Goal: Task Accomplishment & Management: Use online tool/utility

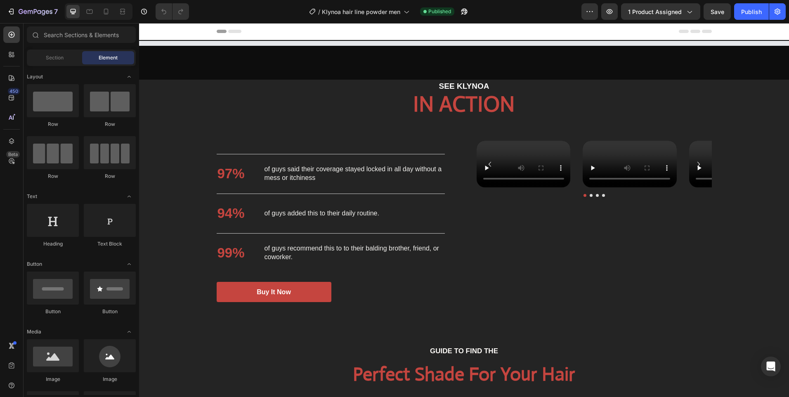
select select "Light blonde"
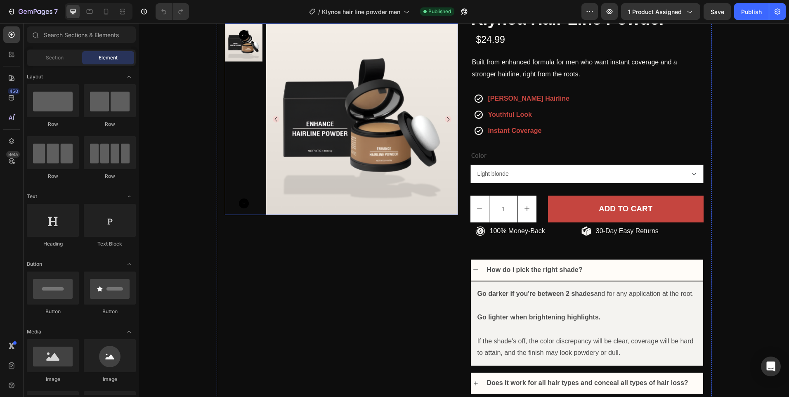
scroll to position [248, 0]
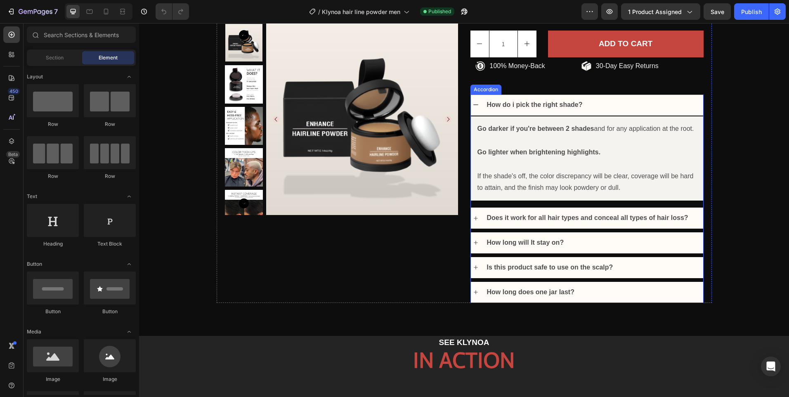
click at [474, 105] on icon at bounding box center [476, 104] width 5 height 1
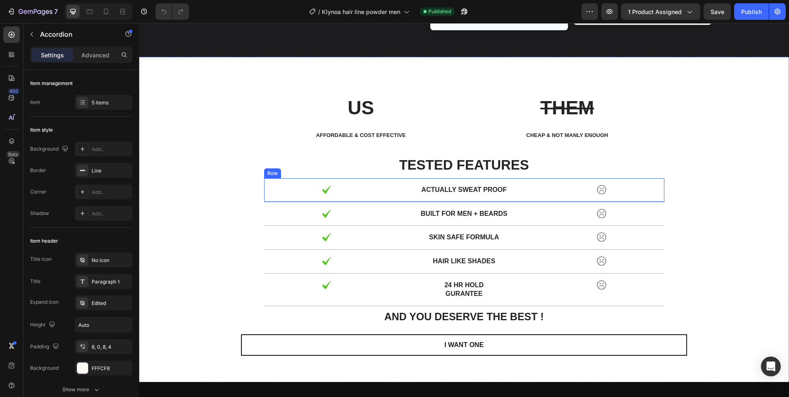
scroll to position [2477, 0]
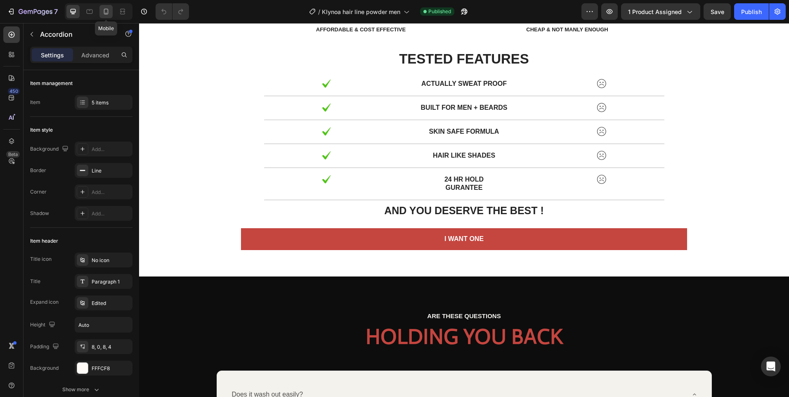
click at [109, 9] on icon at bounding box center [106, 11] width 8 height 8
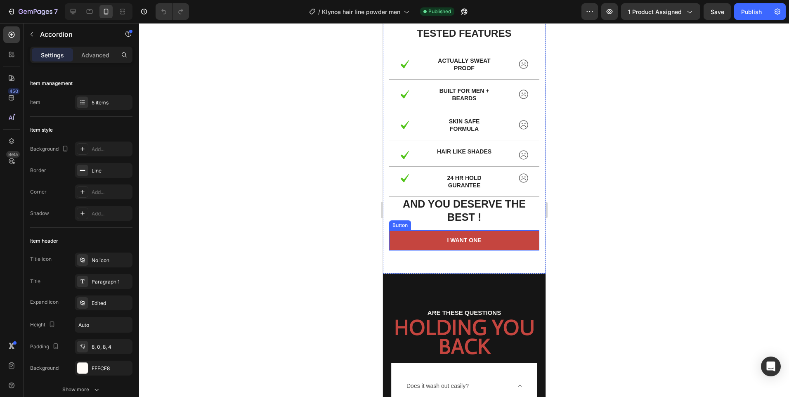
scroll to position [2335, 0]
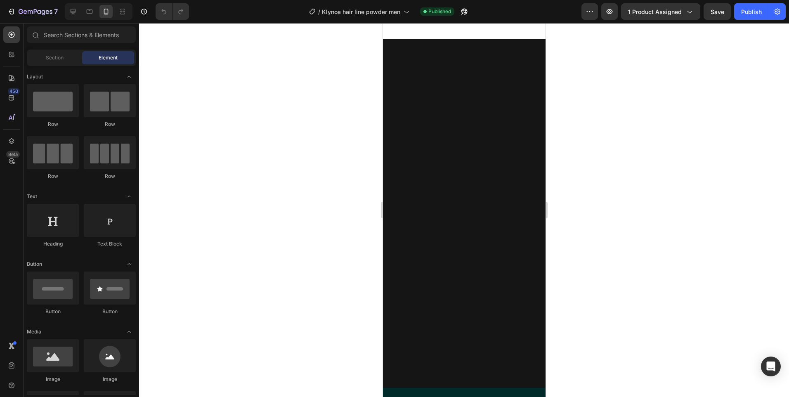
select select "Light blonde"
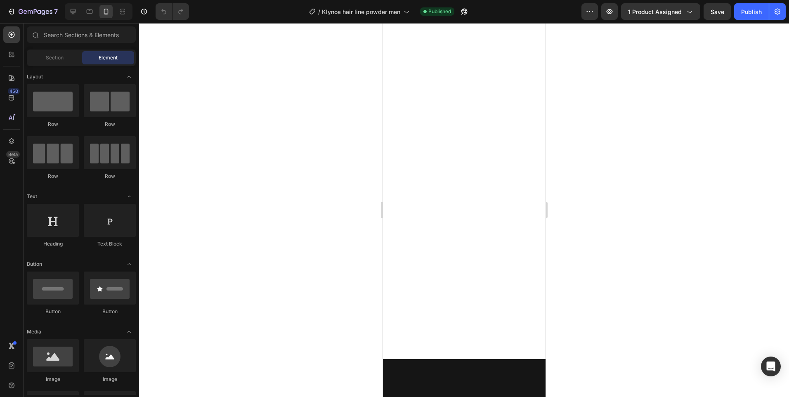
scroll to position [0, 0]
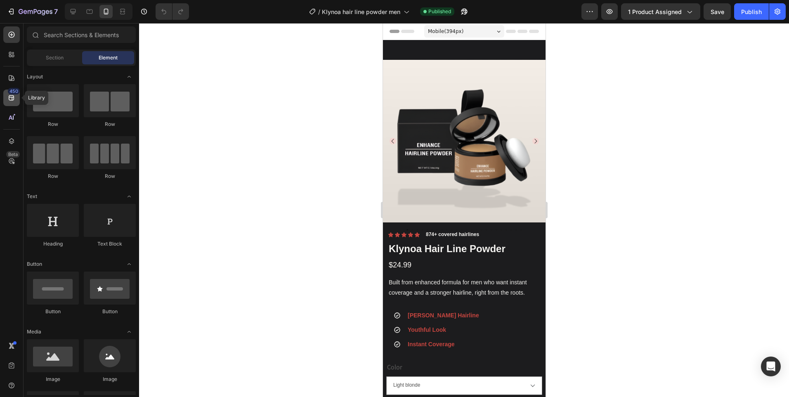
click at [11, 102] on div "450" at bounding box center [11, 98] width 17 height 17
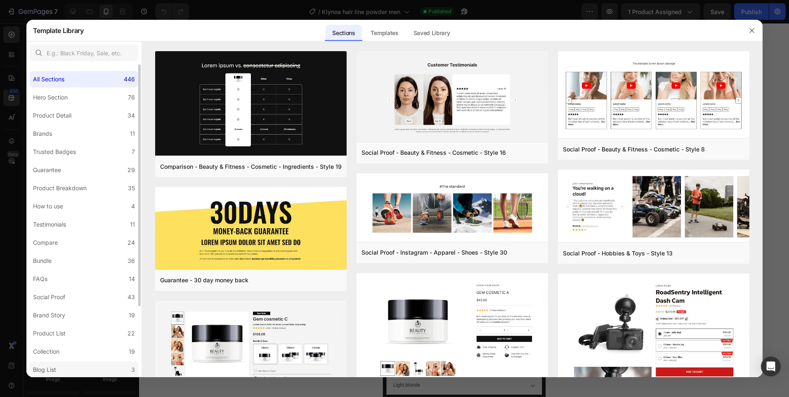
scroll to position [92, 0]
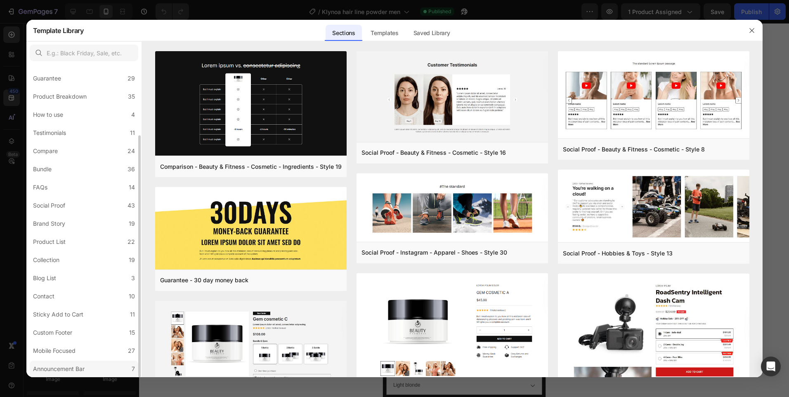
click at [78, 367] on div "Announcement Bar" at bounding box center [59, 369] width 52 height 10
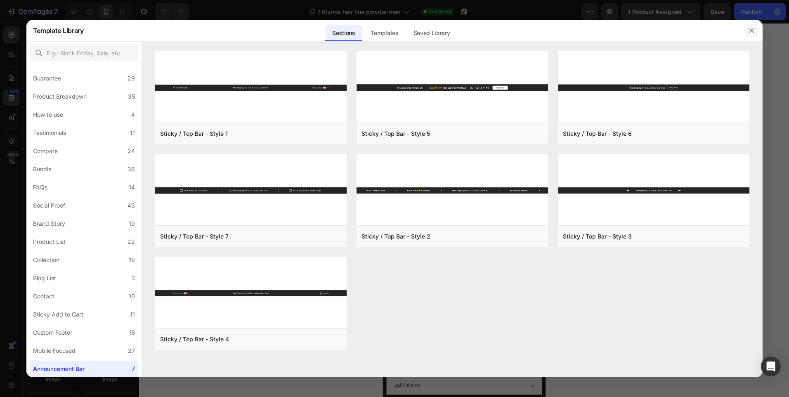
click at [754, 33] on icon "button" at bounding box center [752, 30] width 7 height 7
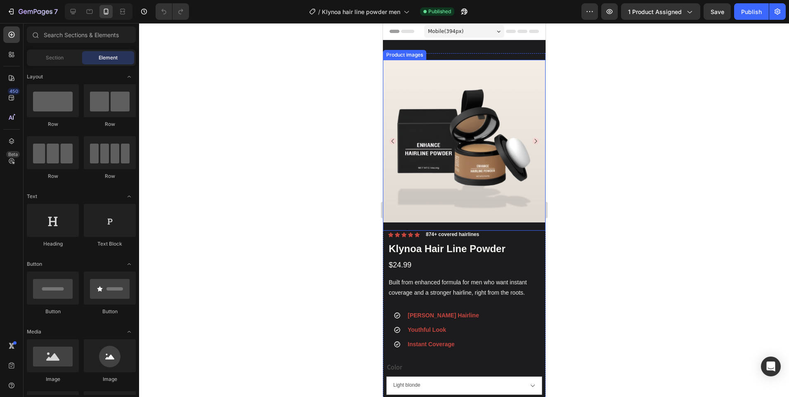
click at [532, 138] on icon "Carousel Next Arrow" at bounding box center [535, 141] width 7 height 7
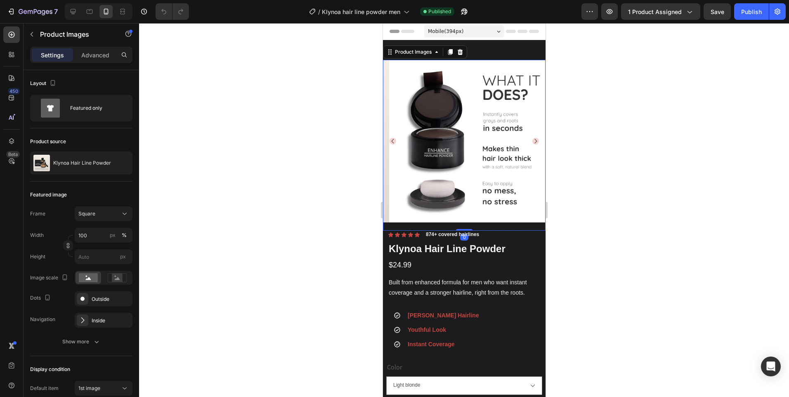
click at [532, 138] on icon "Carousel Next Arrow" at bounding box center [535, 141] width 7 height 7
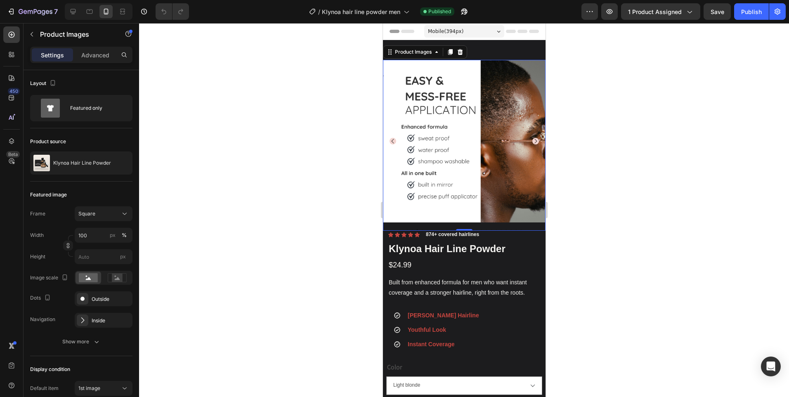
click at [532, 138] on icon "Carousel Next Arrow" at bounding box center [535, 141] width 7 height 7
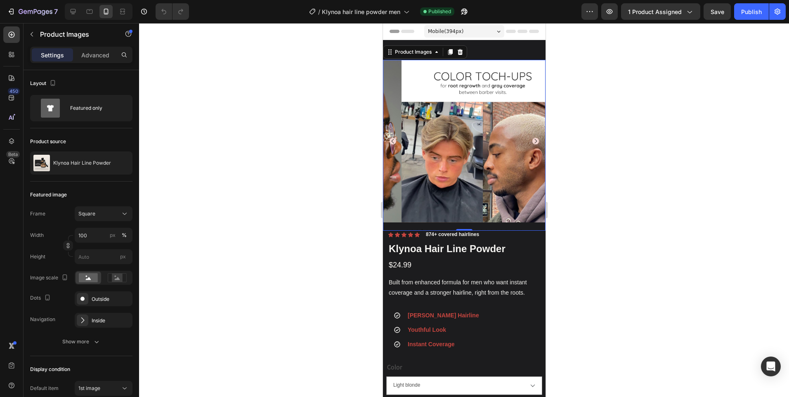
click at [532, 138] on icon "Carousel Next Arrow" at bounding box center [535, 141] width 7 height 7
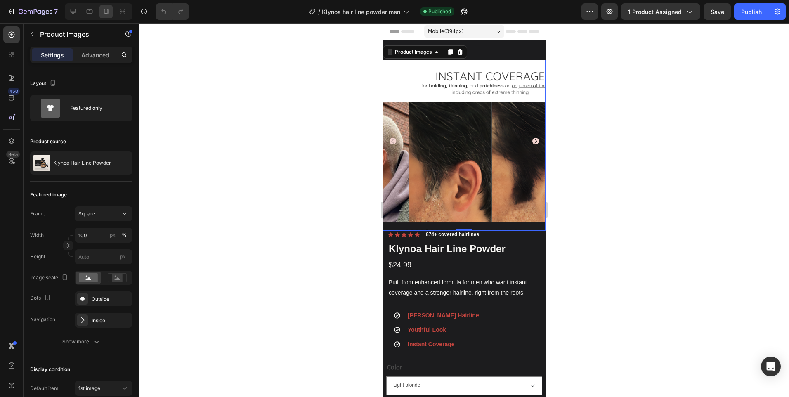
click at [532, 138] on icon "Carousel Next Arrow" at bounding box center [535, 141] width 7 height 7
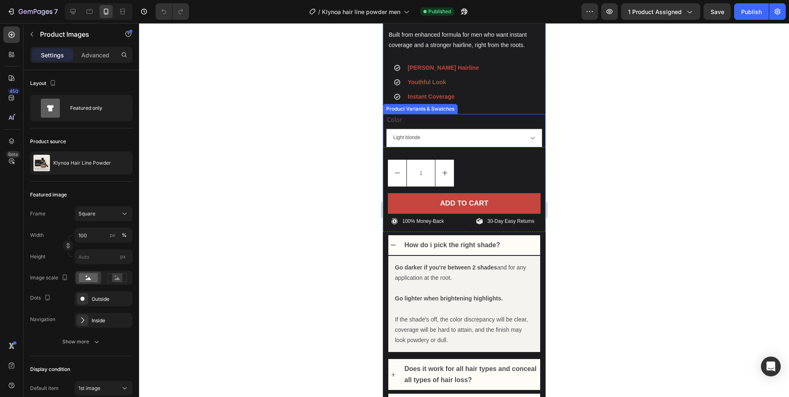
scroll to position [289, 0]
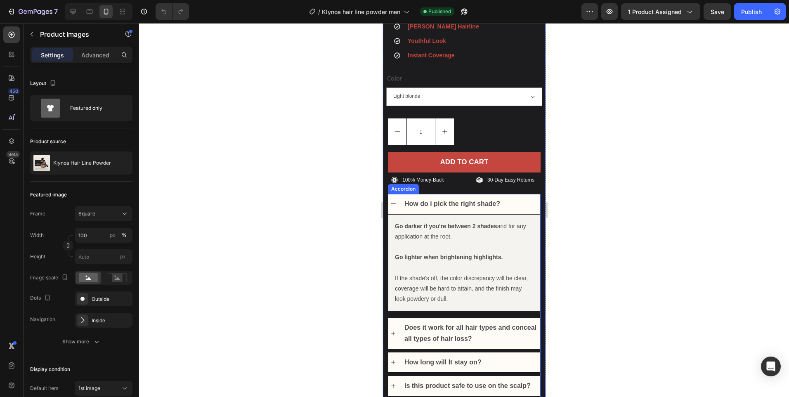
click at [391, 201] on div "How do i pick the right shade?" at bounding box center [464, 204] width 152 height 20
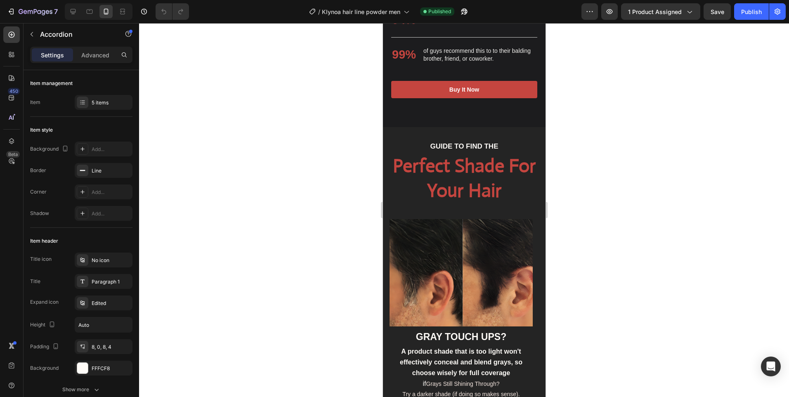
scroll to position [711, 0]
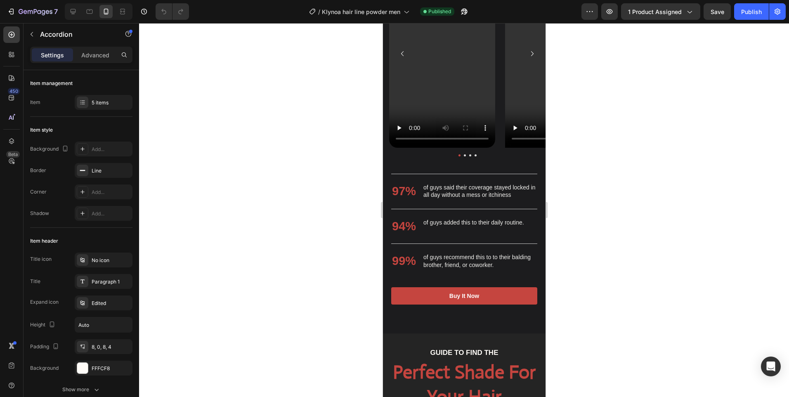
select select "Light blonde"
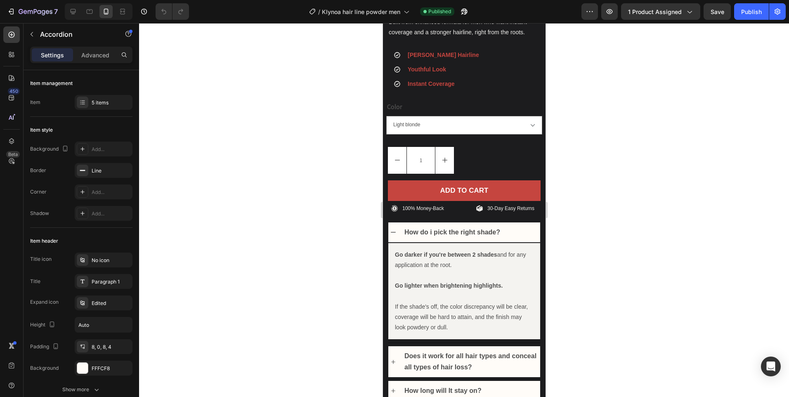
scroll to position [219, 0]
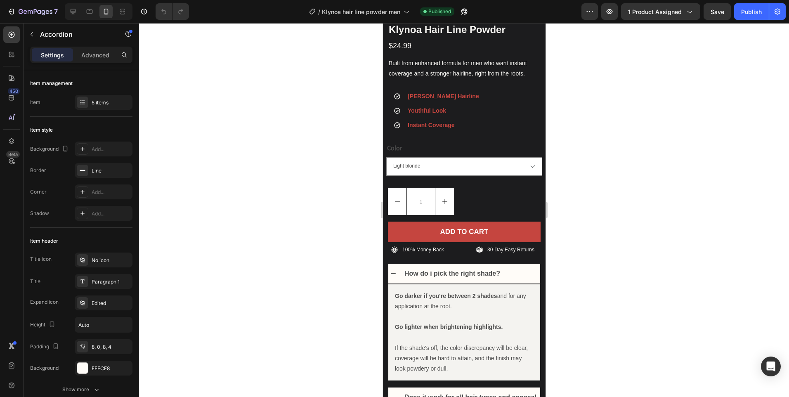
click at [396, 275] on icon at bounding box center [393, 273] width 7 height 7
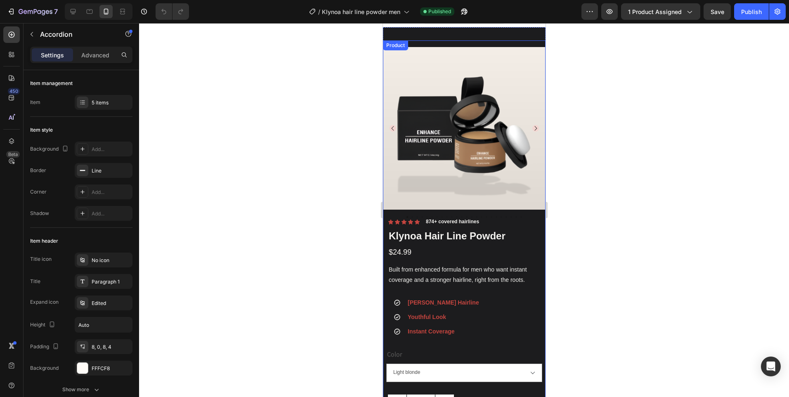
scroll to position [0, 0]
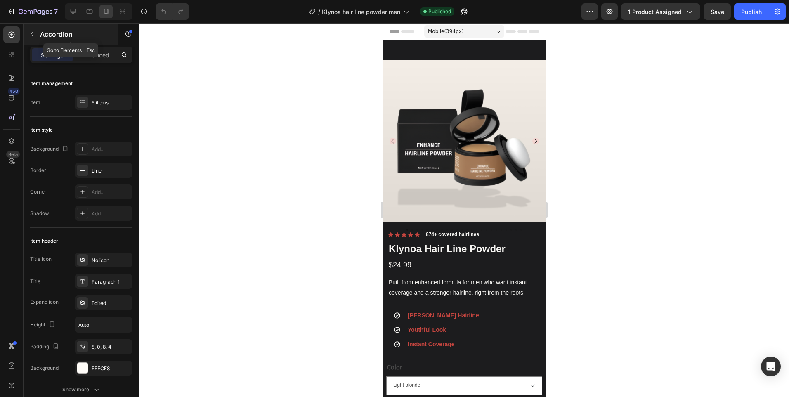
click at [32, 31] on icon "button" at bounding box center [31, 34] width 7 height 7
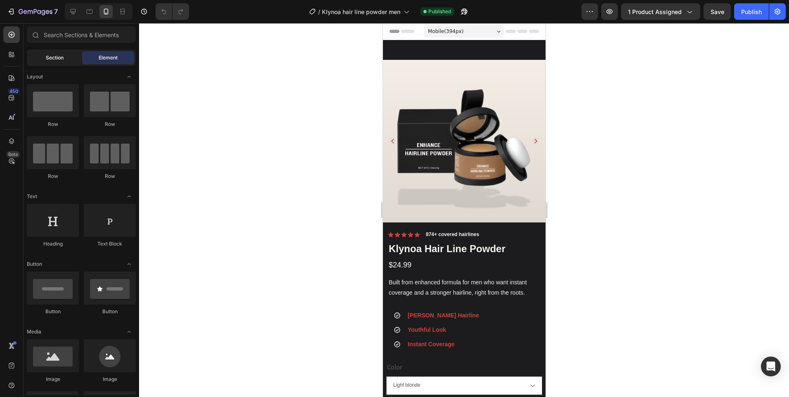
click at [48, 56] on span "Section" at bounding box center [55, 57] width 18 height 7
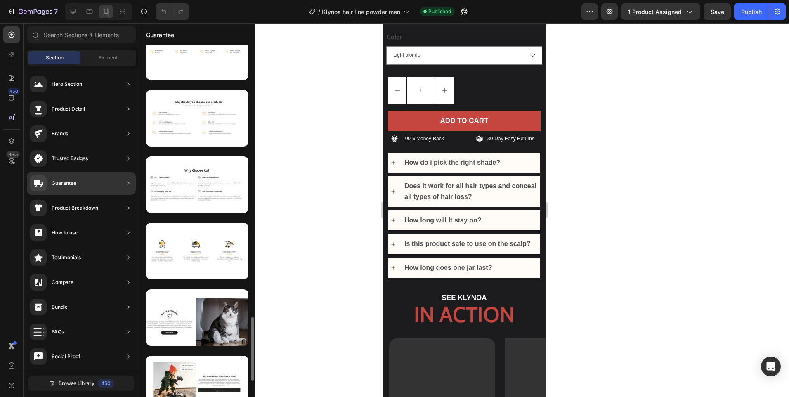
scroll to position [1571, 0]
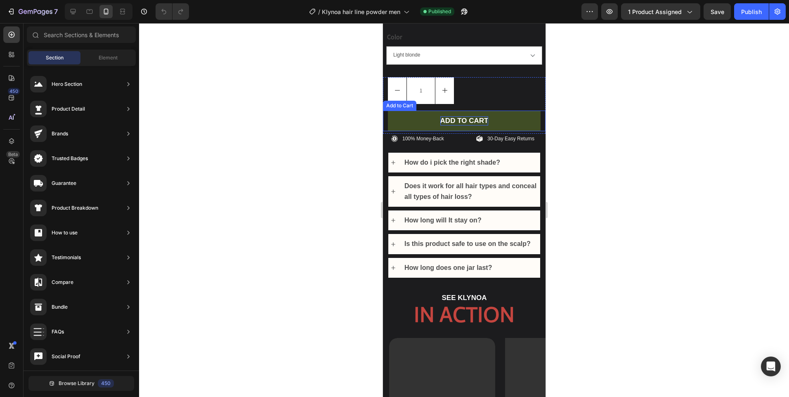
click at [474, 116] on div "ADD TO CART" at bounding box center [464, 120] width 48 height 9
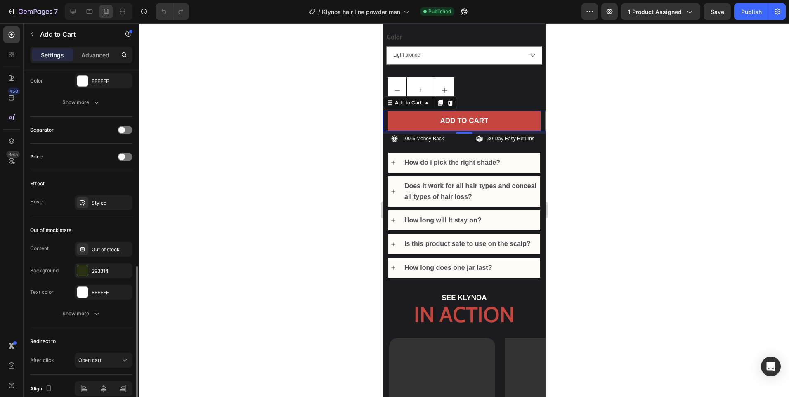
scroll to position [534, 0]
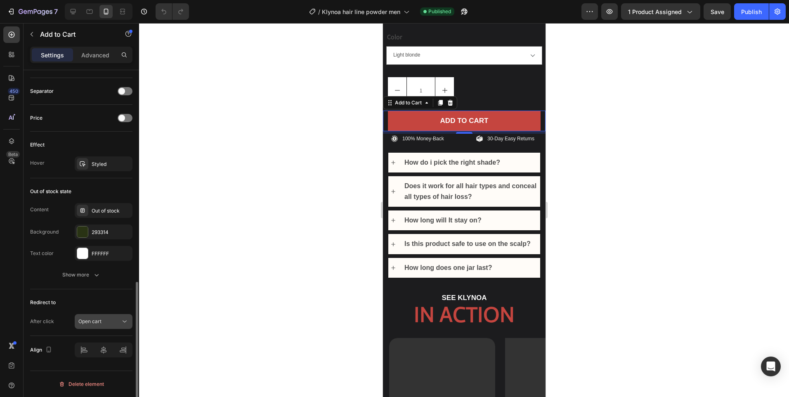
click at [92, 319] on span "Open cart" at bounding box center [89, 321] width 23 height 6
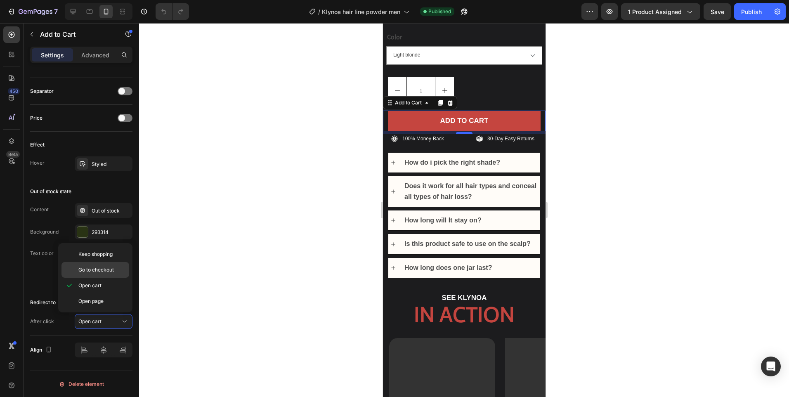
click at [102, 268] on span "Go to checkout" at bounding box center [96, 269] width 36 height 7
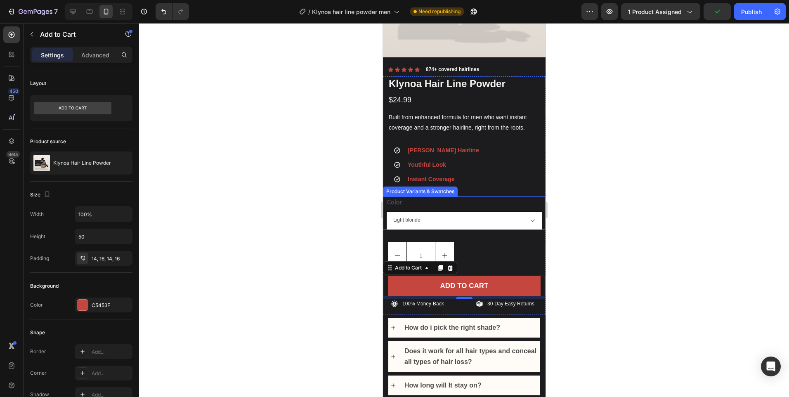
scroll to position [0, 0]
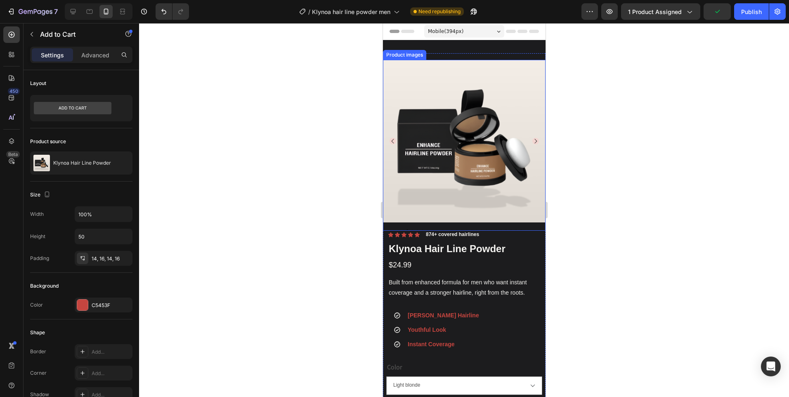
click at [532, 138] on icon "Carousel Next Arrow" at bounding box center [535, 141] width 7 height 7
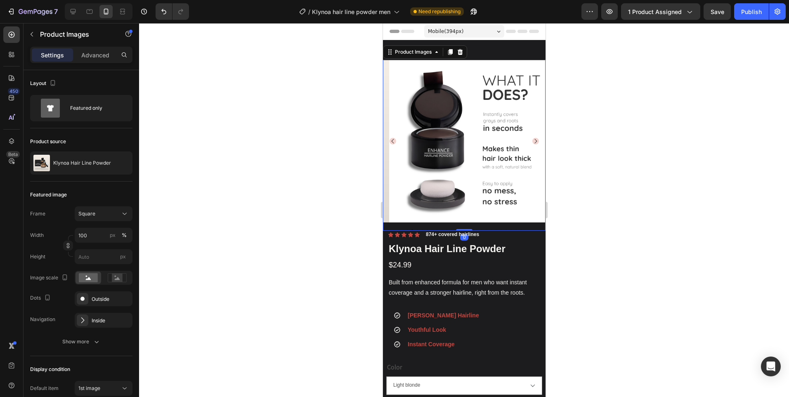
click at [532, 138] on icon "Carousel Next Arrow" at bounding box center [535, 141] width 7 height 7
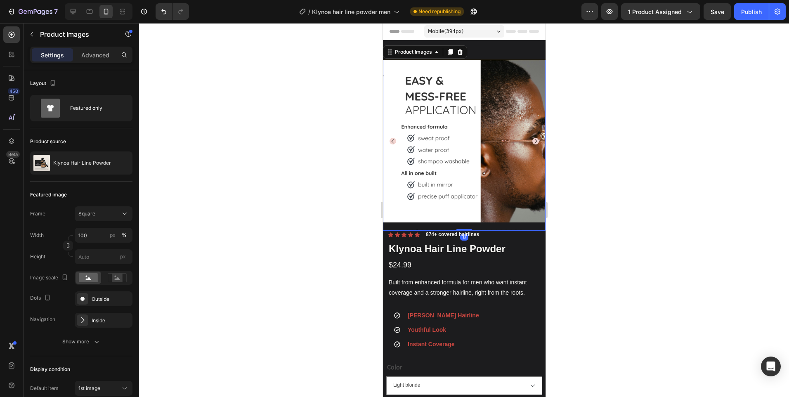
click at [532, 138] on icon "Carousel Next Arrow" at bounding box center [535, 141] width 7 height 7
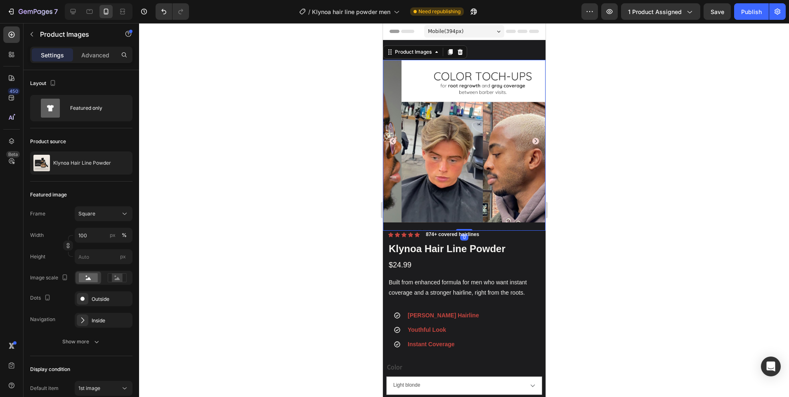
click at [532, 138] on icon "Carousel Next Arrow" at bounding box center [535, 141] width 7 height 7
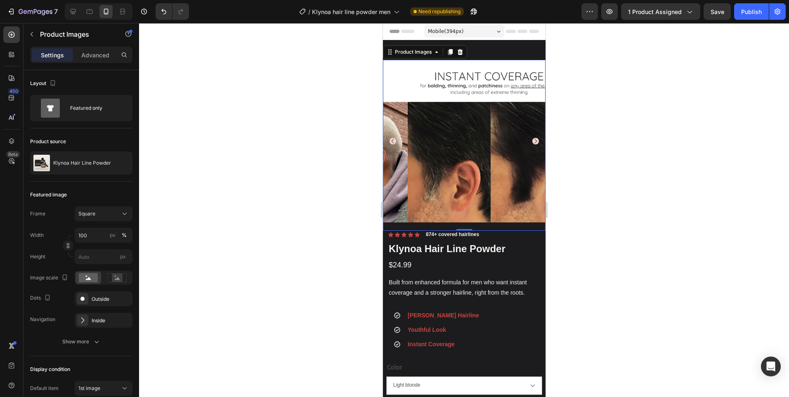
click at [532, 138] on icon "Carousel Next Arrow" at bounding box center [535, 141] width 7 height 7
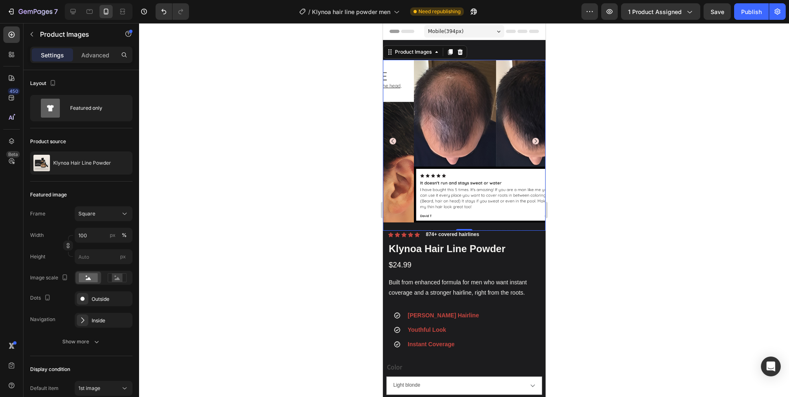
click at [532, 138] on icon "Carousel Next Arrow" at bounding box center [535, 141] width 7 height 7
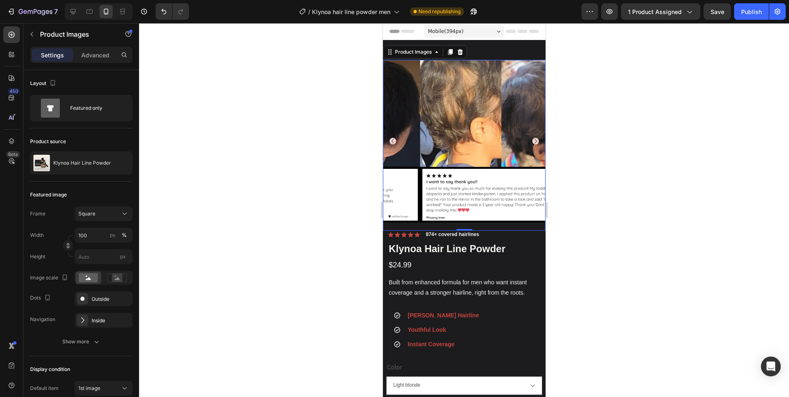
click at [532, 138] on icon "Carousel Next Arrow" at bounding box center [535, 141] width 7 height 7
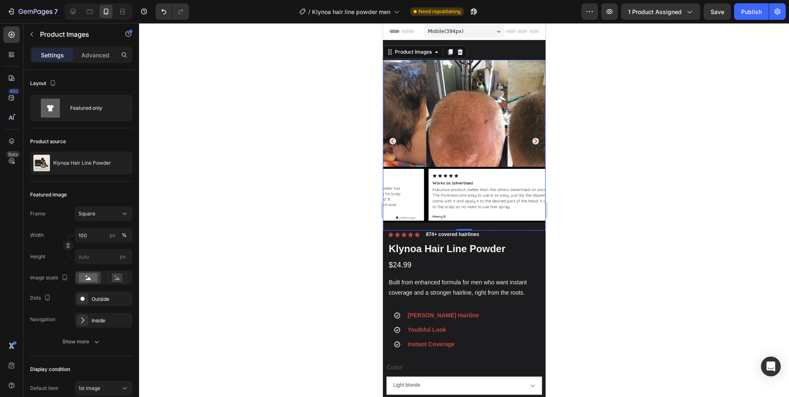
click at [532, 138] on icon "Carousel Next Arrow" at bounding box center [535, 141] width 7 height 7
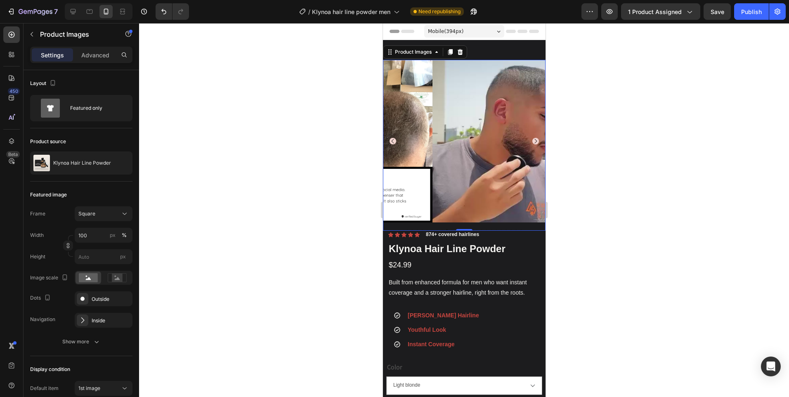
click at [532, 138] on icon "Carousel Next Arrow" at bounding box center [535, 141] width 7 height 7
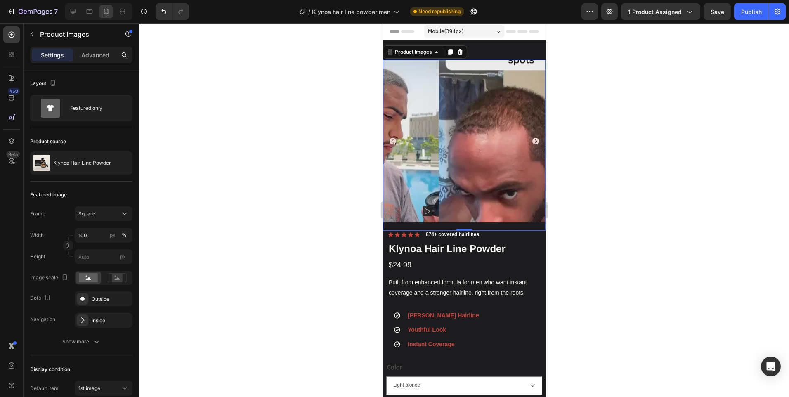
click at [532, 138] on icon "Carousel Next Arrow" at bounding box center [535, 141] width 7 height 7
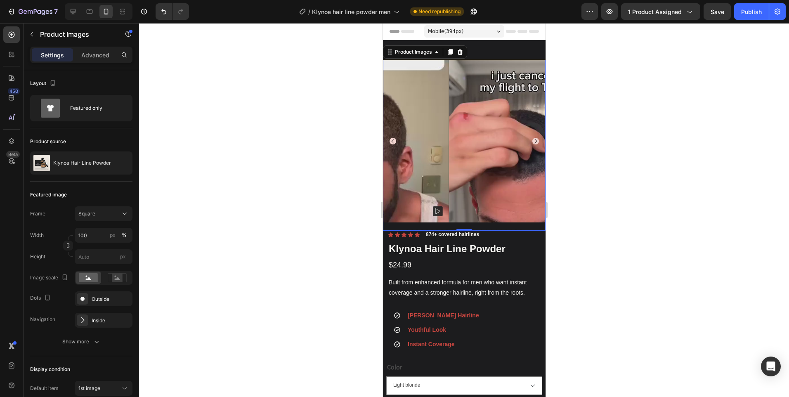
click at [532, 138] on icon "Carousel Next Arrow" at bounding box center [535, 141] width 7 height 7
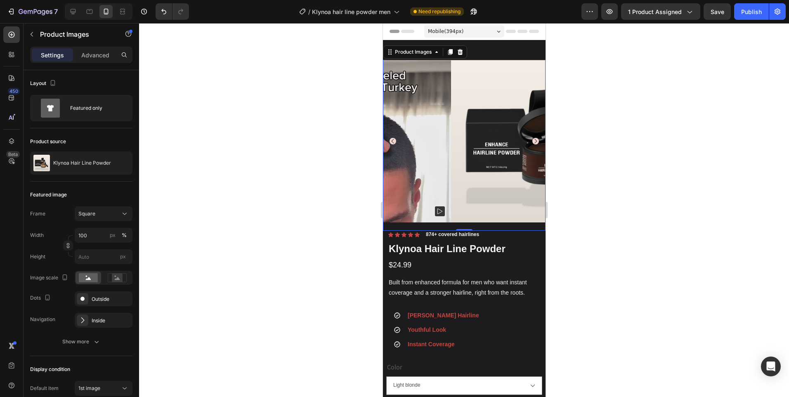
click at [532, 138] on icon "Carousel Next Arrow" at bounding box center [535, 141] width 7 height 7
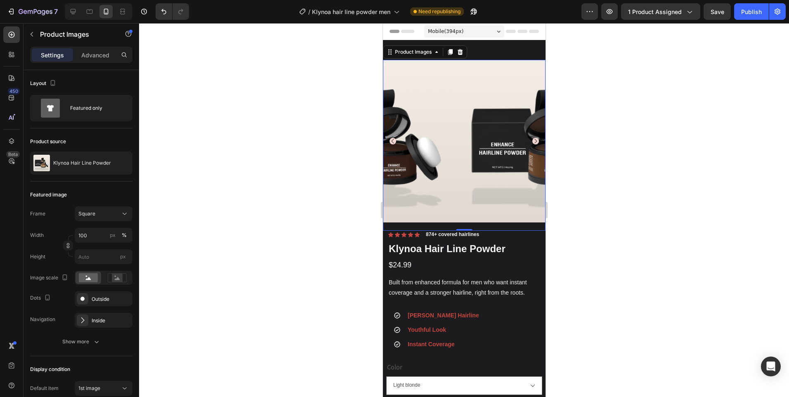
click at [532, 138] on icon "Carousel Next Arrow" at bounding box center [535, 141] width 7 height 7
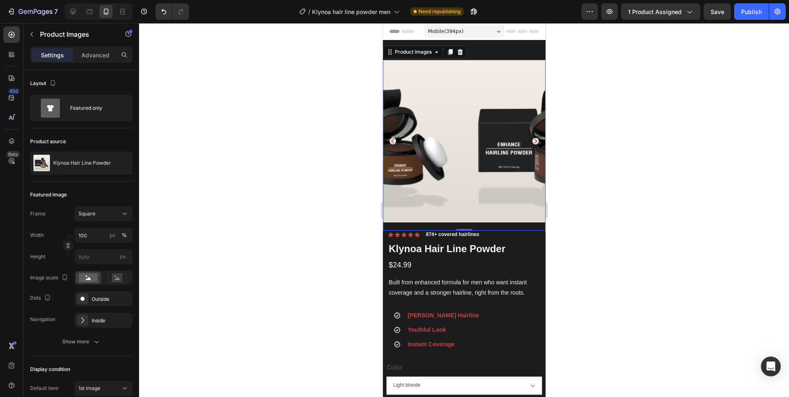
click at [532, 138] on icon "Carousel Next Arrow" at bounding box center [535, 141] width 7 height 7
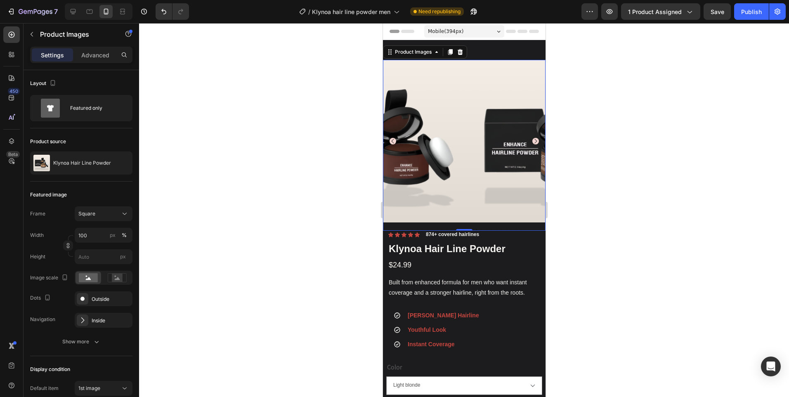
click at [532, 138] on icon "Carousel Next Arrow" at bounding box center [535, 141] width 7 height 7
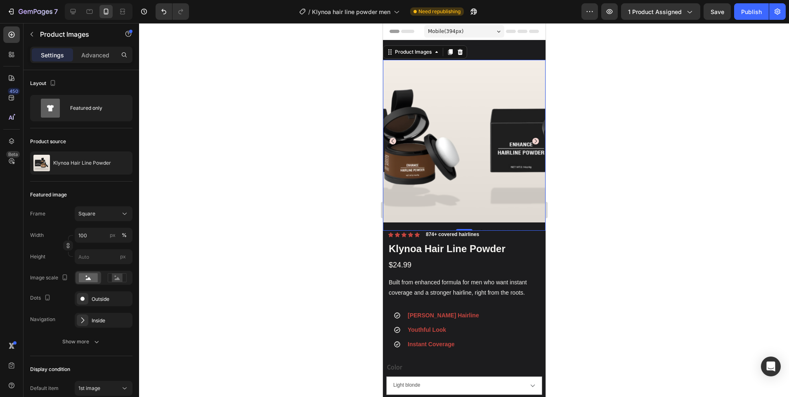
click at [532, 138] on icon "Carousel Next Arrow" at bounding box center [535, 141] width 7 height 7
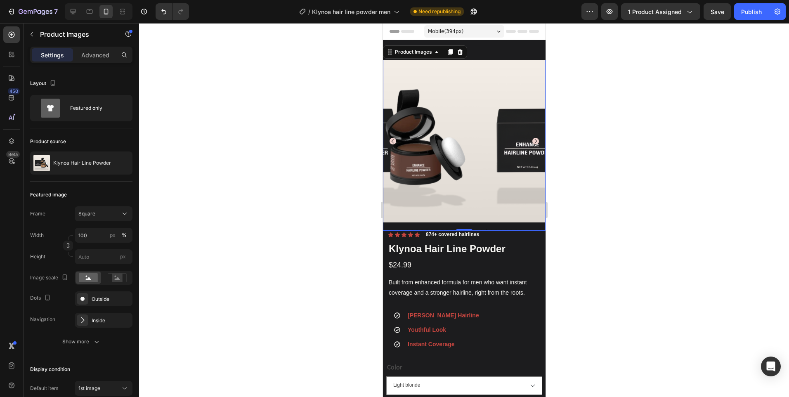
click at [532, 138] on icon "Carousel Next Arrow" at bounding box center [535, 141] width 7 height 7
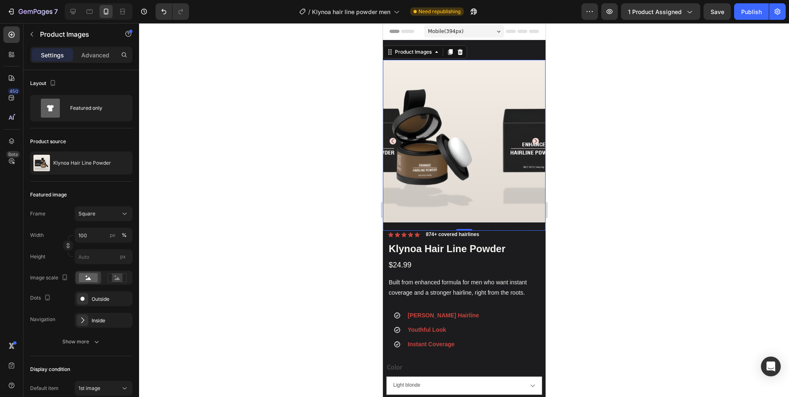
click at [532, 138] on icon "Carousel Next Arrow" at bounding box center [535, 141] width 7 height 7
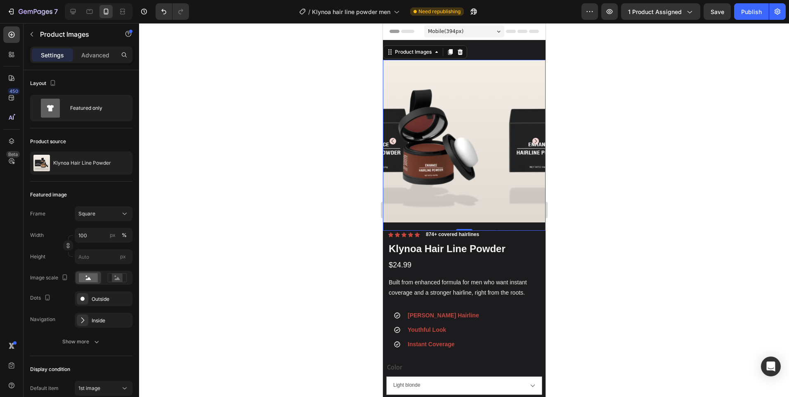
scroll to position [165, 0]
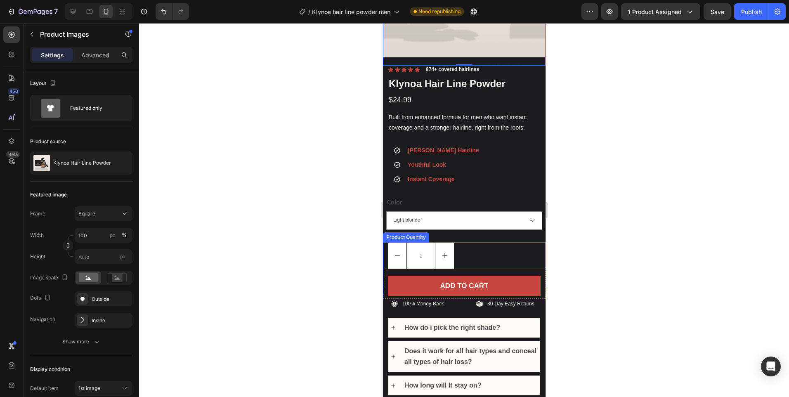
click at [460, 246] on div "1" at bounding box center [467, 255] width 158 height 27
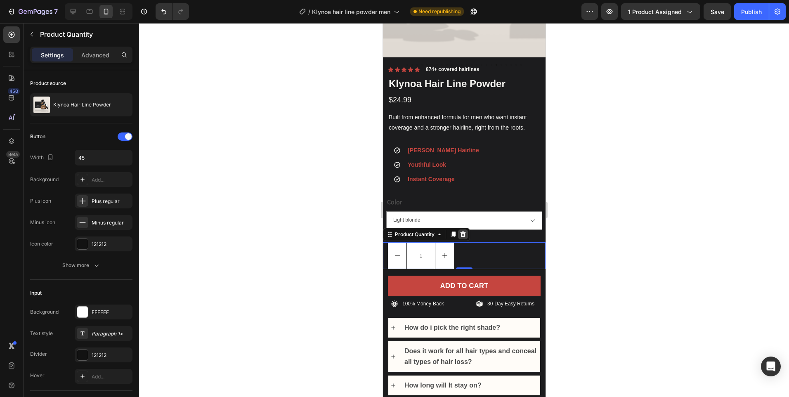
click at [463, 231] on icon at bounding box center [462, 234] width 5 height 6
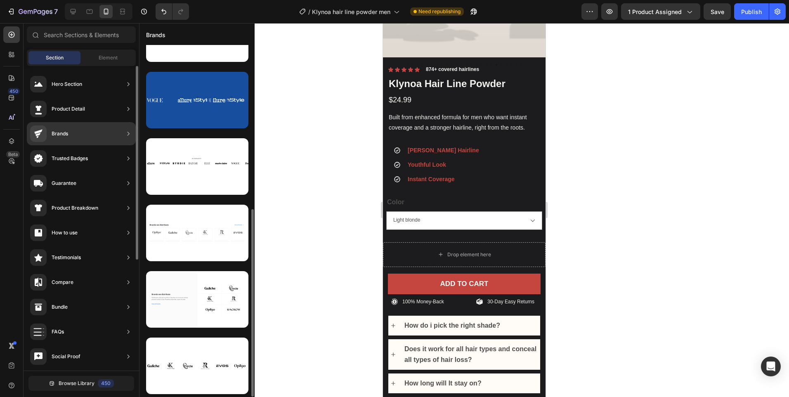
scroll to position [0, 0]
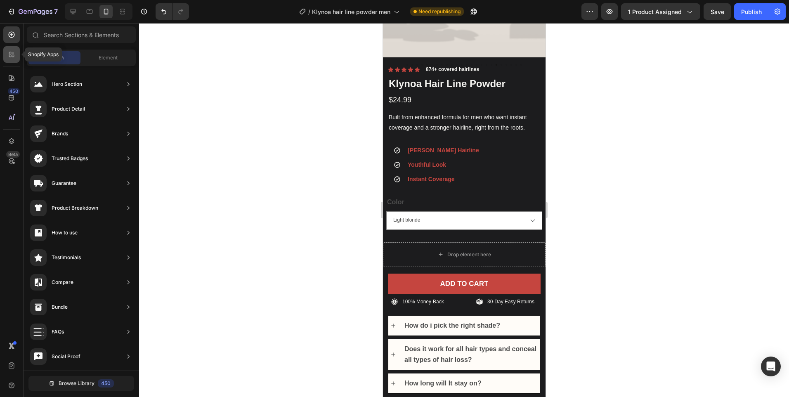
click at [11, 54] on icon at bounding box center [10, 53] width 2 height 2
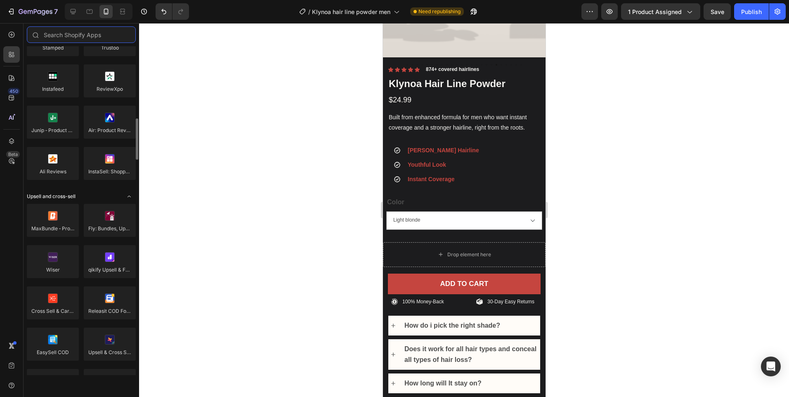
scroll to position [330, 0]
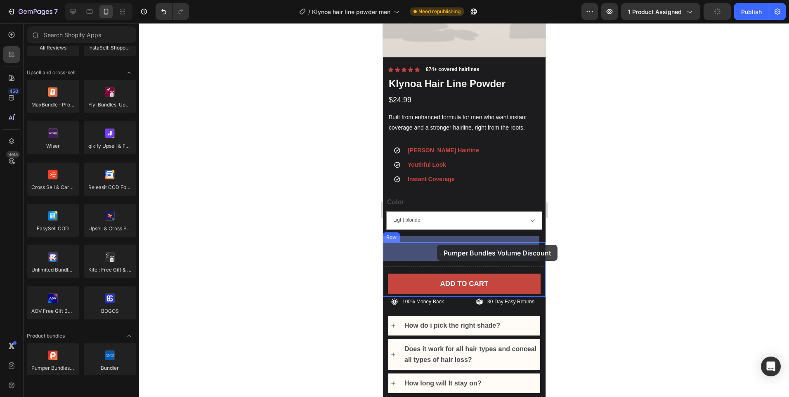
drag, startPoint x: 443, startPoint y: 382, endPoint x: 756, endPoint y: 281, distance: 328.8
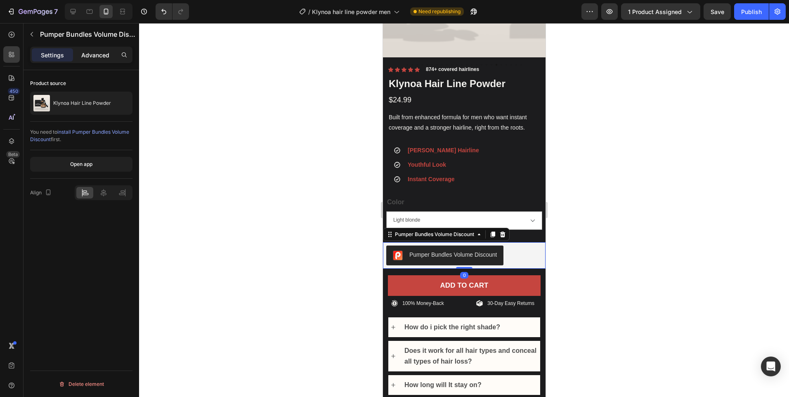
click at [104, 57] on p "Advanced" at bounding box center [95, 55] width 28 height 9
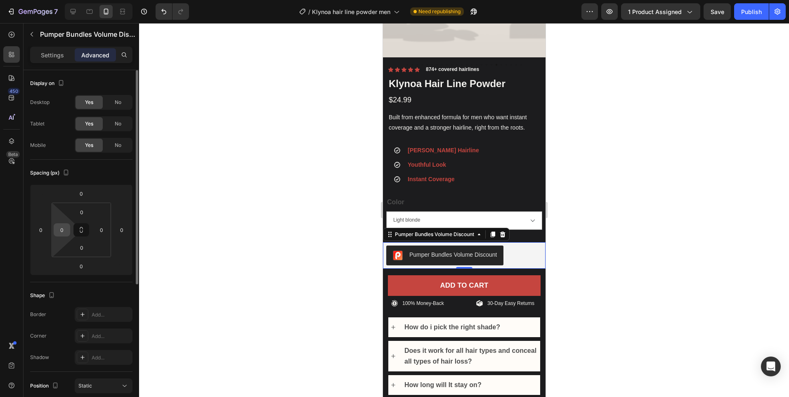
click at [62, 228] on input "0" at bounding box center [62, 230] width 12 height 12
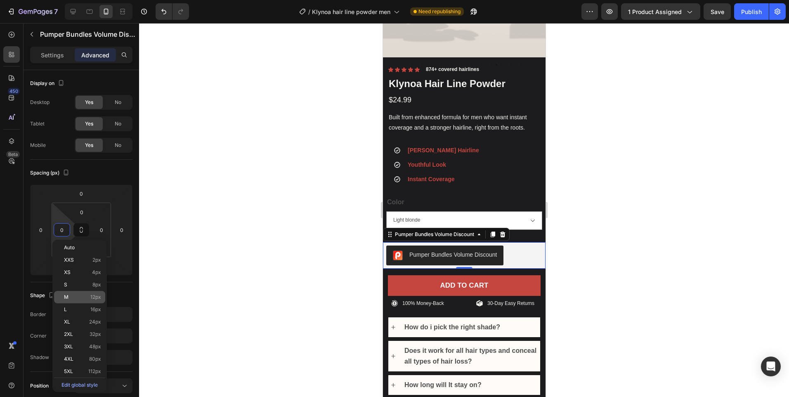
click at [75, 301] on div "M 12px" at bounding box center [79, 297] width 51 height 12
type input "12"
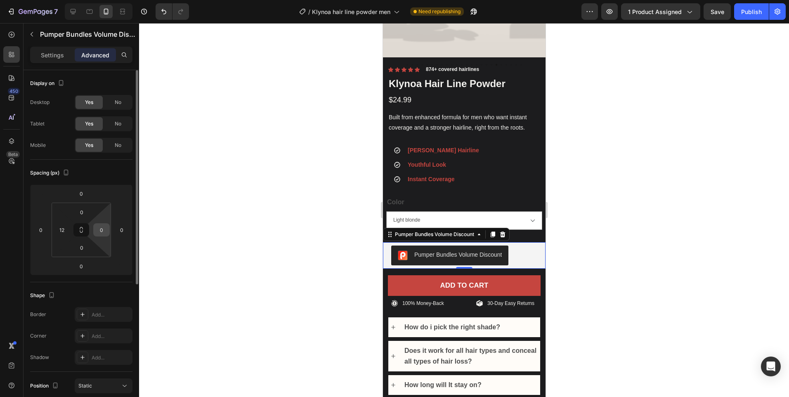
click at [104, 230] on input "0" at bounding box center [101, 230] width 12 height 12
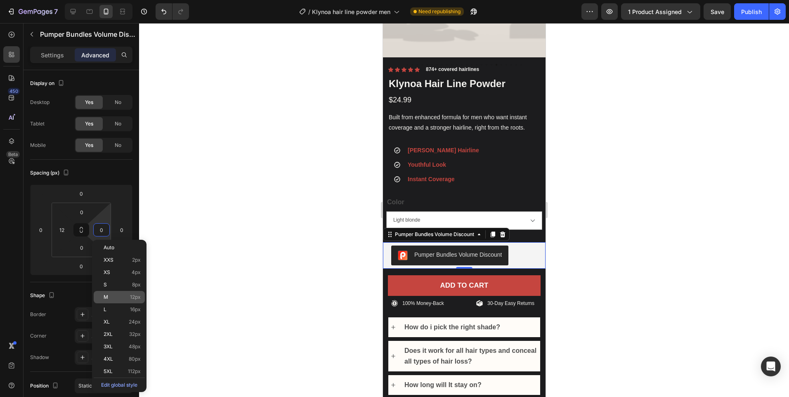
click at [116, 294] on div "M 12px" at bounding box center [119, 297] width 51 height 12
type input "12"
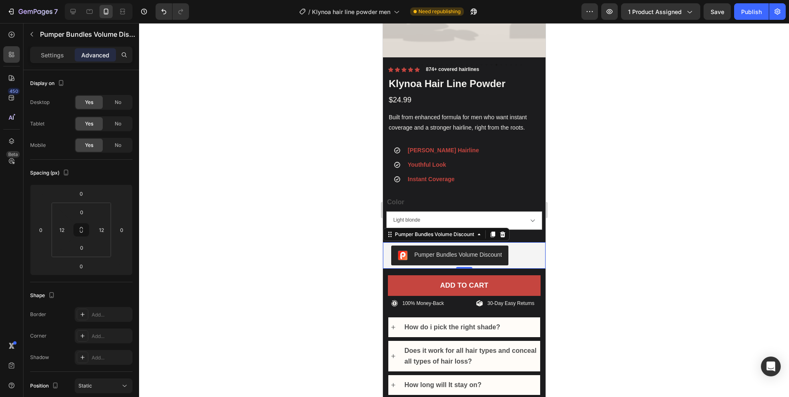
click at [621, 166] on div at bounding box center [464, 210] width 650 height 374
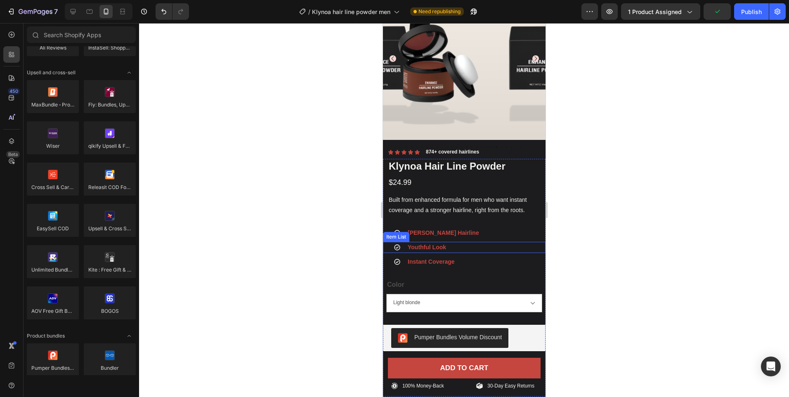
scroll to position [0, 0]
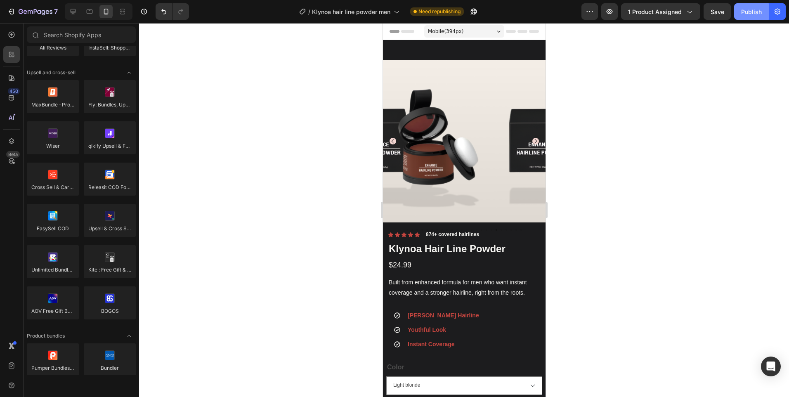
click at [761, 15] on div "Publish" at bounding box center [752, 11] width 21 height 9
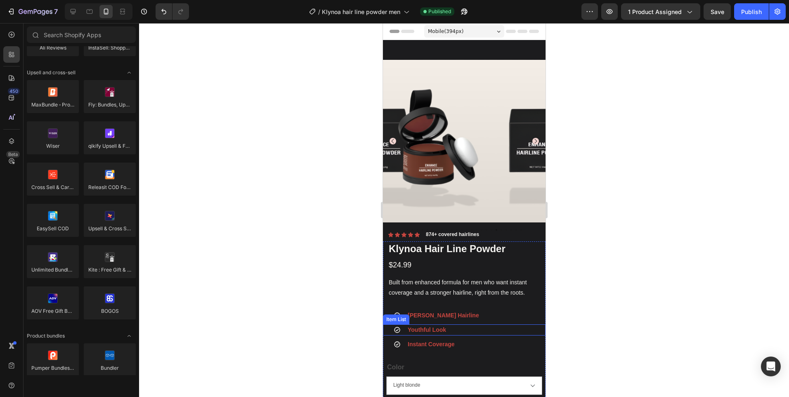
scroll to position [124, 0]
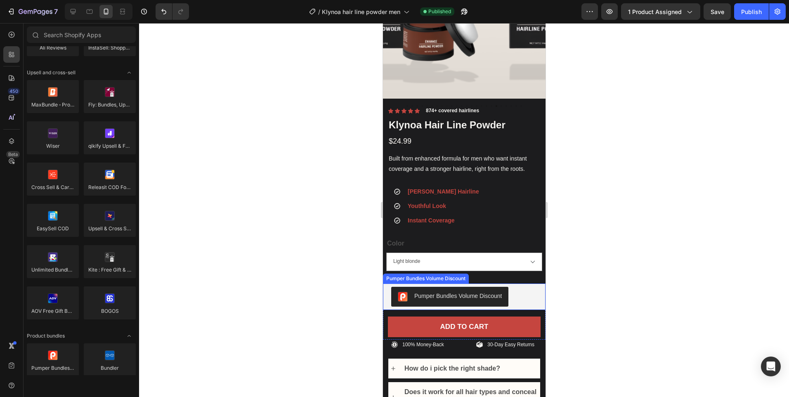
click at [516, 292] on div "Pumper Bundles Volume Discount" at bounding box center [464, 297] width 146 height 20
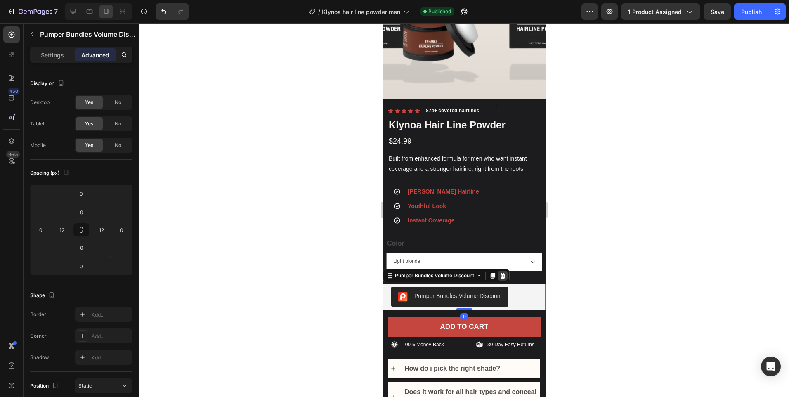
click at [502, 273] on icon at bounding box center [502, 276] width 5 height 6
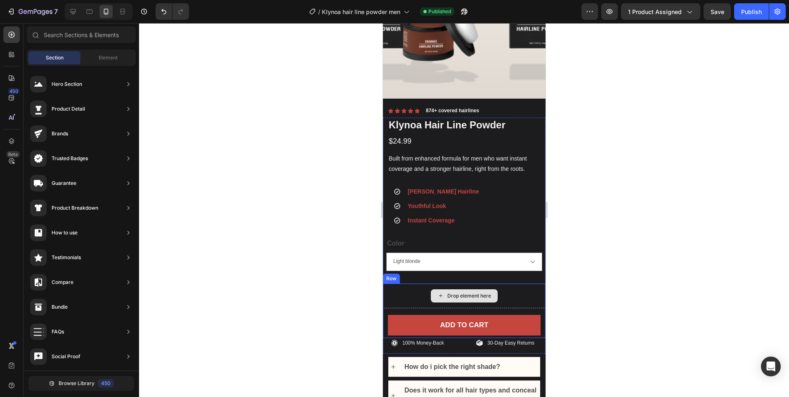
click at [509, 284] on div "Drop element here" at bounding box center [464, 296] width 163 height 25
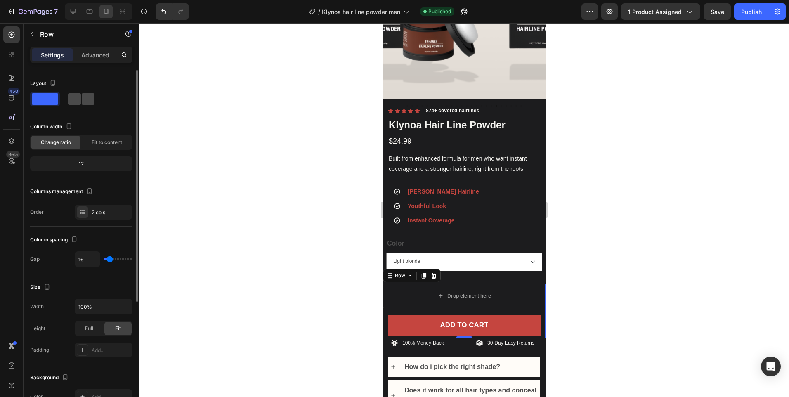
click at [82, 101] on span at bounding box center [88, 99] width 13 height 12
type input "0"
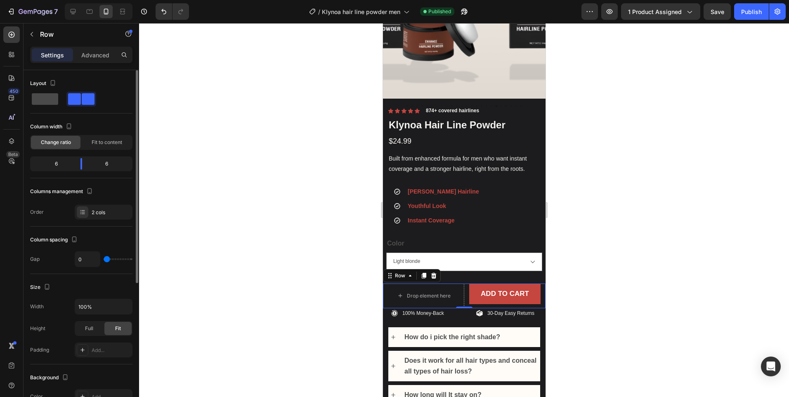
click at [45, 102] on span at bounding box center [45, 99] width 26 height 12
type input "16"
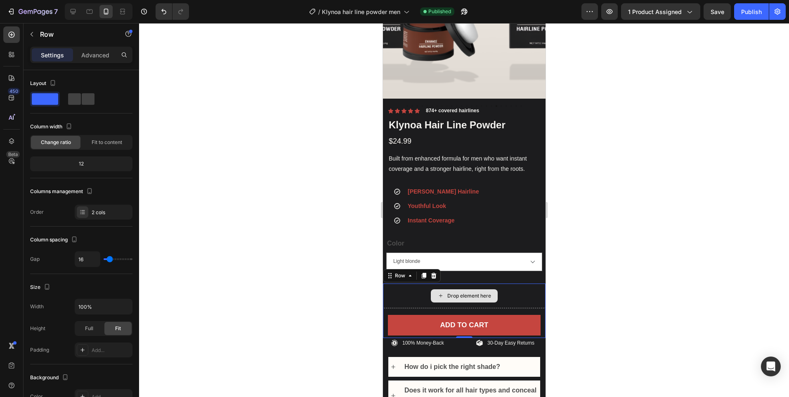
click at [528, 290] on div "Drop element here" at bounding box center [464, 296] width 163 height 25
click at [431, 273] on icon at bounding box center [433, 276] width 7 height 7
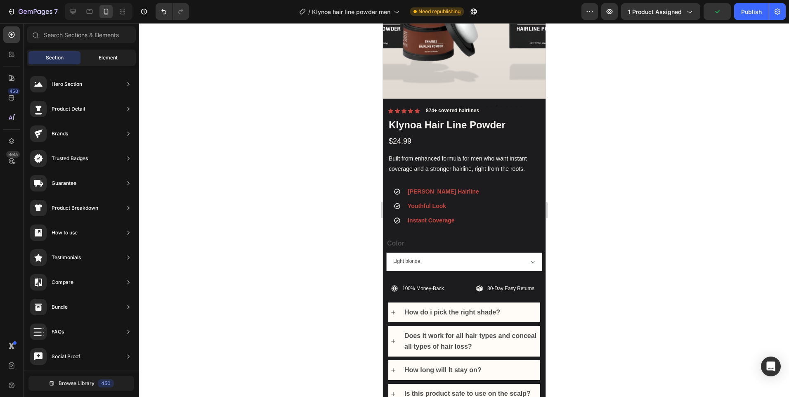
click at [90, 59] on div "Element" at bounding box center [108, 57] width 52 height 13
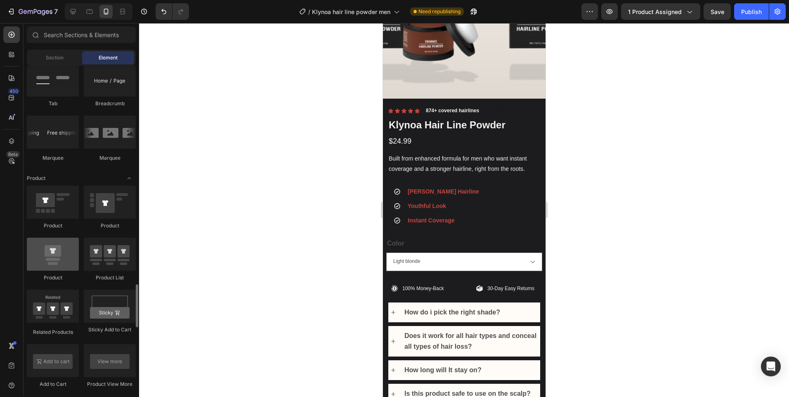
scroll to position [1074, 0]
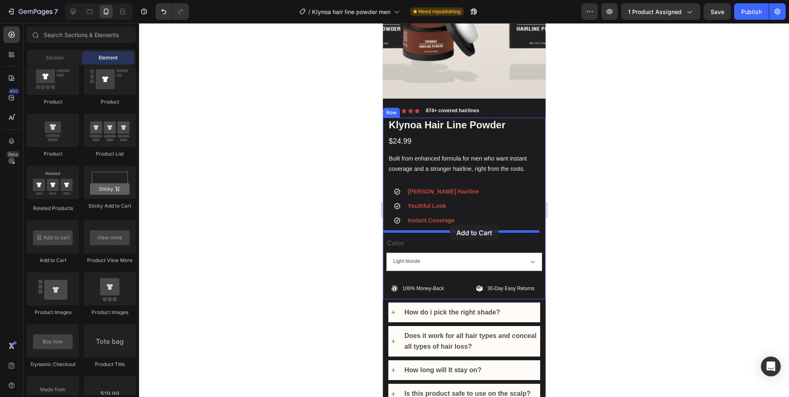
drag, startPoint x: 449, startPoint y: 264, endPoint x: 450, endPoint y: 225, distance: 39.6
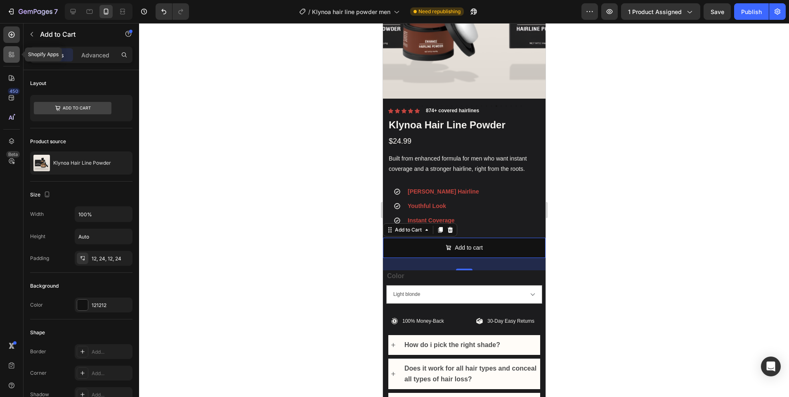
click at [15, 58] on icon at bounding box center [11, 54] width 8 height 8
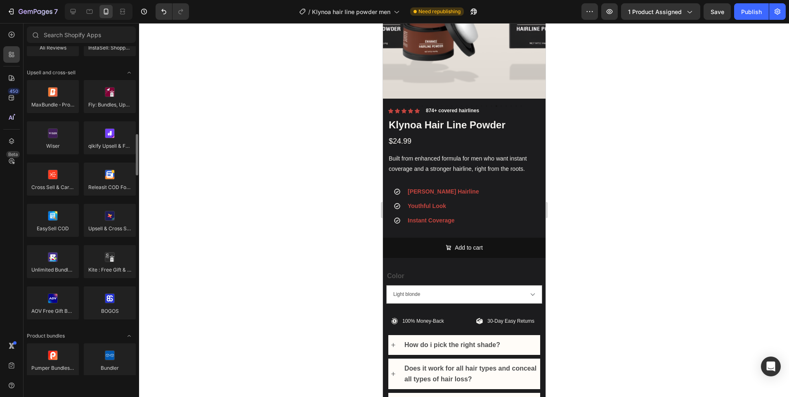
scroll to position [413, 0]
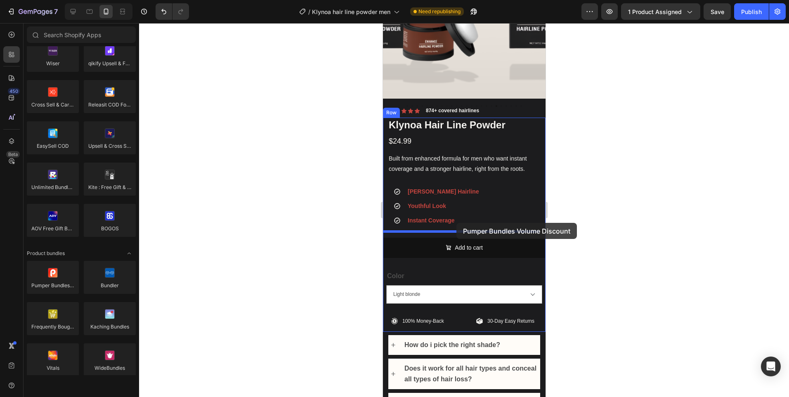
drag, startPoint x: 445, startPoint y: 294, endPoint x: 456, endPoint y: 223, distance: 71.5
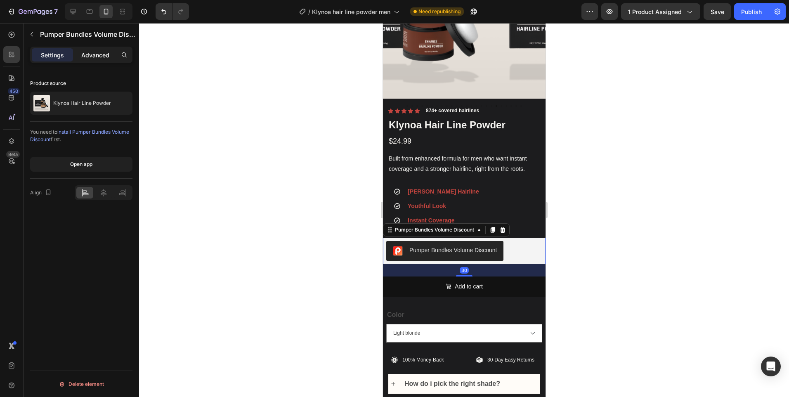
click at [99, 59] on div "Advanced" at bounding box center [95, 54] width 41 height 13
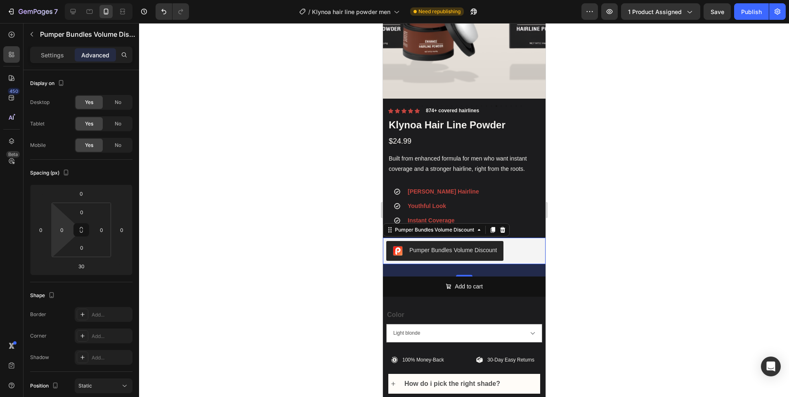
click at [61, 228] on input "0" at bounding box center [62, 230] width 12 height 12
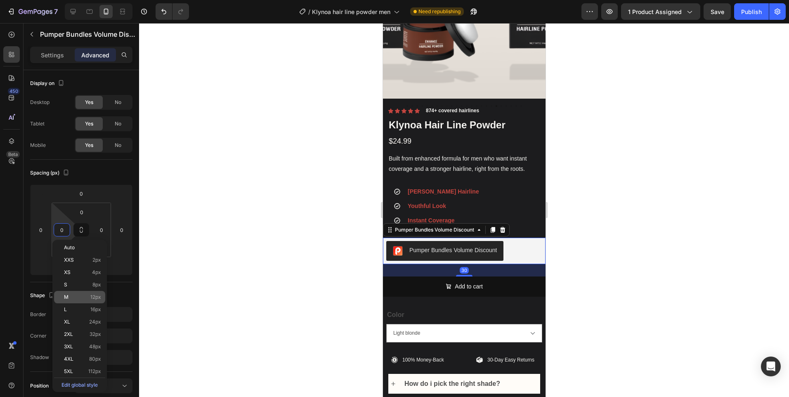
click at [78, 296] on p "M 12px" at bounding box center [82, 297] width 37 height 6
type input "12"
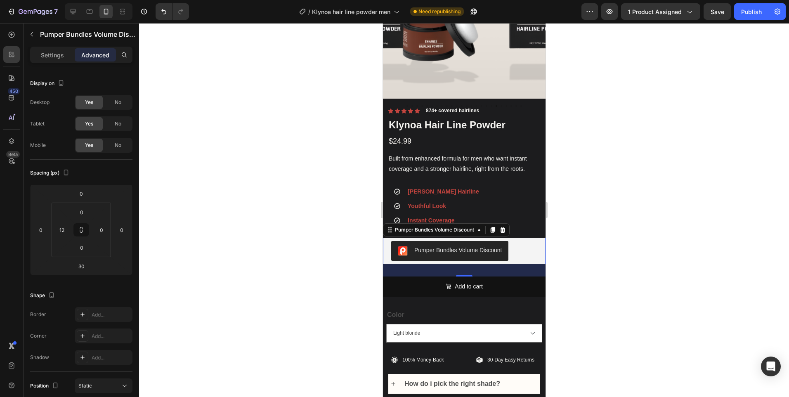
click at [652, 182] on div at bounding box center [464, 210] width 650 height 374
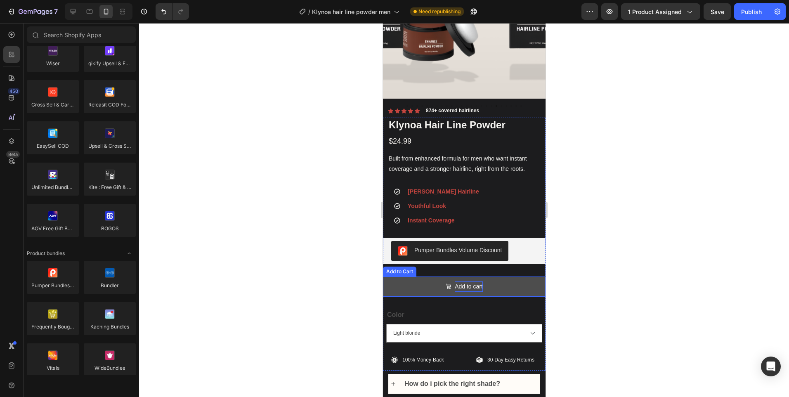
click at [479, 282] on div "Add to cart" at bounding box center [469, 287] width 28 height 10
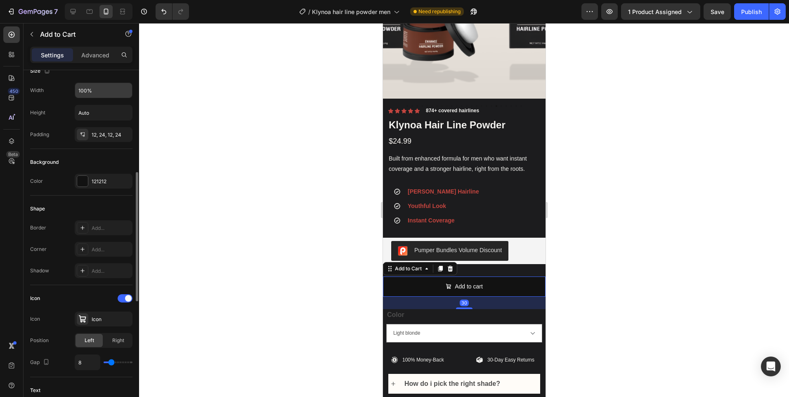
scroll to position [165, 0]
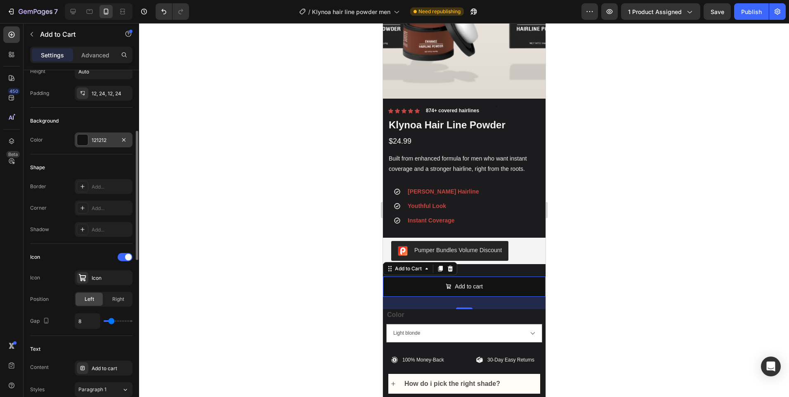
click at [81, 138] on div at bounding box center [82, 140] width 11 height 11
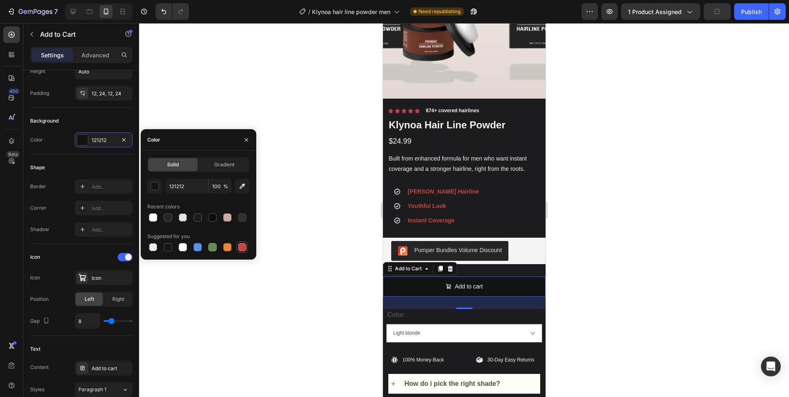
drag, startPoint x: 239, startPoint y: 244, endPoint x: 140, endPoint y: 212, distance: 103.9
click at [239, 244] on div at bounding box center [242, 247] width 8 height 8
type input "C5453F"
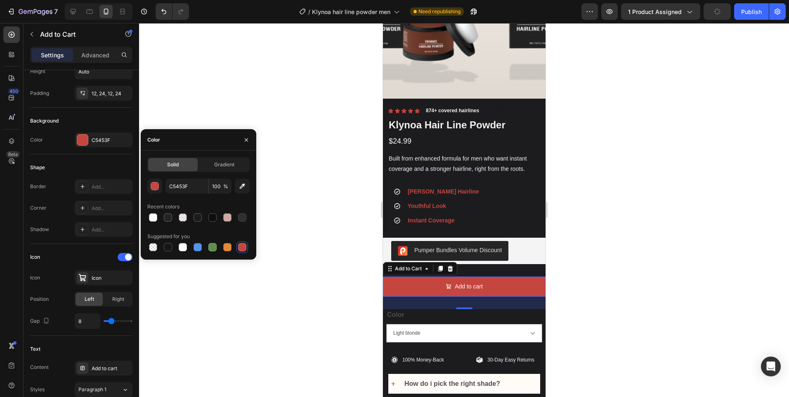
click at [602, 210] on div at bounding box center [464, 210] width 650 height 374
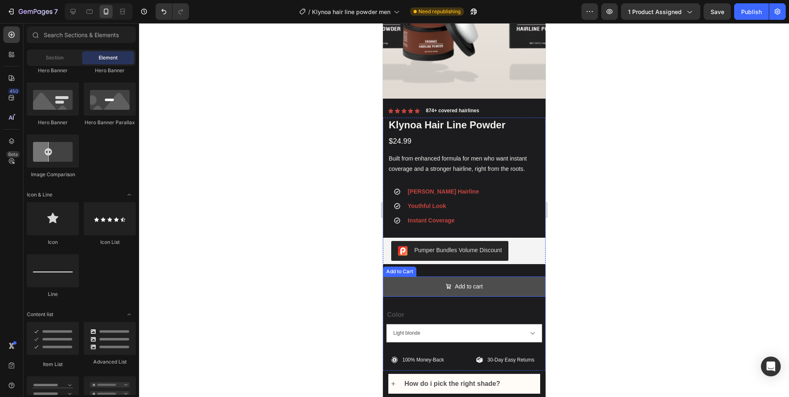
click at [413, 280] on button "Add to cart" at bounding box center [464, 287] width 163 height 20
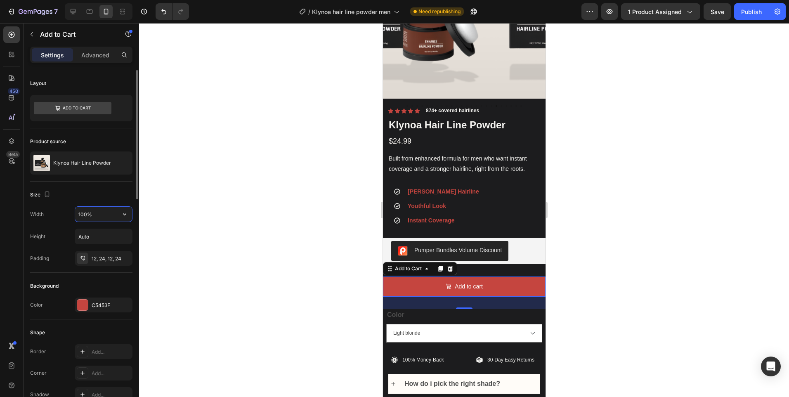
click at [105, 218] on input "100%" at bounding box center [103, 214] width 57 height 15
click at [118, 220] on button "button" at bounding box center [124, 214] width 15 height 15
click at [107, 236] on p "Fit content Auto" at bounding box center [101, 235] width 47 height 7
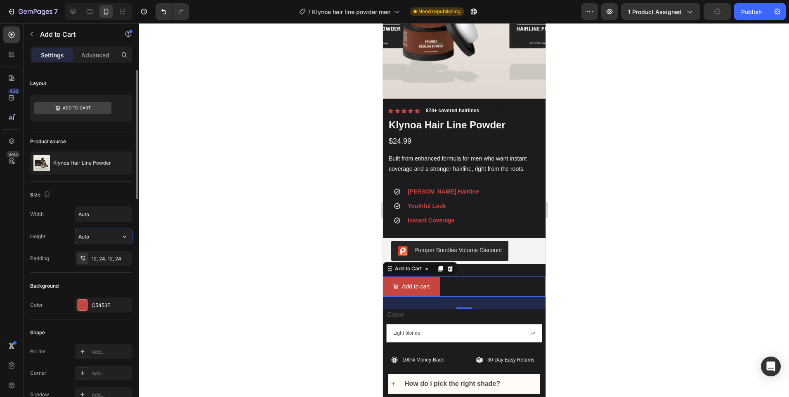
click at [109, 238] on input "Auto" at bounding box center [103, 236] width 57 height 15
click at [131, 237] on button "button" at bounding box center [124, 236] width 15 height 15
click at [114, 252] on div "Fit content Auto" at bounding box center [95, 258] width 68 height 16
click at [108, 217] on input "Auto" at bounding box center [103, 214] width 57 height 15
click at [131, 214] on button "button" at bounding box center [124, 214] width 15 height 15
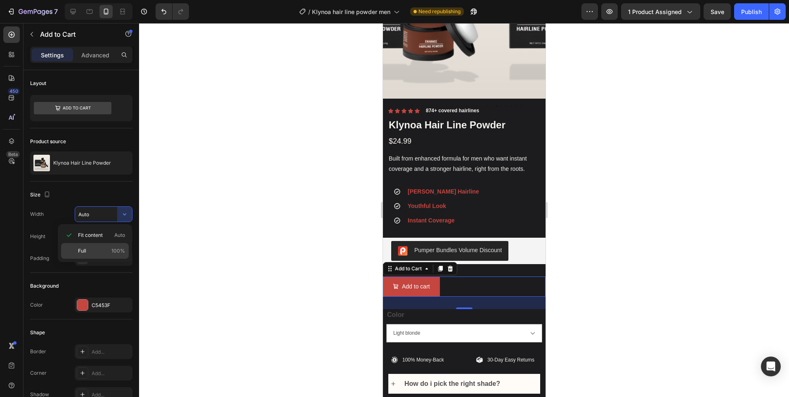
click at [104, 245] on div "Full 100%" at bounding box center [95, 251] width 68 height 16
type input "100%"
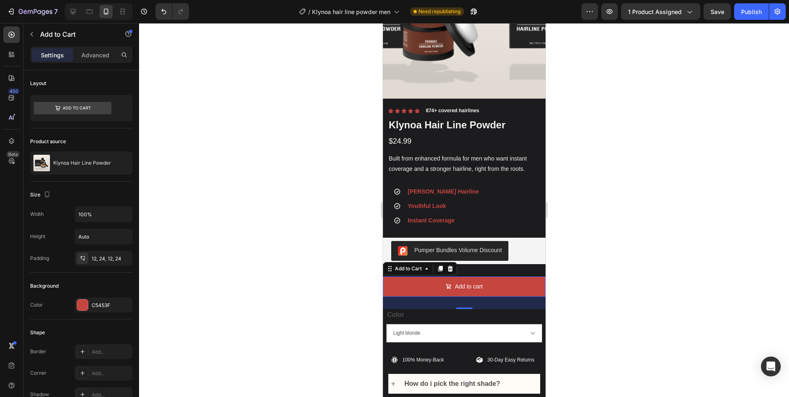
click at [620, 194] on div at bounding box center [464, 210] width 650 height 374
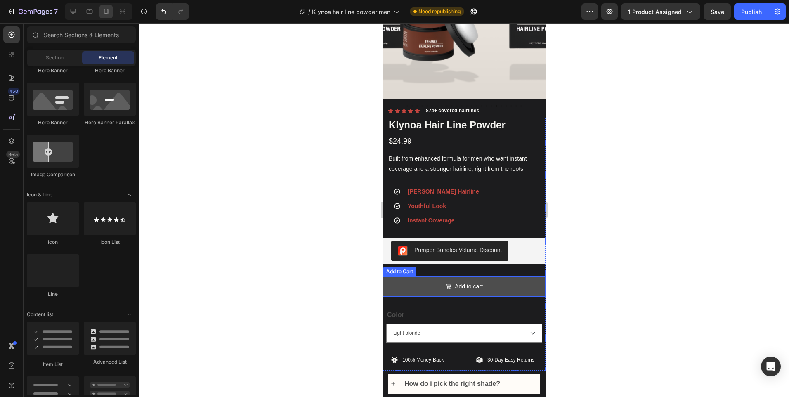
click at [419, 284] on button "Add to cart" at bounding box center [464, 287] width 163 height 20
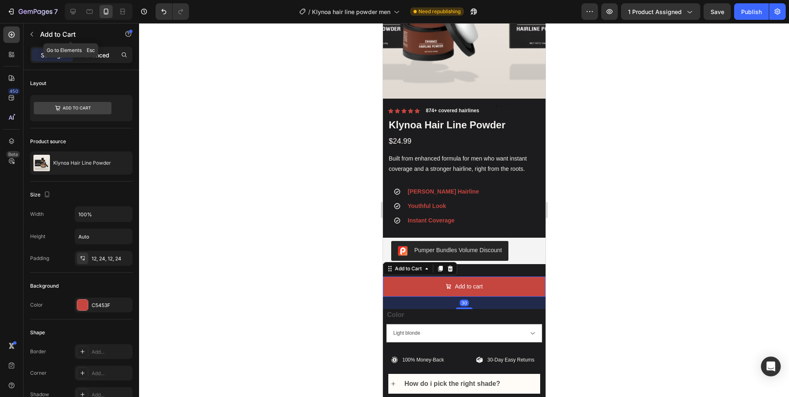
click at [100, 55] on p "Advanced" at bounding box center [95, 55] width 28 height 9
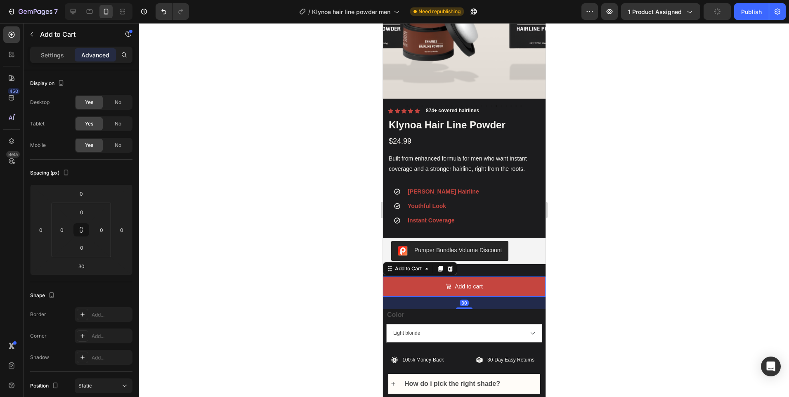
click at [62, 235] on input "0" at bounding box center [62, 230] width 12 height 12
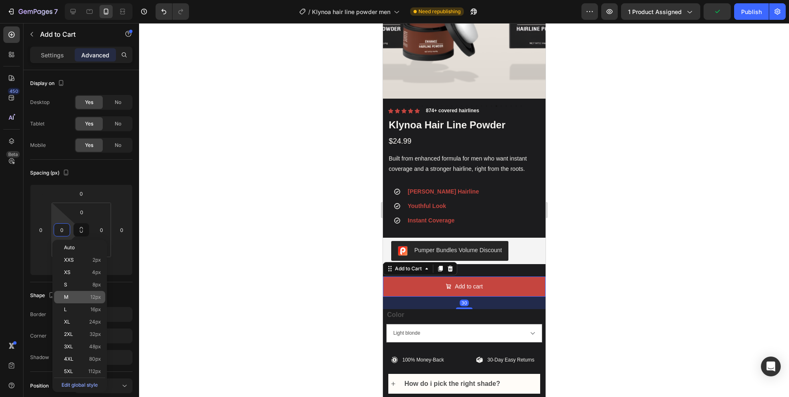
click at [74, 296] on p "M 12px" at bounding box center [82, 297] width 37 height 6
type input "12"
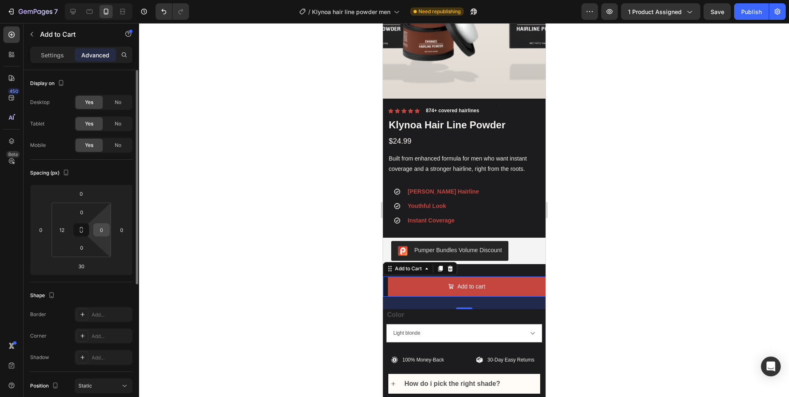
click at [102, 225] on input "0" at bounding box center [101, 230] width 12 height 12
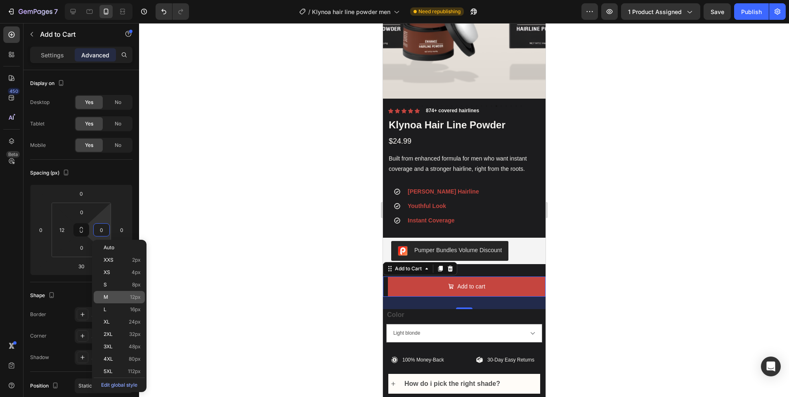
click at [114, 292] on div "M 12px" at bounding box center [119, 297] width 51 height 12
type input "12"
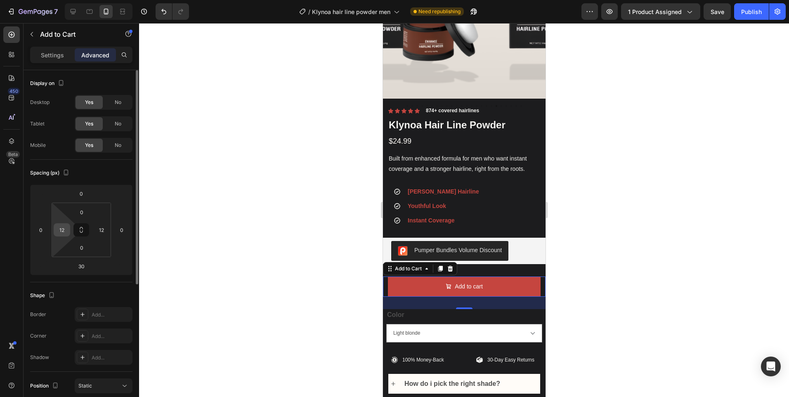
click at [69, 226] on div "12" at bounding box center [62, 229] width 17 height 13
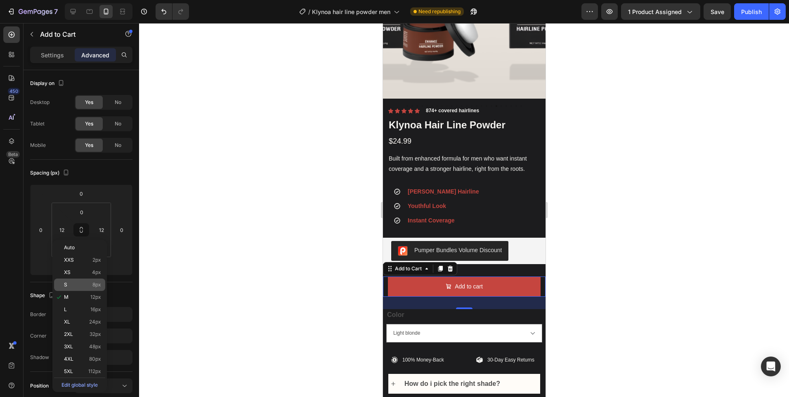
click at [74, 287] on p "S 8px" at bounding box center [82, 285] width 37 height 6
type input "8"
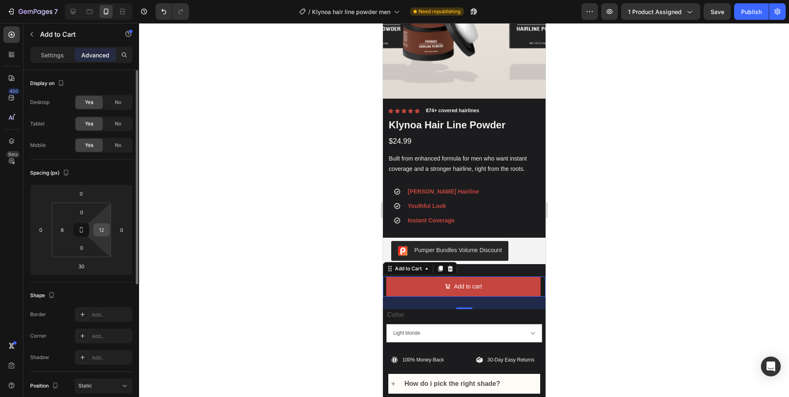
click at [104, 227] on input "12" at bounding box center [101, 230] width 12 height 12
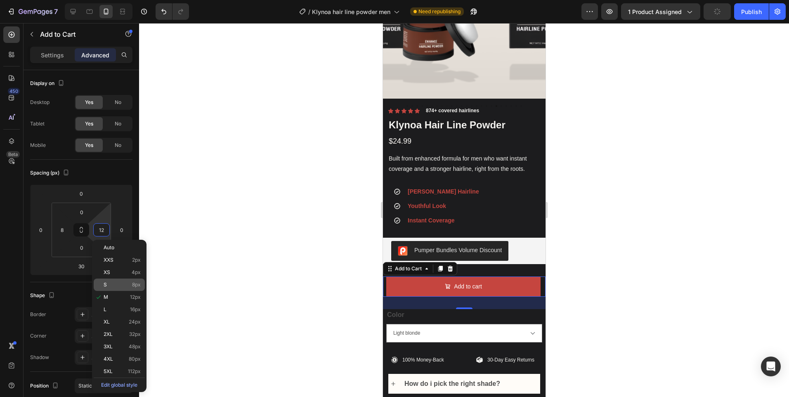
click at [107, 281] on div "S 8px" at bounding box center [119, 285] width 51 height 12
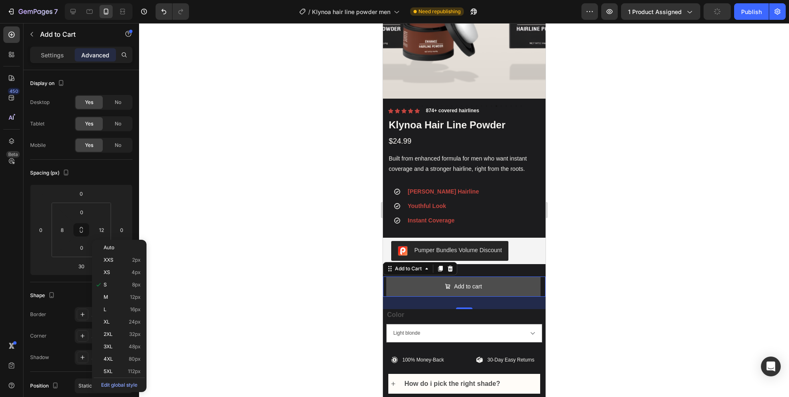
type input "8"
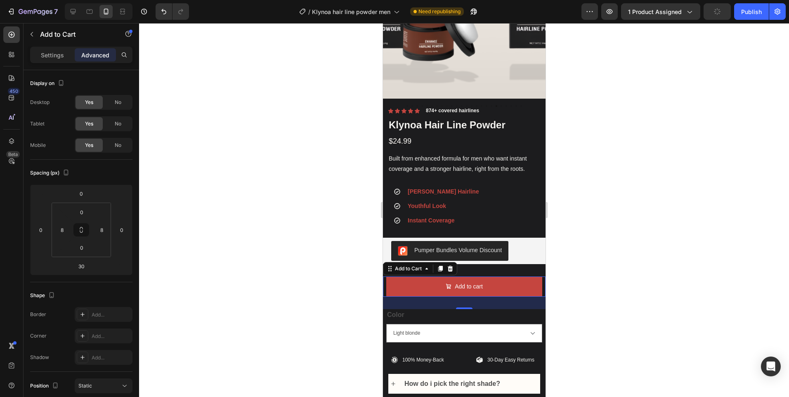
click at [620, 219] on div at bounding box center [464, 210] width 650 height 374
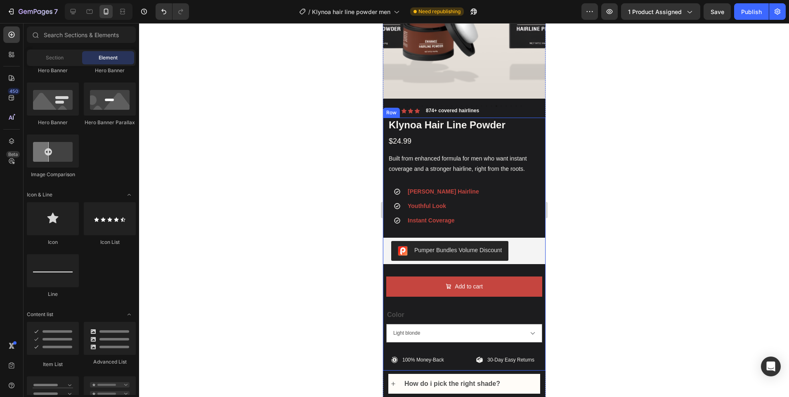
scroll to position [206, 0]
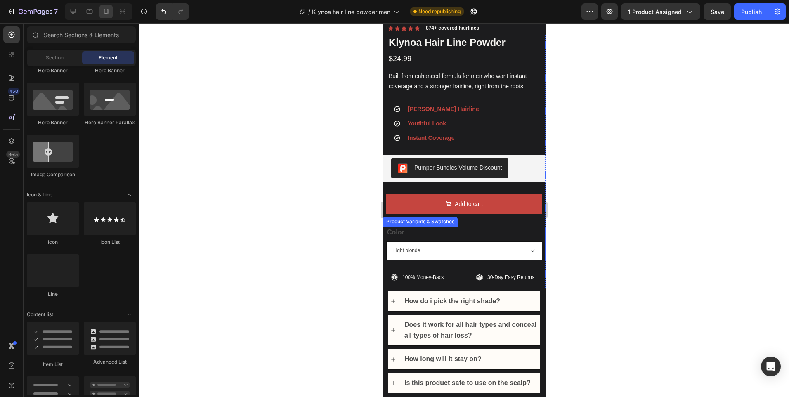
click at [438, 242] on select "Black Maroon Dark blonde White Dark Brown Dark Grey Light Grey Light blonde Bro…" at bounding box center [464, 251] width 156 height 19
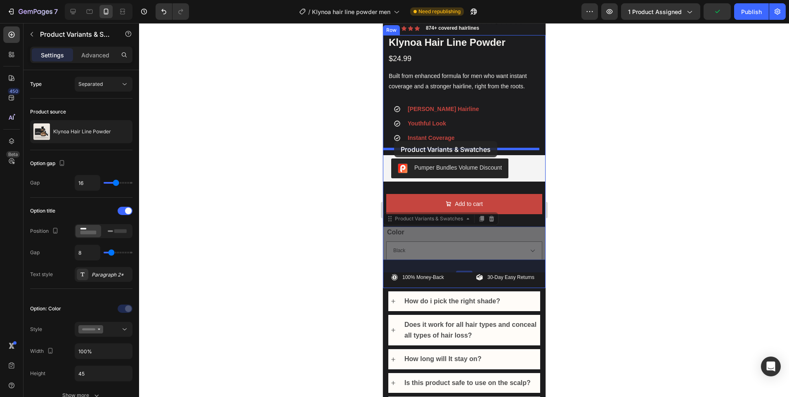
drag, startPoint x: 387, startPoint y: 217, endPoint x: 391, endPoint y: 142, distance: 75.2
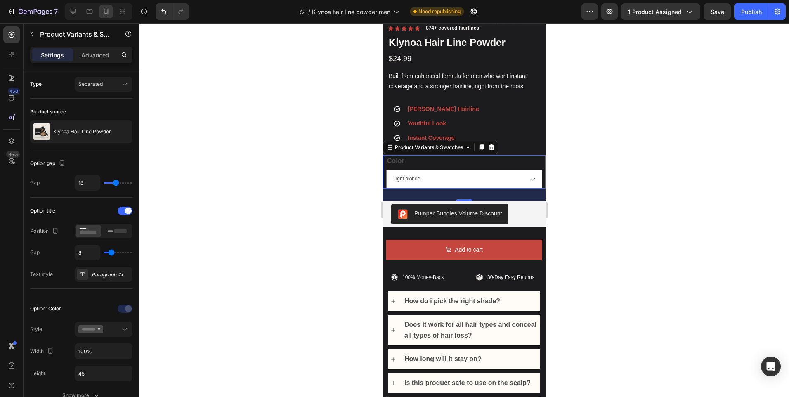
click at [600, 162] on div at bounding box center [464, 210] width 650 height 374
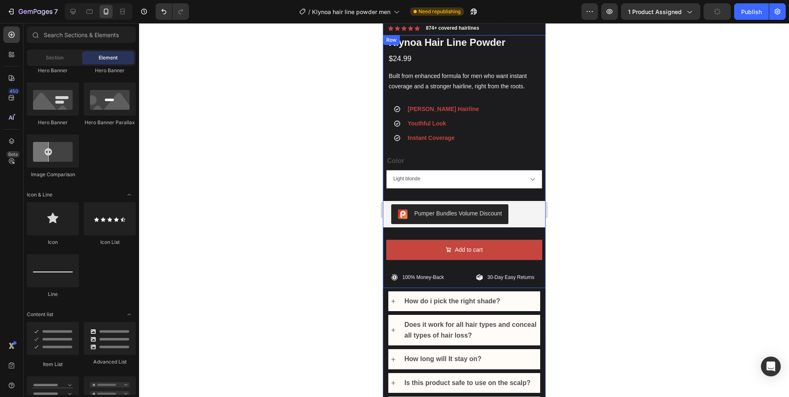
click at [519, 256] on div "Add to cart Add to Cart" at bounding box center [464, 256] width 163 height 33
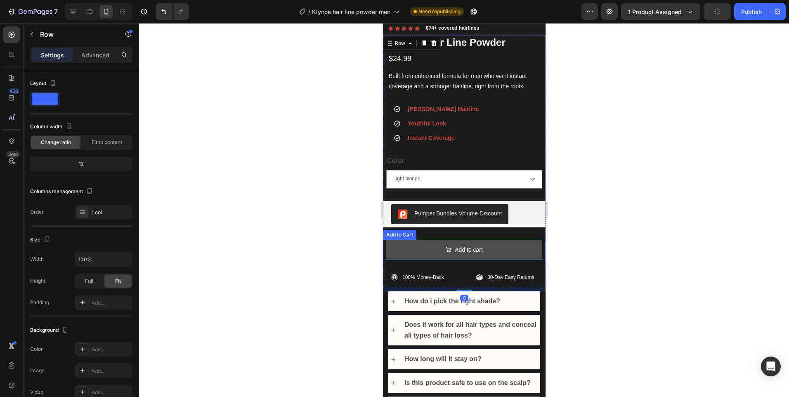
click at [506, 251] on button "Add to cart" at bounding box center [464, 250] width 156 height 20
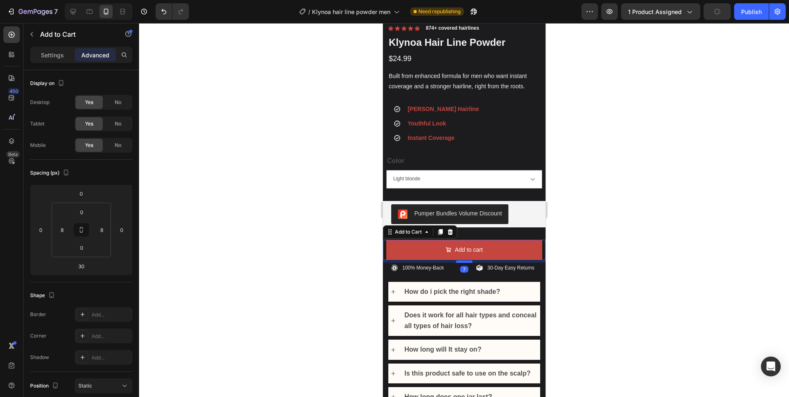
drag, startPoint x: 465, startPoint y: 265, endPoint x: 464, endPoint y: 255, distance: 9.5
click at [464, 261] on div at bounding box center [464, 262] width 17 height 2
type input "7"
click at [503, 265] on p "30-Day Easy Returns" at bounding box center [510, 267] width 47 height 7
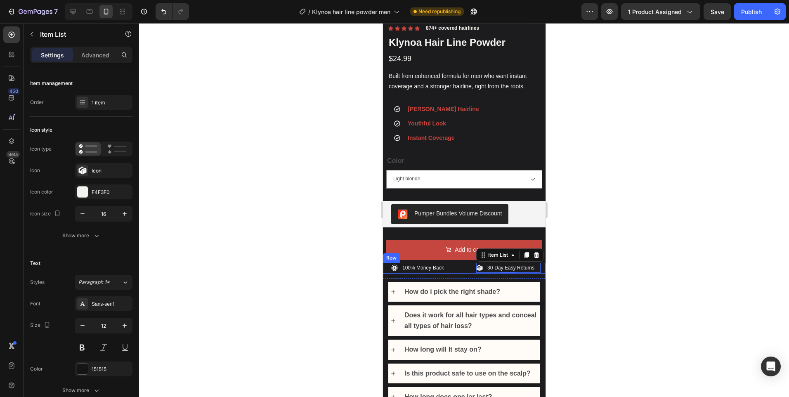
click at [458, 263] on div "100% Money-Back Item List 30-Day Easy Returns Item List 2 Row" at bounding box center [464, 268] width 163 height 11
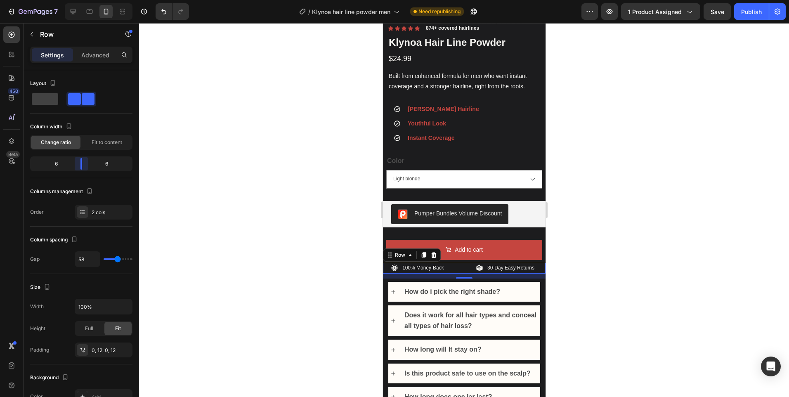
click at [78, 0] on body "7 / Klynoa hair line powder men Need republishing Preview 1 product assigned Sa…" at bounding box center [394, 0] width 789 height 0
click at [607, 139] on div at bounding box center [464, 210] width 650 height 374
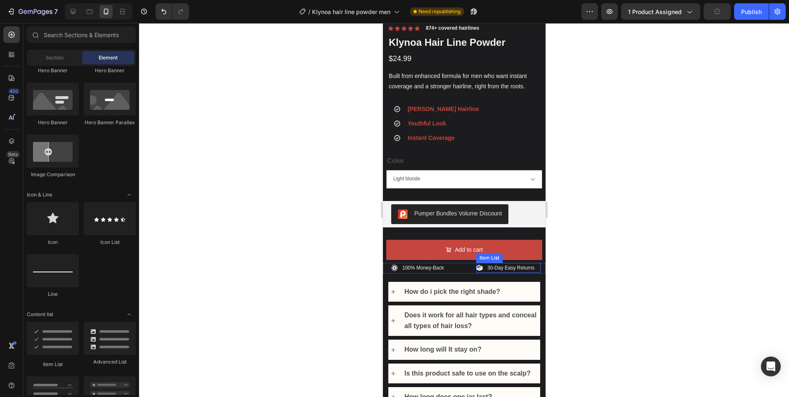
click at [512, 265] on span "30-Day Easy Returns" at bounding box center [510, 268] width 47 height 6
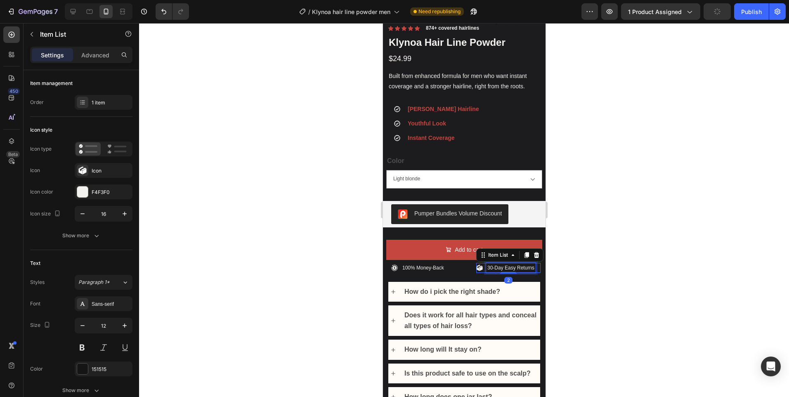
click at [510, 265] on span "30-Day Easy Returns" at bounding box center [510, 268] width 47 height 6
click at [636, 198] on div at bounding box center [464, 210] width 650 height 374
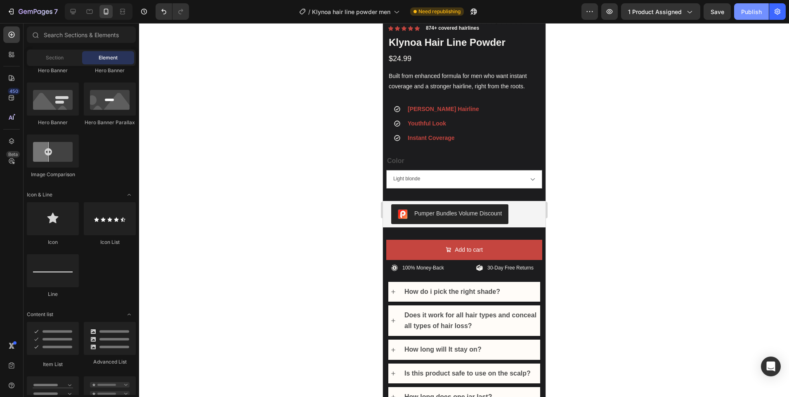
click at [758, 12] on div "Publish" at bounding box center [752, 11] width 21 height 9
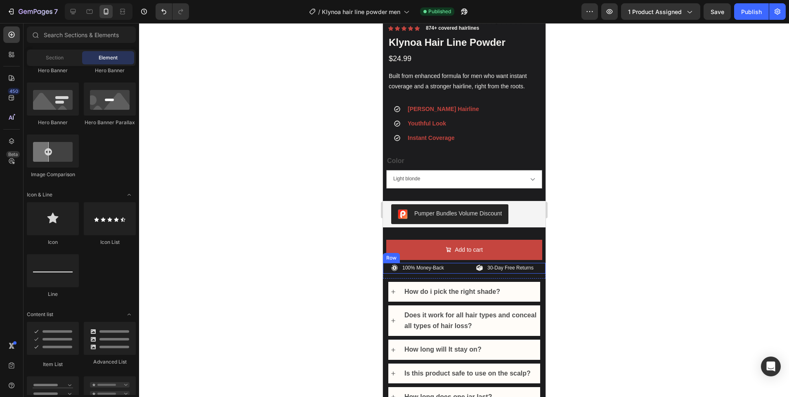
click at [457, 263] on div "100% Money-Back Item List 30-Day Free Returns Item List Row" at bounding box center [464, 268] width 163 height 11
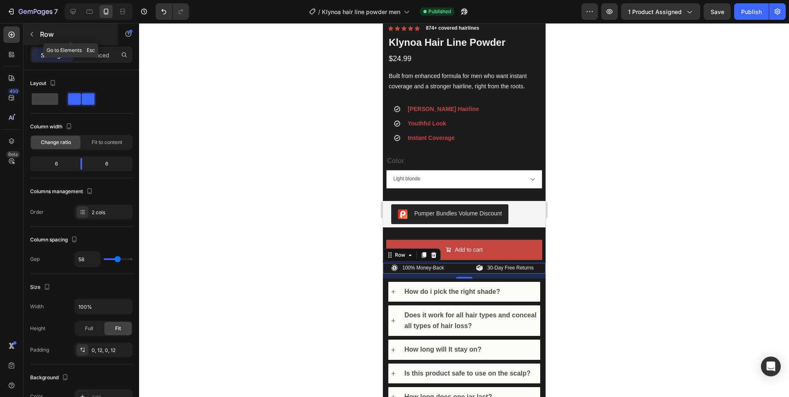
click at [29, 38] on button "button" at bounding box center [31, 34] width 13 height 13
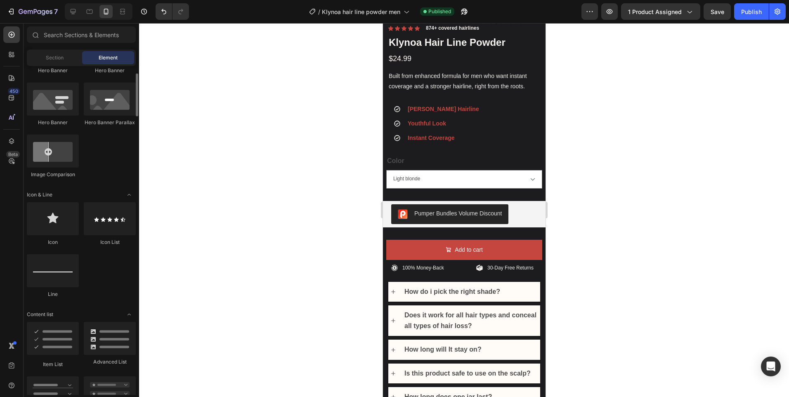
scroll to position [248, 0]
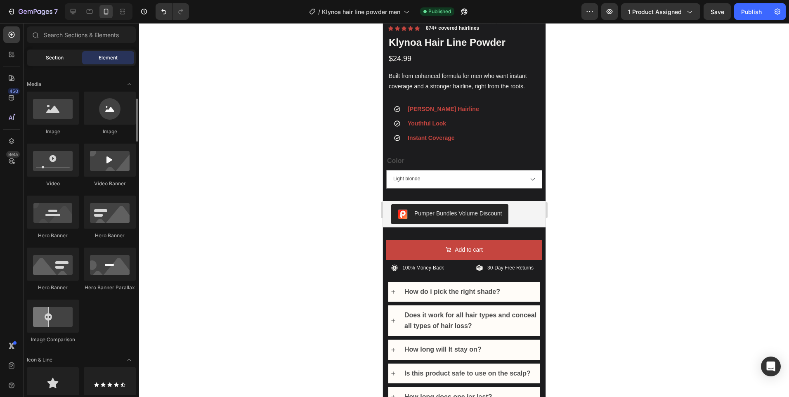
click at [59, 62] on div "Section" at bounding box center [54, 57] width 52 height 13
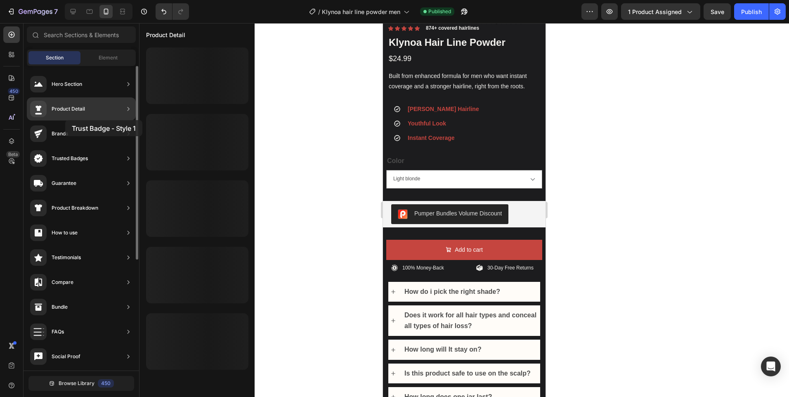
scroll to position [0, 0]
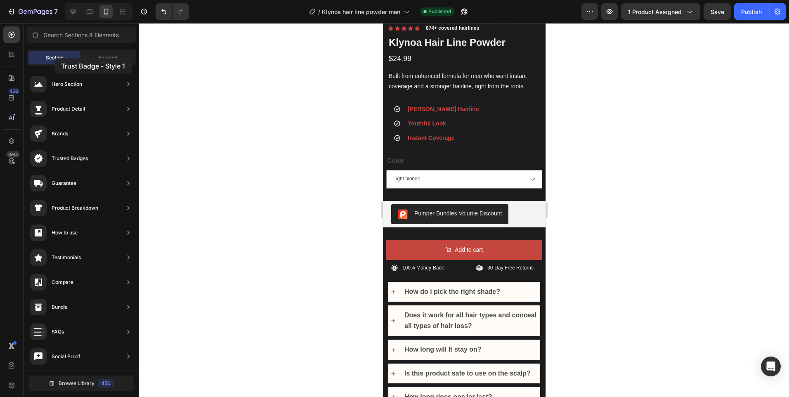
drag, startPoint x: 173, startPoint y: 365, endPoint x: 55, endPoint y: 58, distance: 329.5
click at [115, 62] on div "Element" at bounding box center [108, 57] width 52 height 13
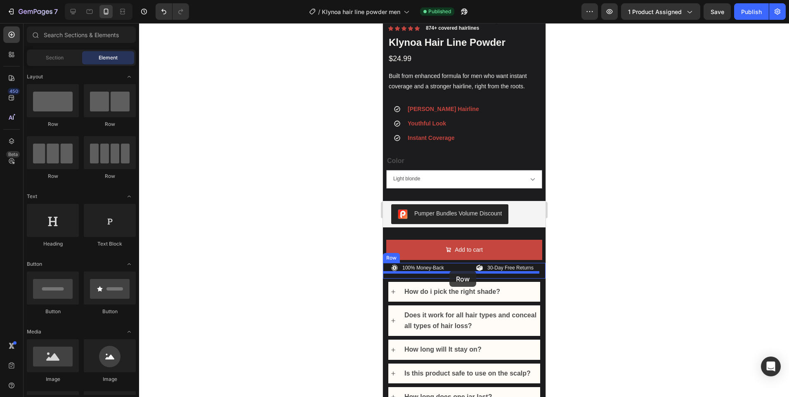
drag, startPoint x: 439, startPoint y: 117, endPoint x: 449, endPoint y: 271, distance: 153.9
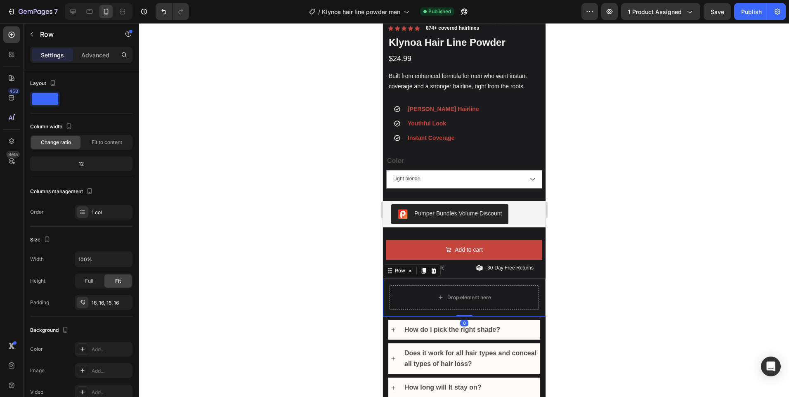
click at [591, 251] on div at bounding box center [464, 210] width 650 height 374
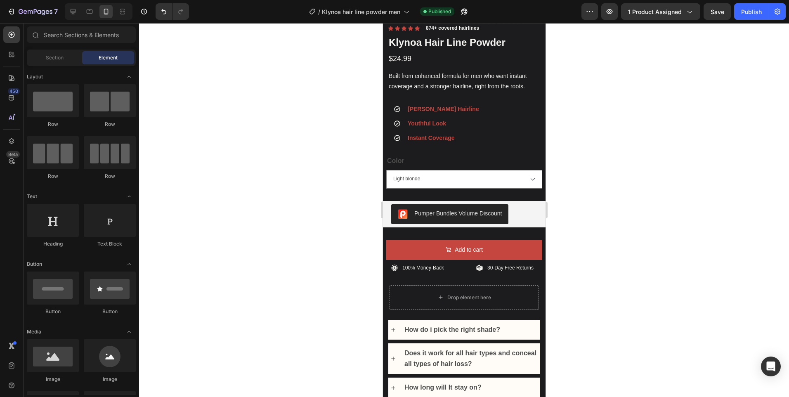
scroll to position [124, 0]
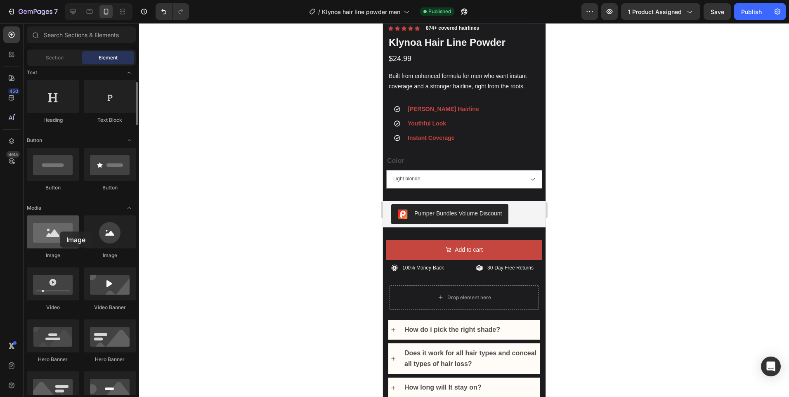
click at [60, 232] on div at bounding box center [53, 232] width 52 height 33
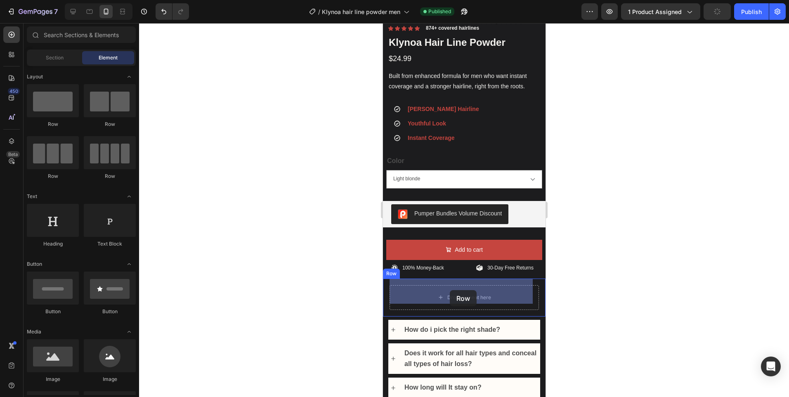
drag, startPoint x: 496, startPoint y: 138, endPoint x: 450, endPoint y: 290, distance: 159.3
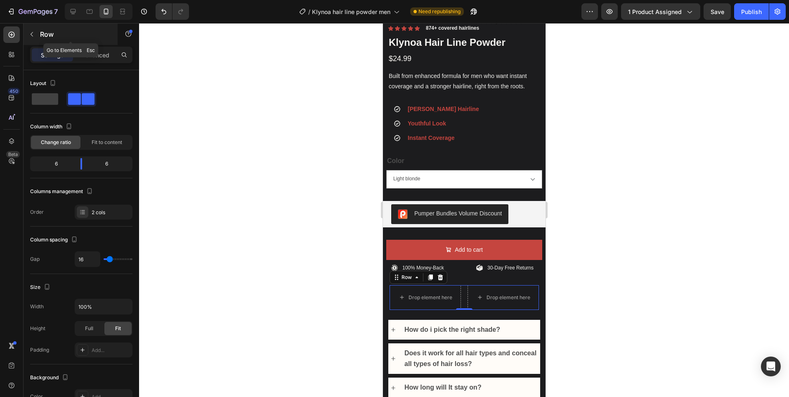
click at [36, 33] on button "button" at bounding box center [31, 34] width 13 height 13
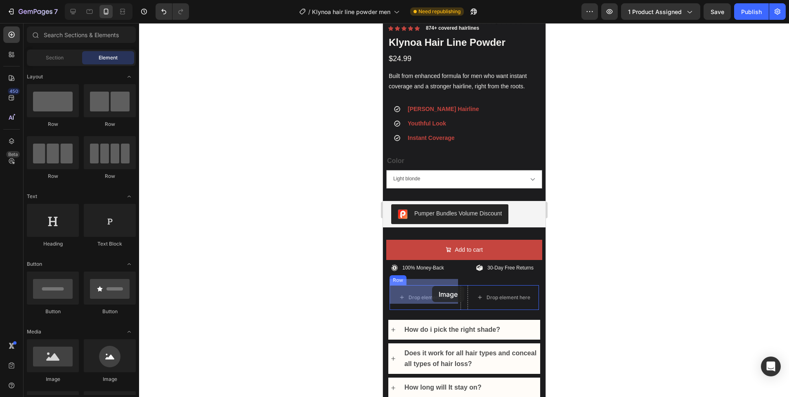
drag, startPoint x: 611, startPoint y: 376, endPoint x: 665, endPoint y: 336, distance: 66.7
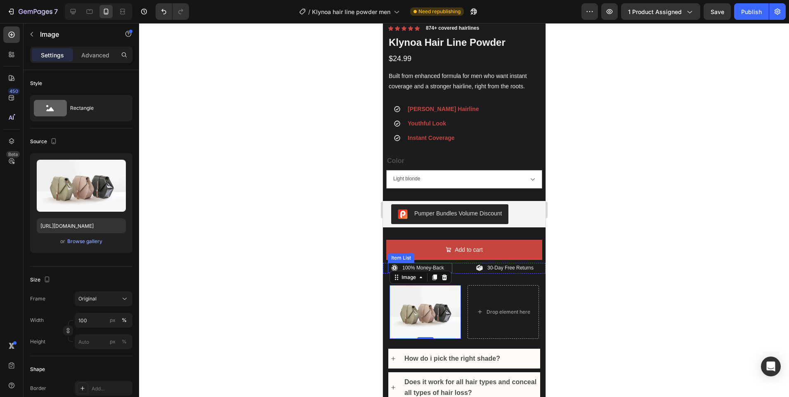
click at [430, 264] on p "100% Money-Back" at bounding box center [423, 267] width 42 height 7
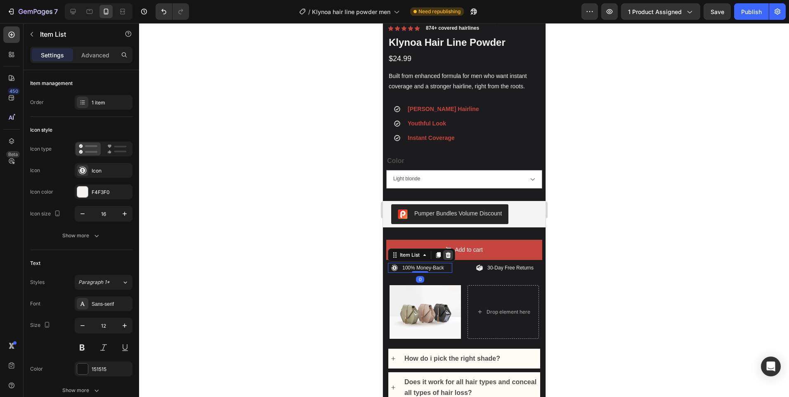
click at [447, 252] on icon at bounding box center [448, 255] width 7 height 7
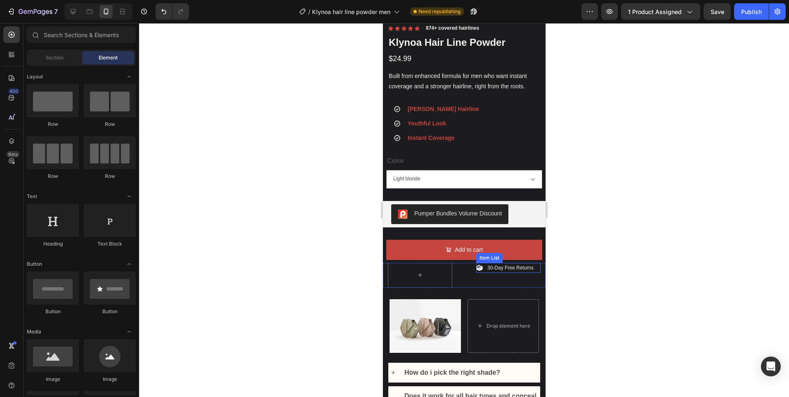
click at [481, 263] on div "30-Day Free Returns" at bounding box center [505, 268] width 59 height 10
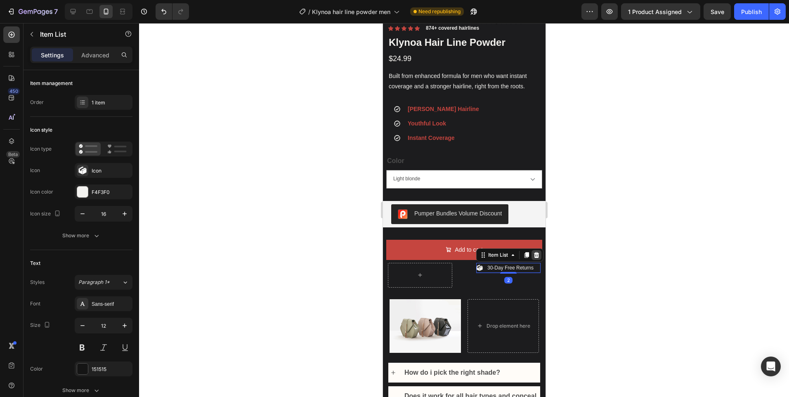
click at [533, 252] on icon at bounding box center [536, 255] width 7 height 7
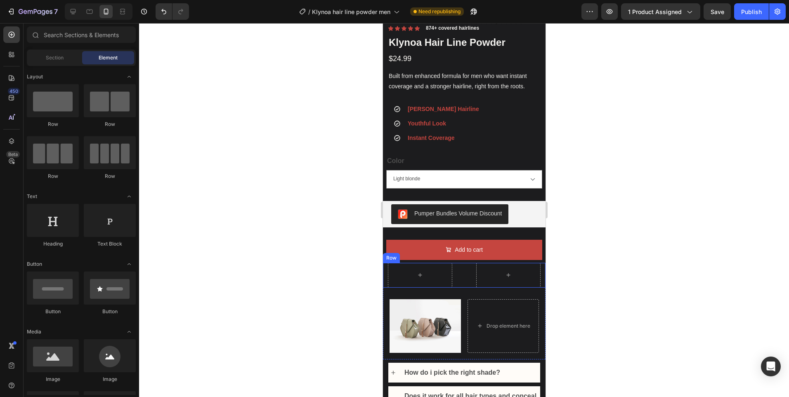
click at [463, 269] on div "Row" at bounding box center [464, 275] width 163 height 25
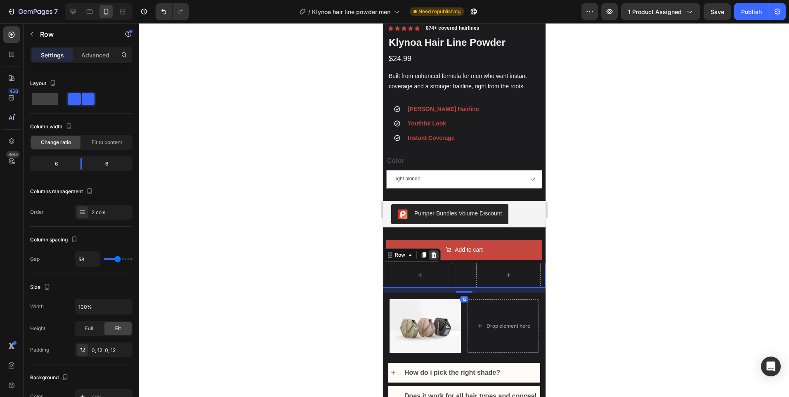
click at [432, 252] on icon at bounding box center [433, 255] width 5 height 6
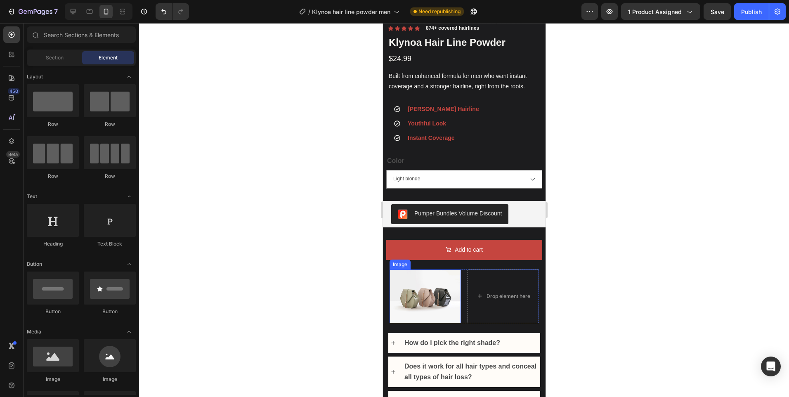
click at [422, 295] on img at bounding box center [424, 297] width 71 height 54
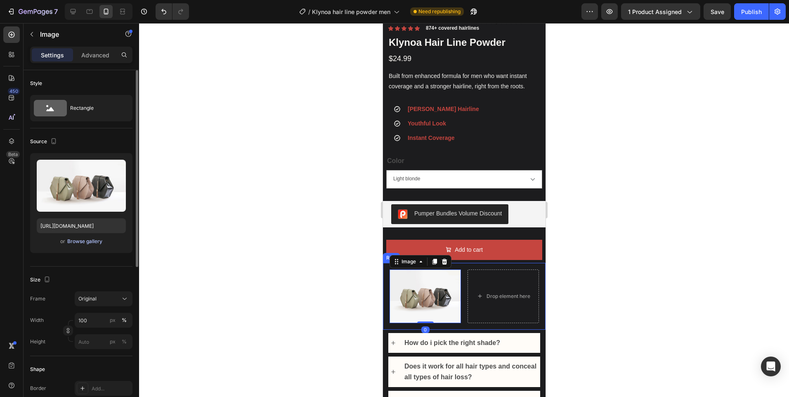
click at [86, 241] on div "Browse gallery" at bounding box center [84, 241] width 35 height 7
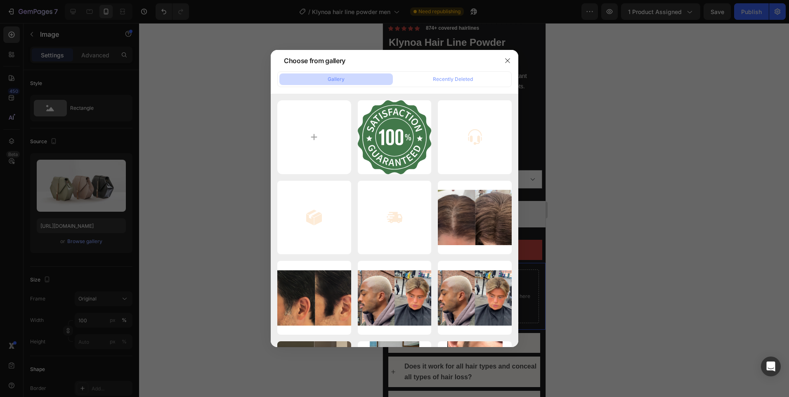
type input "C:\fakepath\OIP.webp"
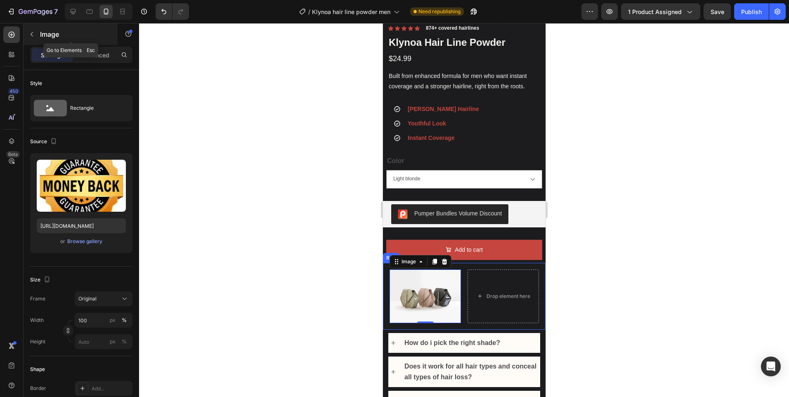
type input "https://cdn.shopify.com/s/files/1/0673/4082/8726/files/gempages_575527454416831…"
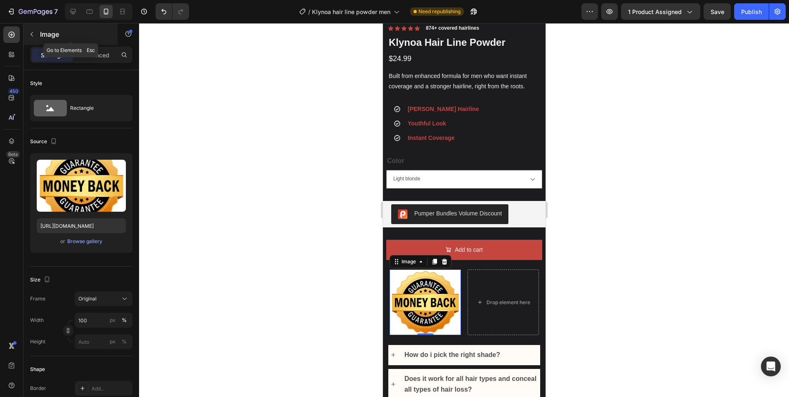
click at [36, 38] on button "button" at bounding box center [31, 34] width 13 height 13
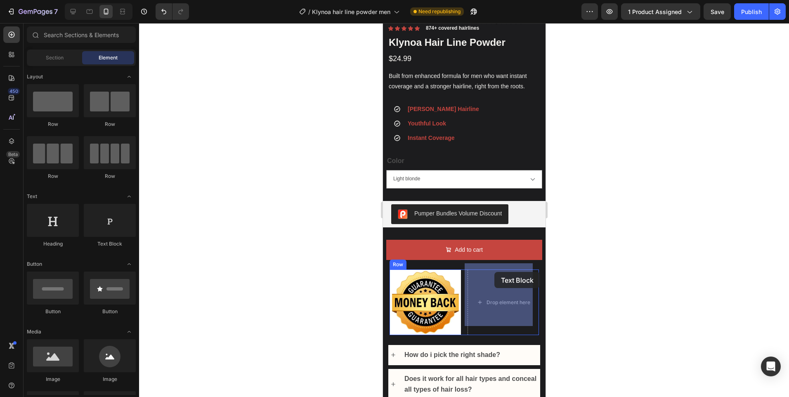
drag, startPoint x: 493, startPoint y: 254, endPoint x: 494, endPoint y: 272, distance: 18.2
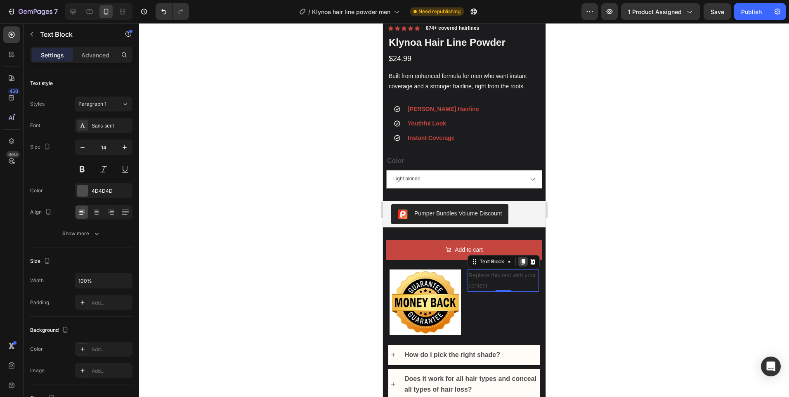
click at [522, 259] on div at bounding box center [523, 262] width 10 height 10
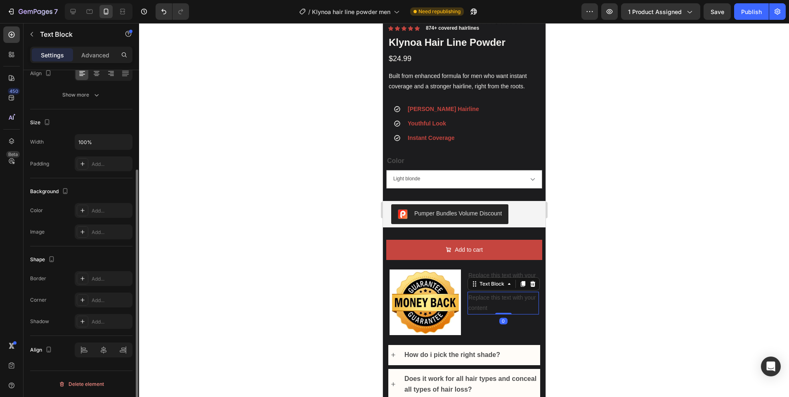
click at [606, 292] on div at bounding box center [464, 210] width 650 height 374
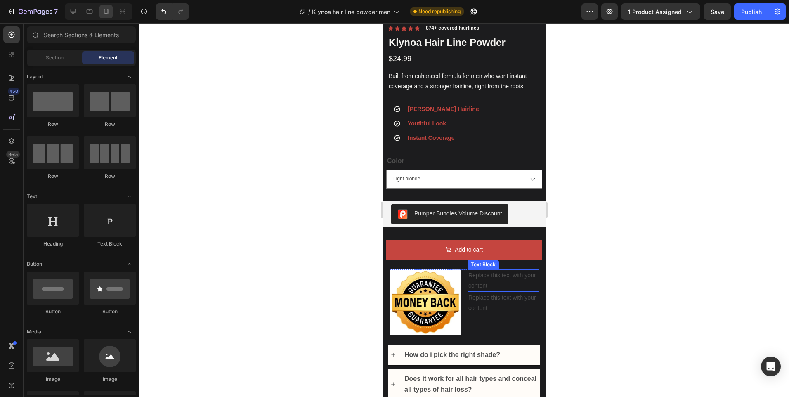
click at [495, 271] on div "Replace this text with your content" at bounding box center [502, 281] width 71 height 22
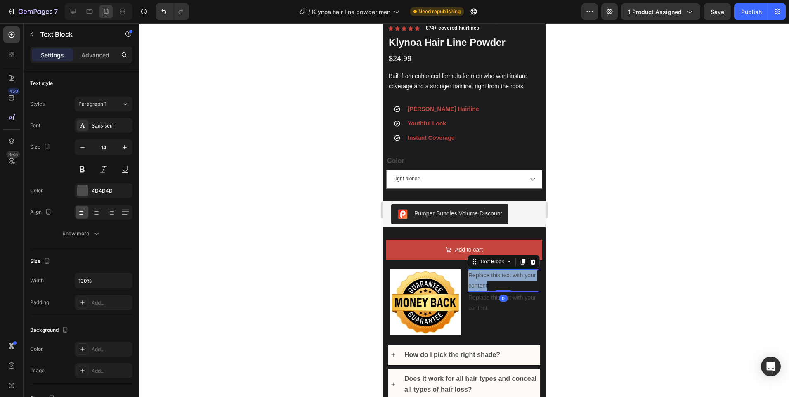
click at [495, 271] on p "Replace this text with your content" at bounding box center [503, 280] width 70 height 21
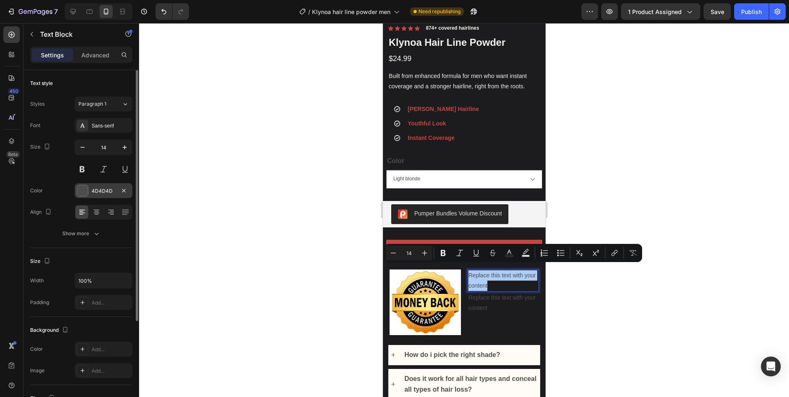
click at [83, 187] on div at bounding box center [82, 190] width 11 height 11
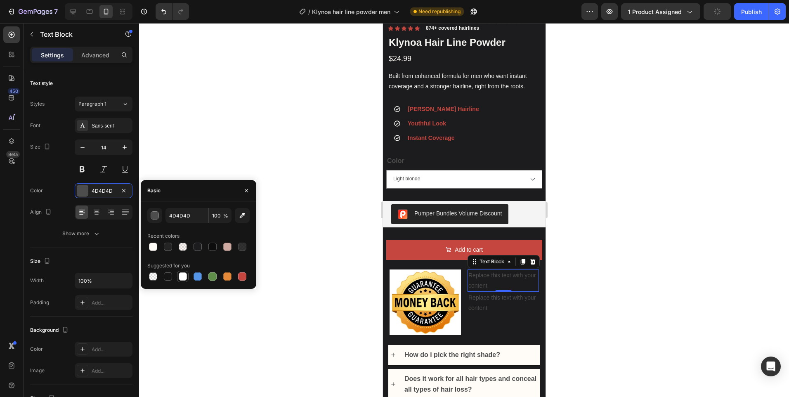
click at [187, 275] on div at bounding box center [183, 277] width 10 height 10
type input "FFFFFF"
click at [85, 170] on button at bounding box center [82, 169] width 15 height 15
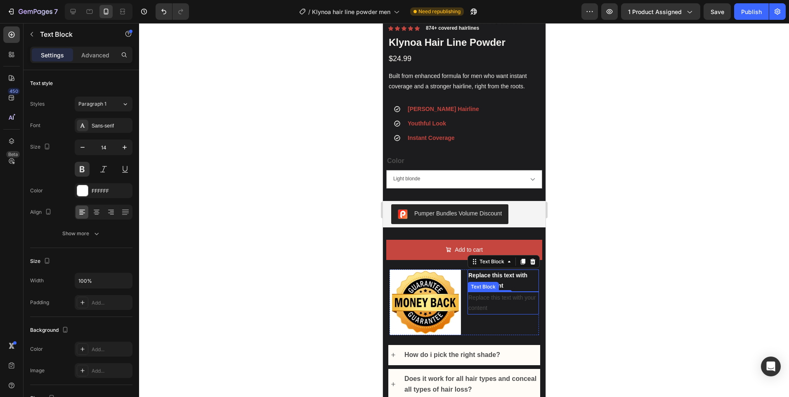
click at [482, 295] on div "Replace this text with your content" at bounding box center [502, 303] width 71 height 22
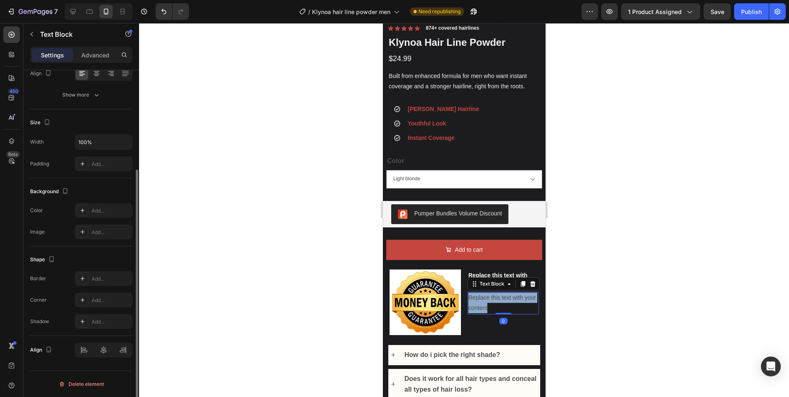
click at [482, 295] on p "Replace this text with your content" at bounding box center [503, 303] width 70 height 21
click at [695, 77] on div at bounding box center [464, 210] width 650 height 374
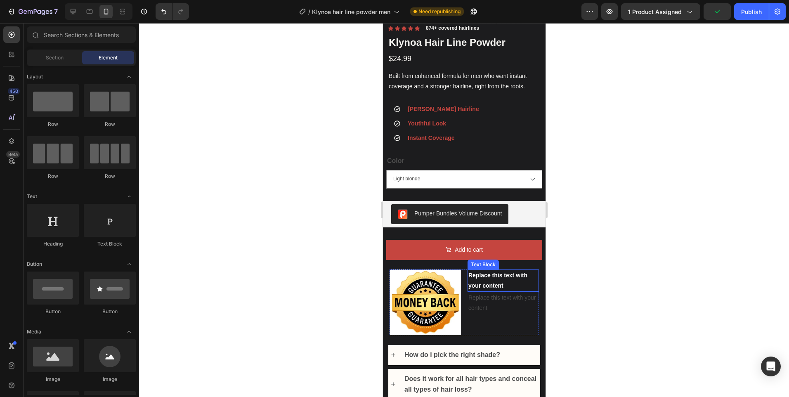
click at [488, 270] on p "Replace this text with your content" at bounding box center [503, 280] width 70 height 21
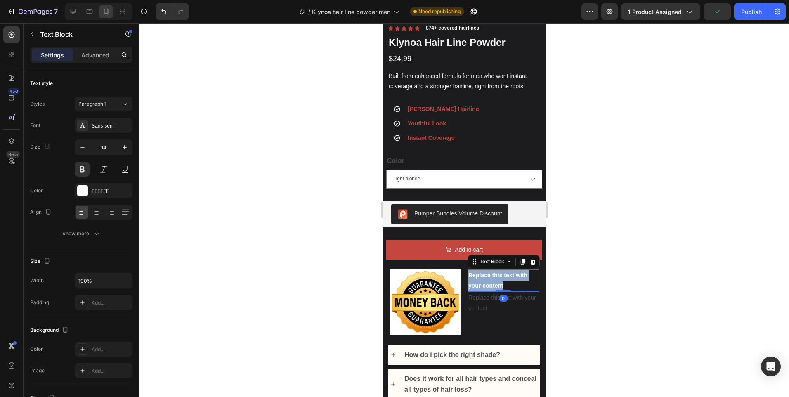
click at [488, 270] on p "Replace this text with your content" at bounding box center [503, 280] width 70 height 21
click at [609, 236] on div at bounding box center [464, 210] width 650 height 374
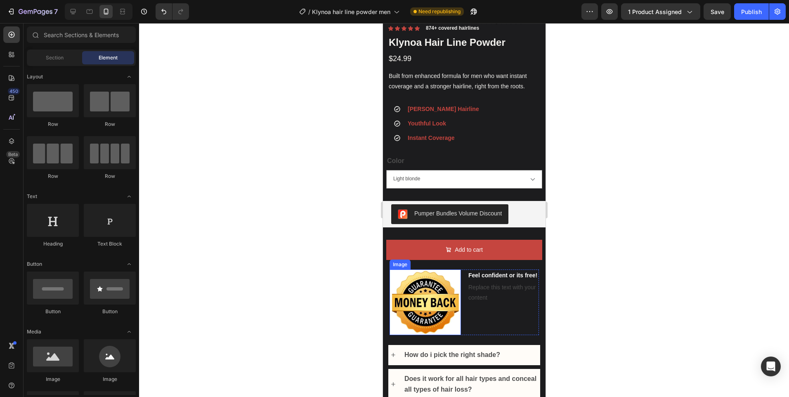
click at [436, 290] on img at bounding box center [424, 303] width 71 height 66
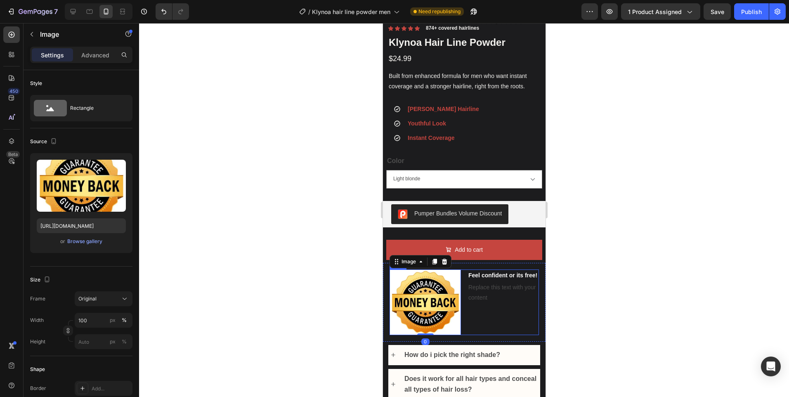
click at [495, 326] on div "Feel confident or its free! Text Block Replace this text with your content Text…" at bounding box center [502, 303] width 71 height 66
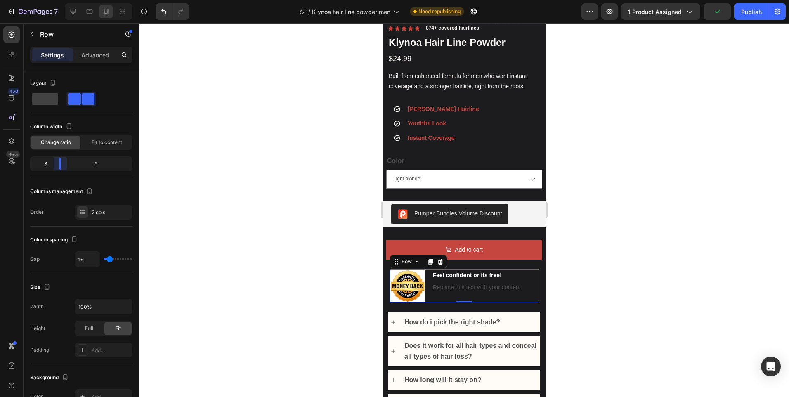
drag, startPoint x: 80, startPoint y: 162, endPoint x: 5, endPoint y: 217, distance: 93.4
click at [58, 0] on body "7 / Klynoa hair line powder men Need republishing Preview 1 product assigned Pu…" at bounding box center [394, 0] width 789 height 0
click at [604, 178] on div at bounding box center [464, 210] width 650 height 374
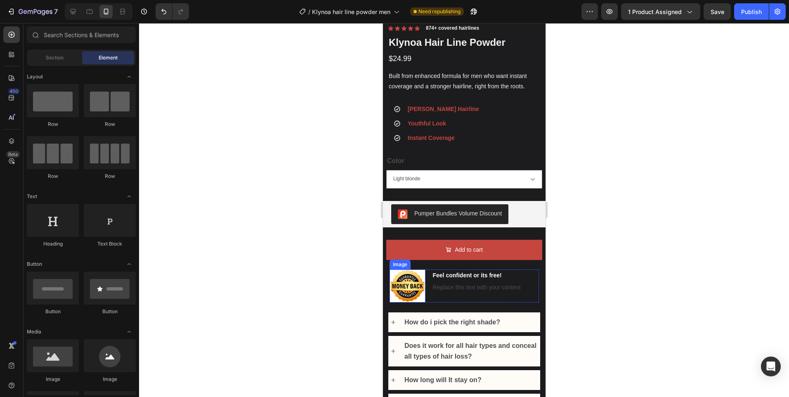
click at [408, 280] on img at bounding box center [407, 286] width 36 height 33
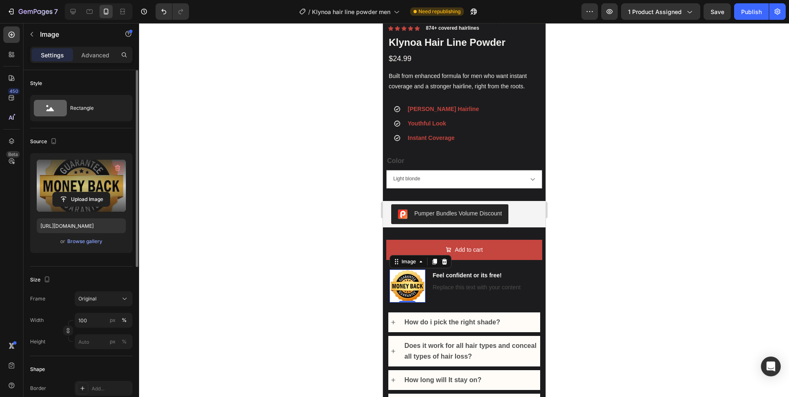
click at [114, 168] on icon "button" at bounding box center [118, 168] width 8 height 8
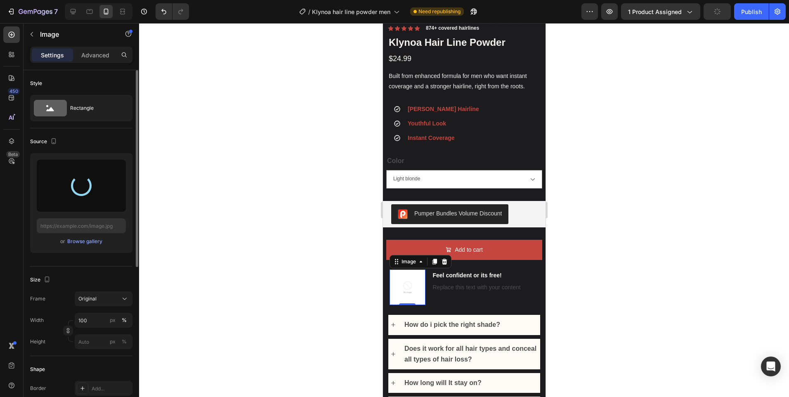
type input "[URL][DOMAIN_NAME]"
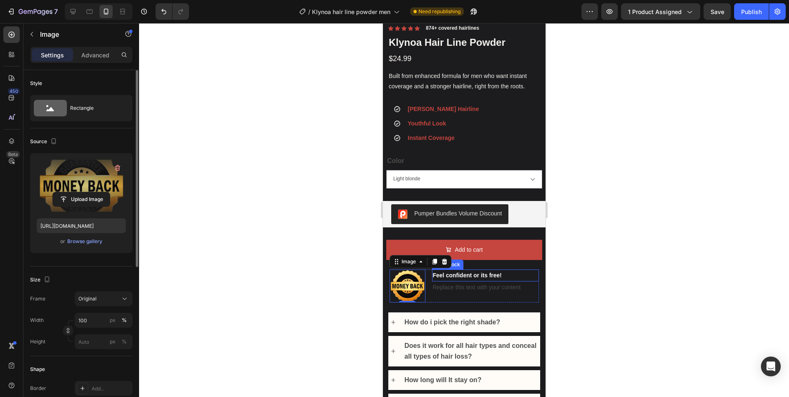
click at [469, 282] on p "Replace this text with your content" at bounding box center [486, 287] width 106 height 10
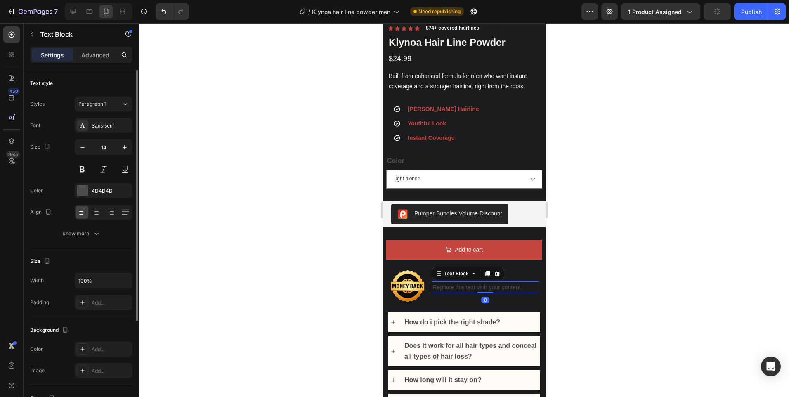
click at [469, 282] on p "Replace this text with your content" at bounding box center [486, 287] width 106 height 10
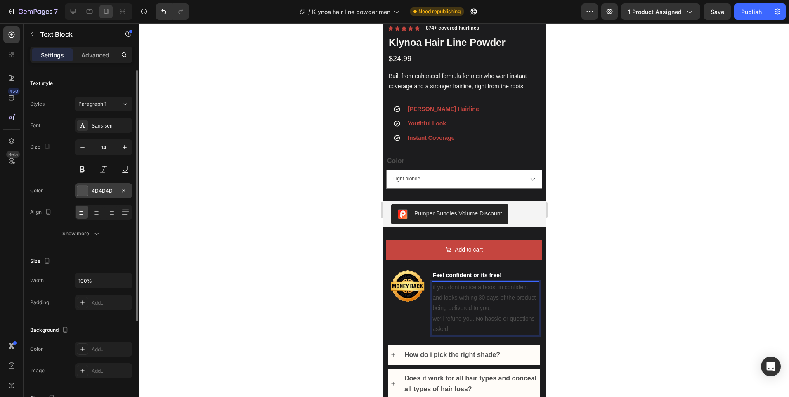
click at [82, 189] on div at bounding box center [82, 190] width 11 height 11
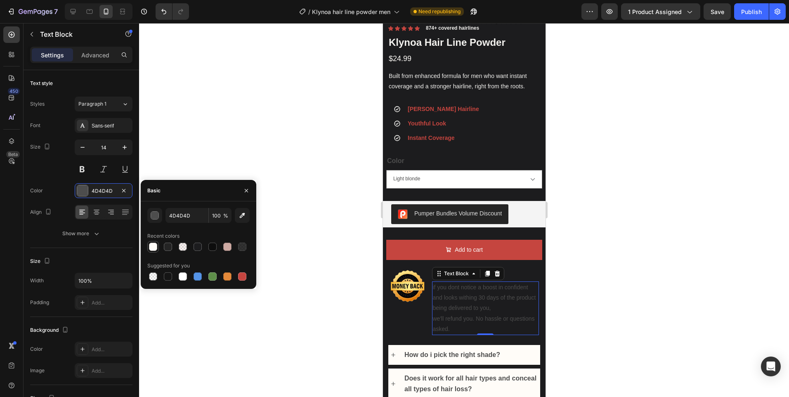
click at [154, 250] on div at bounding box center [153, 247] width 8 height 8
type input "FFFCF8"
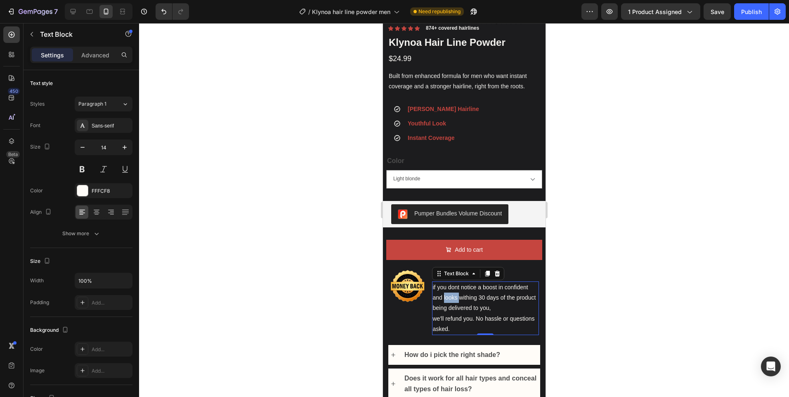
click at [454, 296] on p "if you dont notice a boost in confident and looks withing 30 days of the produc…" at bounding box center [486, 308] width 106 height 52
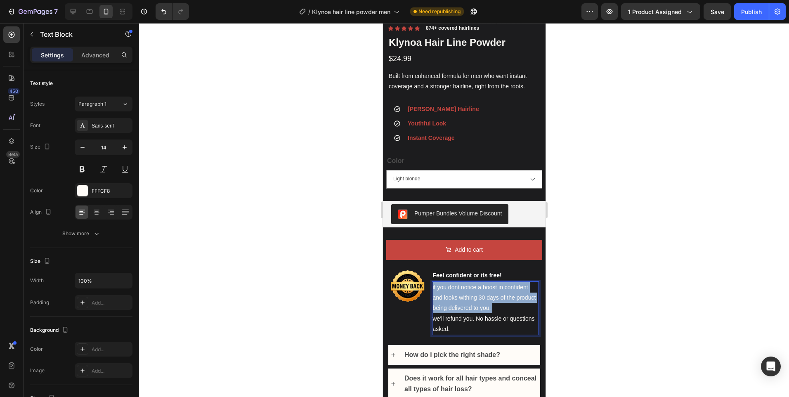
click at [454, 296] on p "if you dont notice a boost in confident and looks withing 30 days of the produc…" at bounding box center [486, 308] width 106 height 52
click at [473, 321] on p "if you dont notice a boost in confident and looks withing 30 days of the produc…" at bounding box center [486, 308] width 106 height 52
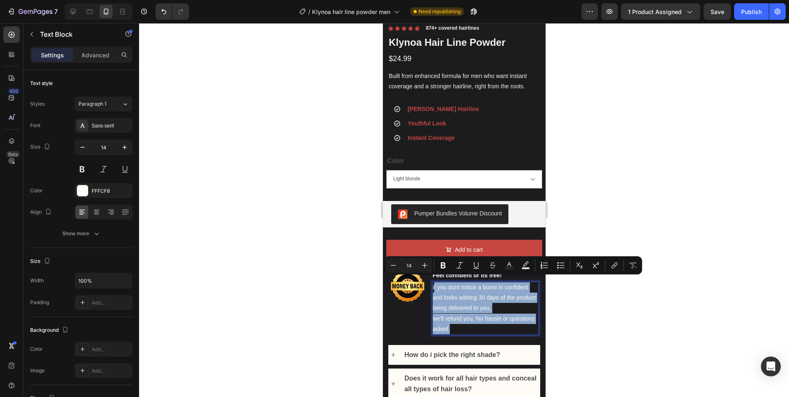
drag, startPoint x: 468, startPoint y: 320, endPoint x: 431, endPoint y: 280, distance: 53.8
click at [433, 282] on p "if you dont notice a boost in confident and looks withing 30 days of the produc…" at bounding box center [486, 308] width 106 height 52
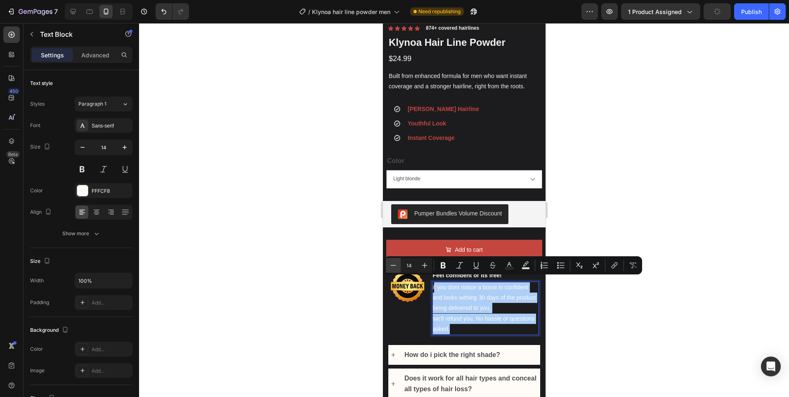
click at [394, 268] on icon "Editor contextual toolbar" at bounding box center [393, 265] width 8 height 8
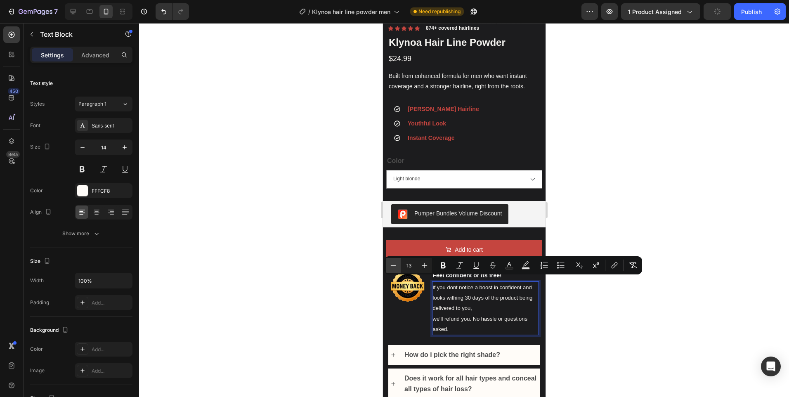
click at [394, 268] on icon "Editor contextual toolbar" at bounding box center [393, 265] width 8 height 8
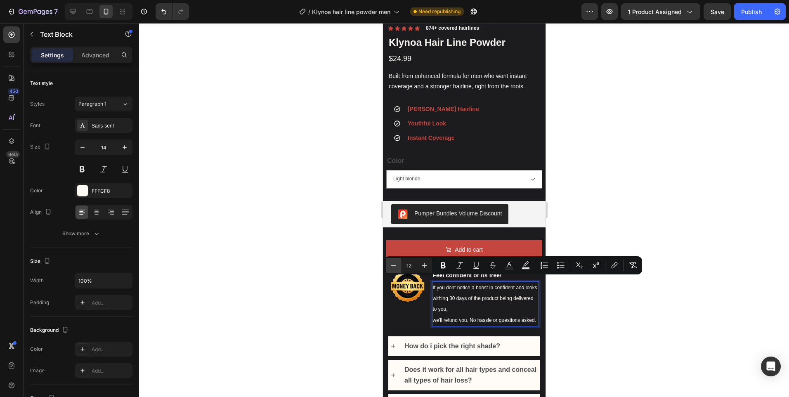
click at [394, 268] on icon "Editor contextual toolbar" at bounding box center [393, 265] width 8 height 8
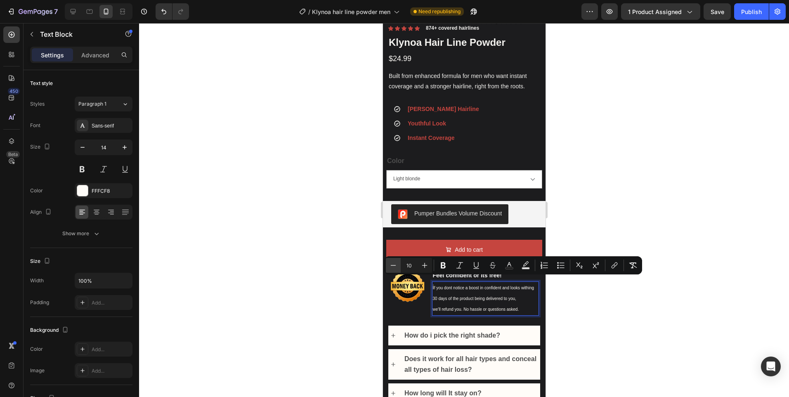
click at [394, 268] on icon "Editor contextual toolbar" at bounding box center [393, 265] width 8 height 8
type input "9"
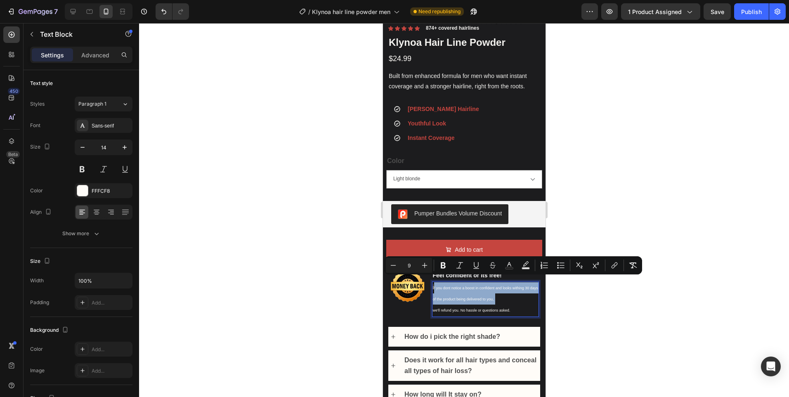
click at [524, 302] on p "i f you dont notice a boost in confident and looks withing 30 days of the produ…" at bounding box center [486, 299] width 106 height 34
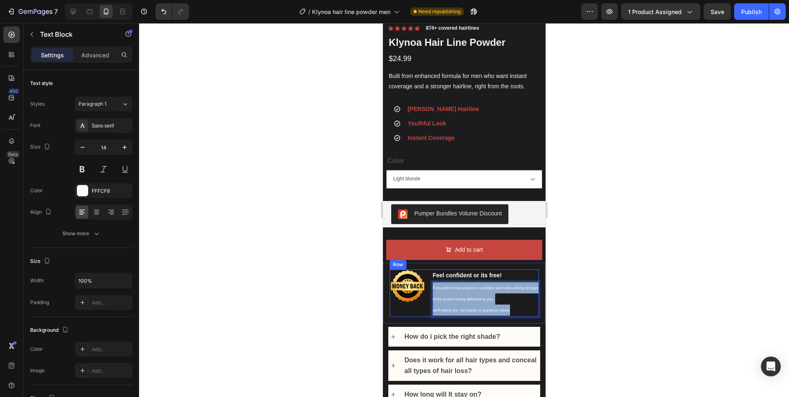
drag, startPoint x: 500, startPoint y: 299, endPoint x: 427, endPoint y: 280, distance: 76.3
click at [427, 280] on div "Image Feel confident or its free! Text Block i f you dont notice a boost in con…" at bounding box center [463, 293] width 149 height 47
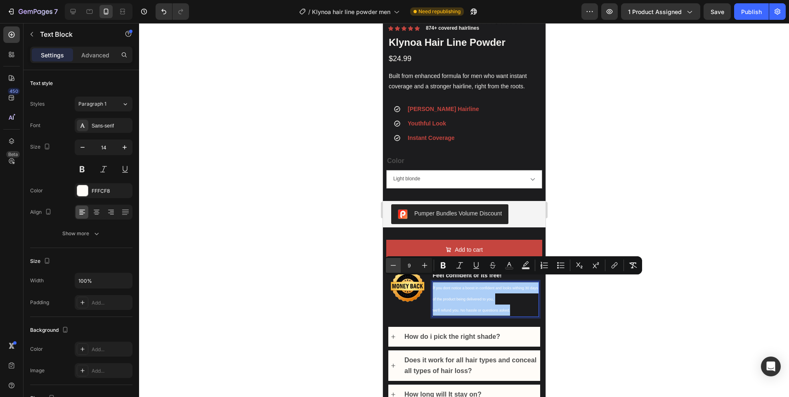
click at [398, 265] on button "Minus" at bounding box center [393, 265] width 15 height 15
click at [422, 265] on icon "Editor contextual toolbar" at bounding box center [425, 265] width 8 height 8
type input "9"
click at [588, 298] on div at bounding box center [464, 210] width 650 height 374
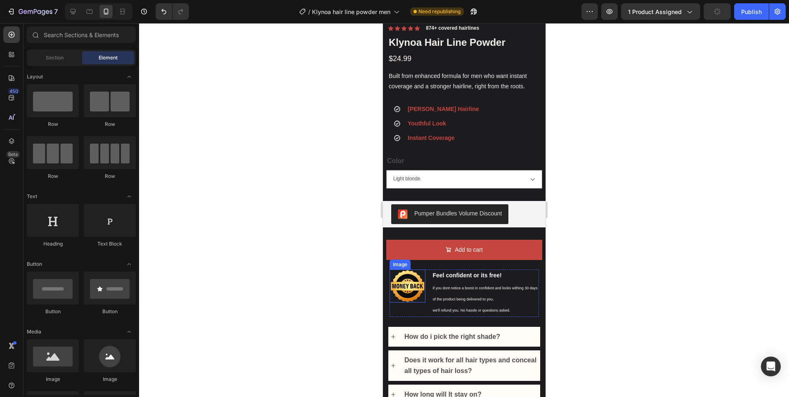
click at [406, 291] on img at bounding box center [407, 286] width 36 height 33
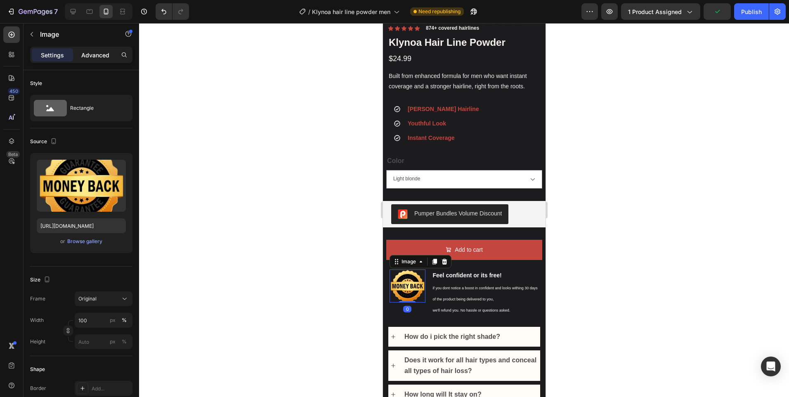
click at [96, 59] on p "Advanced" at bounding box center [95, 55] width 28 height 9
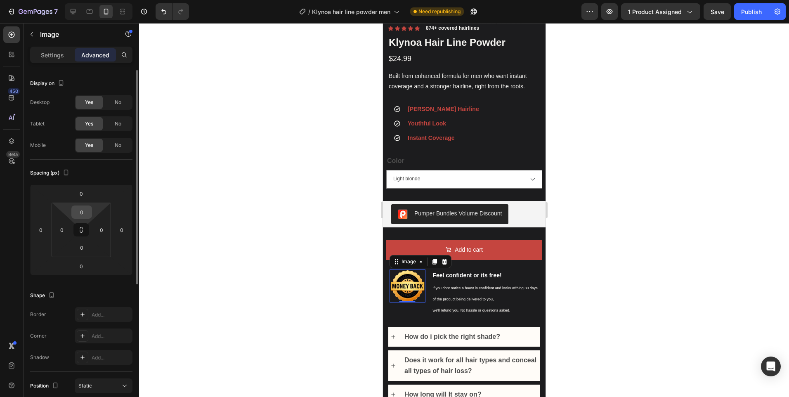
click at [84, 212] on input "0" at bounding box center [81, 212] width 17 height 12
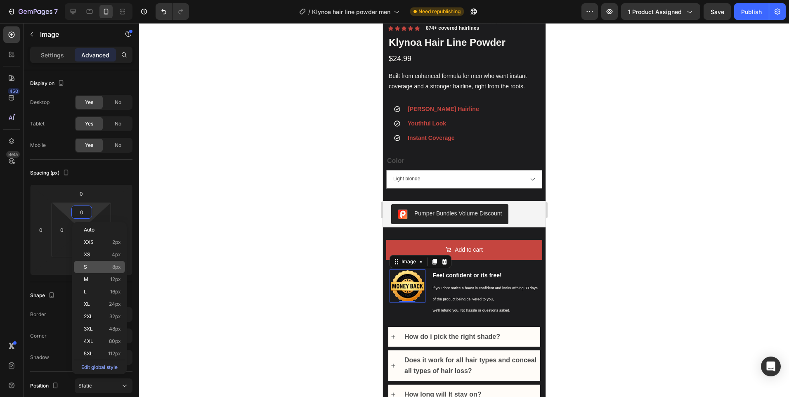
click at [102, 267] on p "S 8px" at bounding box center [102, 267] width 37 height 6
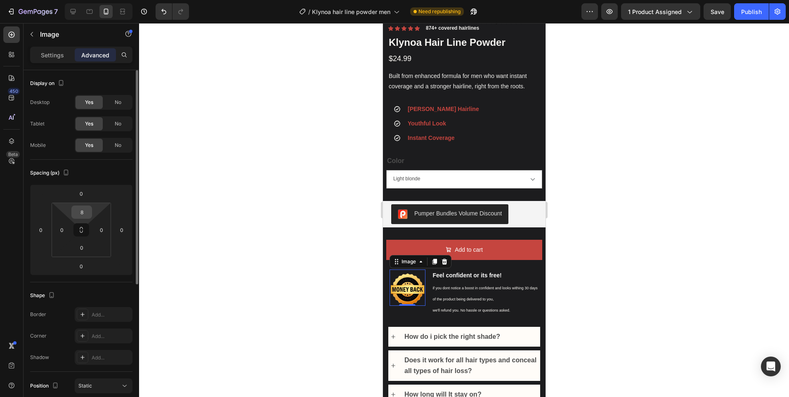
click at [85, 217] on input "8" at bounding box center [81, 212] width 17 height 12
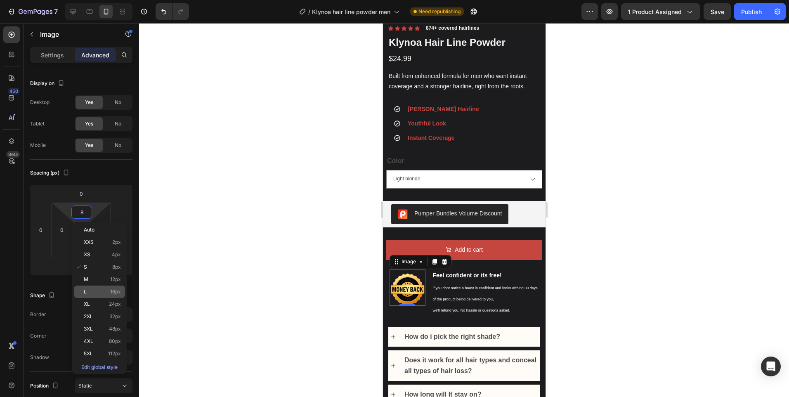
click at [94, 290] on p "L 16px" at bounding box center [102, 292] width 37 height 6
type input "16"
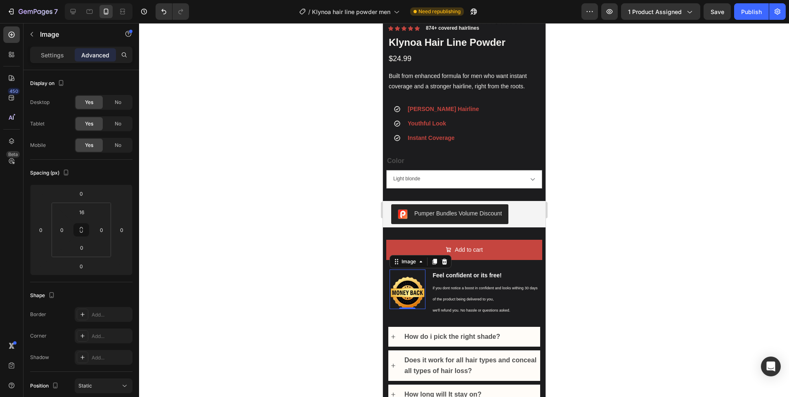
click at [634, 228] on div at bounding box center [464, 210] width 650 height 374
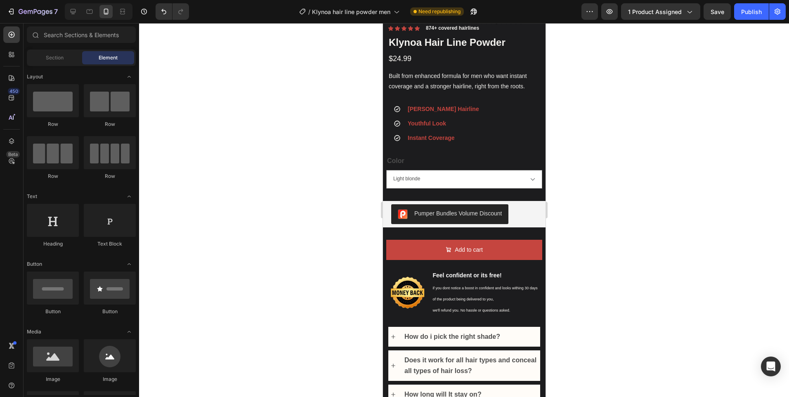
scroll to position [372, 0]
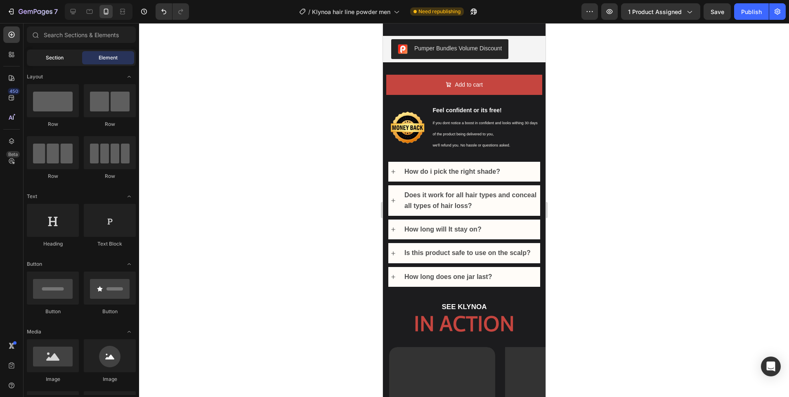
click at [63, 60] on span "Section" at bounding box center [55, 57] width 18 height 7
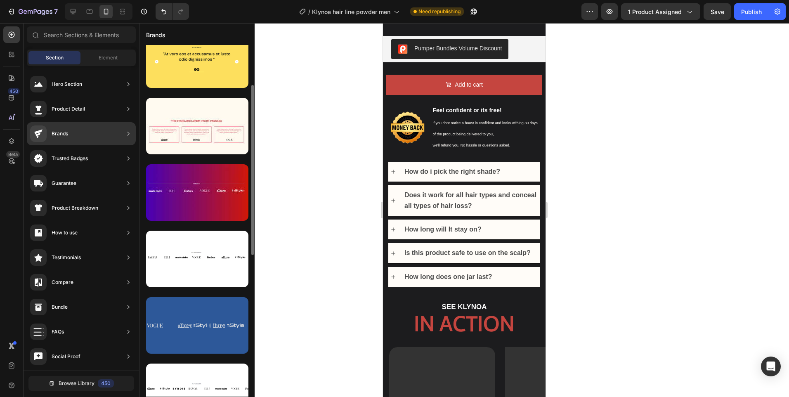
scroll to position [248, 0]
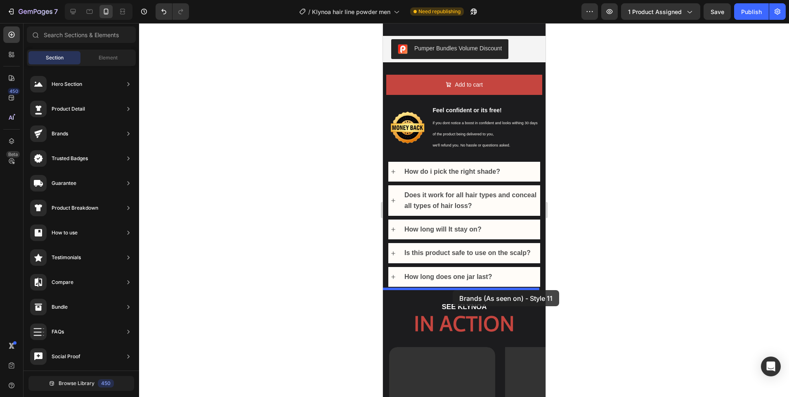
drag, startPoint x: 550, startPoint y: 263, endPoint x: 756, endPoint y: 308, distance: 211.0
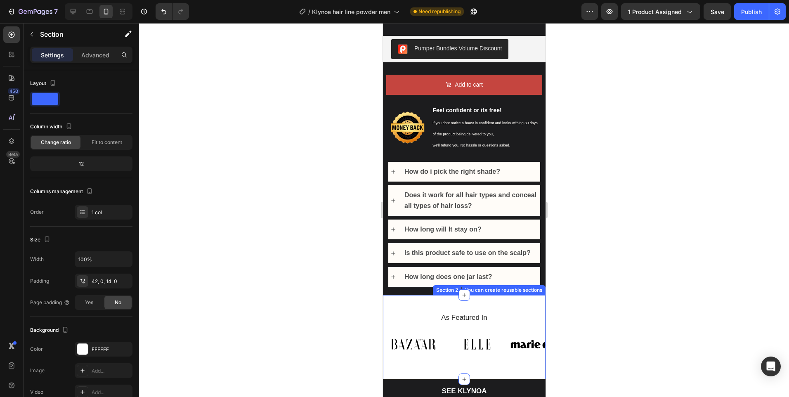
scroll to position [413, 0]
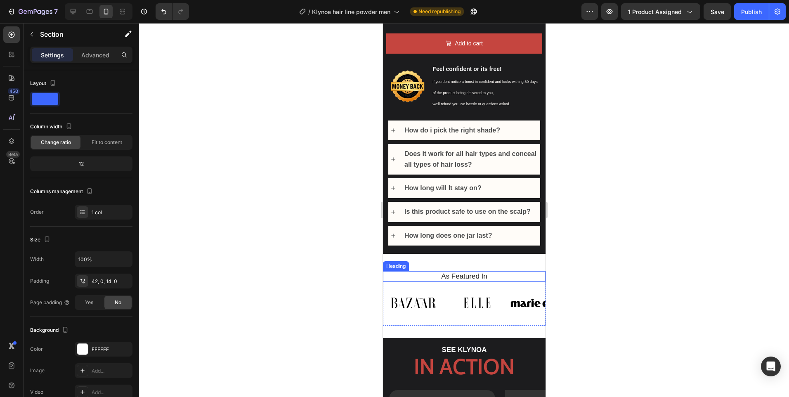
click at [465, 271] on h2 "As Featured In" at bounding box center [464, 276] width 150 height 11
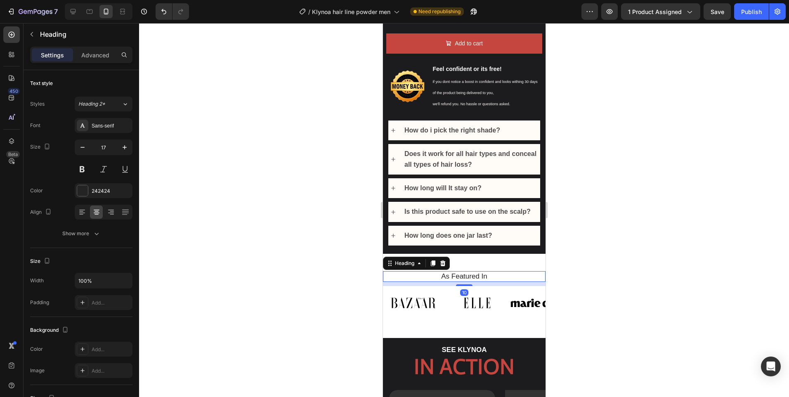
click at [465, 272] on p "As Featured In" at bounding box center [464, 276] width 149 height 9
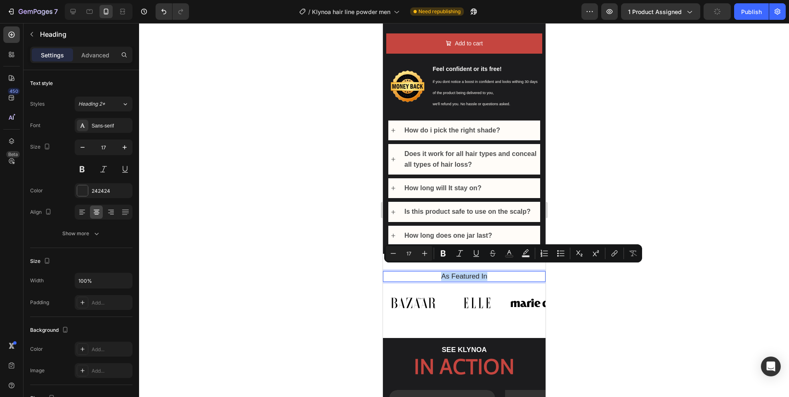
click at [448, 273] on p "As Featured In" at bounding box center [464, 276] width 149 height 9
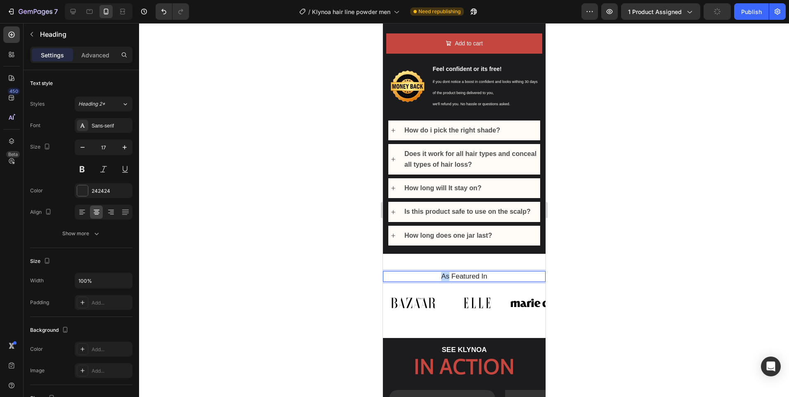
drag, startPoint x: 446, startPoint y: 271, endPoint x: 436, endPoint y: 270, distance: 9.5
click at [436, 272] on p "As Featured In" at bounding box center [464, 276] width 149 height 9
click at [660, 263] on div at bounding box center [464, 210] width 650 height 374
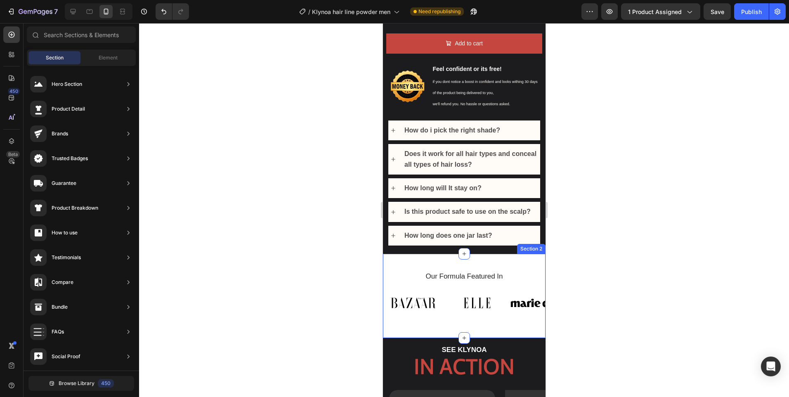
click at [415, 260] on div "Our Formula Featured In Heading Image Image Image Image Image Image Image Image…" at bounding box center [464, 296] width 163 height 84
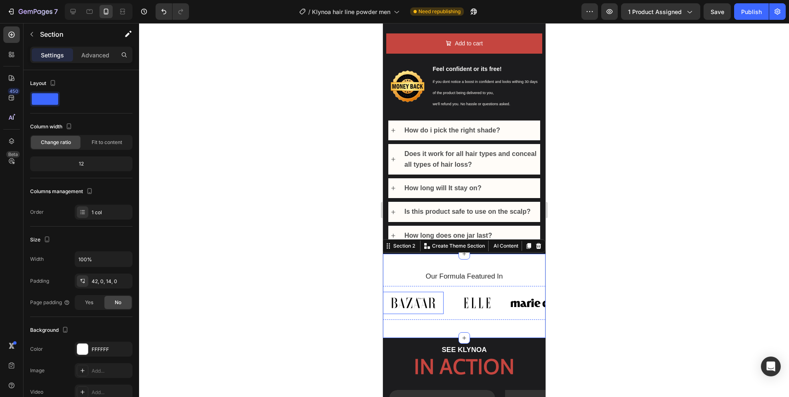
click at [401, 298] on img at bounding box center [413, 303] width 61 height 22
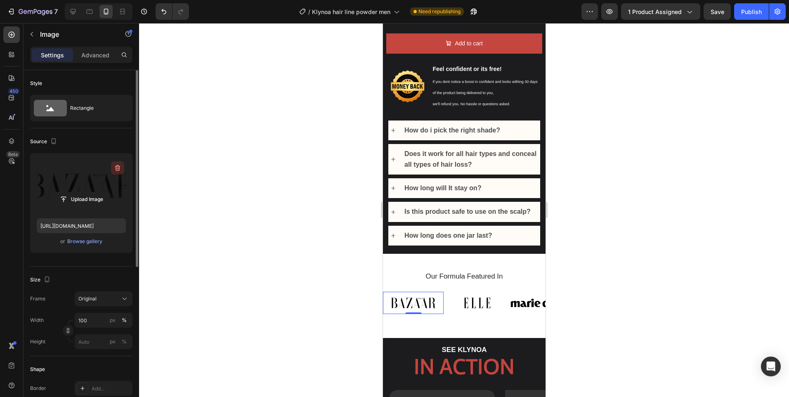
click at [120, 169] on icon "button" at bounding box center [118, 168] width 8 height 8
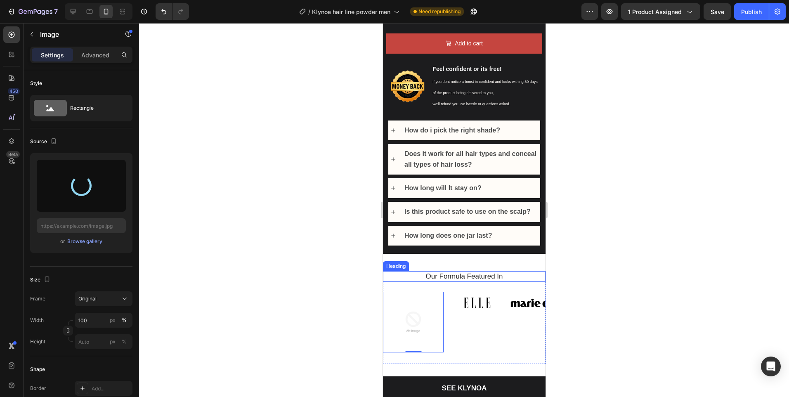
click at [476, 272] on p "Our Formula Featured In" at bounding box center [464, 276] width 149 height 9
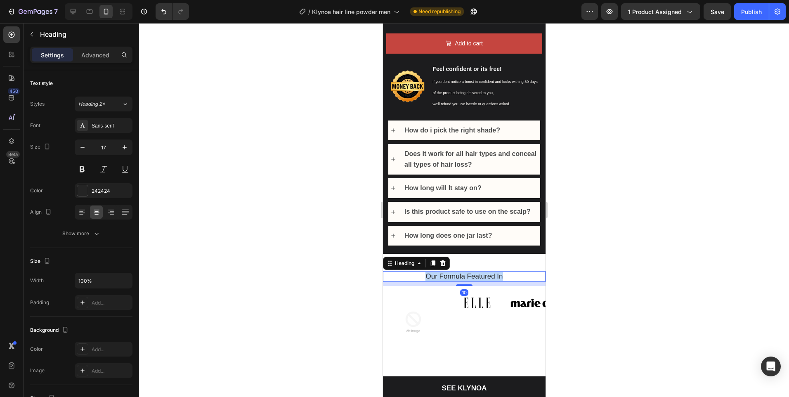
click at [476, 272] on p "Our Formula Featured In" at bounding box center [464, 276] width 149 height 9
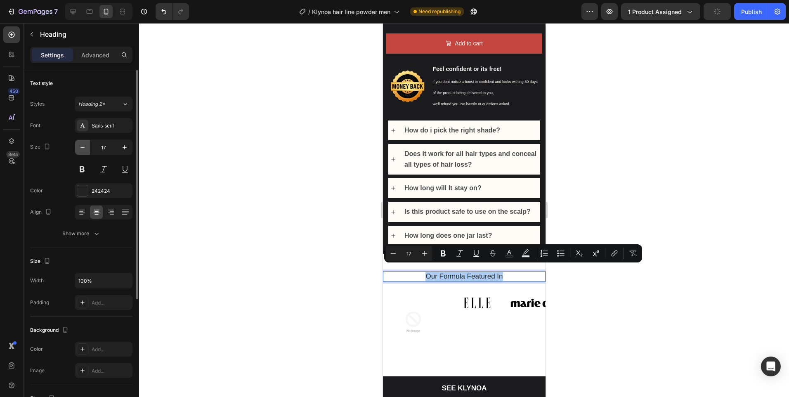
click at [79, 149] on icon "button" at bounding box center [82, 147] width 8 height 8
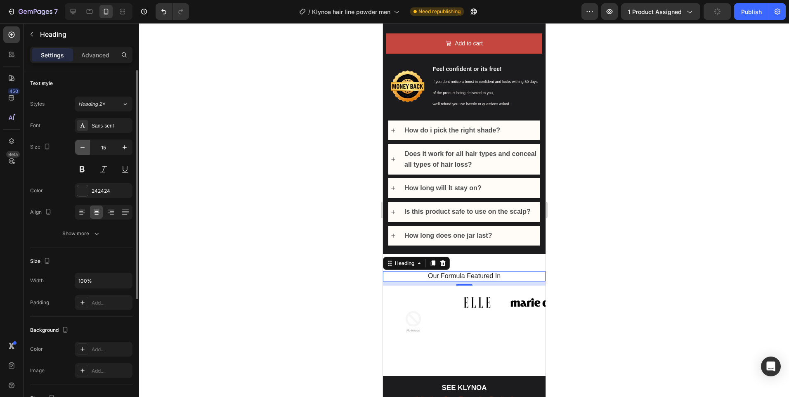
click at [79, 149] on icon "button" at bounding box center [82, 147] width 8 height 8
type input "13"
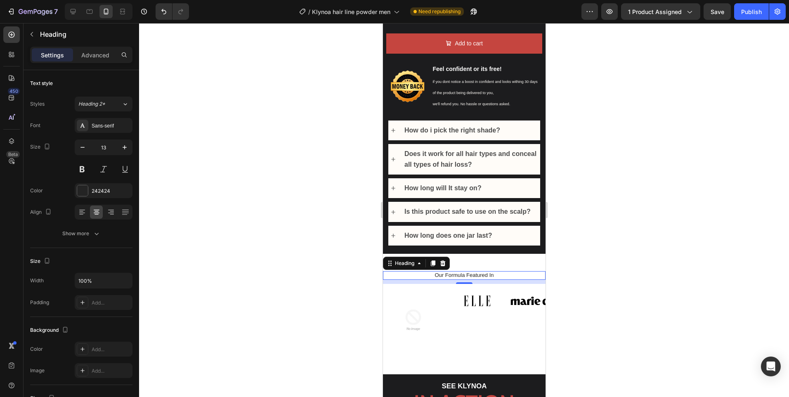
click at [600, 276] on div at bounding box center [464, 210] width 650 height 374
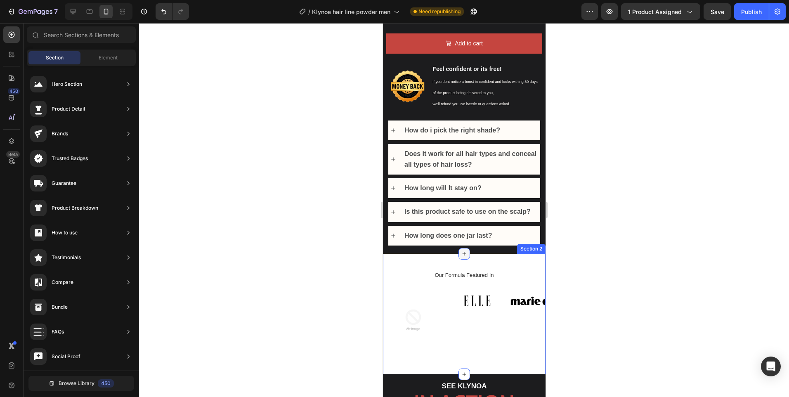
click at [458, 253] on div at bounding box center [464, 254] width 12 height 12
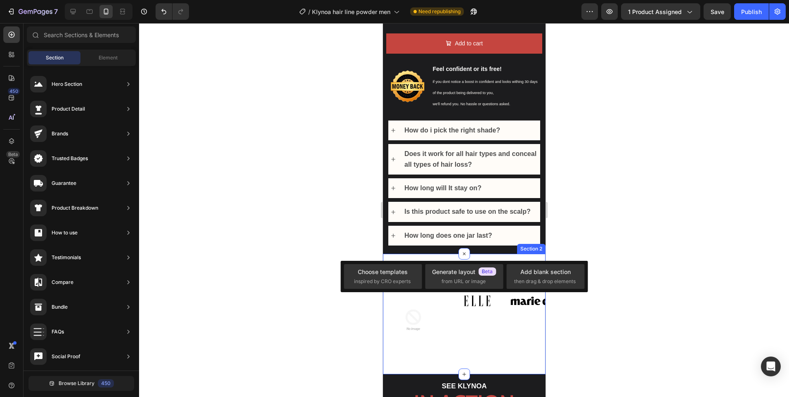
click at [447, 256] on div "Our Formula Featured In Heading Image Image Image Image Image Image Image Image…" at bounding box center [464, 314] width 163 height 121
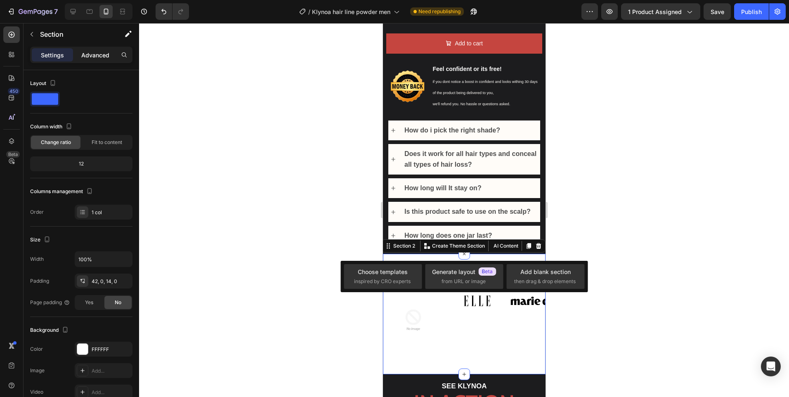
click at [93, 59] on p "Advanced" at bounding box center [95, 55] width 28 height 9
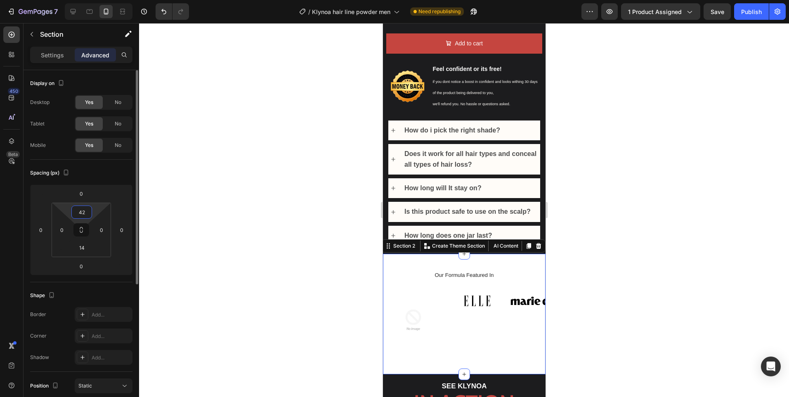
click at [79, 218] on input "42" at bounding box center [81, 212] width 17 height 12
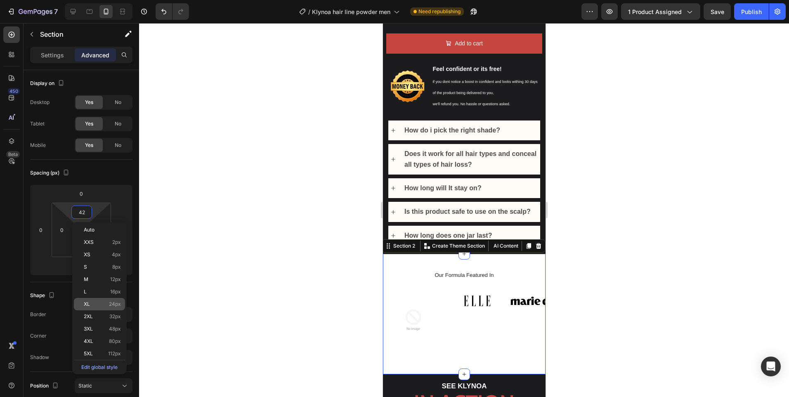
click at [97, 310] on div "XL 24px" at bounding box center [99, 304] width 51 height 12
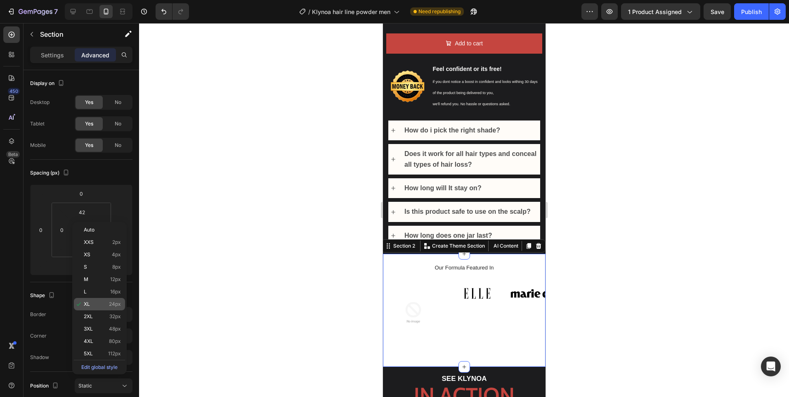
type input "24"
click at [632, 223] on div at bounding box center [464, 210] width 650 height 374
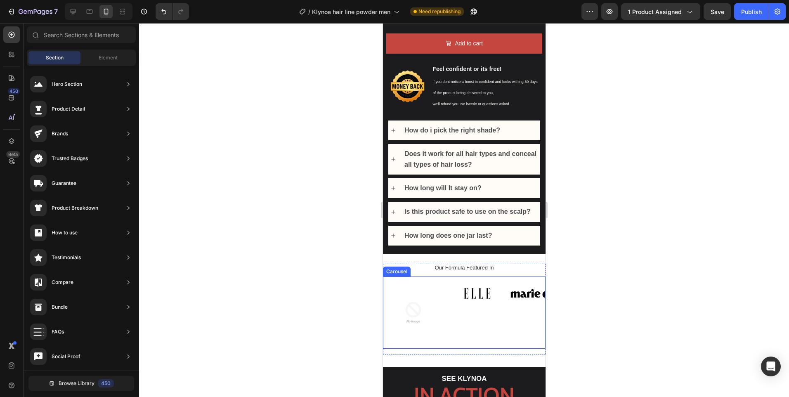
click at [500, 328] on div "Image" at bounding box center [476, 312] width 61 height 61
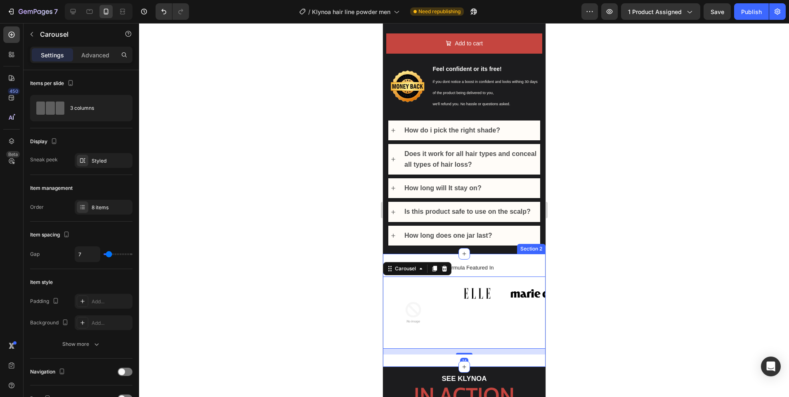
click at [488, 355] on div "Our Formula Featured In Heading Image Image Image Image Image Image Image Image…" at bounding box center [464, 312] width 163 height 97
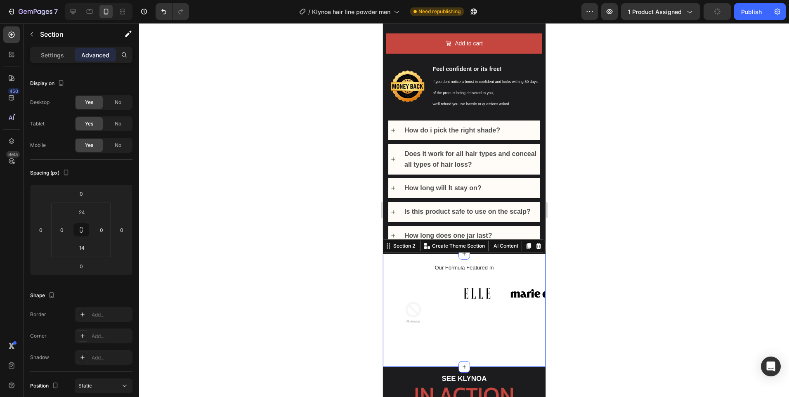
click at [483, 346] on div "Image Image Image Image Image Image Image Image Carousel" at bounding box center [464, 316] width 163 height 78
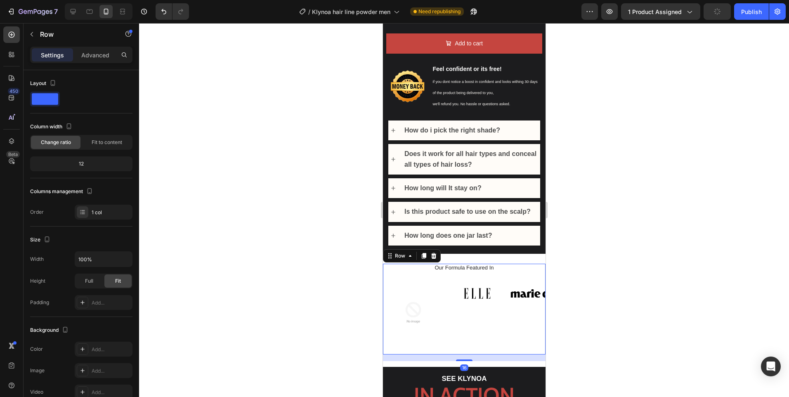
click at [483, 356] on div "Our Formula Featured In Heading Image Image Image Image Image Image Image Image…" at bounding box center [464, 310] width 163 height 113
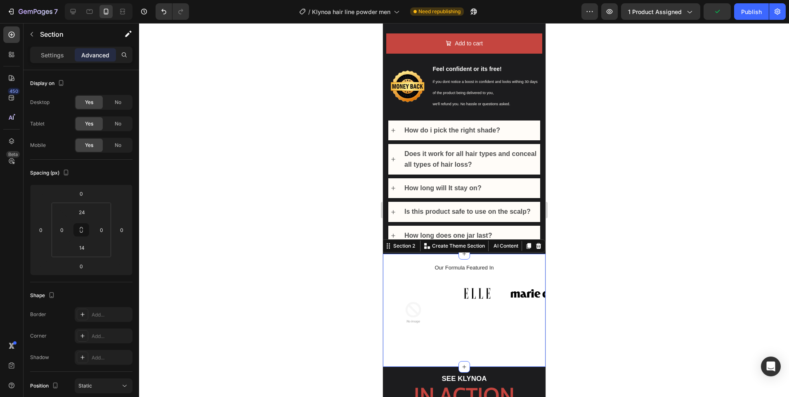
click at [102, 58] on p "Advanced" at bounding box center [95, 55] width 28 height 9
click at [89, 249] on input "14" at bounding box center [81, 248] width 17 height 12
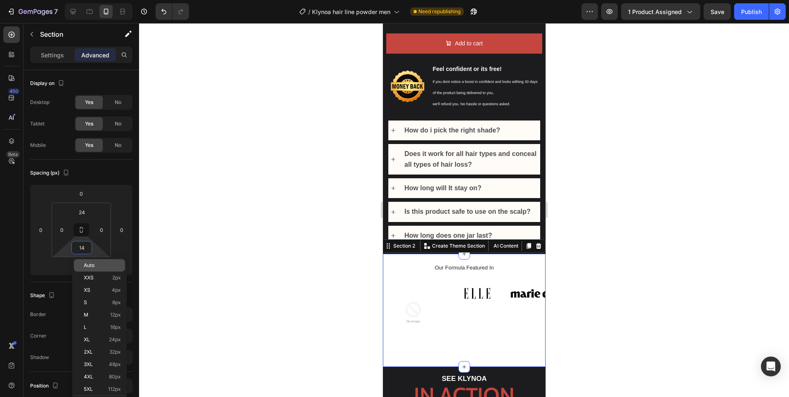
click at [92, 270] on div "Auto" at bounding box center [99, 265] width 51 height 12
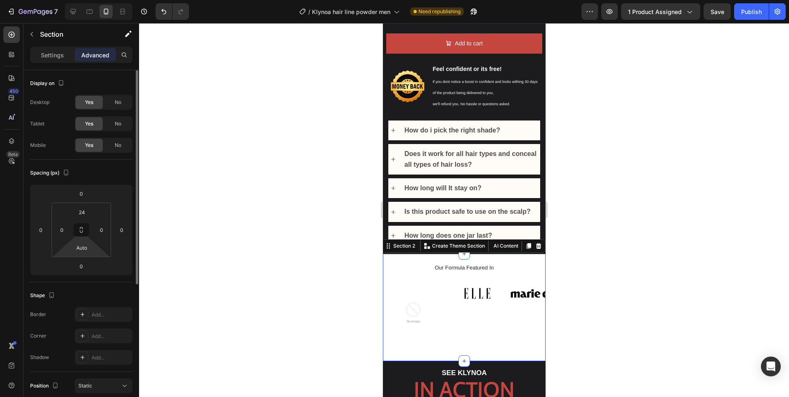
click at [93, 0] on html "7 / Klynoa hair line powder men Need republishing Preview 1 product assigned Sa…" at bounding box center [394, 0] width 789 height 0
click at [79, 248] on input "Auto" at bounding box center [81, 248] width 17 height 12
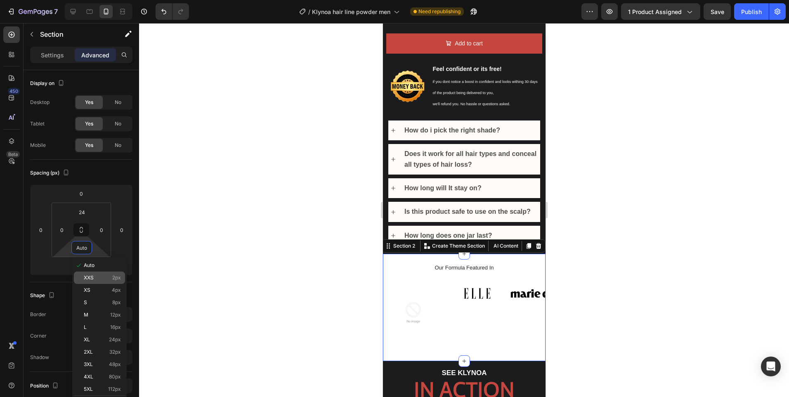
click at [104, 275] on p "XXS 2px" at bounding box center [102, 278] width 37 height 6
type input "2"
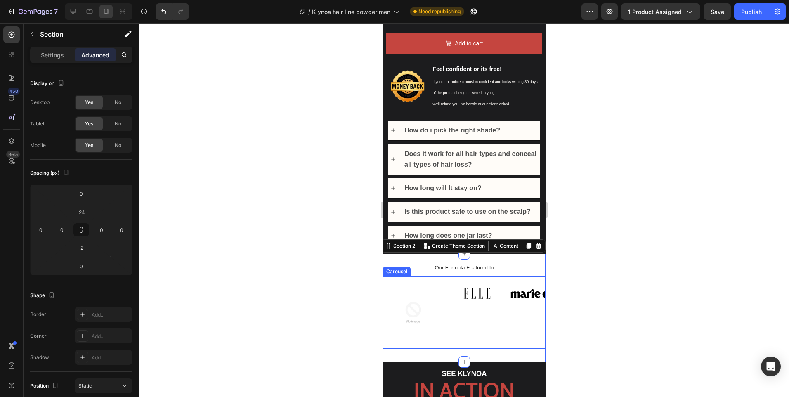
click at [506, 318] on div "Image" at bounding box center [476, 312] width 61 height 61
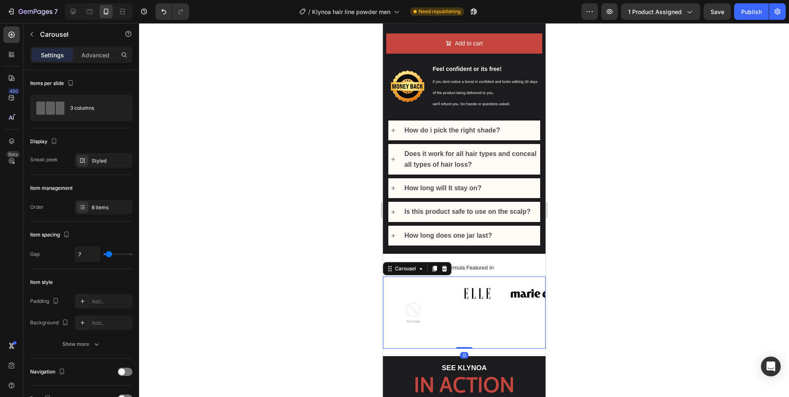
drag, startPoint x: 462, startPoint y: 347, endPoint x: 545, endPoint y: 113, distance: 248.9
click at [460, 323] on div "Image Image Image Image Image Image Image Image Carousel 0" at bounding box center [464, 313] width 163 height 72
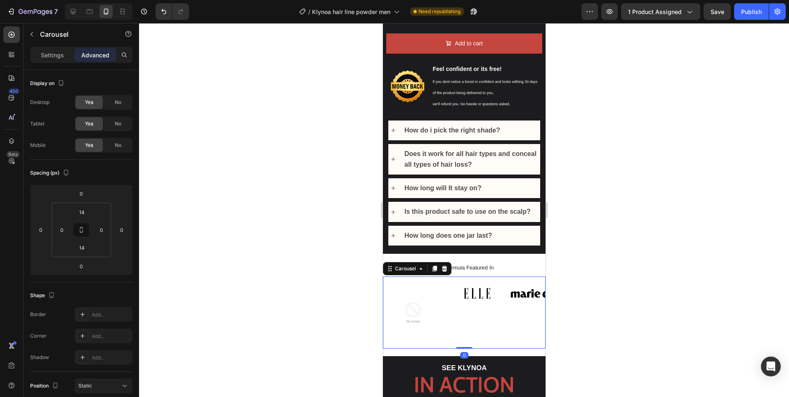
click at [95, 56] on p "Advanced" at bounding box center [95, 55] width 28 height 9
click at [83, 251] on input "14" at bounding box center [81, 248] width 17 height 12
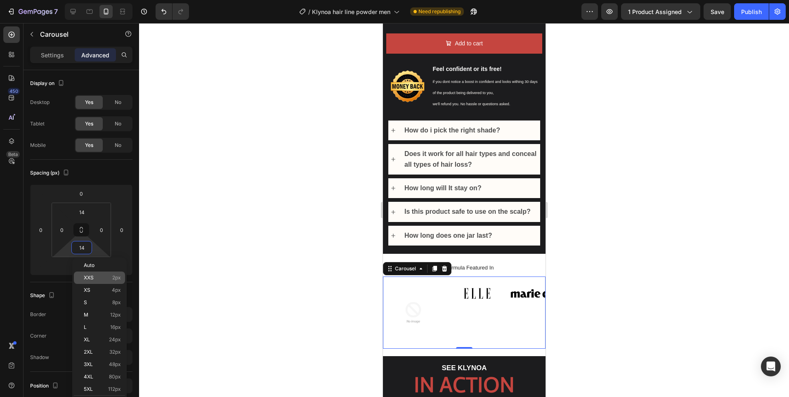
click at [98, 277] on p "XXS 2px" at bounding box center [102, 278] width 37 height 6
type input "2"
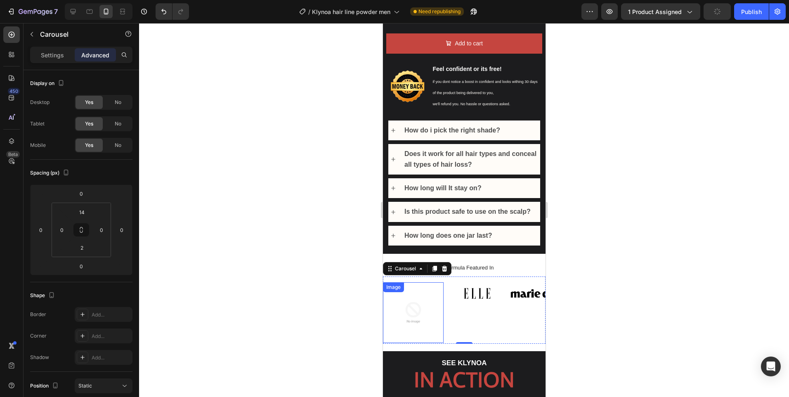
click at [416, 302] on img at bounding box center [413, 312] width 61 height 61
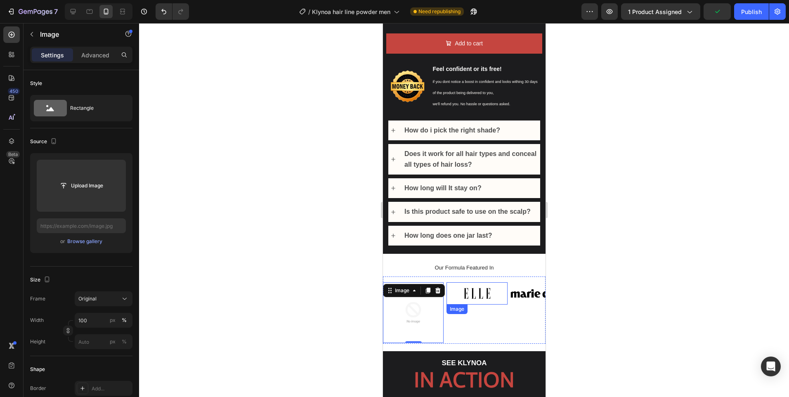
click at [477, 298] on img at bounding box center [476, 293] width 61 height 22
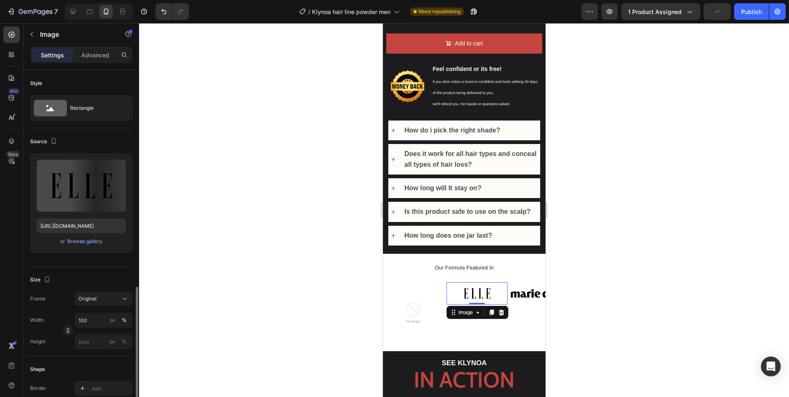
scroll to position [139, 0]
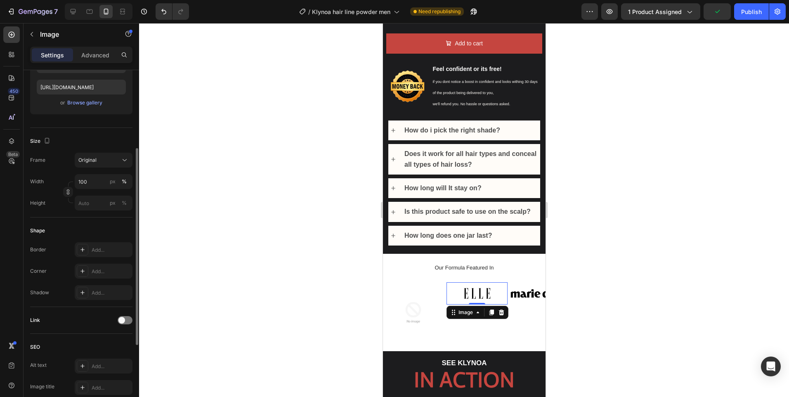
click at [600, 281] on div at bounding box center [464, 210] width 650 height 374
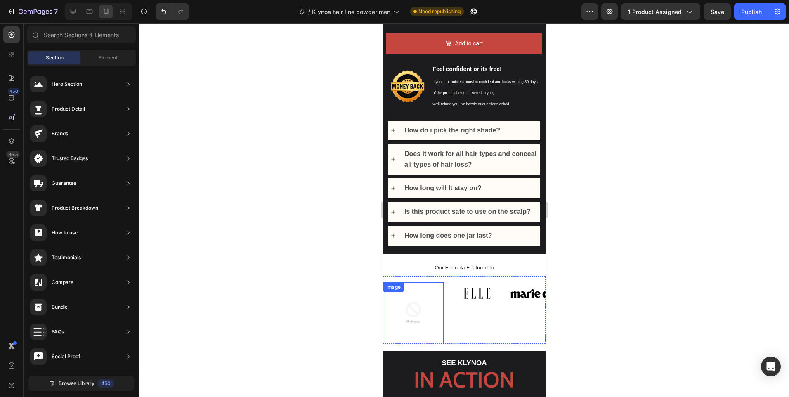
click at [431, 299] on img at bounding box center [413, 312] width 61 height 61
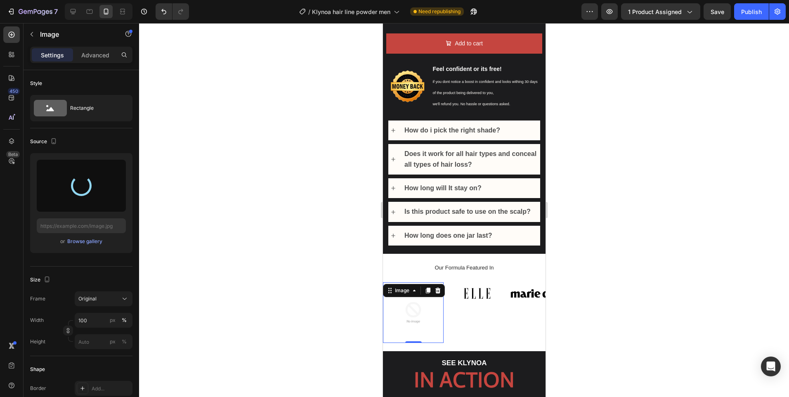
type input "[URL][DOMAIN_NAME]"
click at [675, 259] on div at bounding box center [464, 210] width 650 height 374
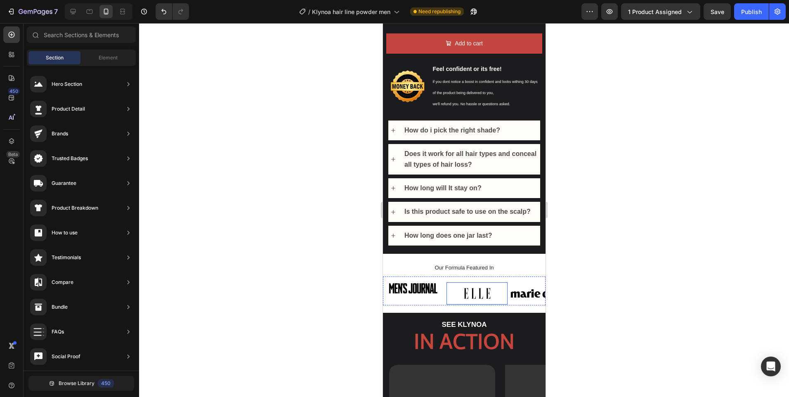
click at [487, 285] on img at bounding box center [476, 293] width 61 height 22
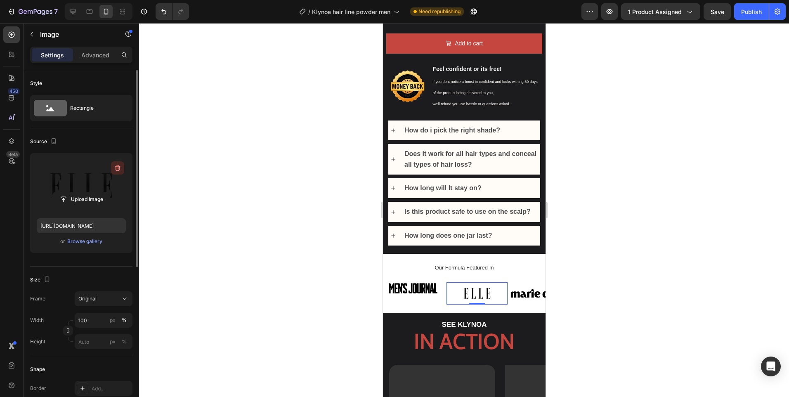
click at [115, 167] on icon "button" at bounding box center [118, 168] width 8 height 8
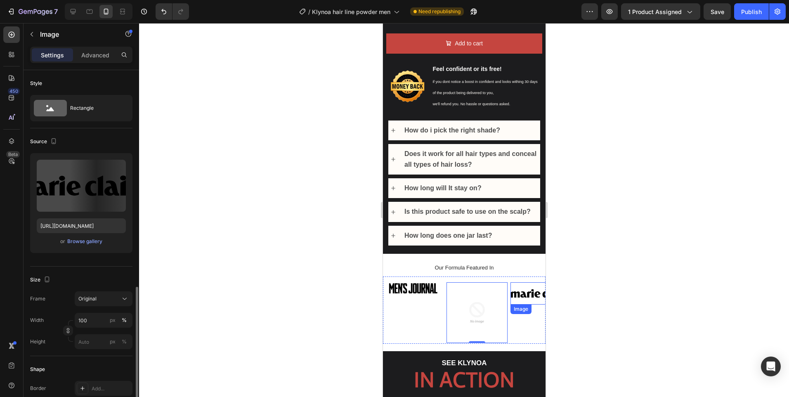
click at [529, 286] on img at bounding box center [540, 293] width 61 height 22
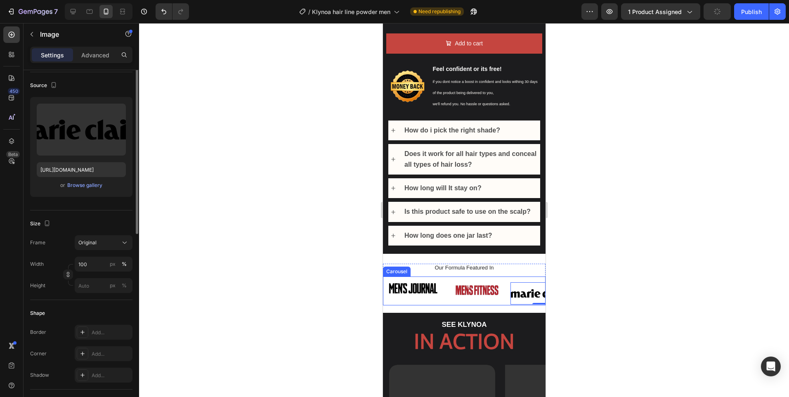
scroll to position [15, 0]
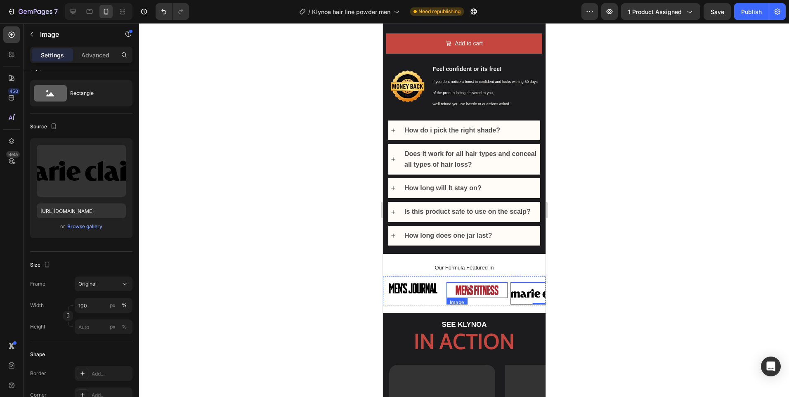
click at [472, 282] on img at bounding box center [476, 290] width 61 height 16
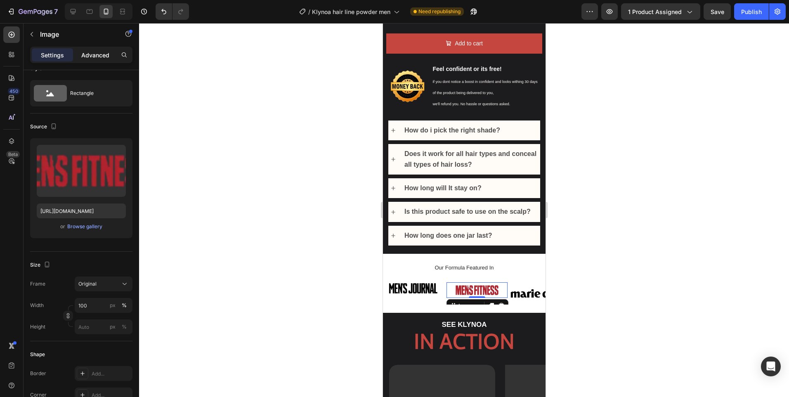
click at [94, 59] on p "Advanced" at bounding box center [95, 55] width 28 height 9
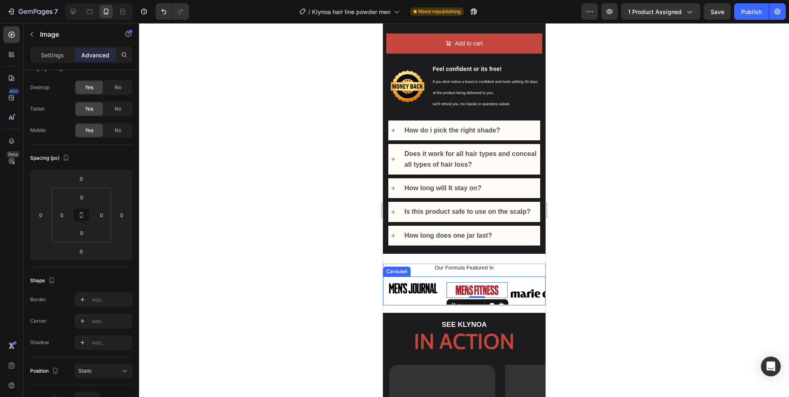
click at [429, 288] on img at bounding box center [413, 288] width 61 height 12
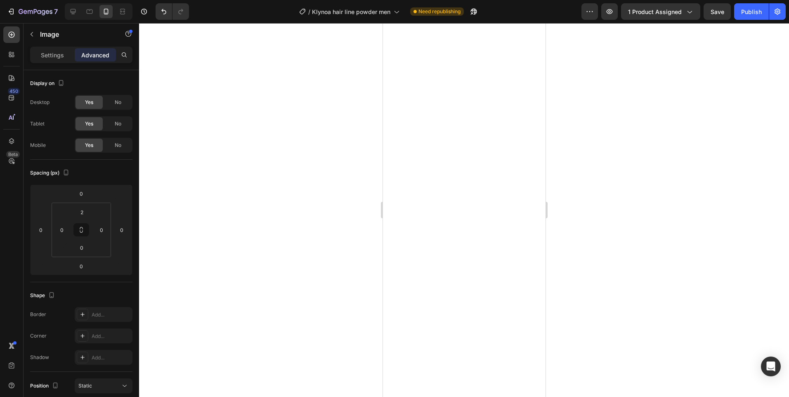
select select "Light blonde"
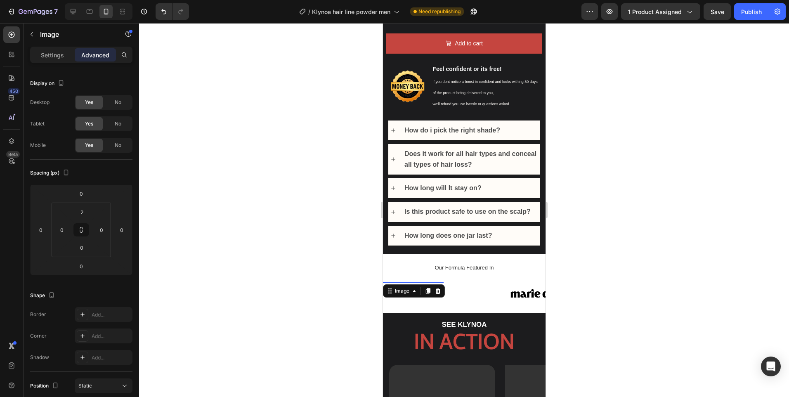
scroll to position [15, 0]
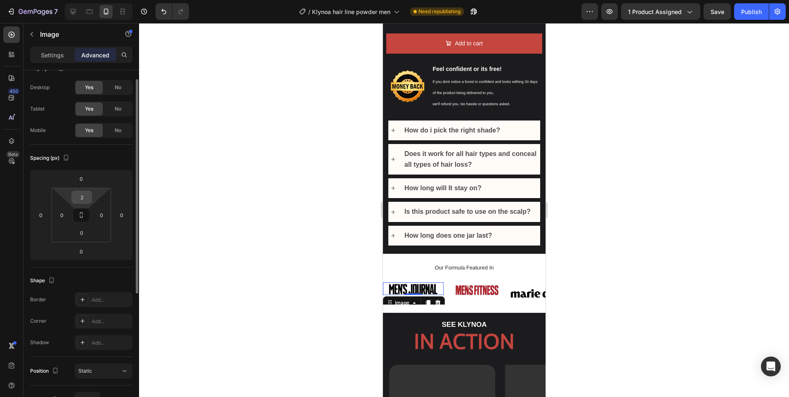
click at [87, 197] on input "2" at bounding box center [81, 197] width 17 height 12
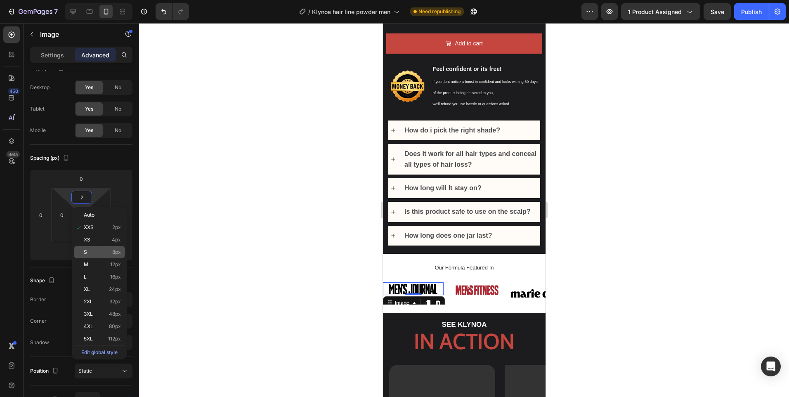
click at [97, 250] on p "S 8px" at bounding box center [102, 252] width 37 height 6
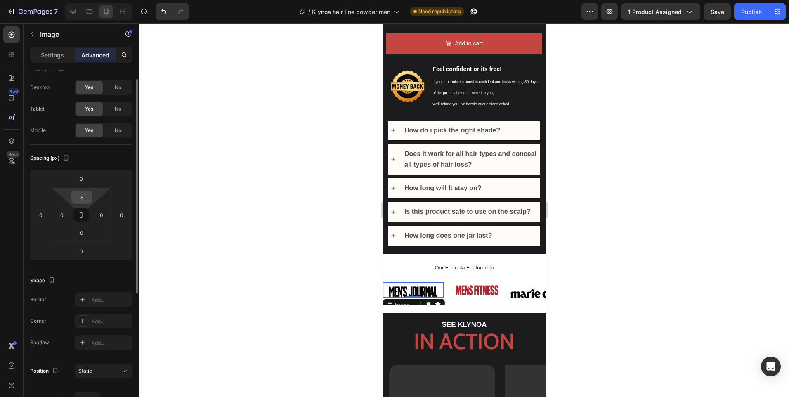
click at [77, 200] on input "8" at bounding box center [81, 197] width 17 height 12
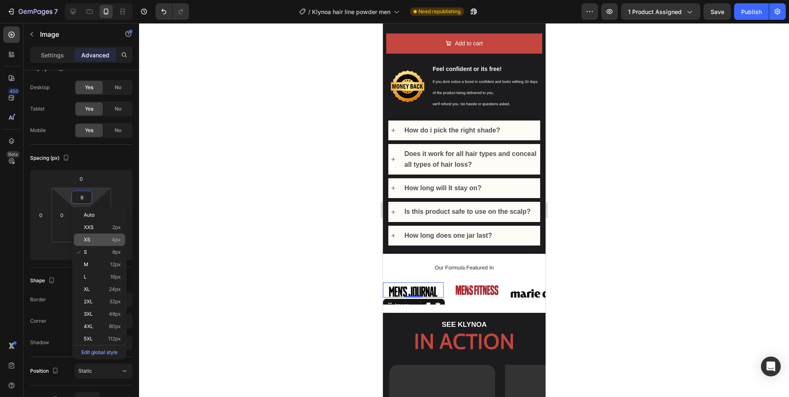
click at [99, 243] on div "XS 4px" at bounding box center [99, 240] width 51 height 12
type input "4"
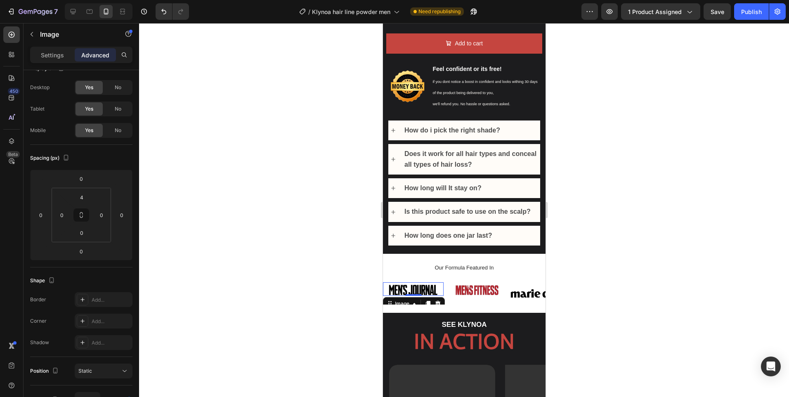
click at [675, 199] on div at bounding box center [464, 210] width 650 height 374
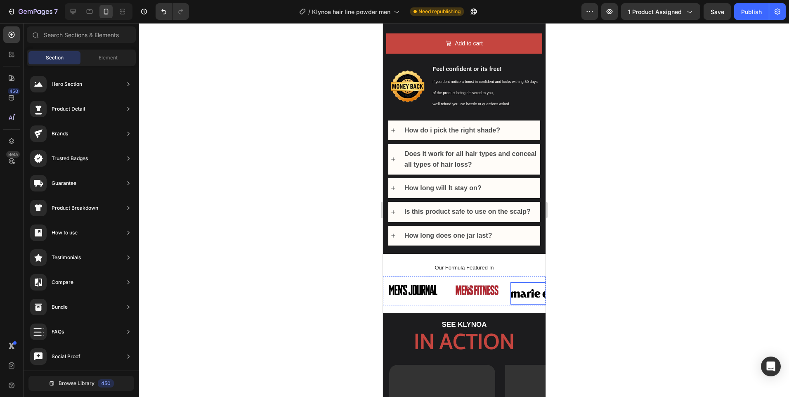
click at [520, 290] on img at bounding box center [540, 293] width 61 height 22
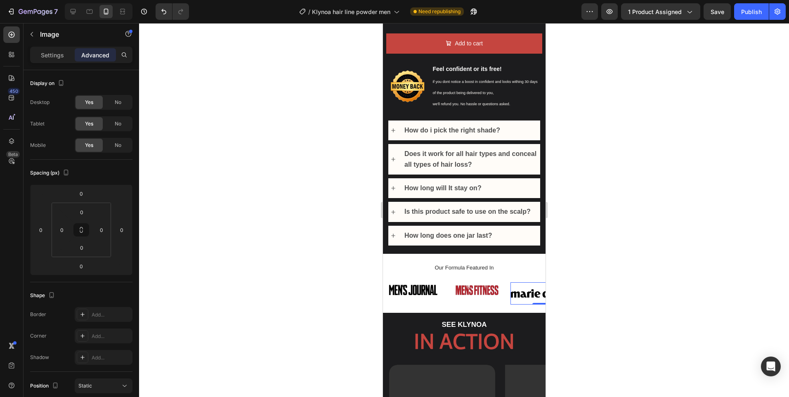
click at [43, 54] on p "Settings" at bounding box center [52, 55] width 23 height 9
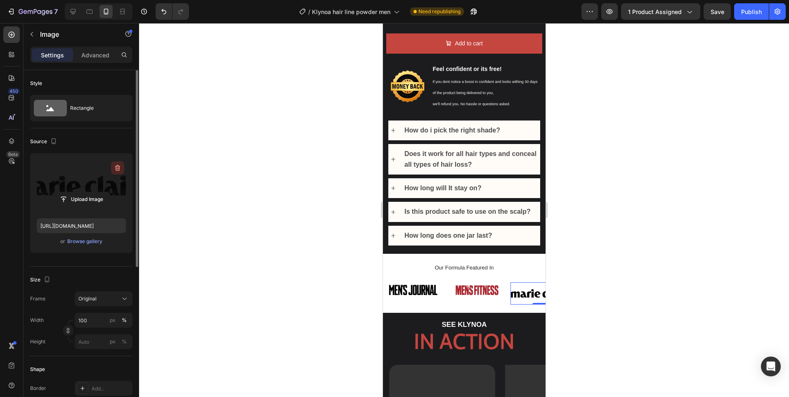
click at [118, 166] on icon "button" at bounding box center [117, 168] width 5 height 6
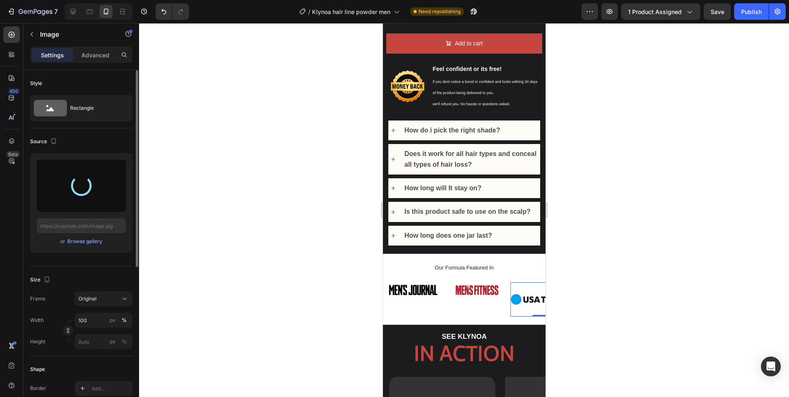
type input "[URL][DOMAIN_NAME]"
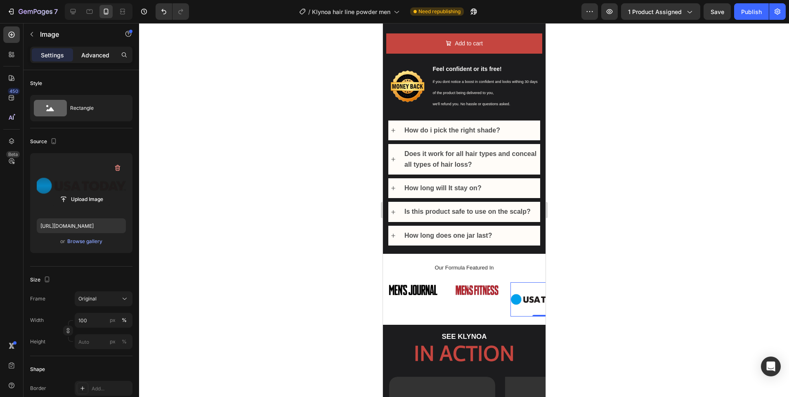
click at [88, 57] on p "Advanced" at bounding box center [95, 55] width 28 height 9
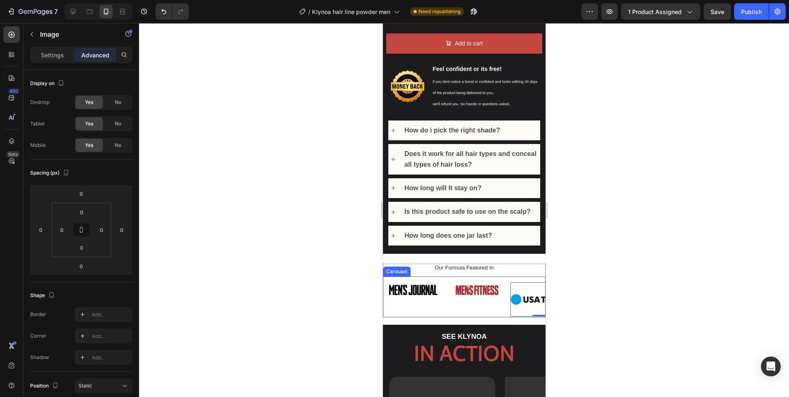
click at [420, 295] on div "Image" at bounding box center [413, 299] width 61 height 34
click at [411, 284] on img at bounding box center [413, 290] width 61 height 12
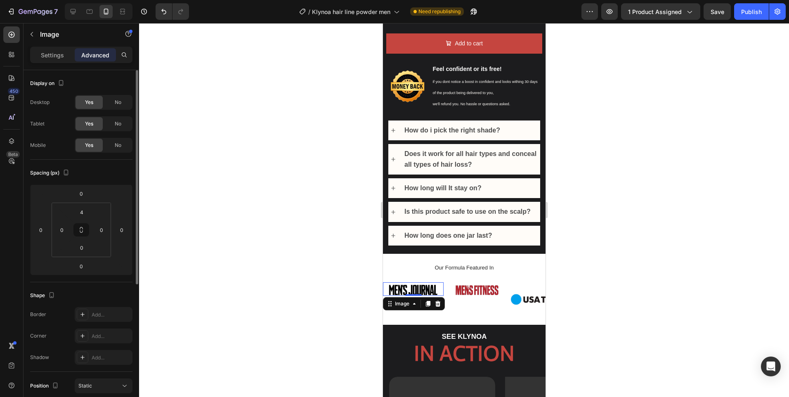
drag, startPoint x: 55, startPoint y: 56, endPoint x: 56, endPoint y: 77, distance: 20.6
click at [55, 56] on p "Settings" at bounding box center [52, 55] width 23 height 9
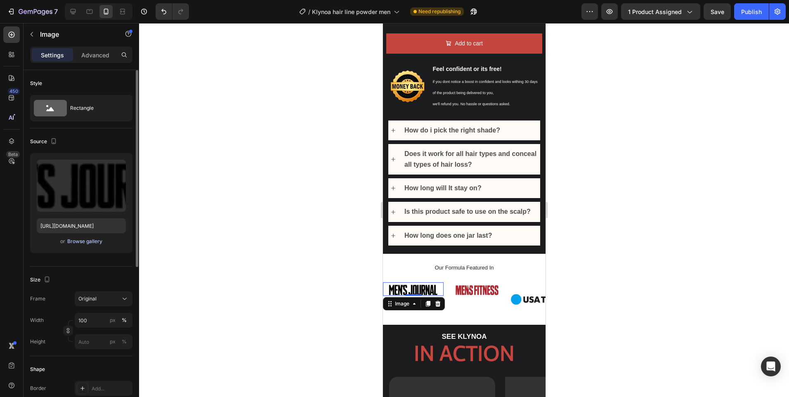
click at [91, 241] on div "Browse gallery" at bounding box center [84, 241] width 35 height 7
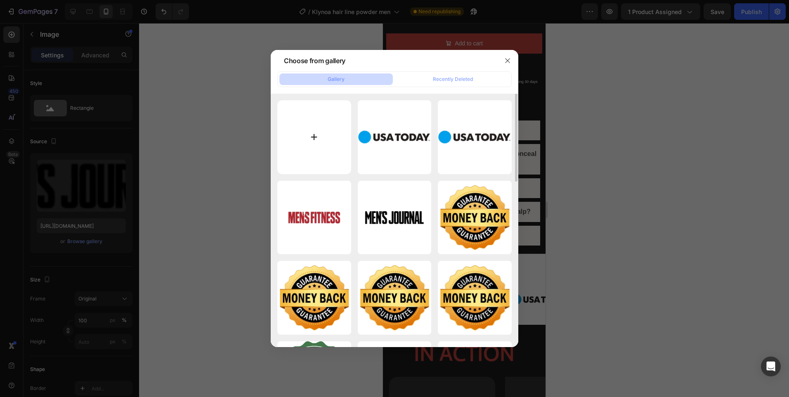
click at [329, 142] on input "file" at bounding box center [314, 137] width 74 height 74
type input "C:\fakepath\1.png"
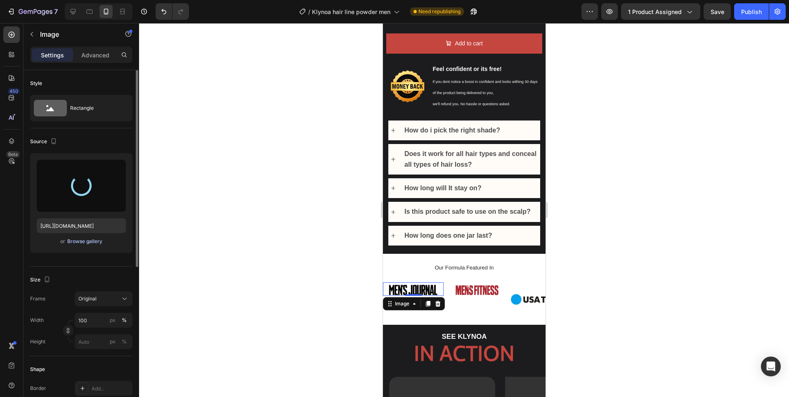
type input "[URL][DOMAIN_NAME]"
click at [90, 240] on div "Browse gallery" at bounding box center [84, 241] width 35 height 7
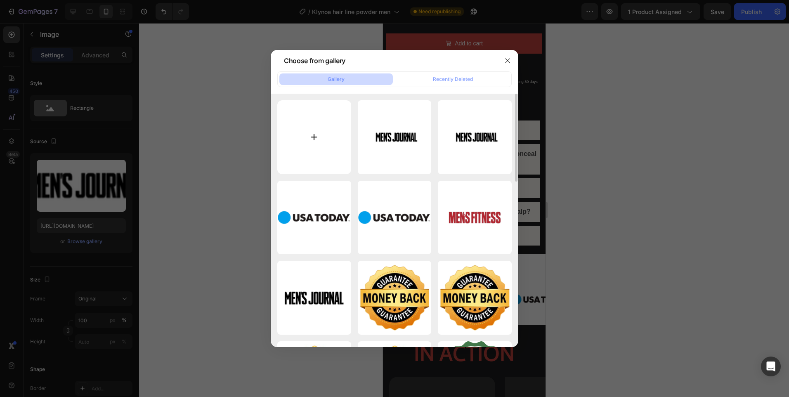
click at [324, 139] on input "file" at bounding box center [314, 137] width 74 height 74
type input "C:\fakepath\2.png"
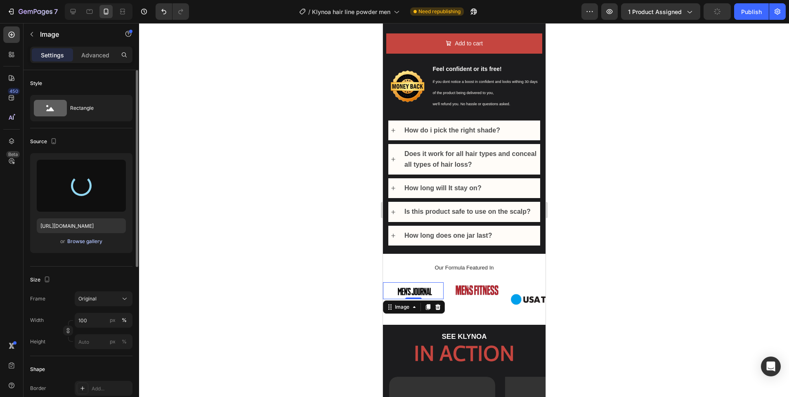
type input "[URL][DOMAIN_NAME]"
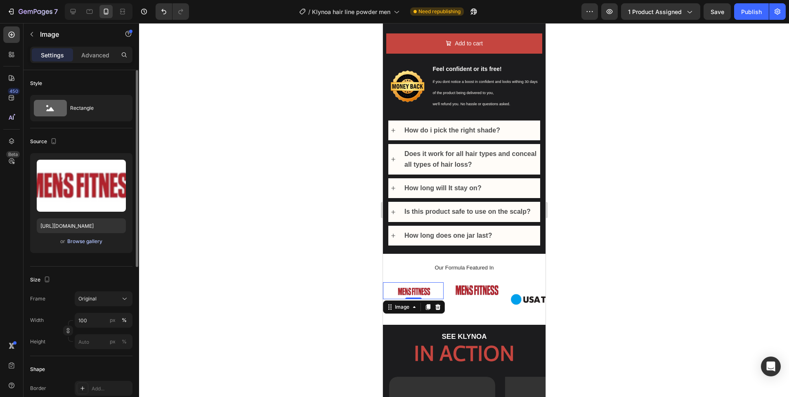
click at [87, 241] on div "Browse gallery" at bounding box center [84, 241] width 35 height 7
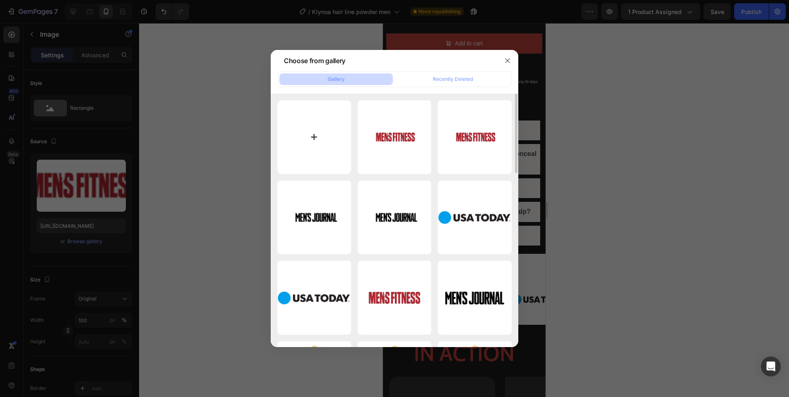
click at [305, 145] on input "file" at bounding box center [314, 137] width 74 height 74
type input "C:\fakepath\1.png"
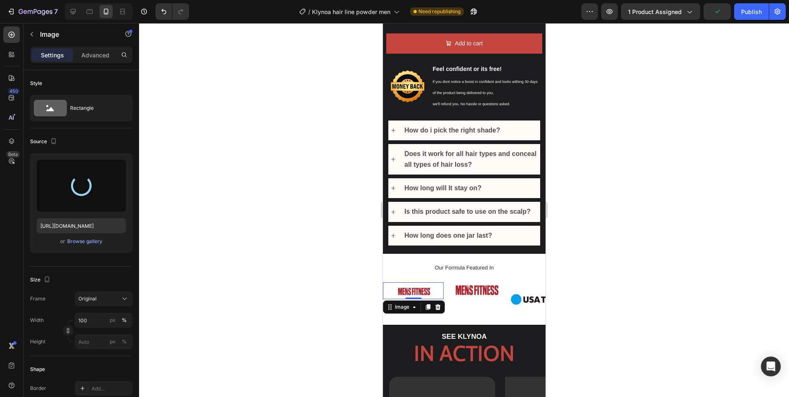
type input "[URL][DOMAIN_NAME]"
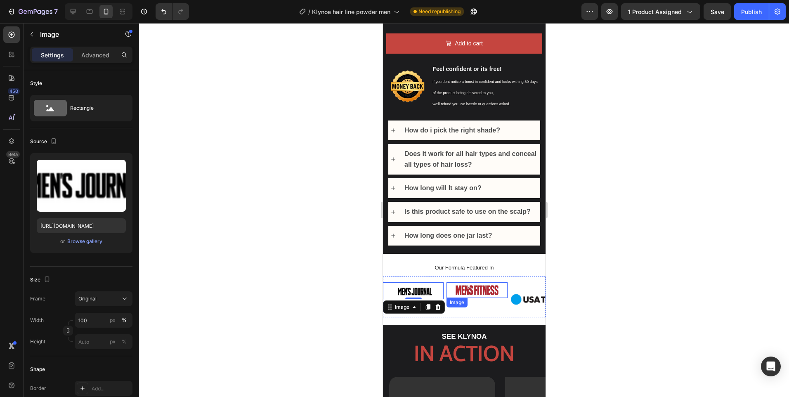
click at [477, 287] on img at bounding box center [476, 290] width 61 height 16
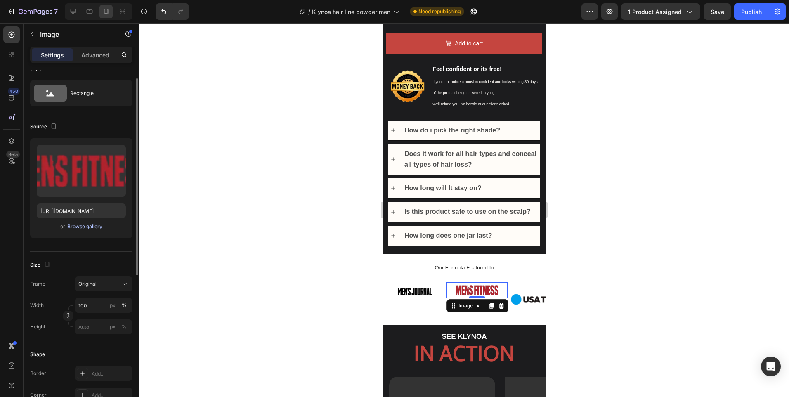
click at [79, 228] on div "Browse gallery" at bounding box center [84, 226] width 35 height 7
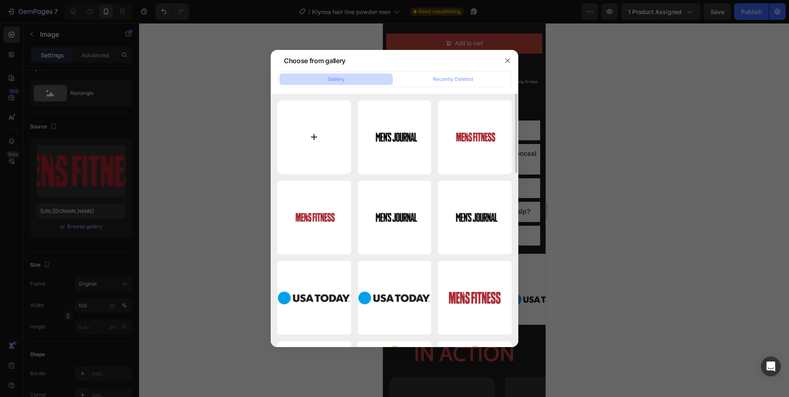
click at [293, 147] on input "file" at bounding box center [314, 137] width 74 height 74
type input "C:\fakepath\2.png"
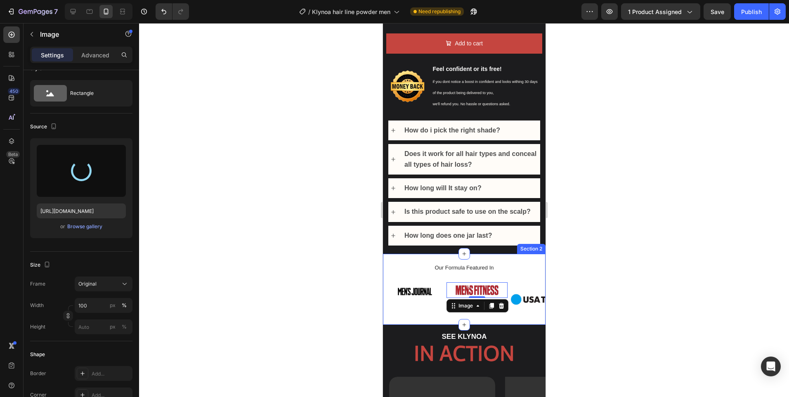
type input "[URL][DOMAIN_NAME]"
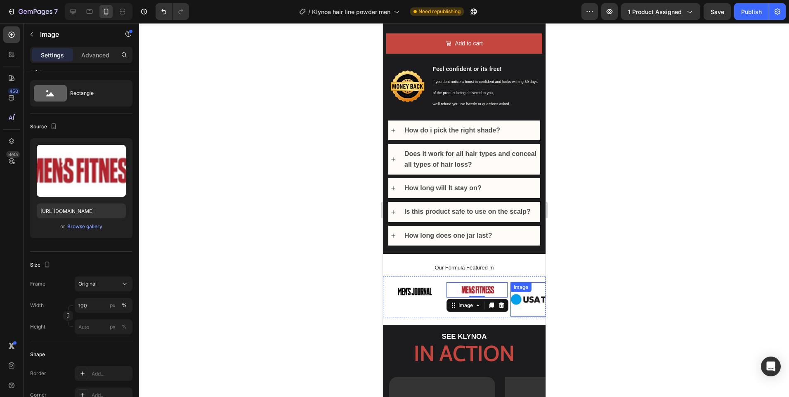
click at [529, 292] on img at bounding box center [540, 299] width 61 height 34
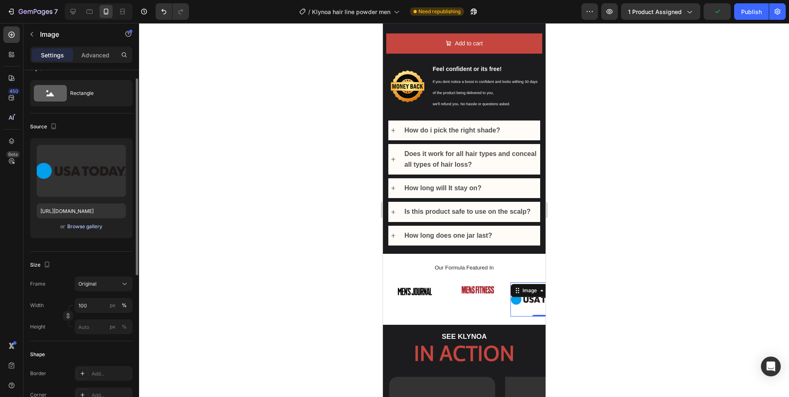
click at [82, 225] on div "Browse gallery" at bounding box center [84, 226] width 35 height 7
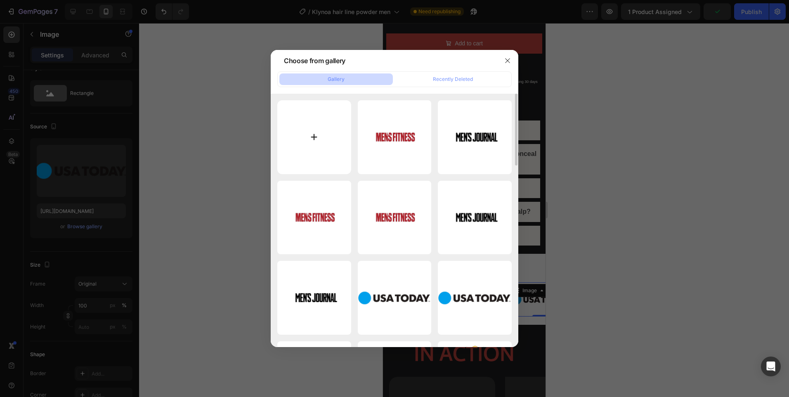
click at [294, 161] on input "file" at bounding box center [314, 137] width 74 height 74
type input "C:\fakepath\3.png"
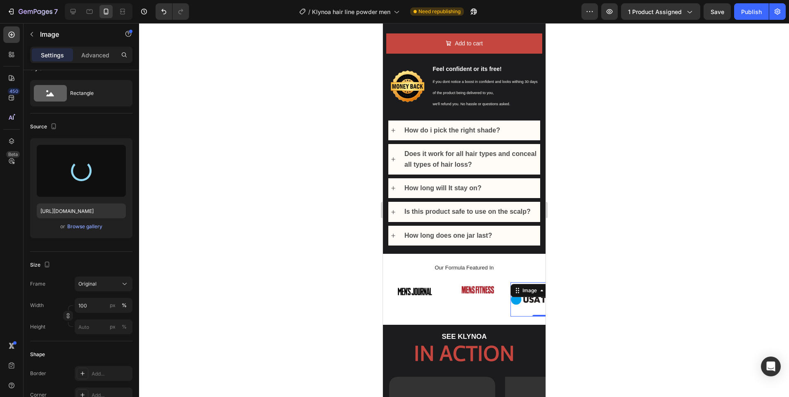
type input "[URL][DOMAIN_NAME]"
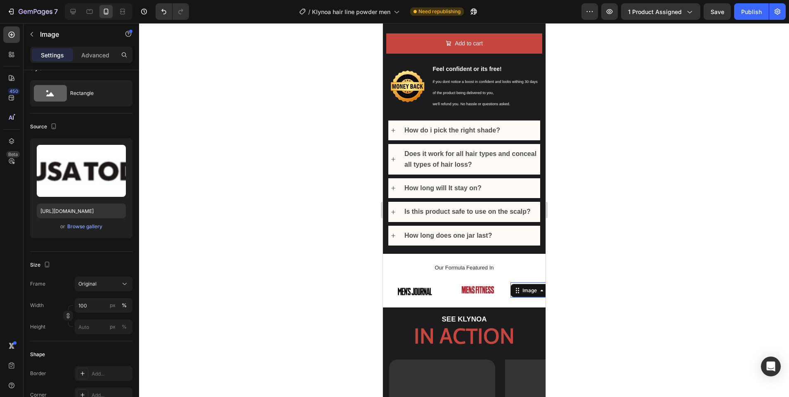
click at [618, 256] on div at bounding box center [464, 210] width 650 height 374
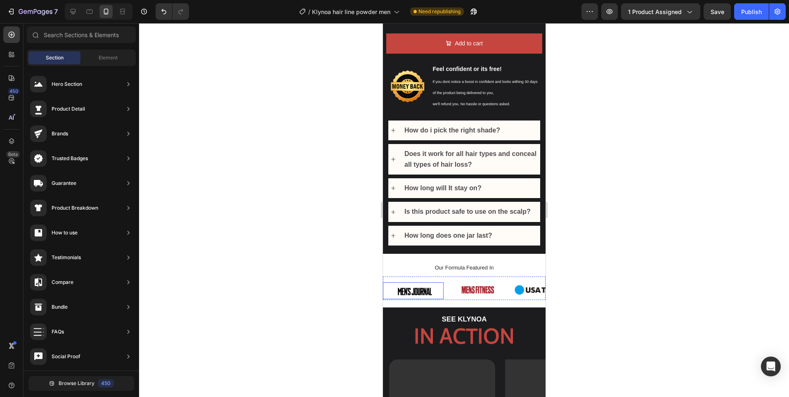
click at [417, 284] on img at bounding box center [413, 291] width 61 height 15
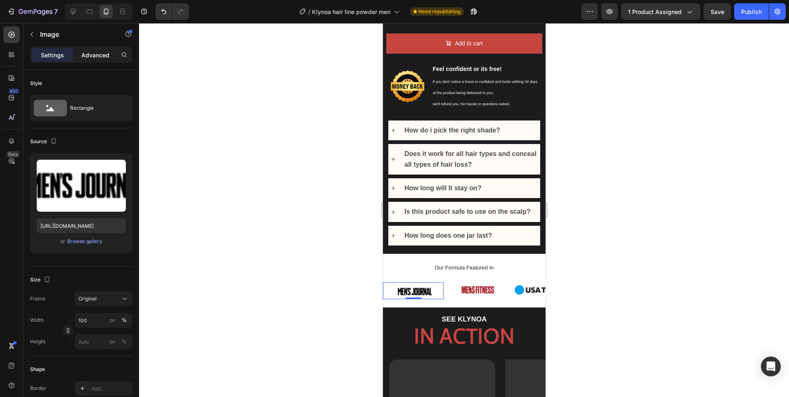
click at [84, 56] on p "Advanced" at bounding box center [95, 55] width 28 height 9
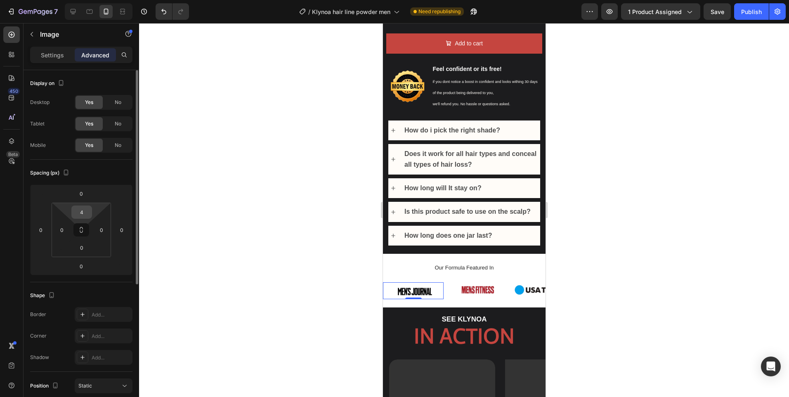
click at [81, 218] on input "4" at bounding box center [81, 212] width 17 height 12
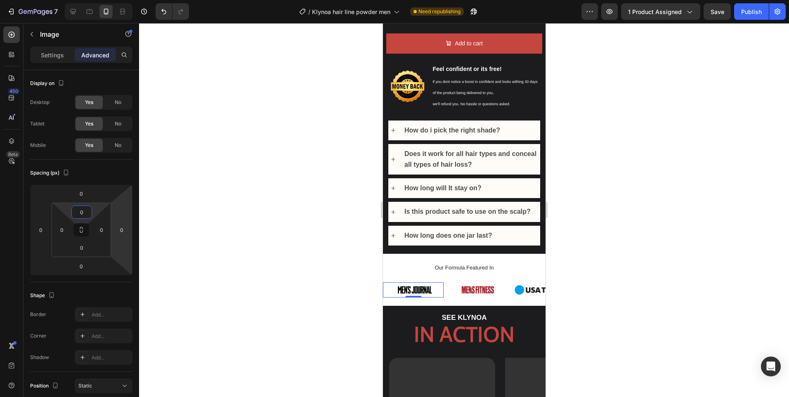
click at [671, 231] on div at bounding box center [464, 210] width 650 height 374
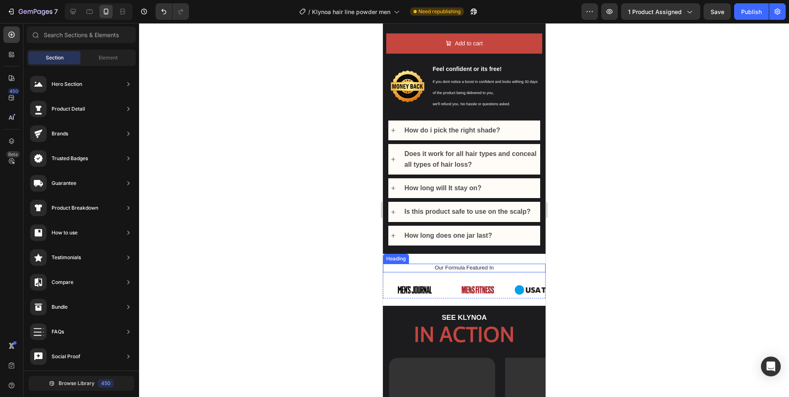
click at [468, 265] on p "Our Formula Featured In" at bounding box center [464, 268] width 149 height 7
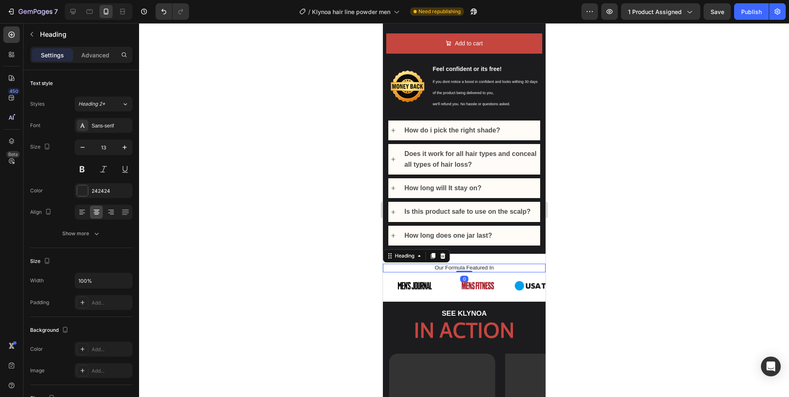
drag, startPoint x: 462, startPoint y: 269, endPoint x: 452, endPoint y: 237, distance: 33.9
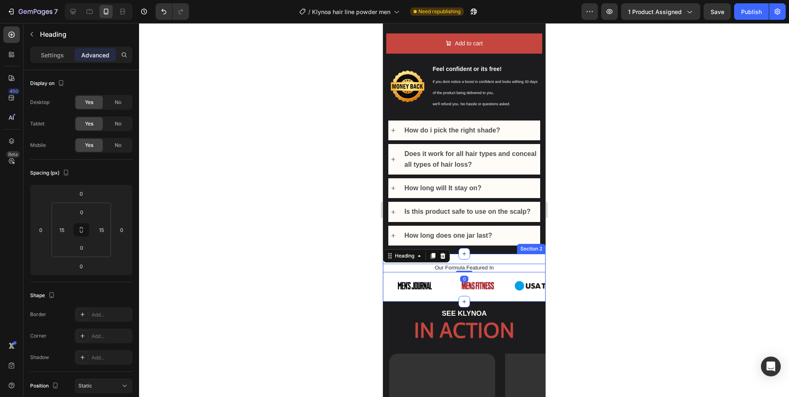
click at [506, 289] on div "Our Formula Featured In Heading 0 Image Image Image Image Image Image Image Ima…" at bounding box center [464, 282] width 163 height 37
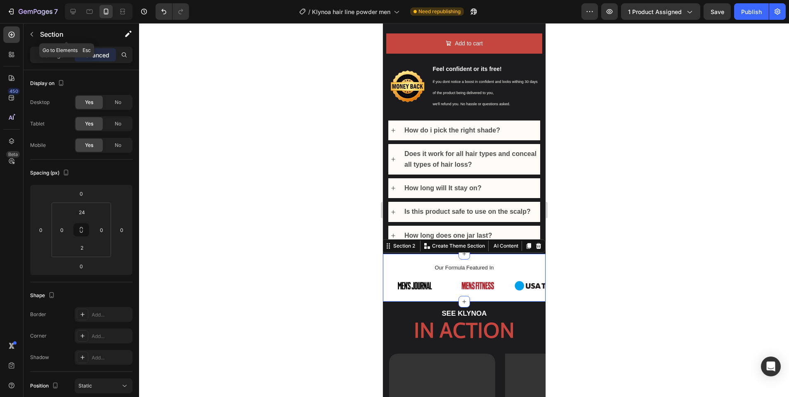
click at [54, 46] on div "Section" at bounding box center [67, 35] width 86 height 24
click at [42, 51] on p "Settings" at bounding box center [52, 55] width 23 height 9
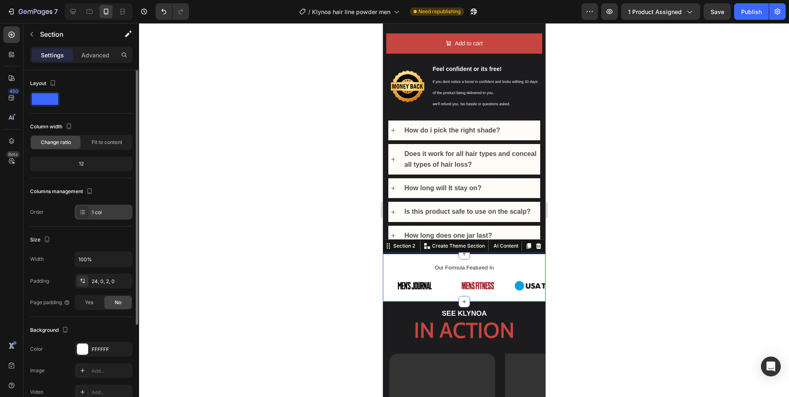
click at [103, 207] on div "1 col" at bounding box center [104, 212] width 58 height 15
click at [498, 289] on div "Our Formula Featured In Heading Image Image Image Image Image Image Image Image…" at bounding box center [464, 282] width 163 height 37
click at [625, 251] on div at bounding box center [464, 210] width 650 height 374
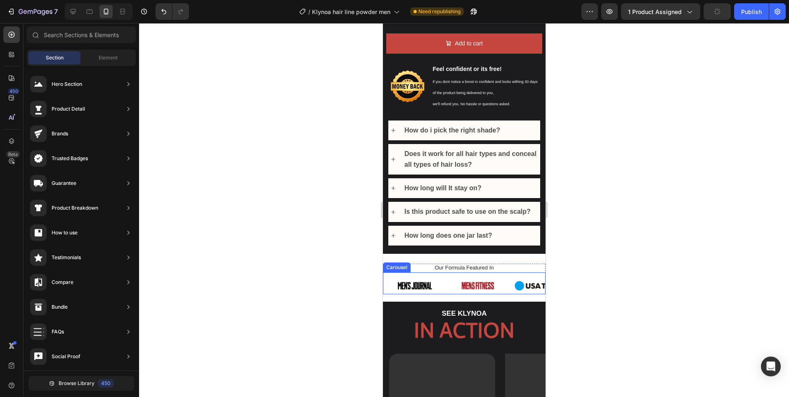
click at [516, 273] on div "Image Image Image Image Image Image Image Image Carousel" at bounding box center [464, 284] width 163 height 22
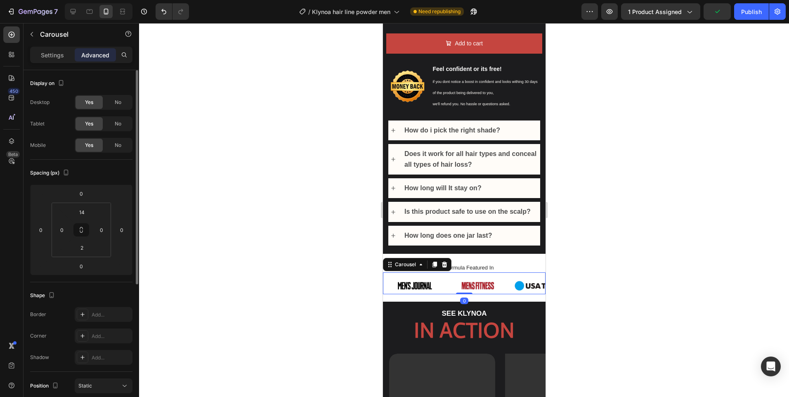
scroll to position [124, 0]
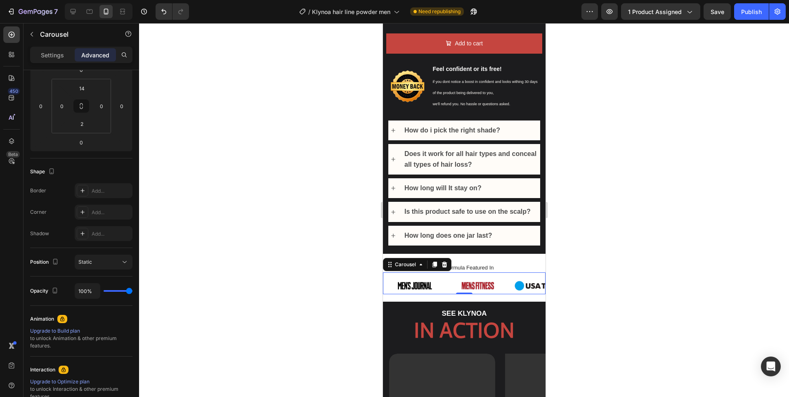
click at [50, 65] on div "Settings Advanced" at bounding box center [82, 59] width 116 height 24
click at [53, 56] on p "Settings" at bounding box center [52, 55] width 23 height 9
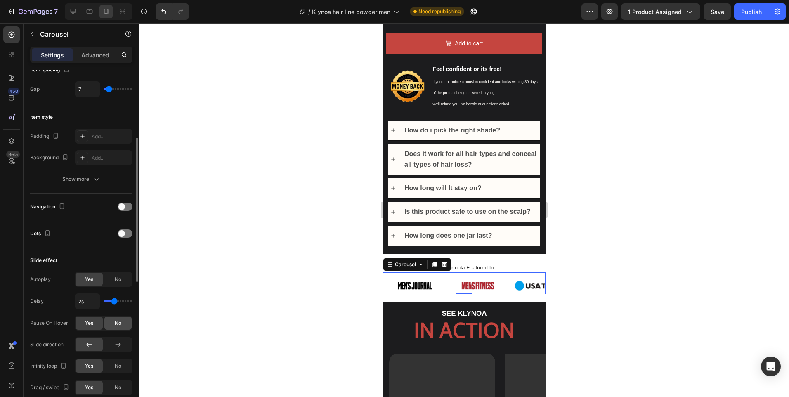
scroll to position [206, 0]
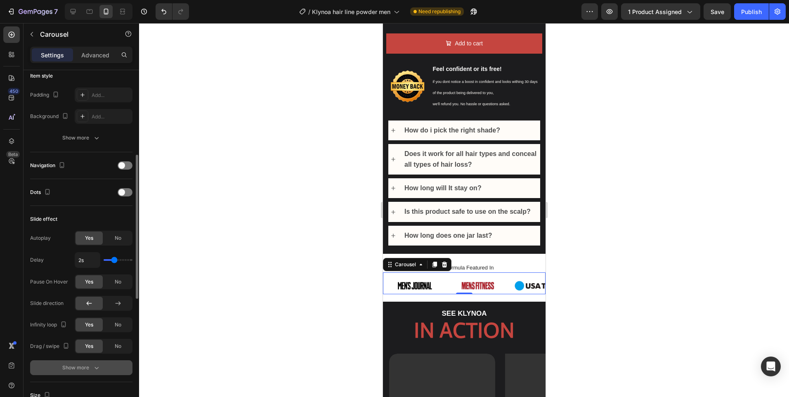
click at [85, 367] on div "Show more" at bounding box center [81, 368] width 38 height 8
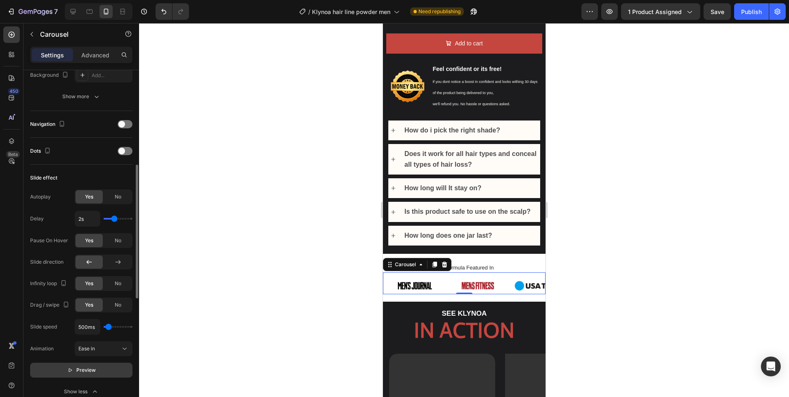
click at [99, 367] on button "Preview" at bounding box center [81, 370] width 102 height 15
click at [594, 254] on div at bounding box center [464, 210] width 650 height 374
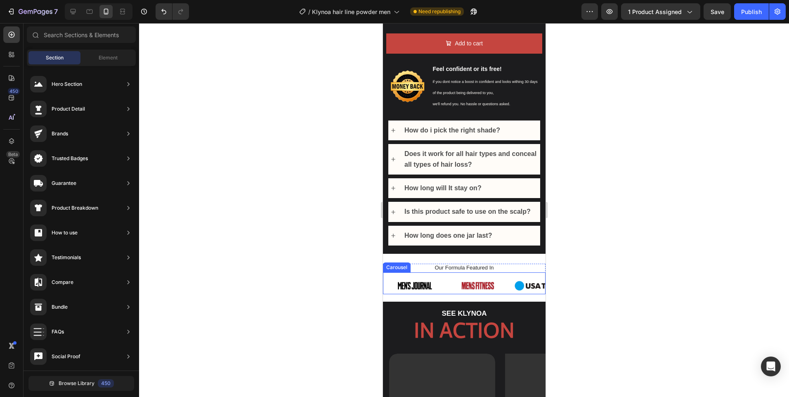
click at [512, 273] on div "Image Image Image Image Image Image Image Image Carousel" at bounding box center [464, 284] width 163 height 22
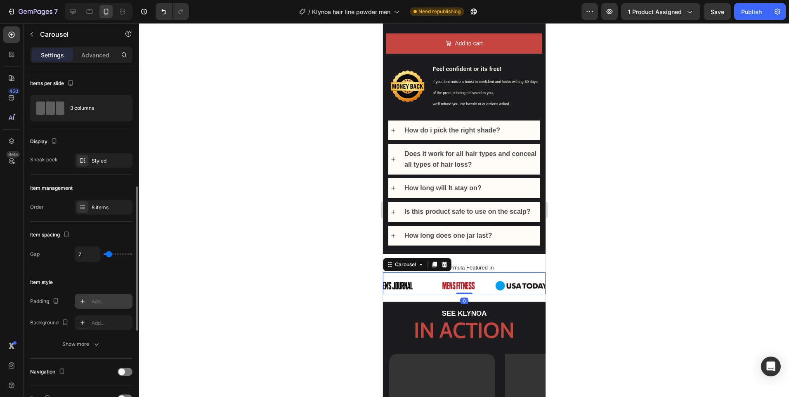
scroll to position [83, 0]
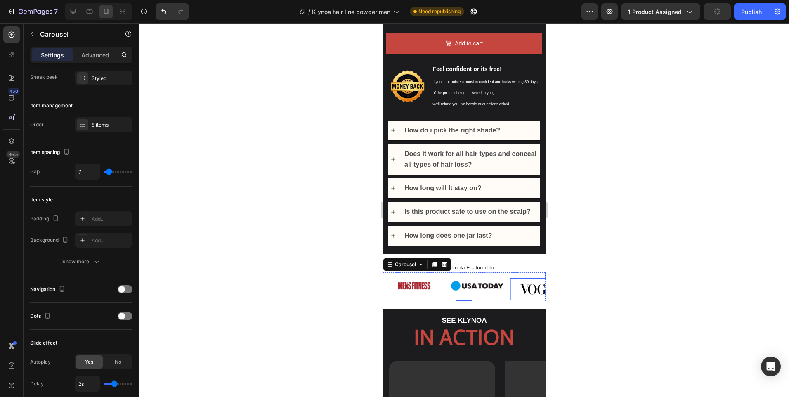
click at [530, 284] on img at bounding box center [540, 289] width 61 height 22
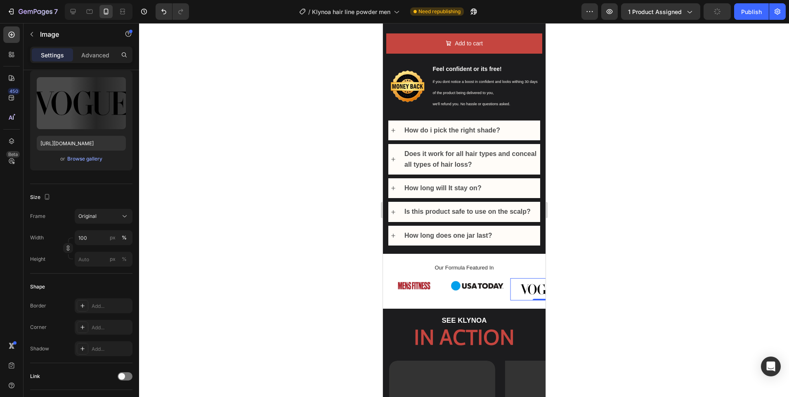
scroll to position [0, 0]
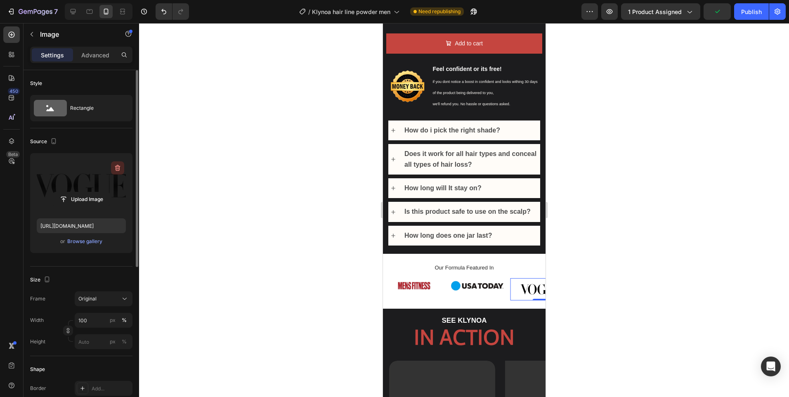
click at [122, 166] on button "button" at bounding box center [117, 167] width 13 height 13
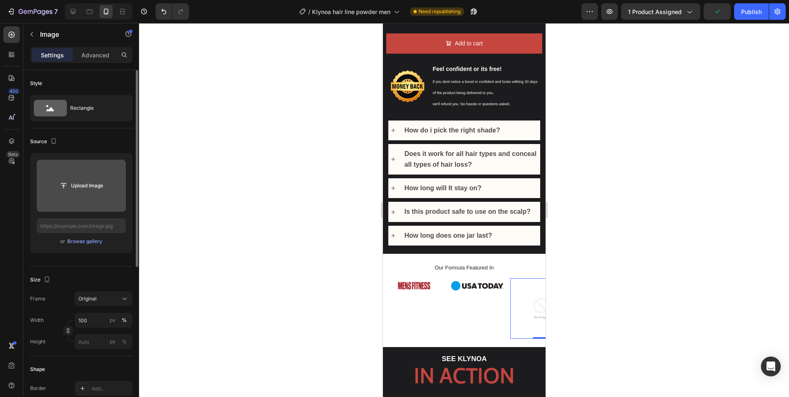
click at [91, 193] on button "Upload Image" at bounding box center [81, 185] width 58 height 15
click at [109, 181] on input "file" at bounding box center [81, 186] width 57 height 14
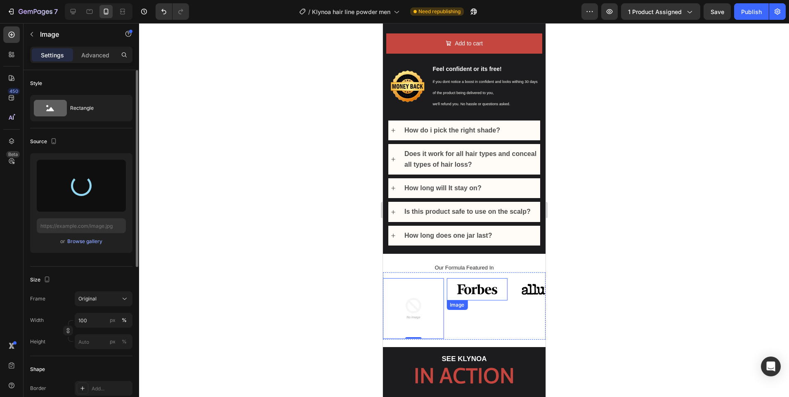
click at [474, 286] on img at bounding box center [476, 289] width 61 height 22
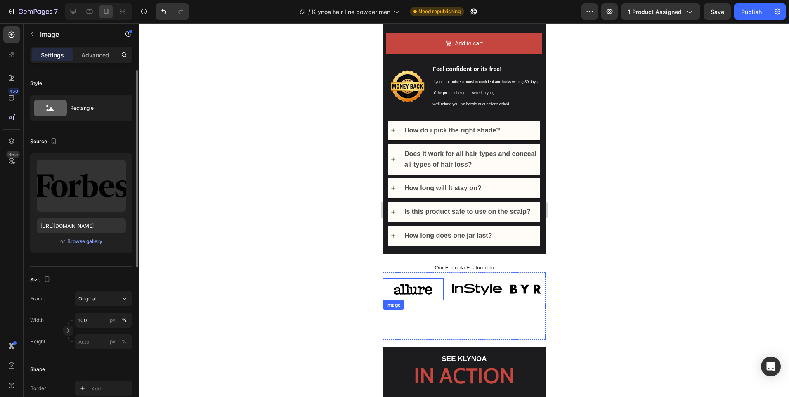
click at [412, 282] on img at bounding box center [413, 289] width 61 height 22
click at [435, 305] on icon at bounding box center [437, 308] width 7 height 7
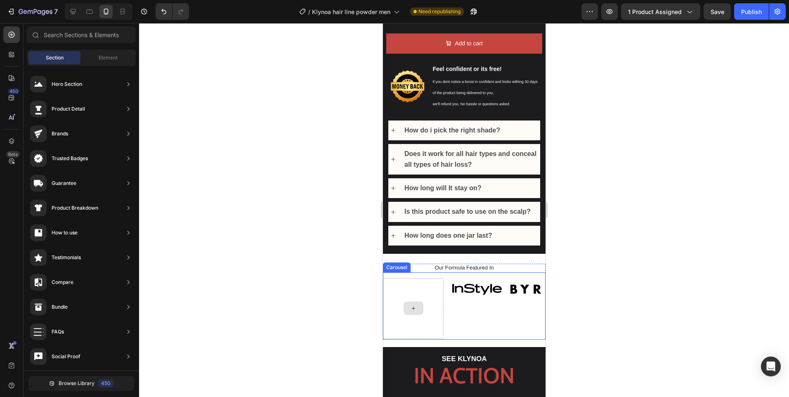
click at [437, 296] on div at bounding box center [413, 308] width 61 height 61
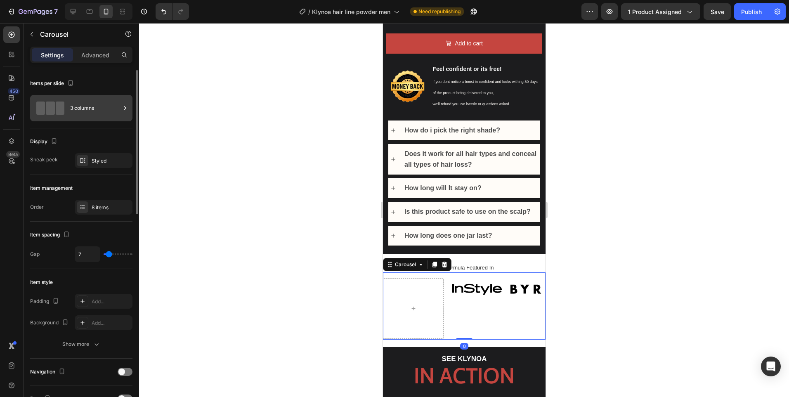
click at [108, 107] on div "3 columns" at bounding box center [95, 108] width 50 height 19
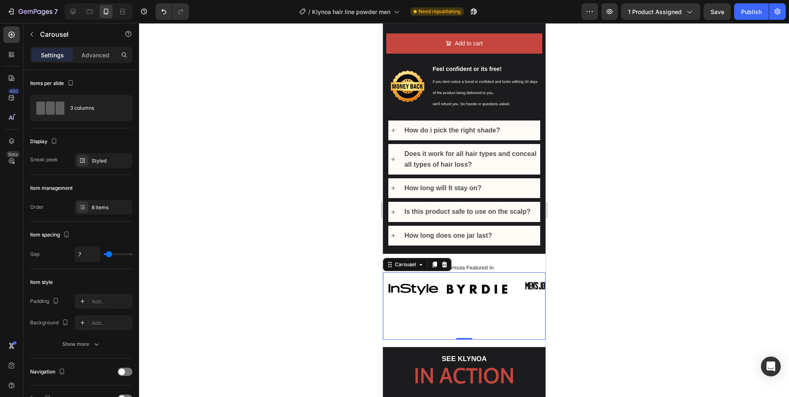
click at [663, 300] on div at bounding box center [464, 210] width 650 height 374
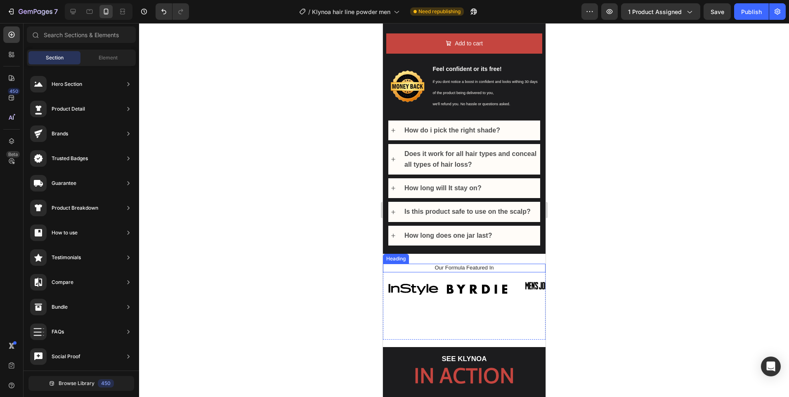
click at [494, 283] on img at bounding box center [476, 289] width 61 height 22
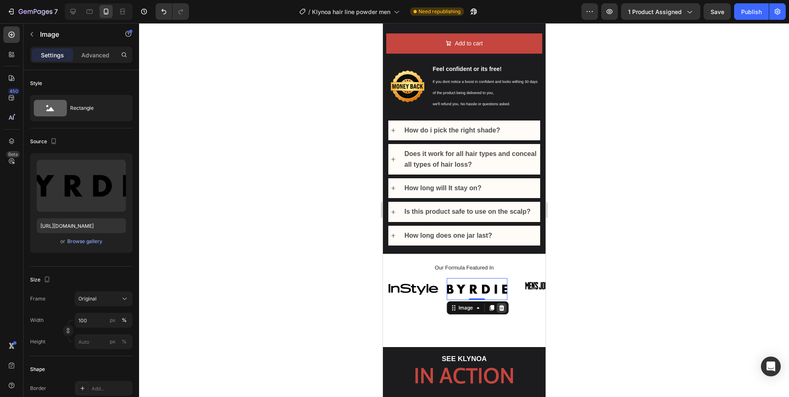
click at [502, 305] on icon at bounding box center [501, 308] width 5 height 6
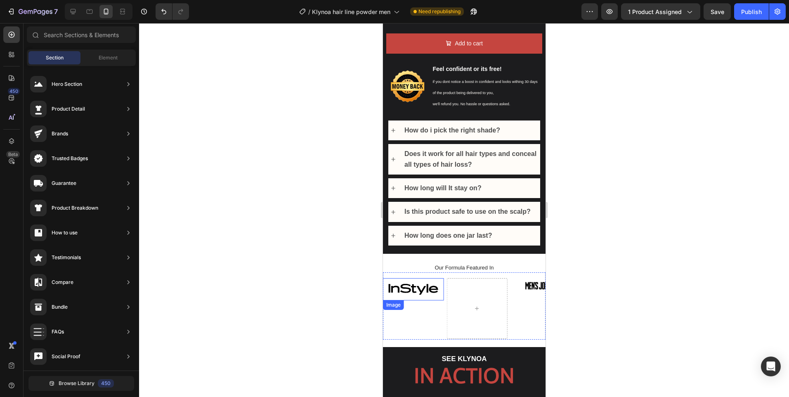
click at [418, 281] on img at bounding box center [413, 289] width 61 height 22
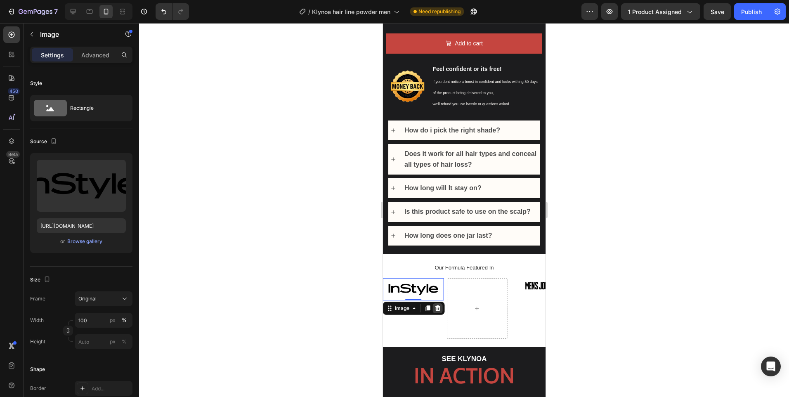
click at [441, 305] on icon at bounding box center [437, 308] width 7 height 7
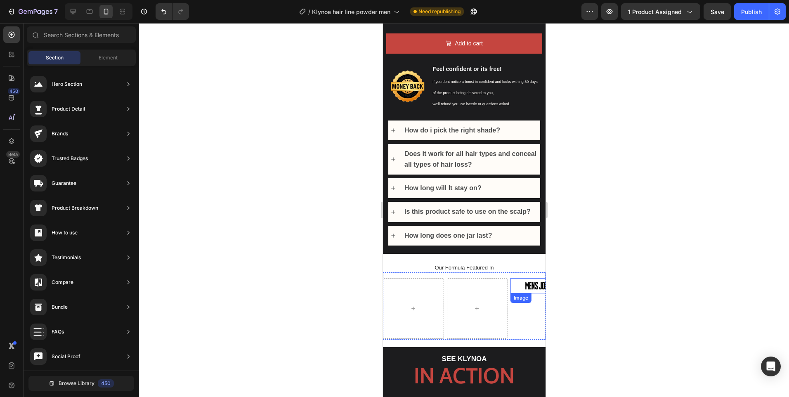
click at [528, 283] on img at bounding box center [540, 285] width 61 height 15
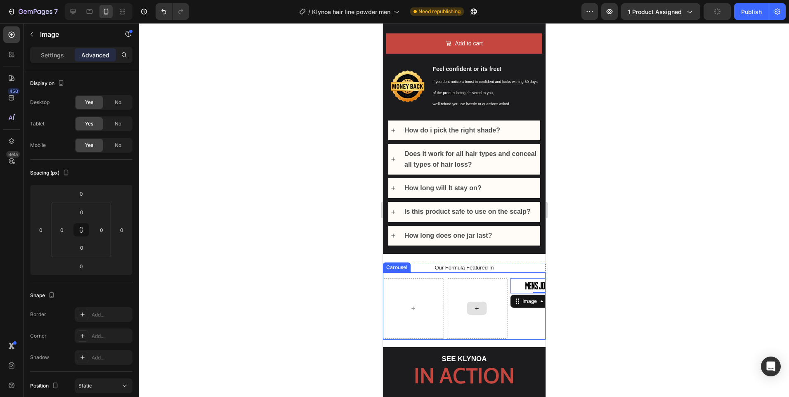
click at [494, 306] on div at bounding box center [476, 308] width 61 height 61
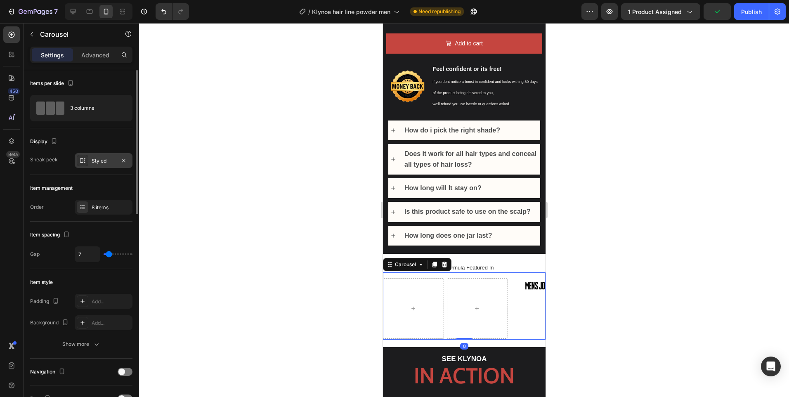
click at [100, 162] on div "Styled" at bounding box center [104, 160] width 24 height 7
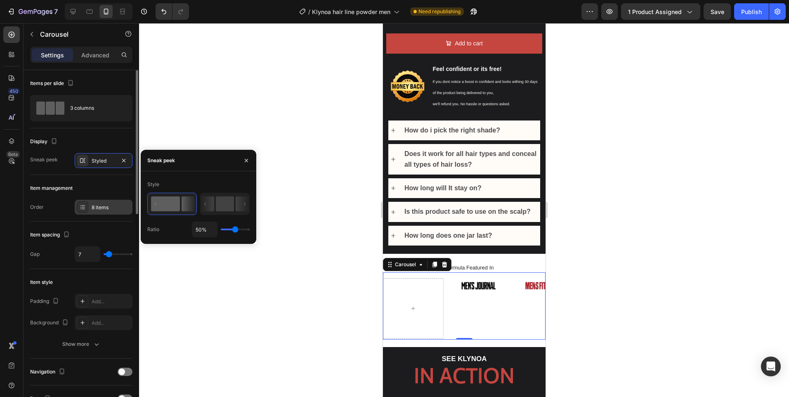
click at [93, 203] on div "8 items" at bounding box center [104, 207] width 58 height 15
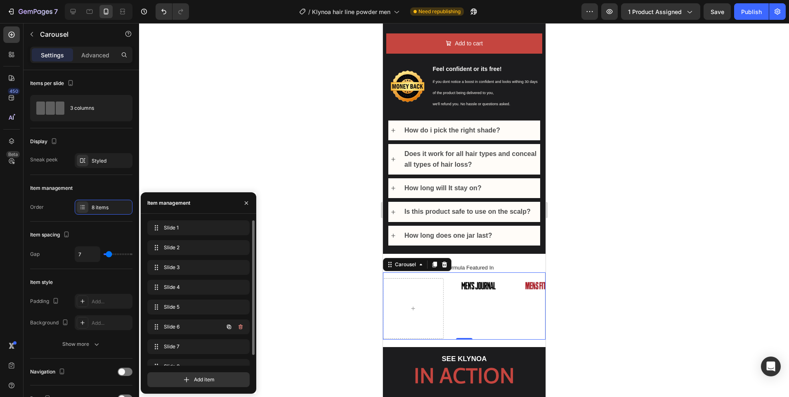
scroll to position [12, 0]
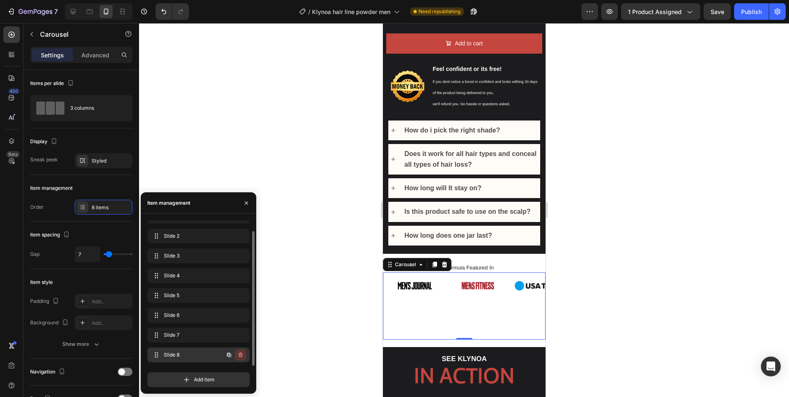
click at [239, 355] on icon "button" at bounding box center [240, 355] width 7 height 7
click at [235, 356] on div "Delete" at bounding box center [235, 354] width 15 height 7
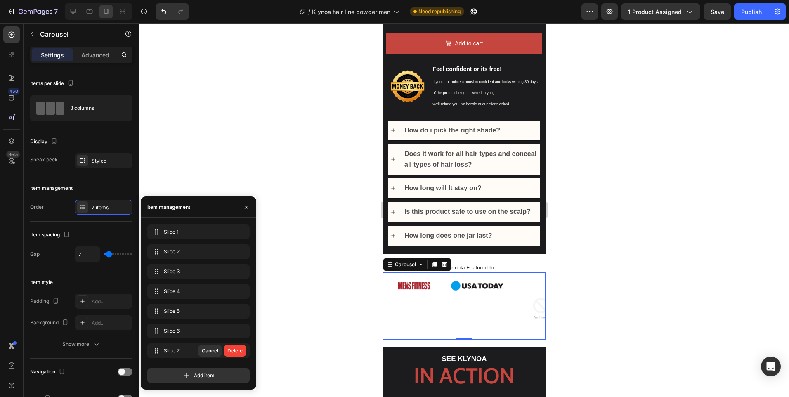
scroll to position [0, 0]
click at [235, 350] on div "Delete" at bounding box center [235, 350] width 15 height 7
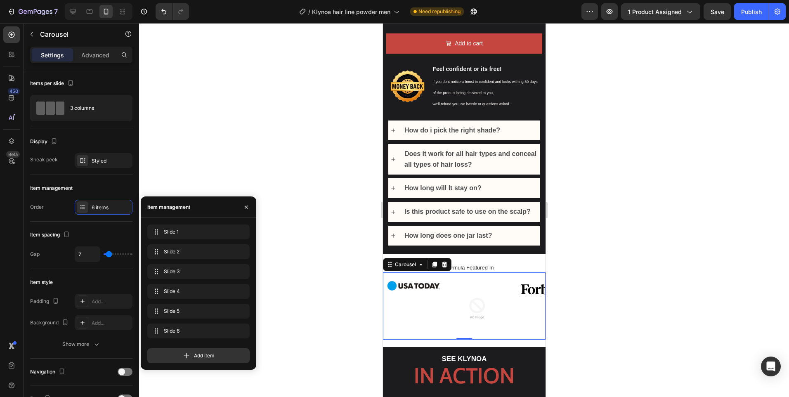
click at [235, 350] on div "Add item" at bounding box center [198, 355] width 102 height 15
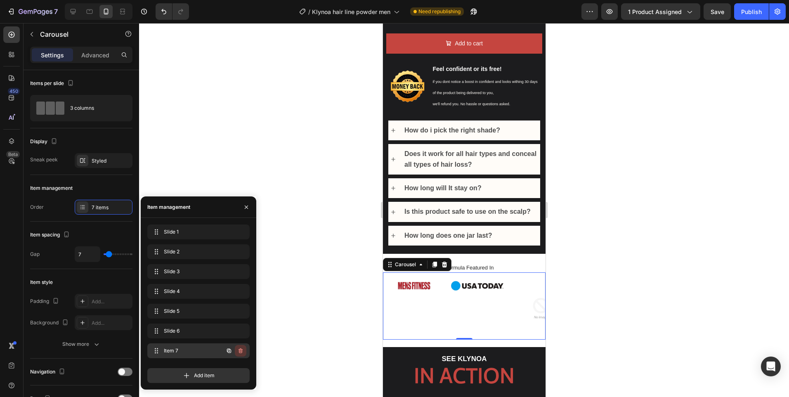
click at [236, 348] on button "button" at bounding box center [241, 351] width 12 height 12
click at [236, 348] on div "Delete" at bounding box center [235, 350] width 15 height 7
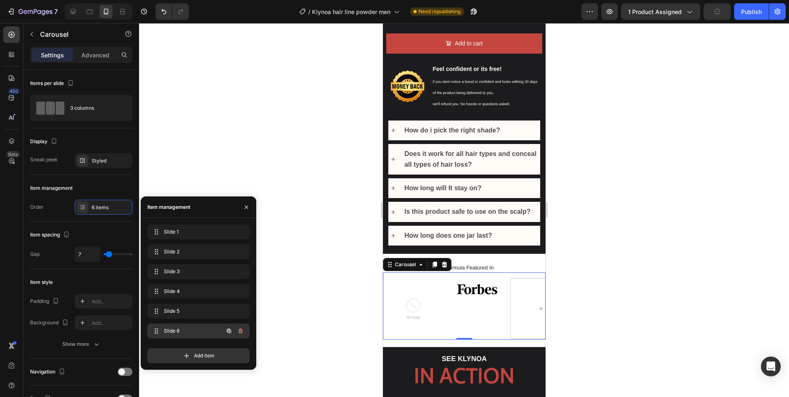
click at [240, 334] on button "button" at bounding box center [241, 331] width 12 height 12
click at [240, 334] on div "Delete" at bounding box center [235, 330] width 15 height 7
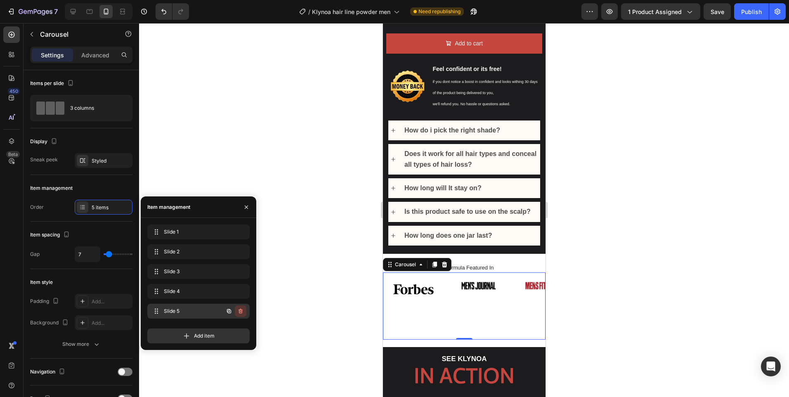
click at [244, 313] on button "button" at bounding box center [241, 312] width 12 height 12
click at [239, 311] on div "Delete" at bounding box center [235, 311] width 15 height 7
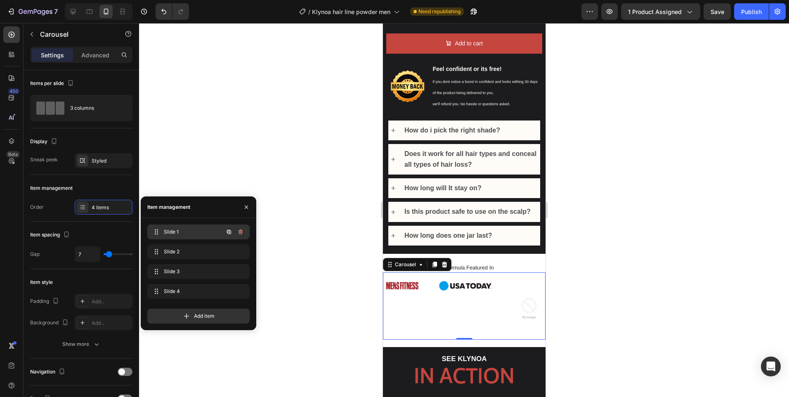
click at [189, 225] on div "Slide 1 Slide 1" at bounding box center [198, 232] width 102 height 15
click at [533, 306] on img at bounding box center [540, 308] width 61 height 61
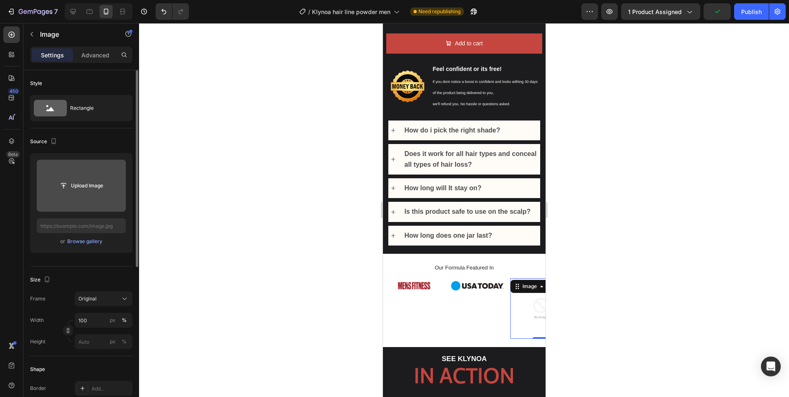
click at [87, 191] on input "file" at bounding box center [81, 186] width 57 height 14
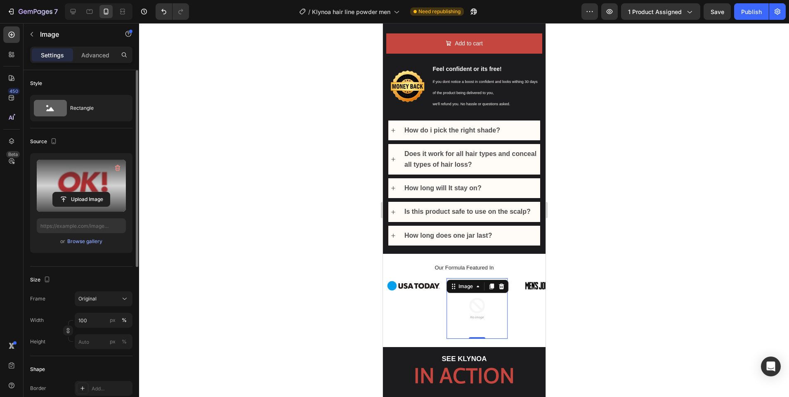
type input "[URL][DOMAIN_NAME]"
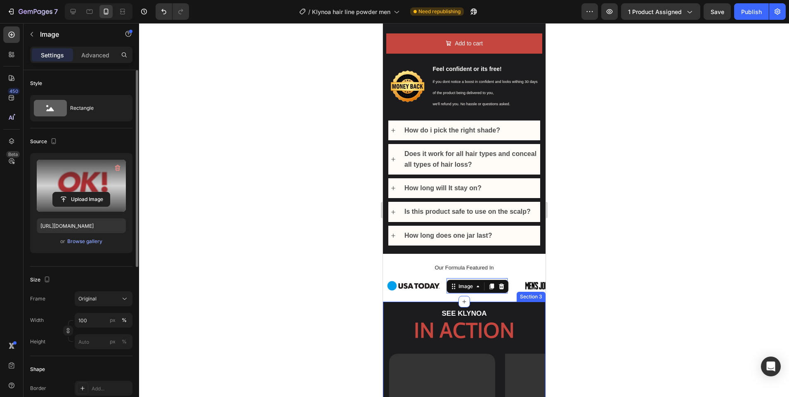
click at [621, 267] on div at bounding box center [464, 210] width 650 height 374
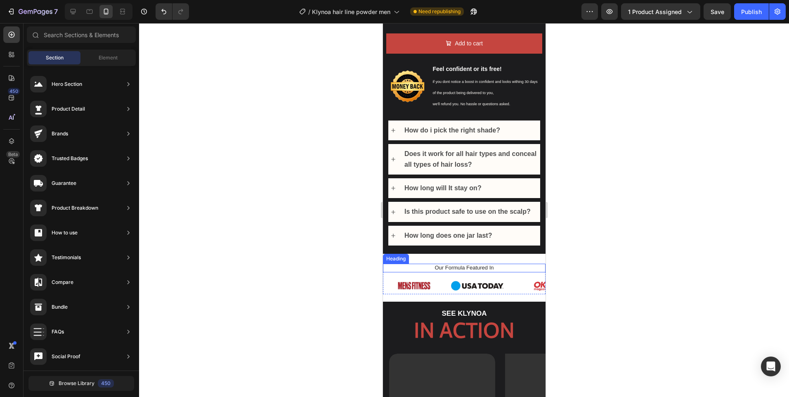
click at [464, 265] on p "Our Formula Featured In" at bounding box center [464, 268] width 149 height 7
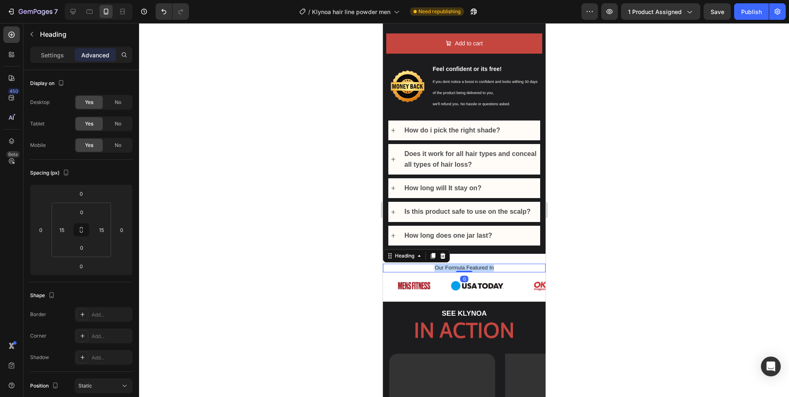
click at [464, 265] on p "Our Formula Featured In" at bounding box center [464, 268] width 149 height 7
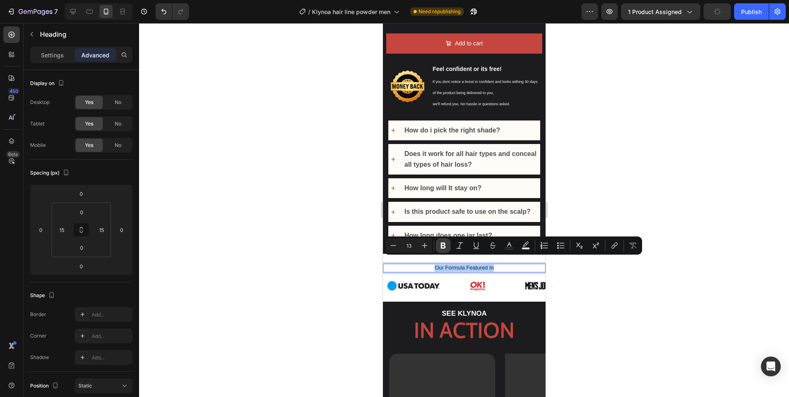
click at [439, 243] on icon "Editor contextual toolbar" at bounding box center [443, 246] width 8 height 8
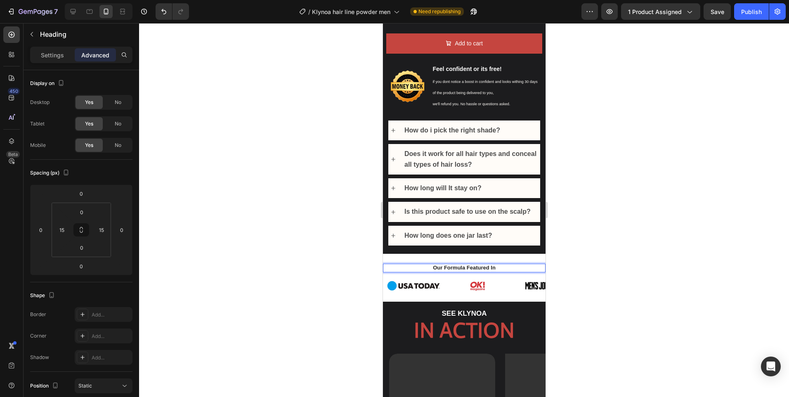
click at [578, 265] on div at bounding box center [464, 210] width 650 height 374
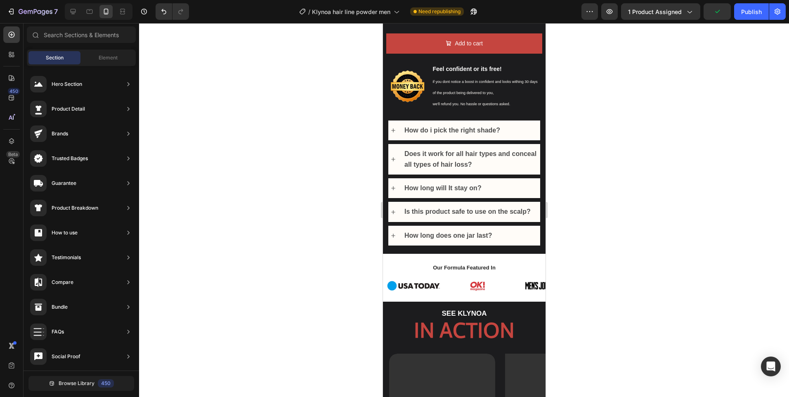
click at [602, 206] on div at bounding box center [464, 210] width 650 height 374
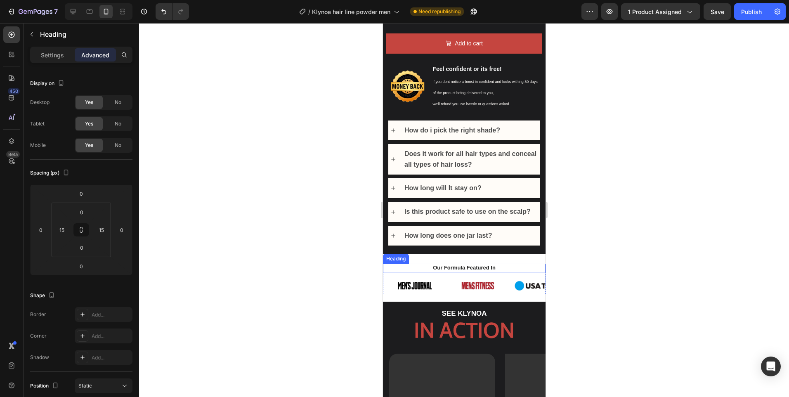
click at [449, 265] on strong "Our Formula Featured In" at bounding box center [464, 268] width 63 height 6
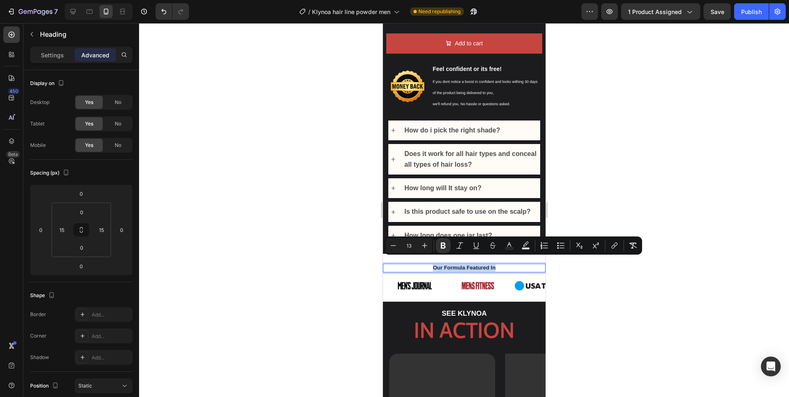
click at [449, 265] on strong "Our Formula Featured In" at bounding box center [464, 268] width 63 height 6
click at [59, 57] on p "Settings" at bounding box center [52, 55] width 23 height 9
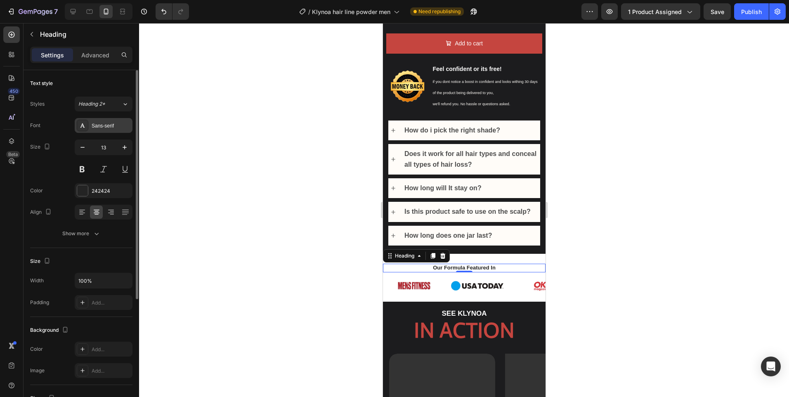
click at [109, 125] on div "Sans-serif" at bounding box center [111, 125] width 39 height 7
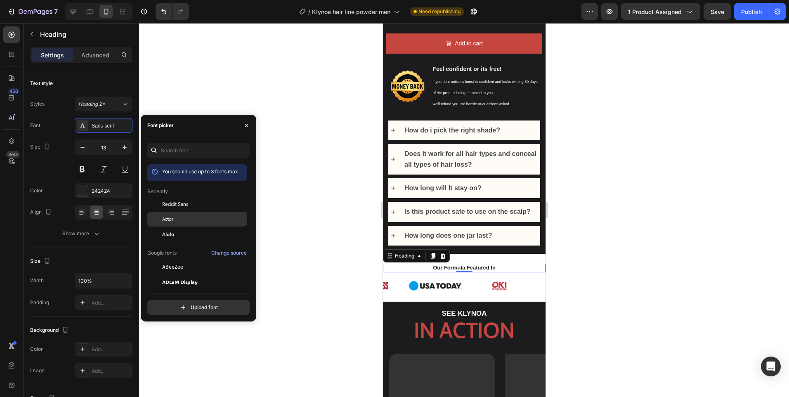
click at [177, 218] on div "Actor" at bounding box center [203, 219] width 83 height 7
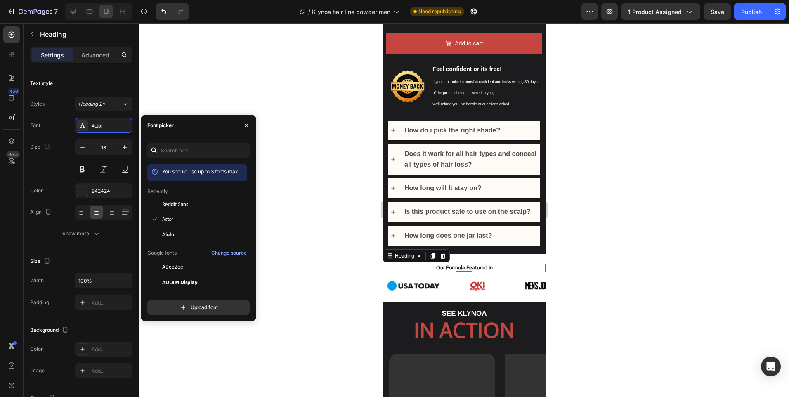
click at [608, 176] on div at bounding box center [464, 210] width 650 height 374
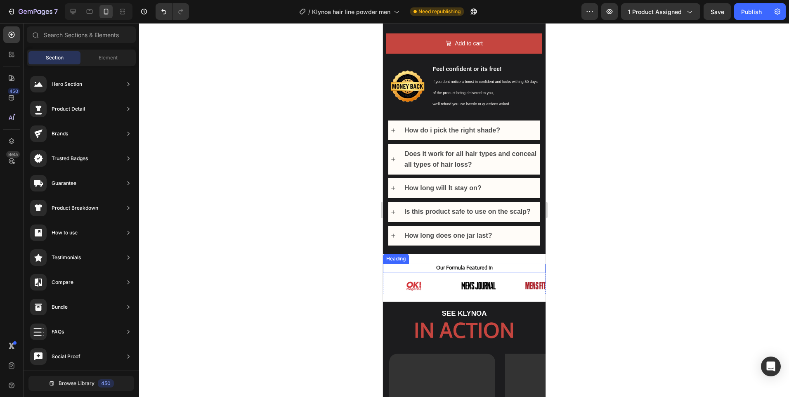
click at [463, 264] on strong "Our Formula Featured In" at bounding box center [464, 267] width 57 height 7
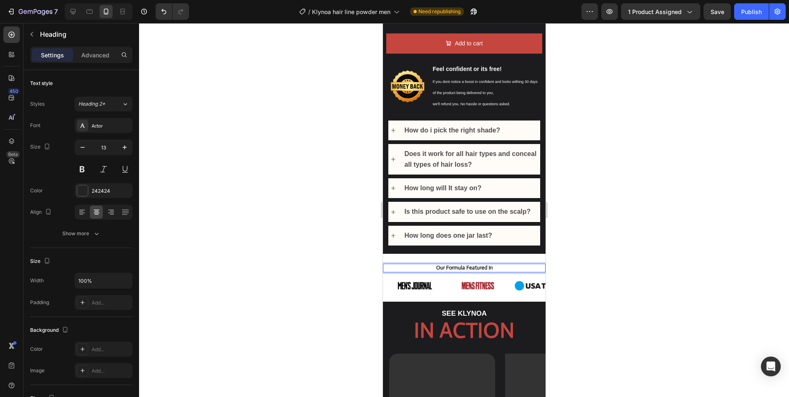
click at [463, 264] on strong "Our Formula Featured In" at bounding box center [464, 267] width 57 height 7
click at [664, 217] on div at bounding box center [464, 210] width 650 height 374
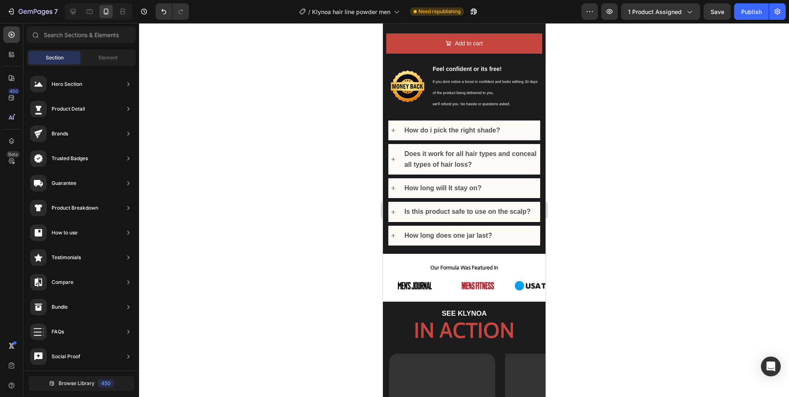
click at [631, 230] on div at bounding box center [464, 210] width 650 height 374
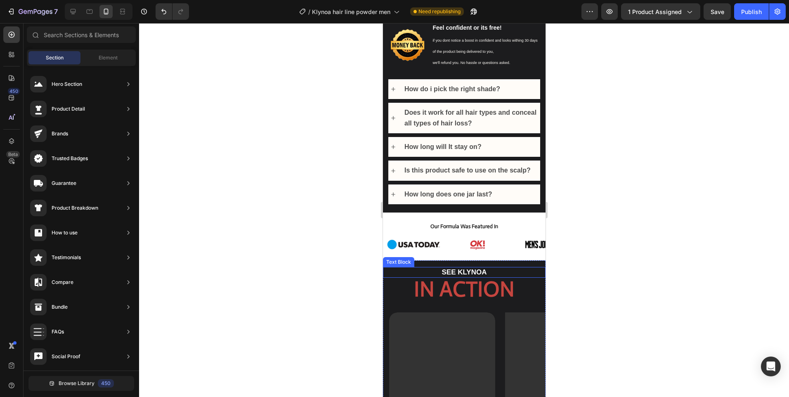
scroll to position [537, 0]
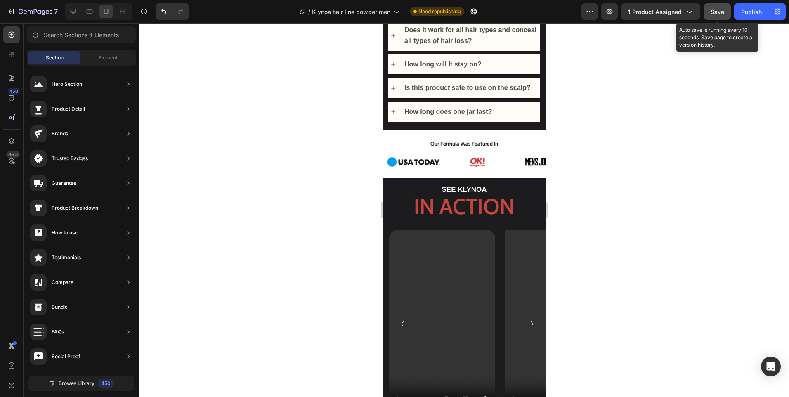
click at [713, 9] on span "Save" at bounding box center [718, 11] width 14 height 7
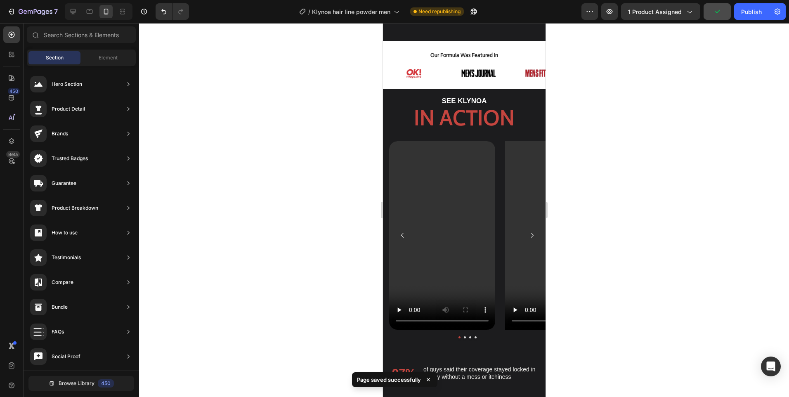
scroll to position [661, 0]
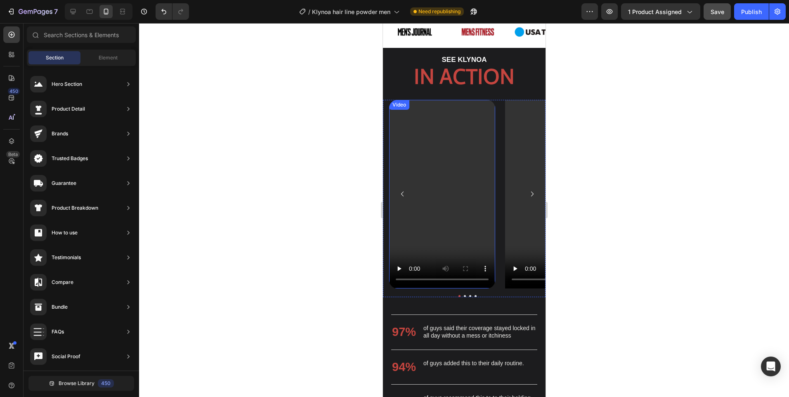
select select "Light blonde"
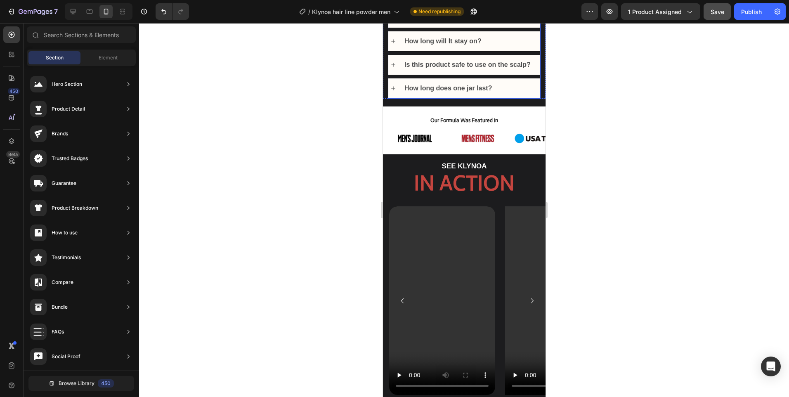
scroll to position [495, 0]
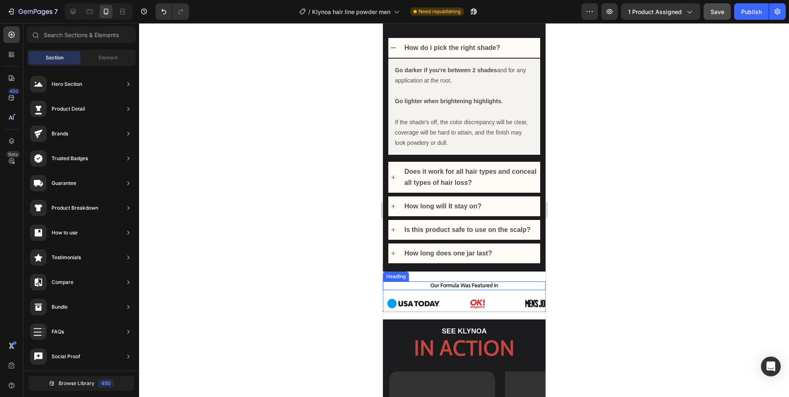
click at [467, 282] on strong "Our Formula Was Featured In" at bounding box center [464, 285] width 68 height 7
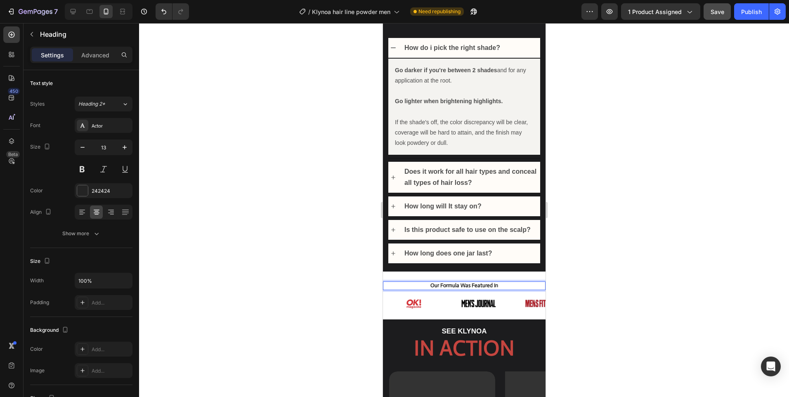
click at [463, 282] on strong "Our Formula Was Featured In" at bounding box center [464, 285] width 68 height 7
click at [588, 250] on div at bounding box center [464, 210] width 650 height 374
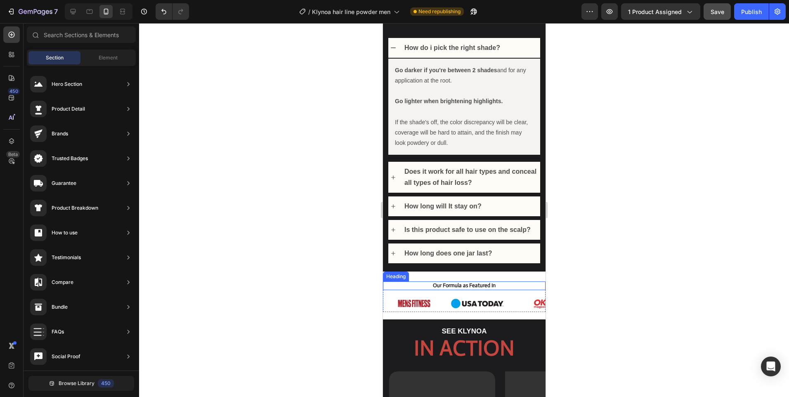
click at [491, 282] on strong "Our Formula as Featured In" at bounding box center [464, 285] width 63 height 7
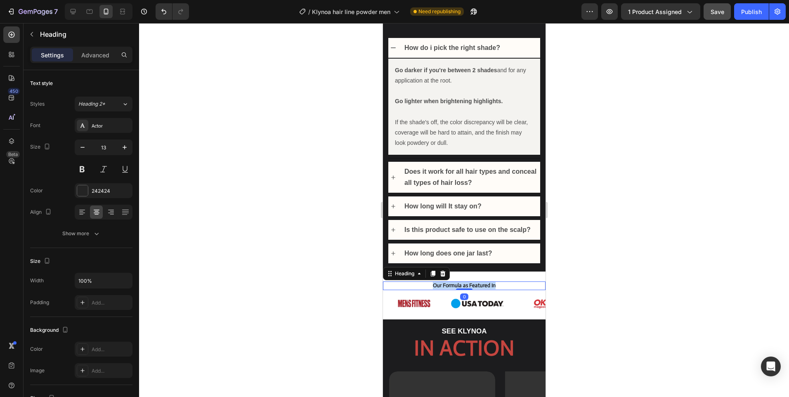
click at [491, 282] on strong "Our Formula as Featured In" at bounding box center [464, 285] width 63 height 7
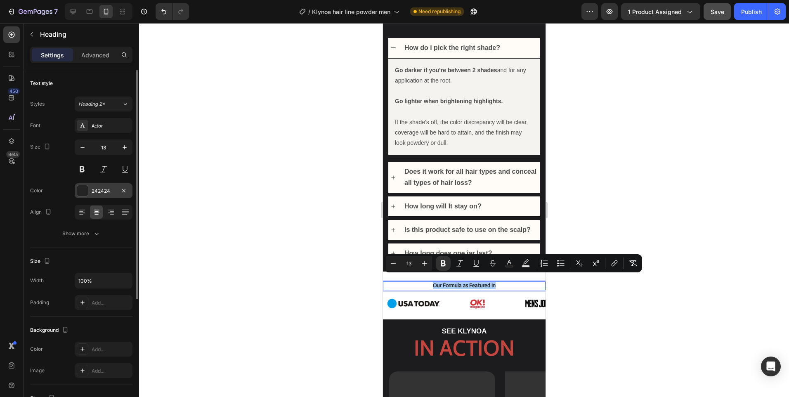
click at [97, 192] on div "242424" at bounding box center [104, 190] width 24 height 7
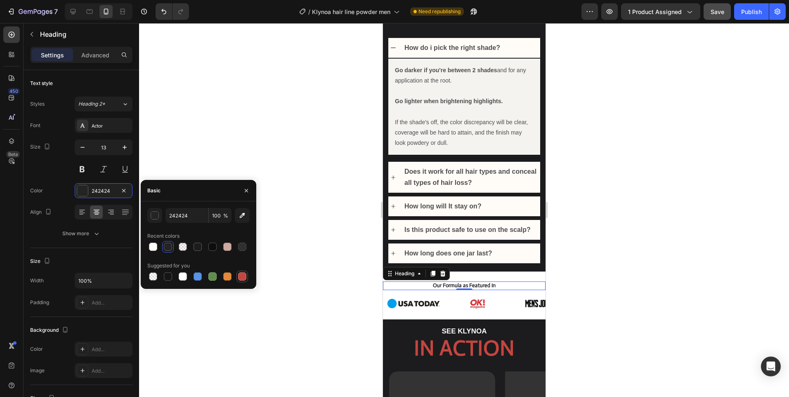
click at [246, 277] on div at bounding box center [242, 277] width 8 height 8
click at [171, 249] on div at bounding box center [168, 247] width 8 height 8
type input "242424"
click at [335, 211] on div at bounding box center [464, 210] width 650 height 374
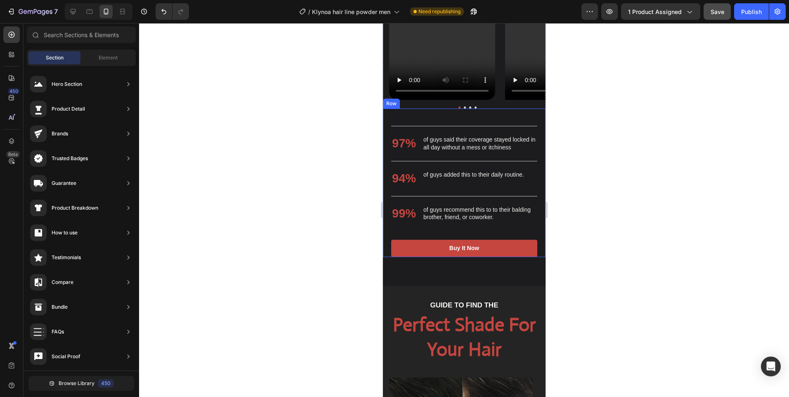
scroll to position [826, 0]
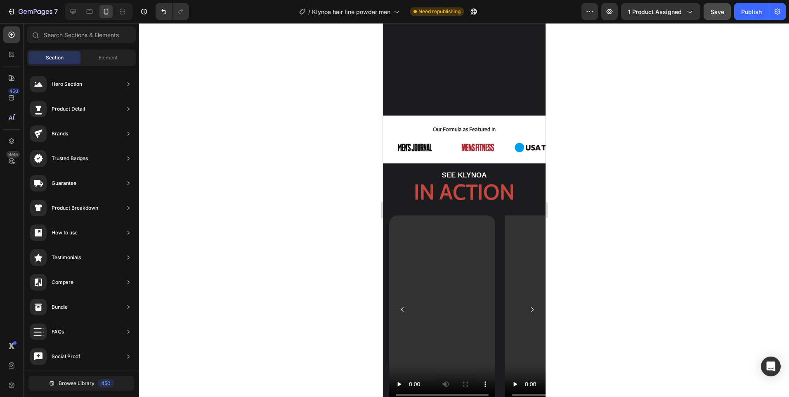
select select "Light blonde"
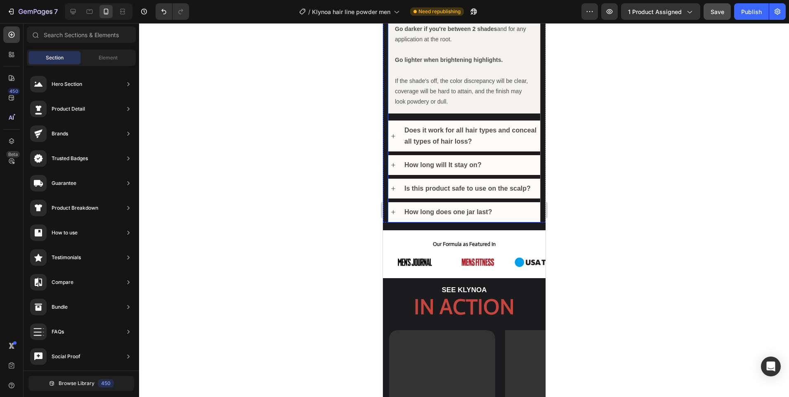
scroll to position [421, 0]
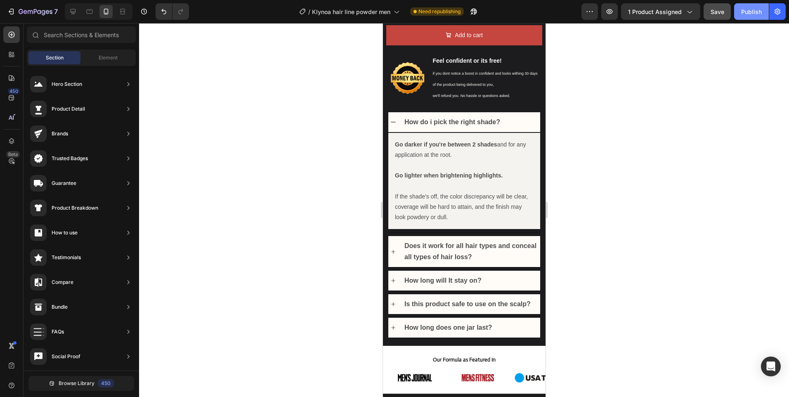
click at [746, 4] on button "Publish" at bounding box center [752, 11] width 35 height 17
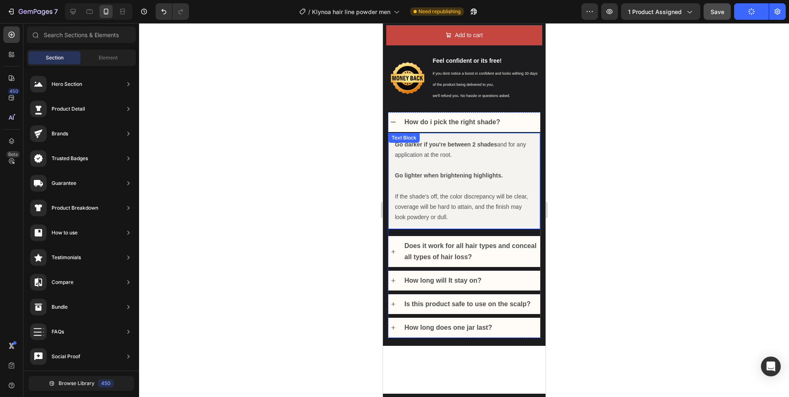
scroll to position [339, 0]
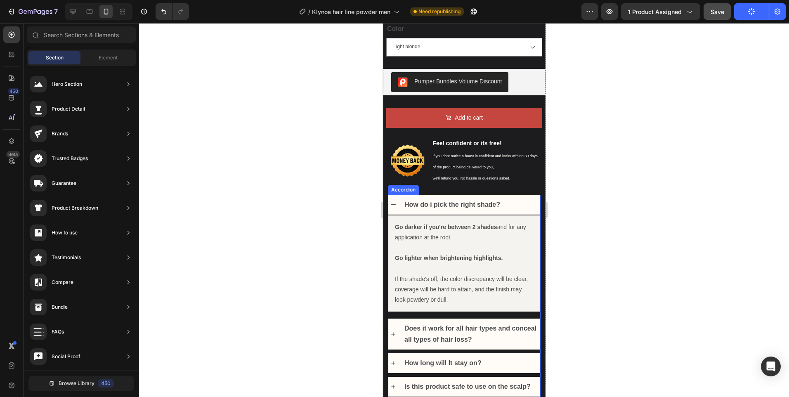
click at [396, 201] on div "How do i pick the right shade?" at bounding box center [464, 205] width 152 height 20
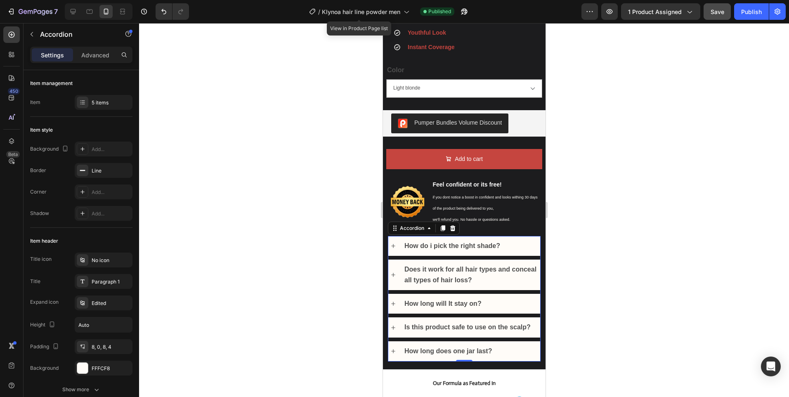
scroll to position [256, 0]
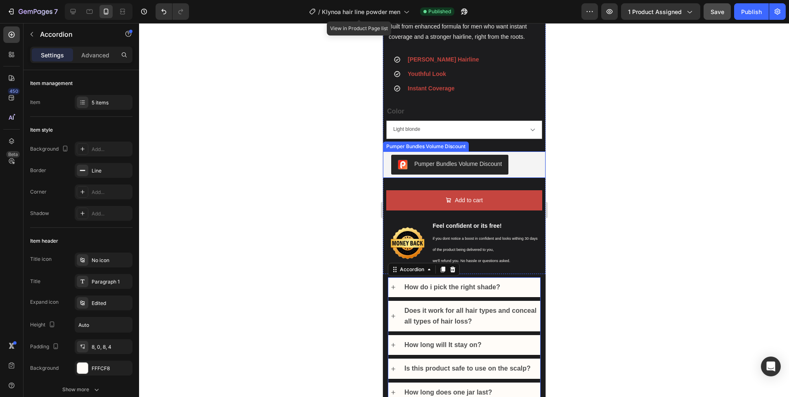
click at [516, 155] on div "Pumper Bundles Volume Discount" at bounding box center [466, 165] width 151 height 20
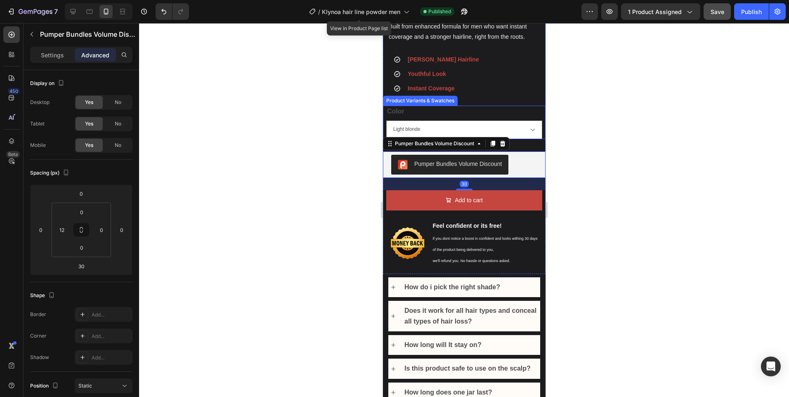
click at [517, 109] on div "Color Black Maroon Dark blonde White Dark Brown Dark Grey Light Grey Light blon…" at bounding box center [464, 122] width 156 height 33
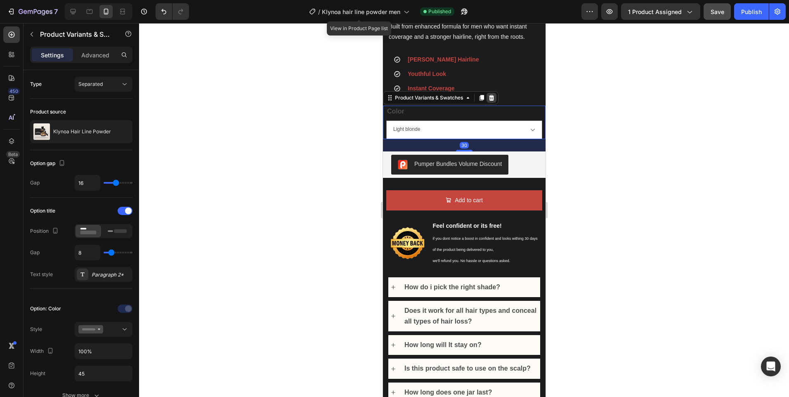
click at [493, 95] on div at bounding box center [491, 98] width 10 height 10
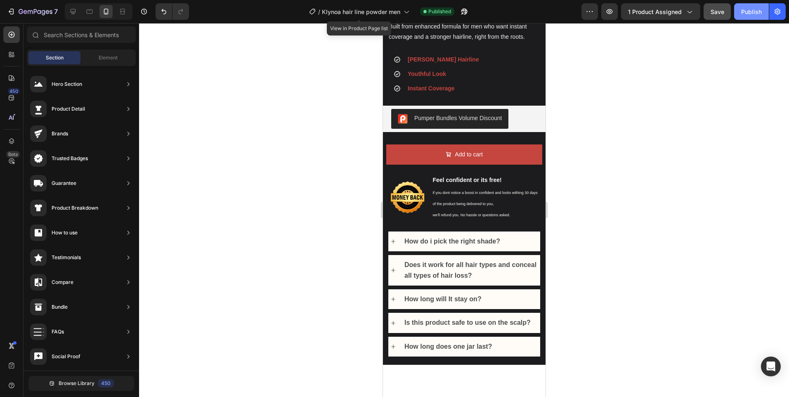
click at [750, 9] on div "Publish" at bounding box center [752, 11] width 21 height 9
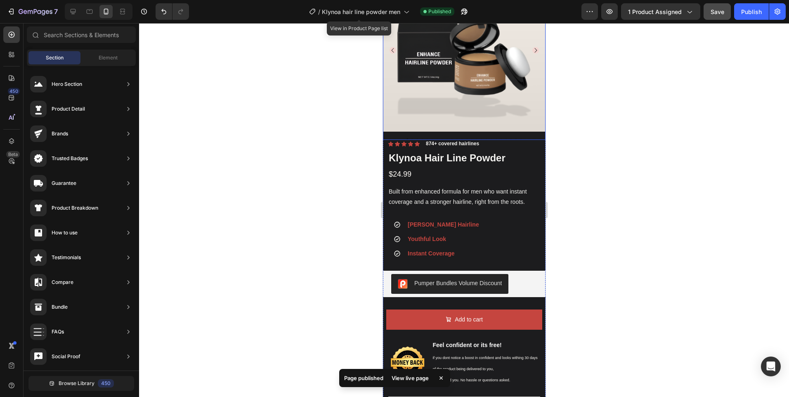
scroll to position [0, 0]
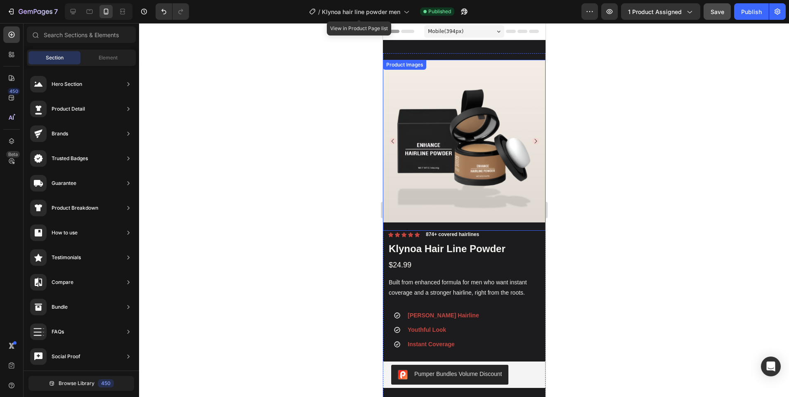
click at [532, 141] on icon "Carousel Next Arrow" at bounding box center [535, 141] width 7 height 7
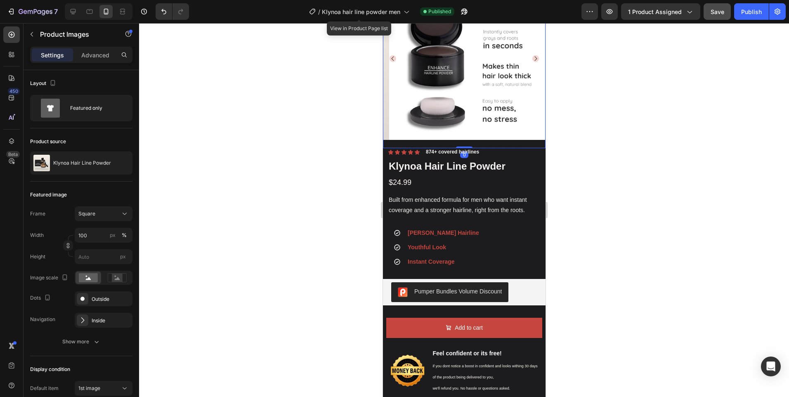
scroll to position [124, 0]
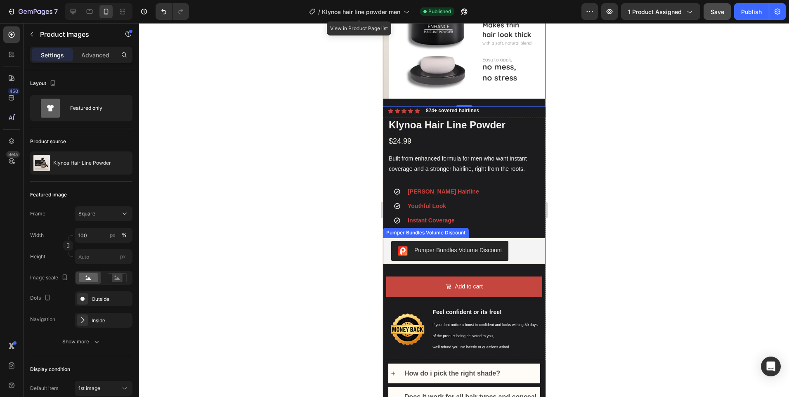
click at [514, 242] on div "Pumper Bundles Volume Discount" at bounding box center [466, 251] width 151 height 20
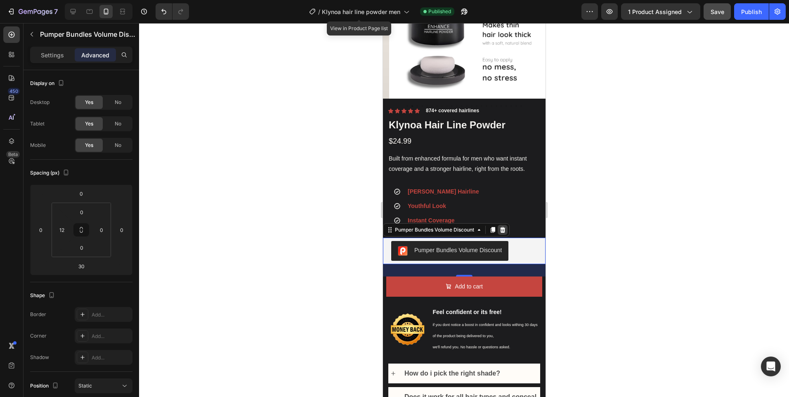
click at [500, 227] on icon at bounding box center [502, 230] width 5 height 6
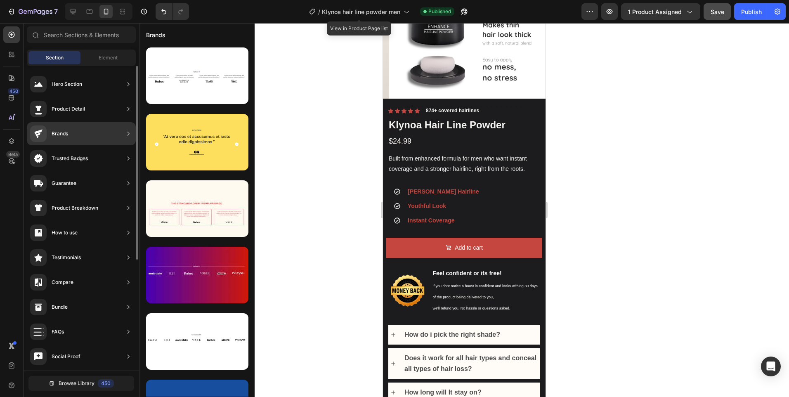
scroll to position [42, 0]
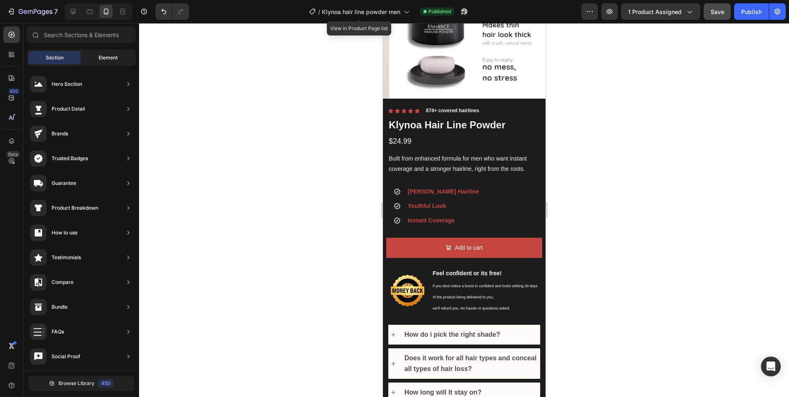
click at [99, 57] on span "Element" at bounding box center [108, 57] width 19 height 7
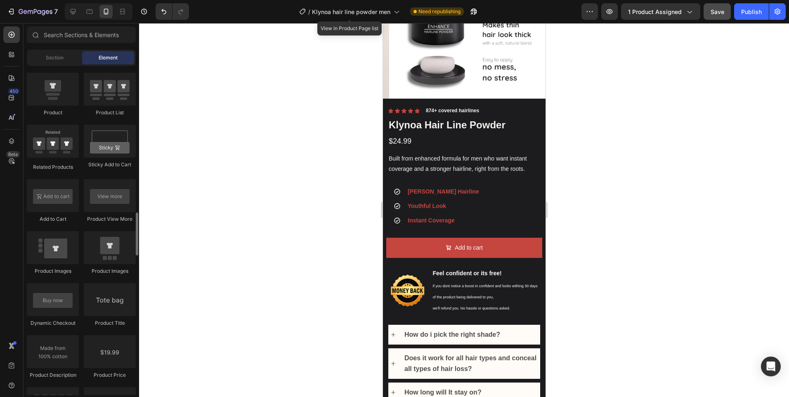
scroll to position [1404, 0]
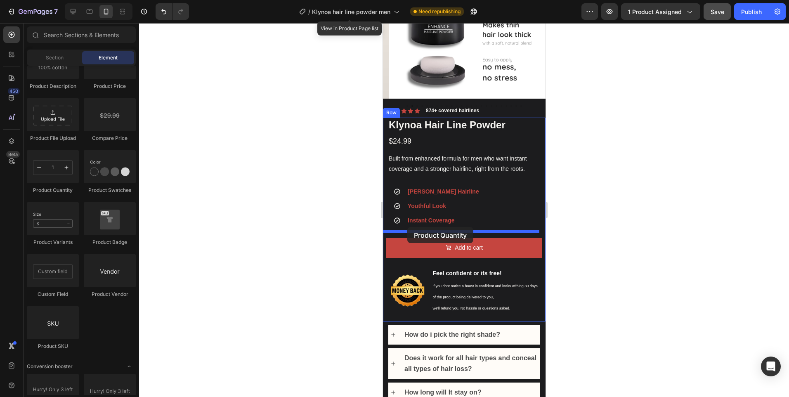
drag, startPoint x: 441, startPoint y: 202, endPoint x: 407, endPoint y: 227, distance: 42.3
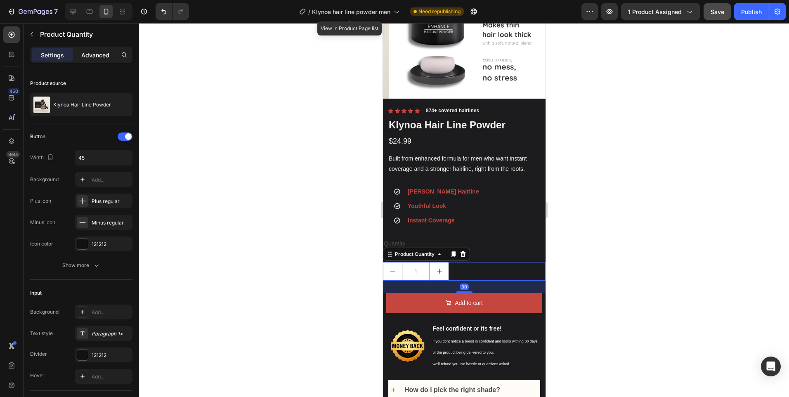
click at [98, 60] on div "Advanced" at bounding box center [95, 54] width 41 height 13
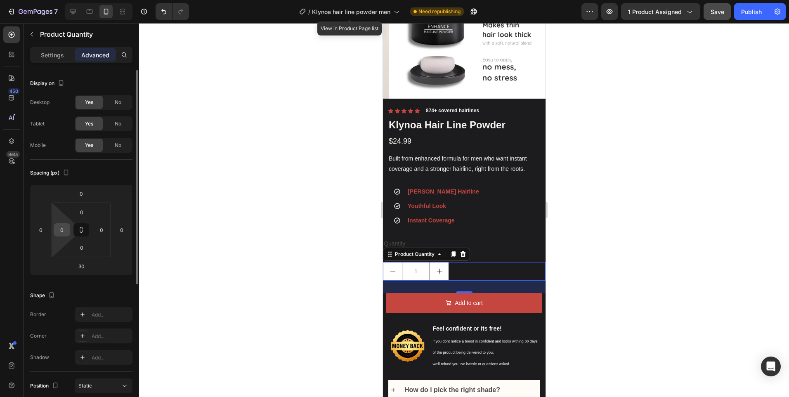
click at [64, 230] on input "0" at bounding box center [62, 230] width 12 height 12
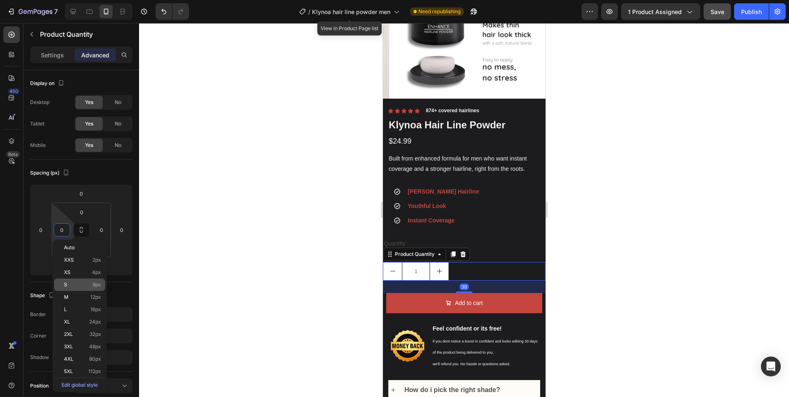
click at [78, 287] on p "S 8px" at bounding box center [82, 285] width 37 height 6
type input "8"
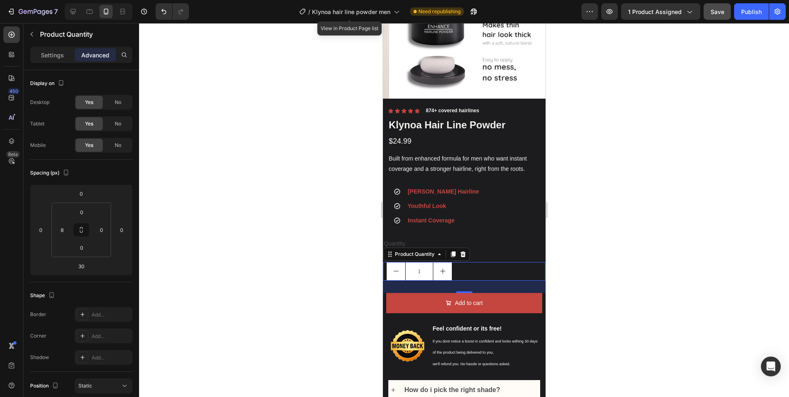
click at [635, 242] on div at bounding box center [464, 210] width 650 height 374
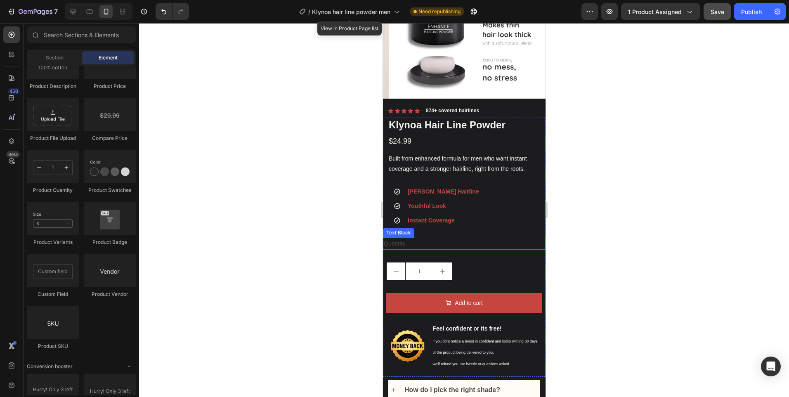
click at [412, 239] on div "Quantity" at bounding box center [464, 244] width 163 height 12
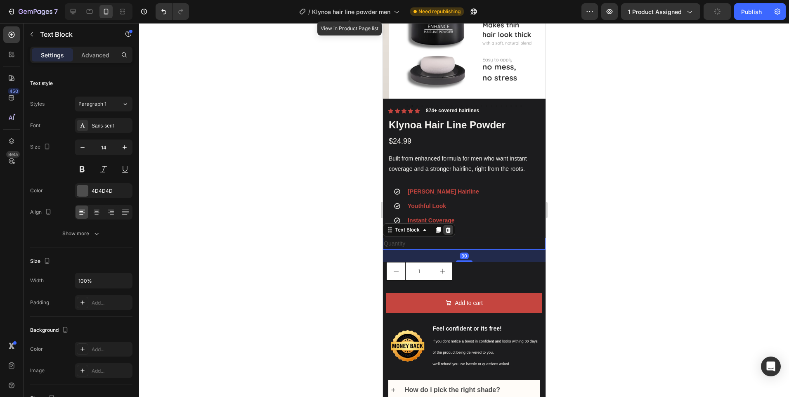
click at [449, 227] on icon at bounding box center [448, 230] width 5 height 6
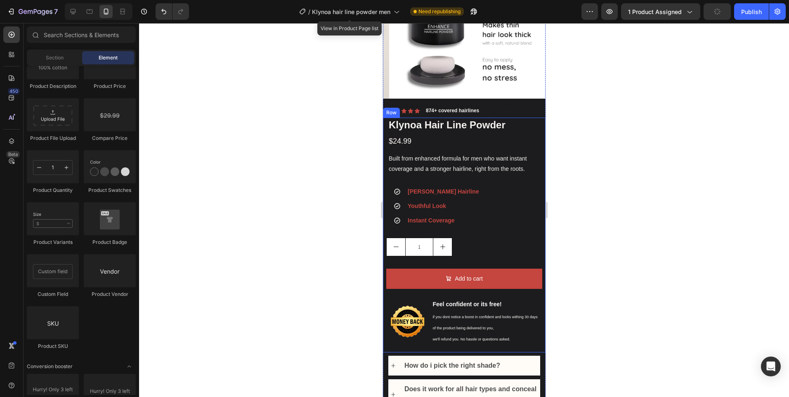
click at [465, 242] on div "1" at bounding box center [465, 247] width 159 height 19
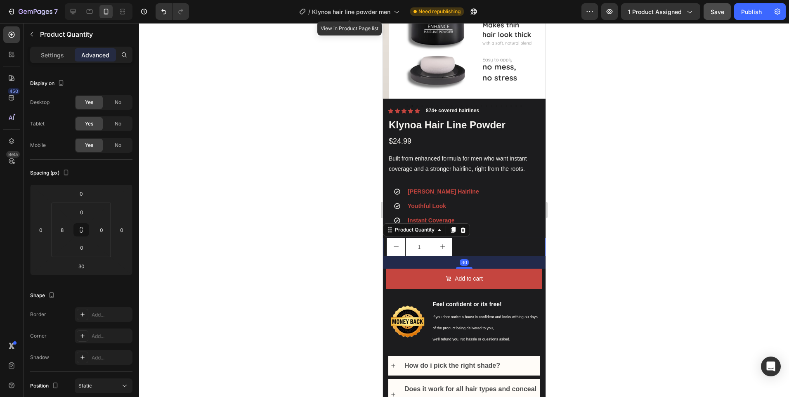
click at [441, 261] on div "30" at bounding box center [464, 262] width 163 height 12
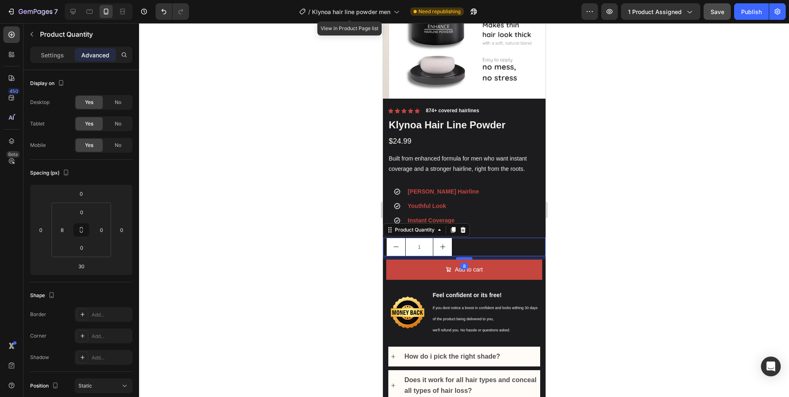
drag, startPoint x: 465, startPoint y: 261, endPoint x: 933, endPoint y: 237, distance: 468.9
click at [463, 257] on div at bounding box center [464, 258] width 17 height 2
type input "8"
click at [580, 193] on div at bounding box center [464, 210] width 650 height 374
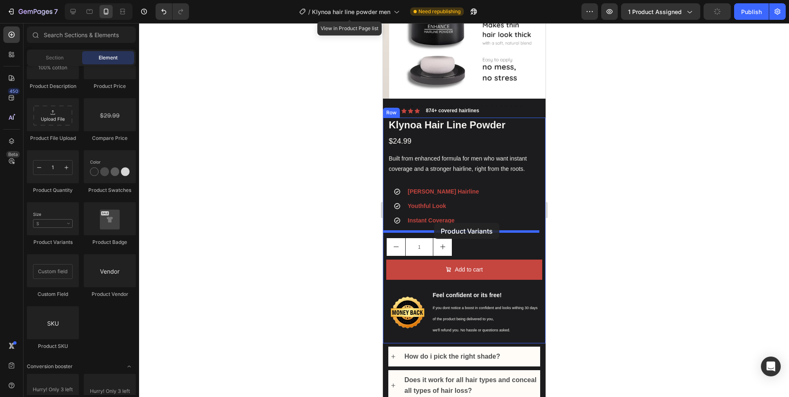
drag, startPoint x: 440, startPoint y: 254, endPoint x: 434, endPoint y: 223, distance: 31.2
select select "Light blonde"
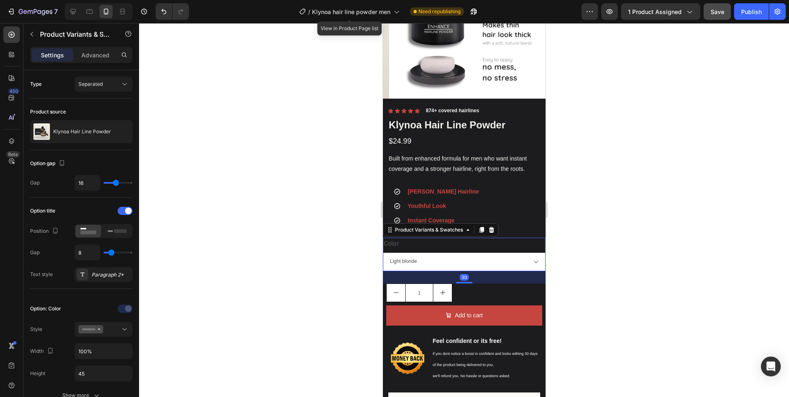
click at [427, 244] on div "Color Black Maroon Dark blonde White Dark Brown Dark Grey Light Grey Light blon…" at bounding box center [464, 254] width 163 height 33
click at [95, 55] on p "Advanced" at bounding box center [95, 55] width 28 height 9
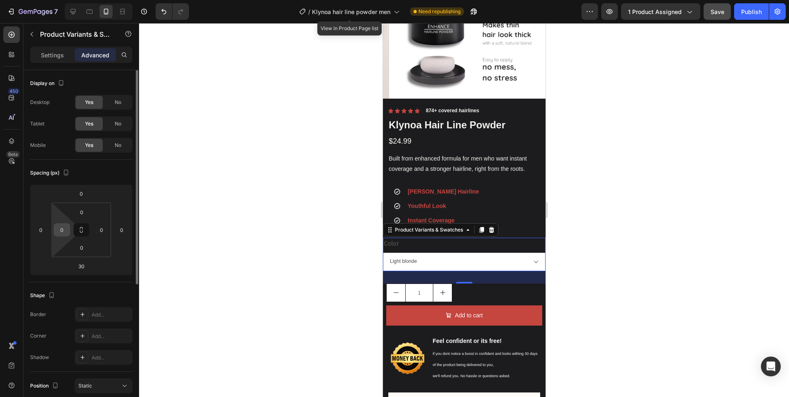
click at [62, 229] on input "0" at bounding box center [62, 230] width 12 height 12
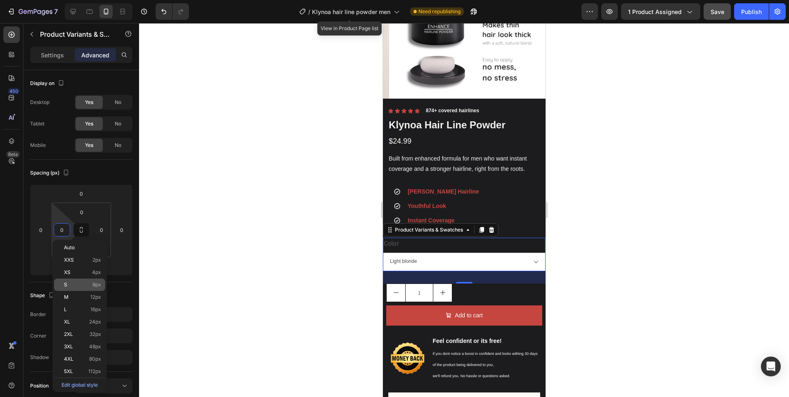
click at [81, 286] on p "S 8px" at bounding box center [82, 285] width 37 height 6
type input "8"
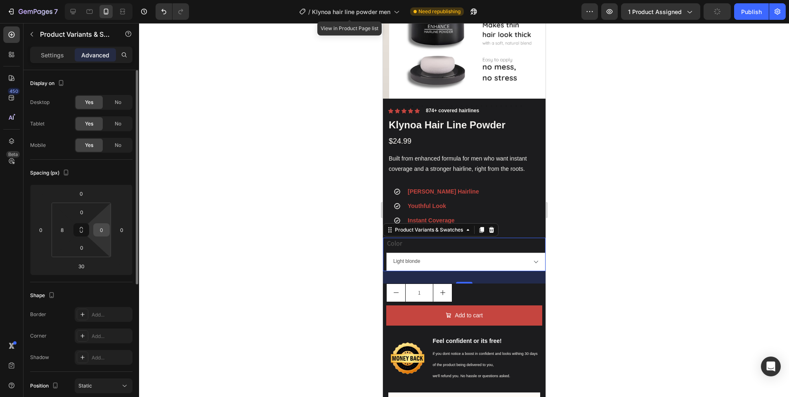
click at [97, 228] on input "0" at bounding box center [101, 230] width 12 height 12
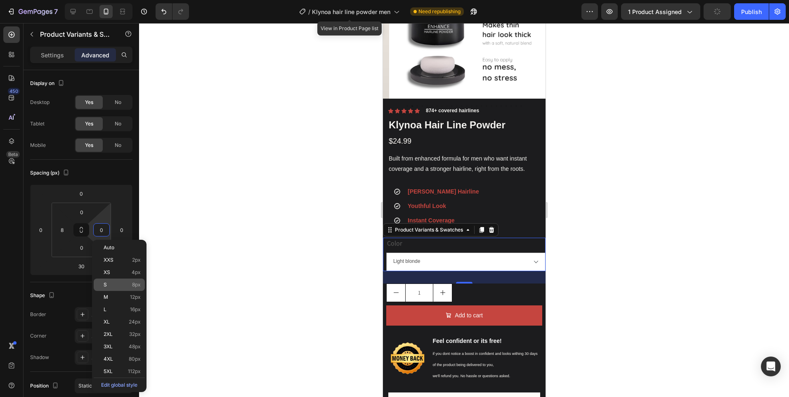
click at [106, 282] on span "S" at bounding box center [105, 285] width 3 height 6
type input "8"
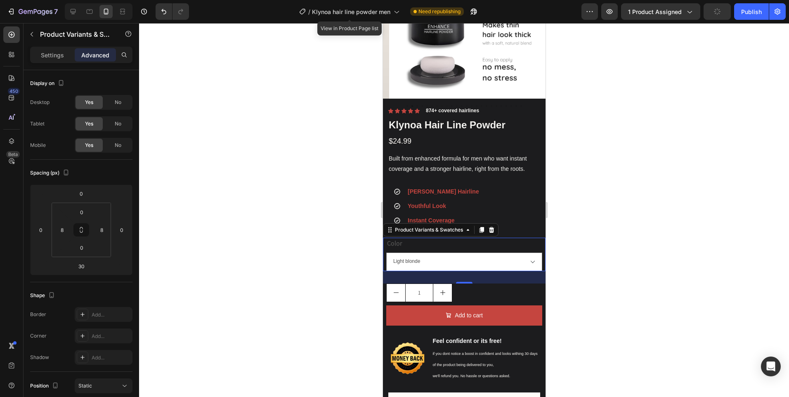
click at [609, 230] on div at bounding box center [464, 210] width 650 height 374
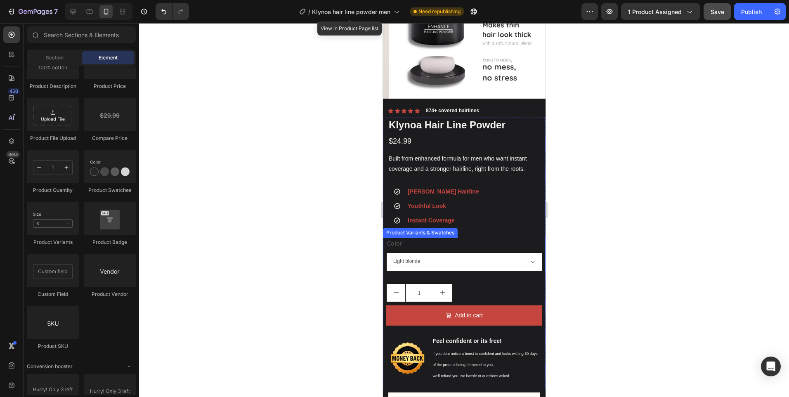
click at [464, 260] on select "Black Maroon Dark blonde White Dark Brown Dark Grey Light Grey Light blonde Bro…" at bounding box center [464, 262] width 156 height 19
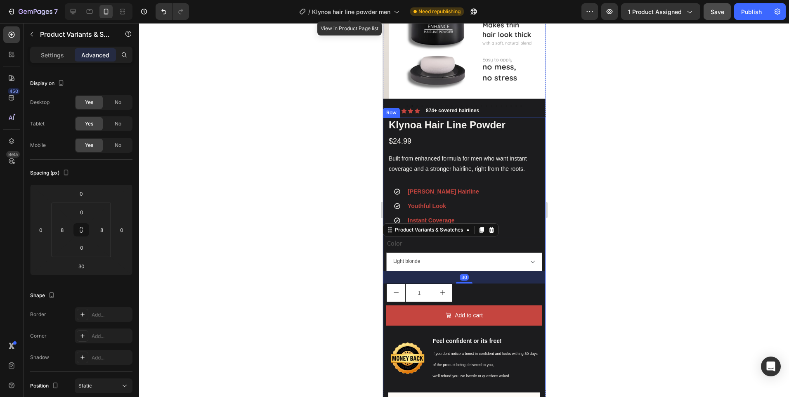
click at [600, 221] on div at bounding box center [464, 210] width 650 height 374
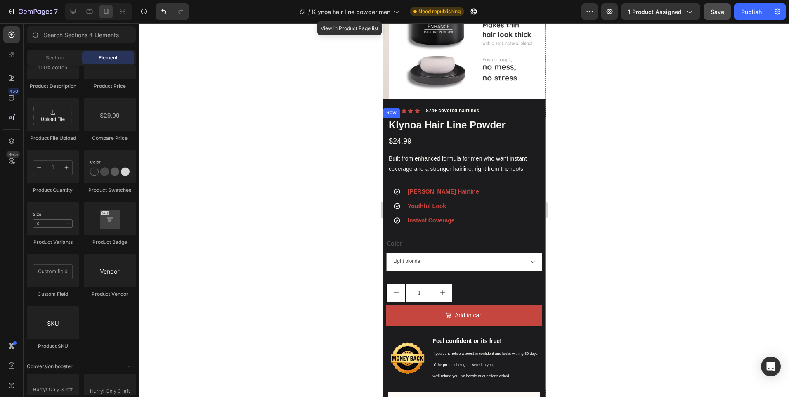
click at [473, 270] on div "Klynoa Hair Line Powder Product Title $24.99 Product Price Product Price Built …" at bounding box center [464, 254] width 163 height 272
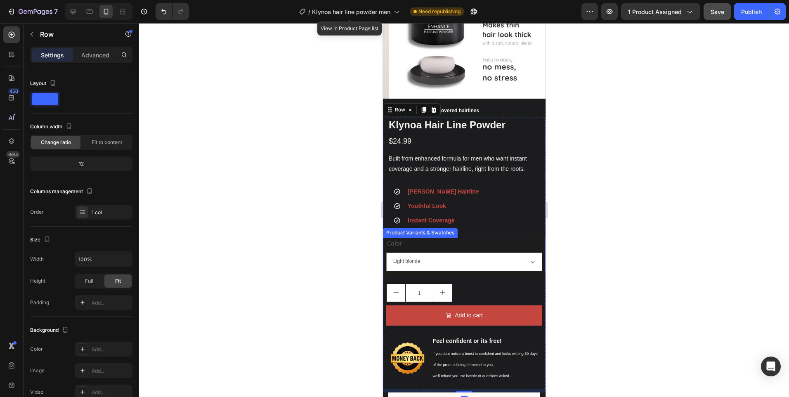
click at [466, 240] on div "Color Black Maroon Dark blonde White Dark Brown Dark Grey Light Grey Light blon…" at bounding box center [464, 254] width 156 height 33
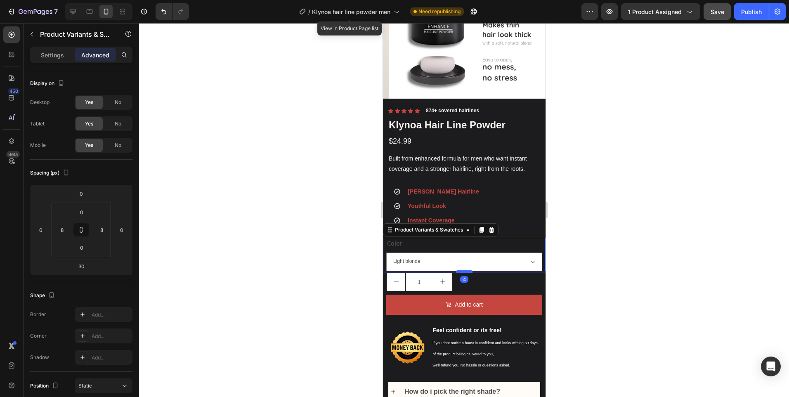
drag, startPoint x: 461, startPoint y: 273, endPoint x: 462, endPoint y: 265, distance: 8.3
click at [462, 270] on div at bounding box center [464, 271] width 17 height 2
type input "4"
click at [645, 211] on div at bounding box center [464, 210] width 650 height 374
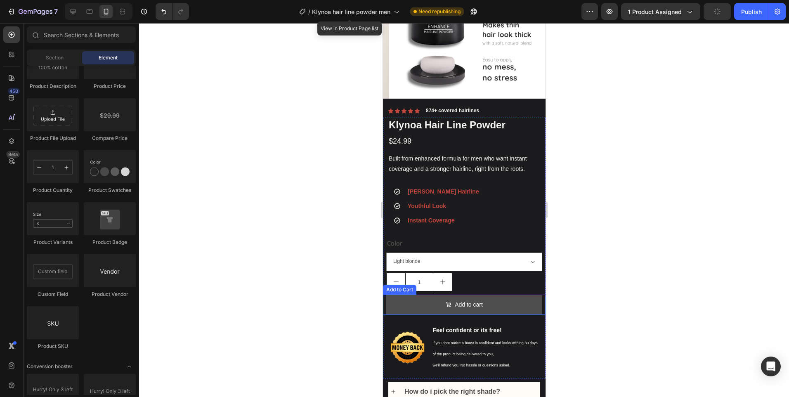
click at [473, 295] on button "Add to cart" at bounding box center [464, 305] width 156 height 20
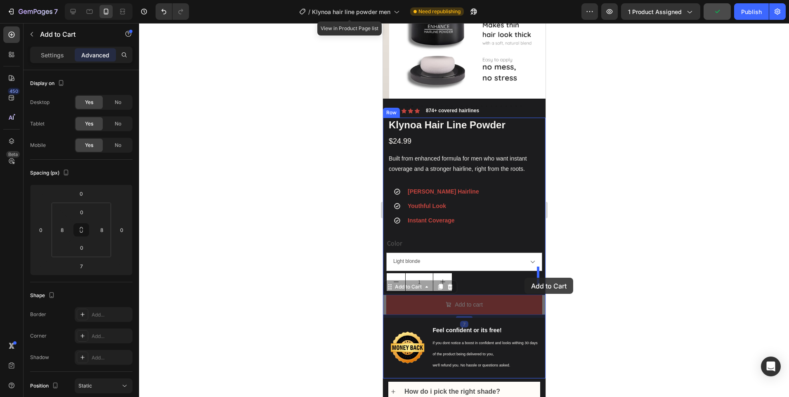
drag, startPoint x: 398, startPoint y: 281, endPoint x: 524, endPoint y: 278, distance: 126.4
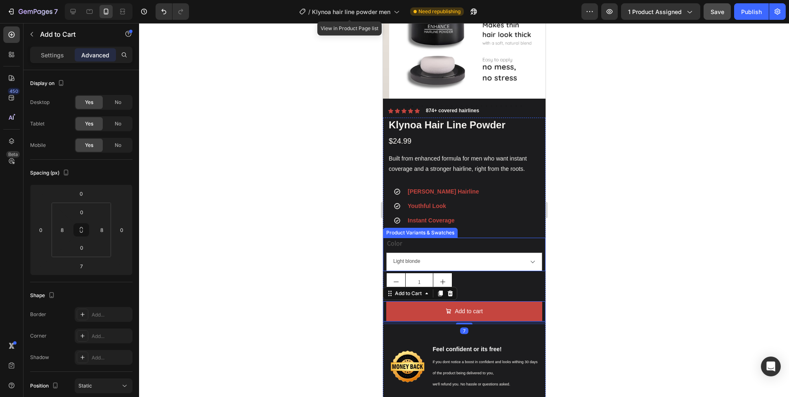
click at [595, 235] on div at bounding box center [464, 210] width 650 height 374
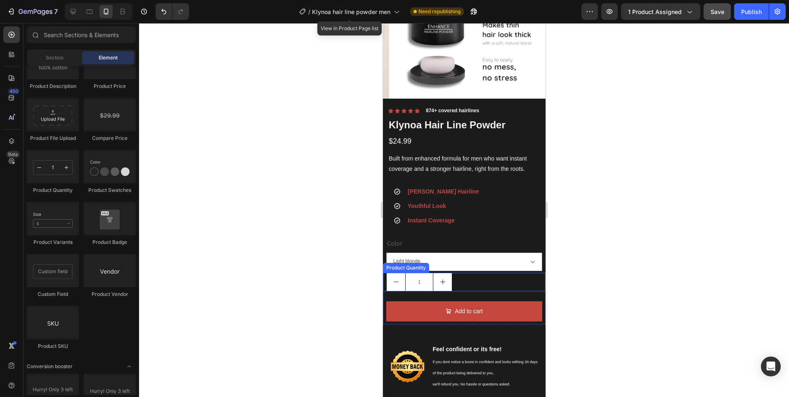
click at [492, 275] on div "1" at bounding box center [465, 282] width 159 height 19
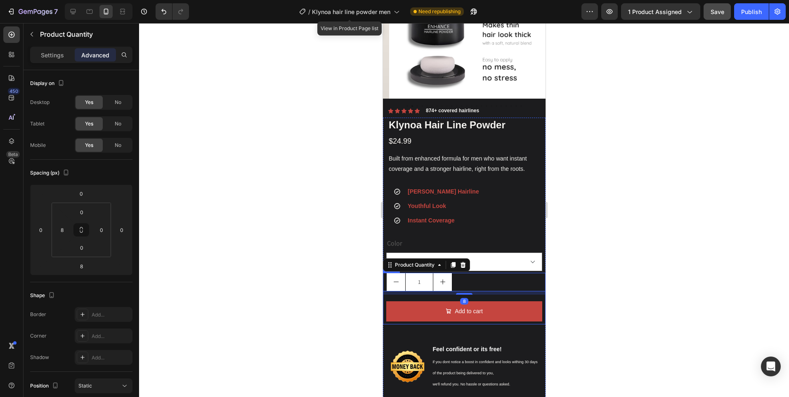
click at [469, 294] on div "1 Product Quantity 8 Add to cart Add to Cart Row" at bounding box center [464, 299] width 163 height 52
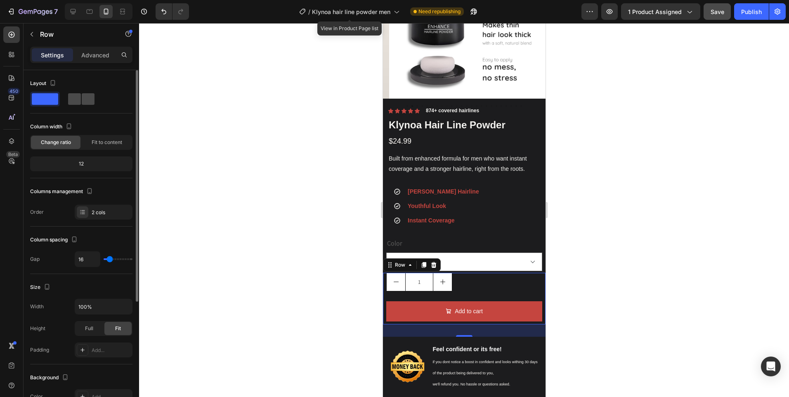
click at [82, 97] on span at bounding box center [88, 99] width 13 height 12
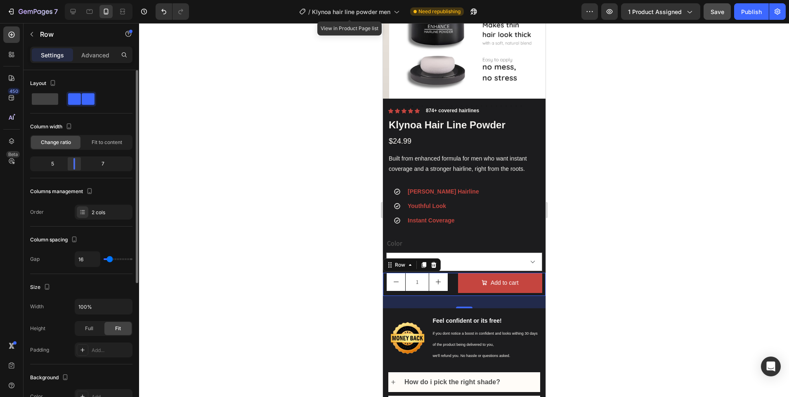
drag, startPoint x: 82, startPoint y: 161, endPoint x: 71, endPoint y: 163, distance: 10.5
click at [71, 163] on div at bounding box center [74, 164] width 15 height 12
type input "0"
drag, startPoint x: 107, startPoint y: 261, endPoint x: 97, endPoint y: 258, distance: 10.6
type input "0"
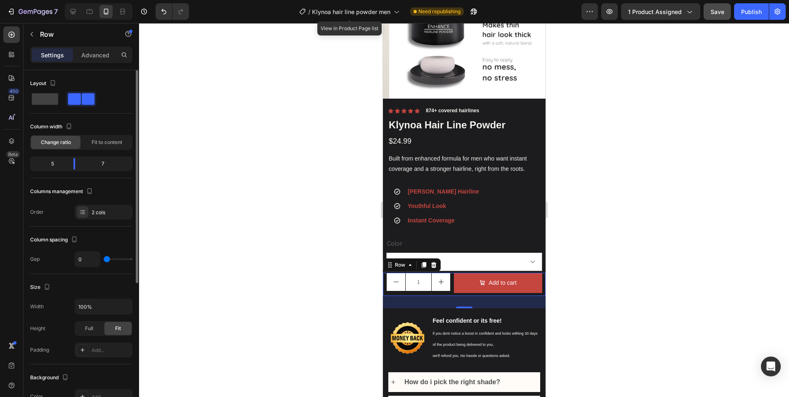
click at [104, 258] on input "range" at bounding box center [118, 259] width 29 height 2
click at [426, 284] on input "1" at bounding box center [418, 282] width 26 height 18
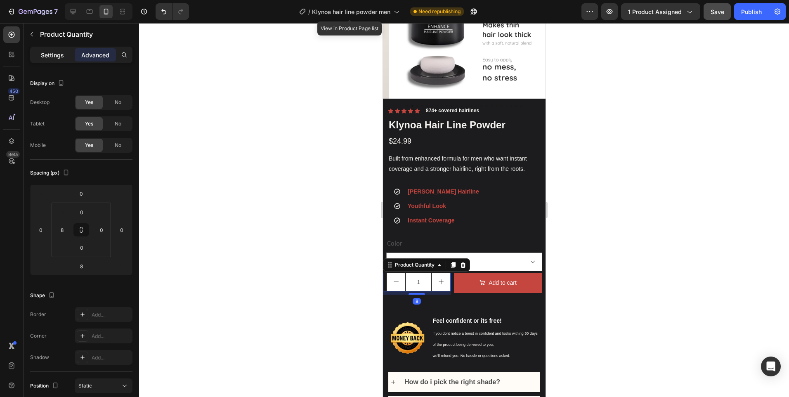
click at [45, 61] on div "Settings" at bounding box center [52, 54] width 41 height 13
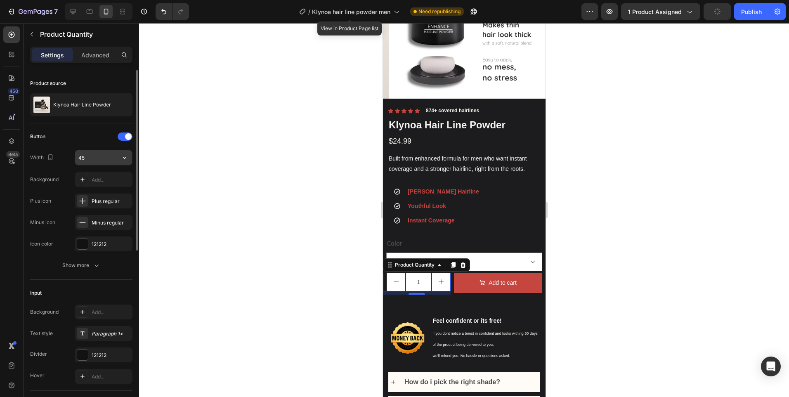
click at [101, 159] on input "45" at bounding box center [103, 157] width 57 height 15
type input "55"
click at [90, 263] on div "Show more" at bounding box center [81, 265] width 38 height 8
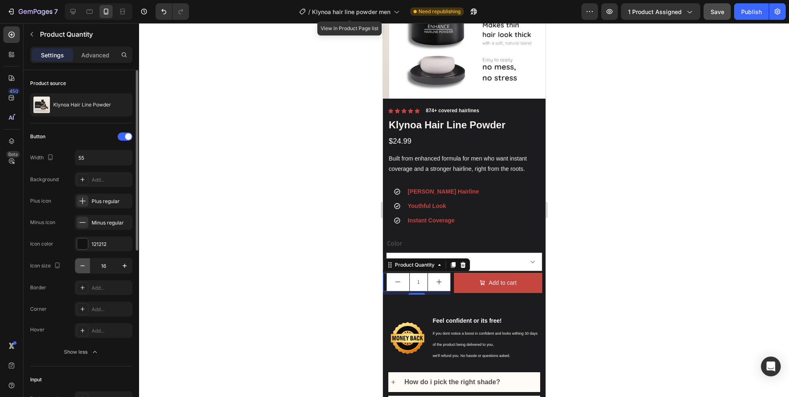
click at [85, 264] on icon "button" at bounding box center [82, 266] width 8 height 8
click at [84, 265] on icon "button" at bounding box center [82, 266] width 8 height 8
click at [127, 266] on icon "button" at bounding box center [125, 266] width 8 height 8
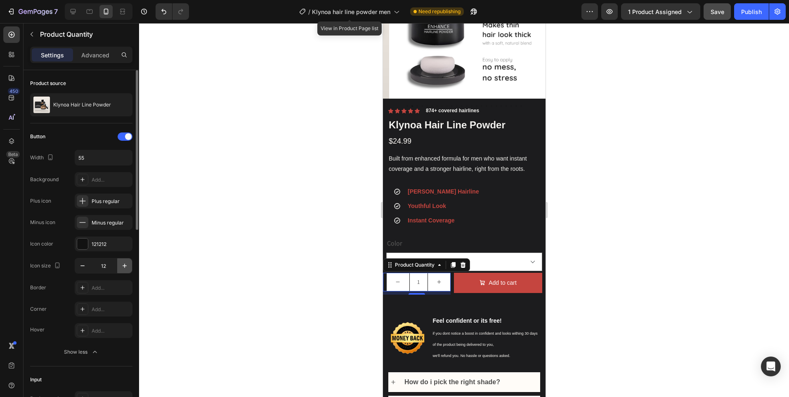
type input "13"
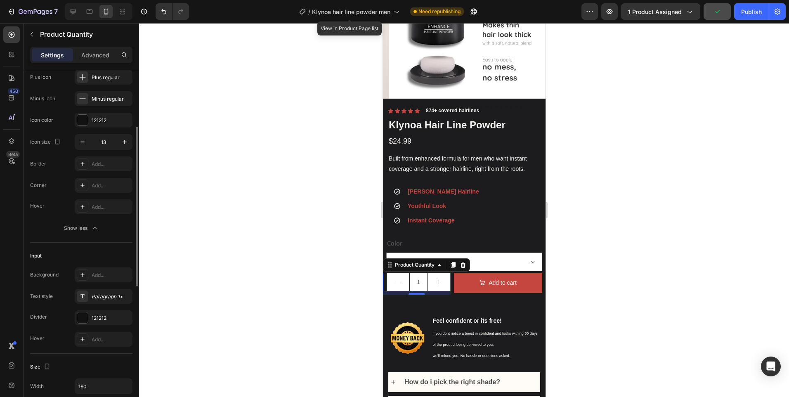
scroll to position [206, 0]
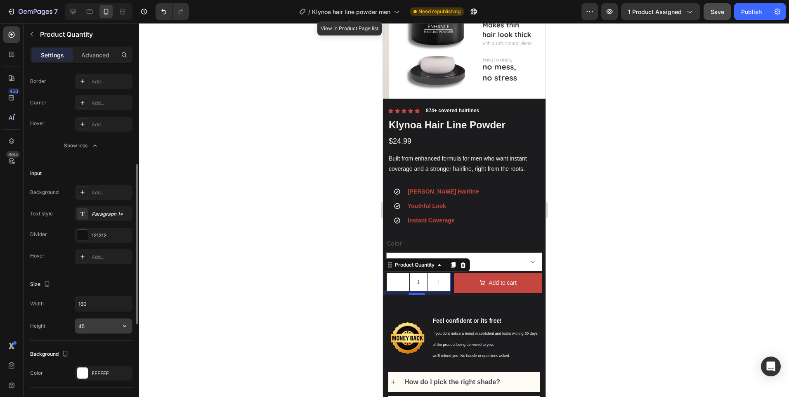
click at [95, 323] on input "45" at bounding box center [103, 326] width 57 height 15
type input "50"
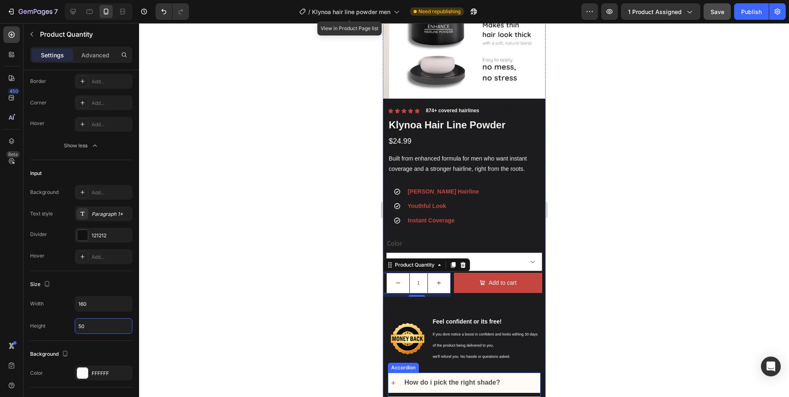
click at [653, 288] on div at bounding box center [464, 210] width 650 height 374
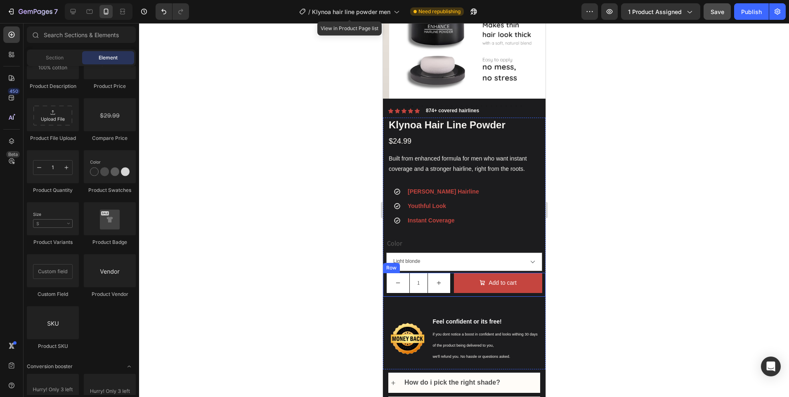
click at [490, 288] on div "Add to cart Add to Cart" at bounding box center [497, 284] width 95 height 23
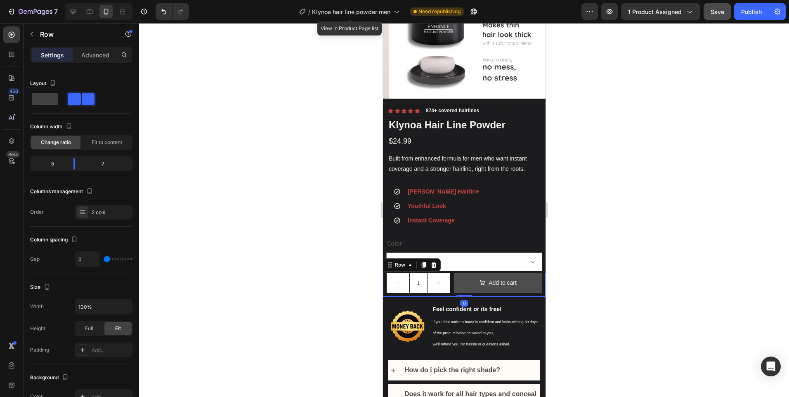
drag, startPoint x: 464, startPoint y: 301, endPoint x: 991, endPoint y: 261, distance: 529.3
click at [463, 284] on div "1 Product Quantity Add to cart Add to Cart Row 0" at bounding box center [464, 285] width 163 height 24
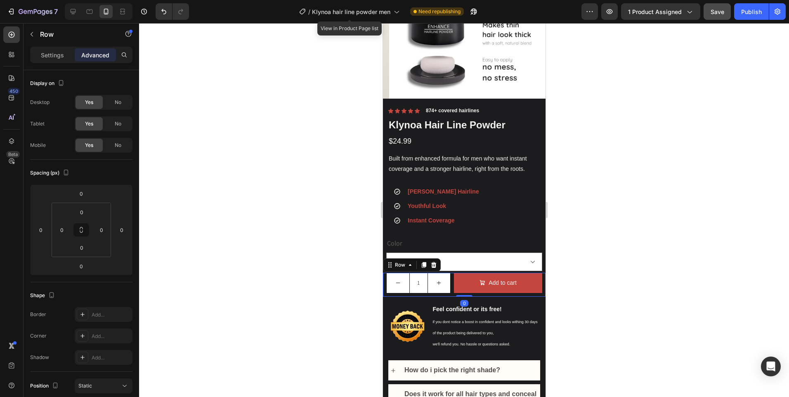
click at [609, 237] on div at bounding box center [464, 210] width 650 height 374
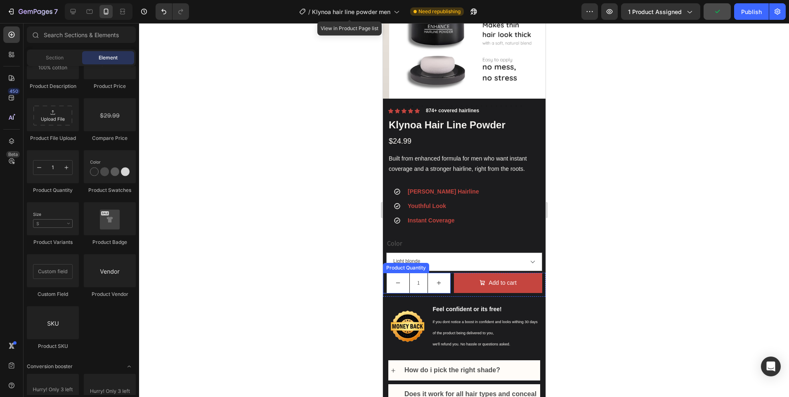
click at [444, 284] on button "increment" at bounding box center [439, 283] width 23 height 20
type input "2"
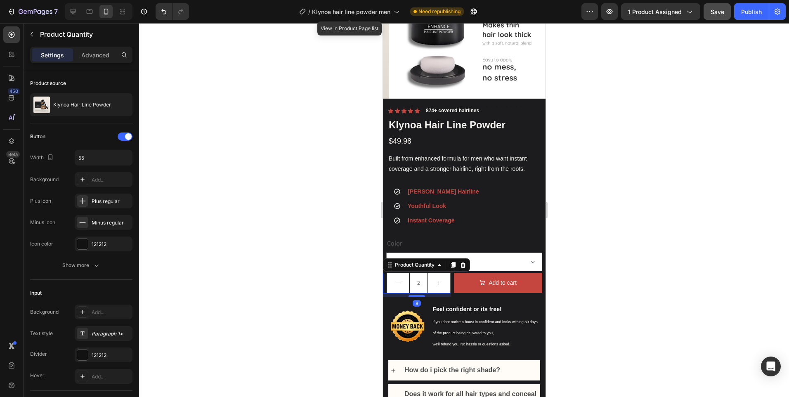
click at [708, 211] on div at bounding box center [464, 210] width 650 height 374
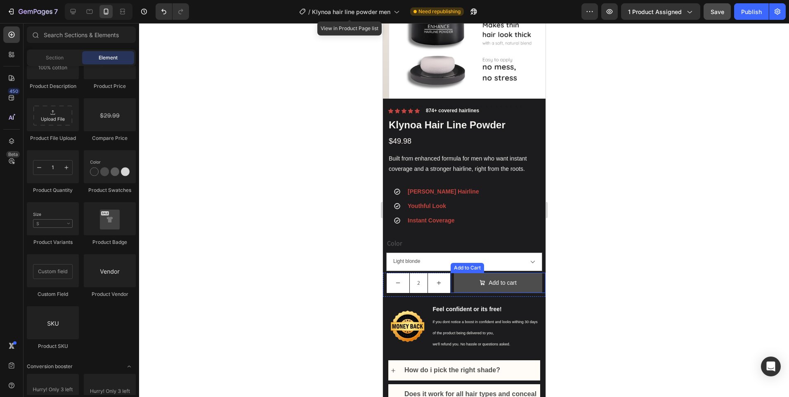
click at [513, 273] on button "Add to cart" at bounding box center [498, 283] width 88 height 20
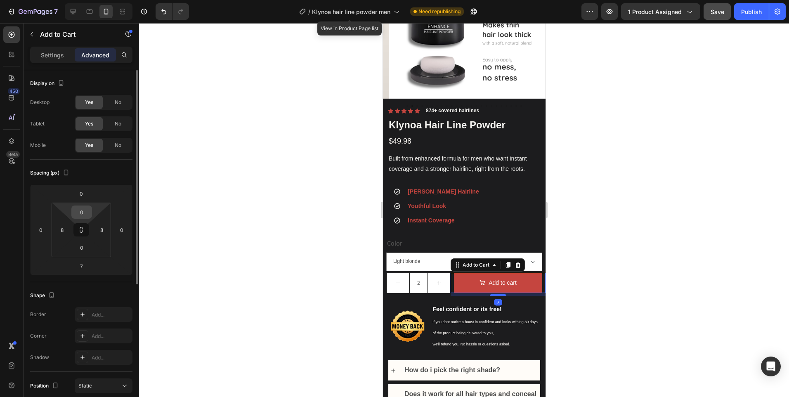
click at [79, 210] on input "0" at bounding box center [81, 212] width 17 height 12
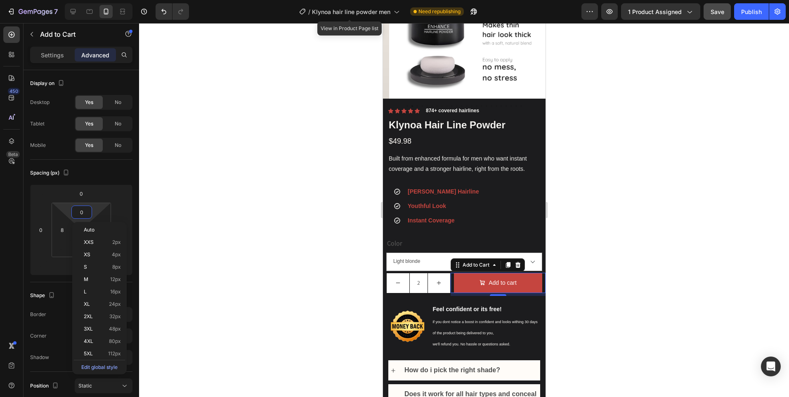
type input "1"
click at [729, 228] on div at bounding box center [464, 210] width 650 height 374
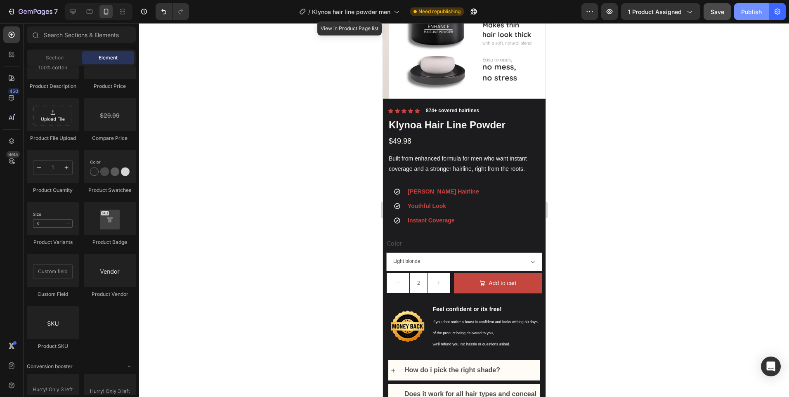
click at [752, 5] on button "Publish" at bounding box center [752, 11] width 35 height 17
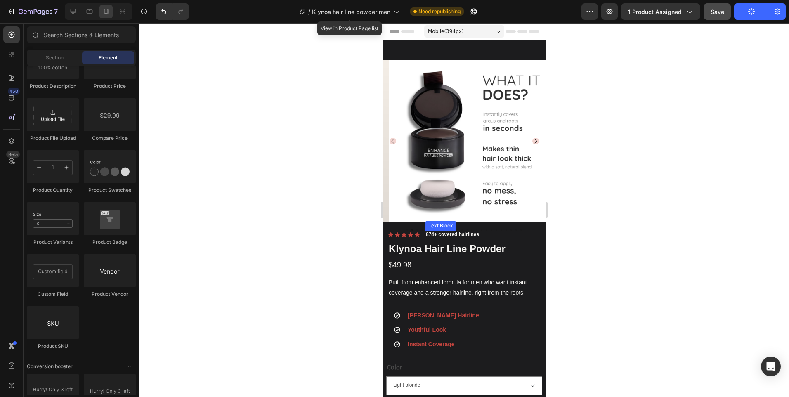
scroll to position [41, 0]
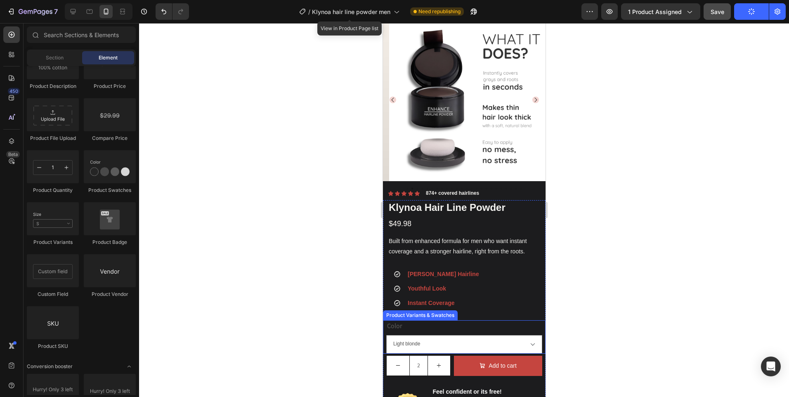
click at [431, 322] on div "Color Black Maroon Dark blonde White Dark Brown Dark Grey Light Grey Light blon…" at bounding box center [464, 336] width 156 height 33
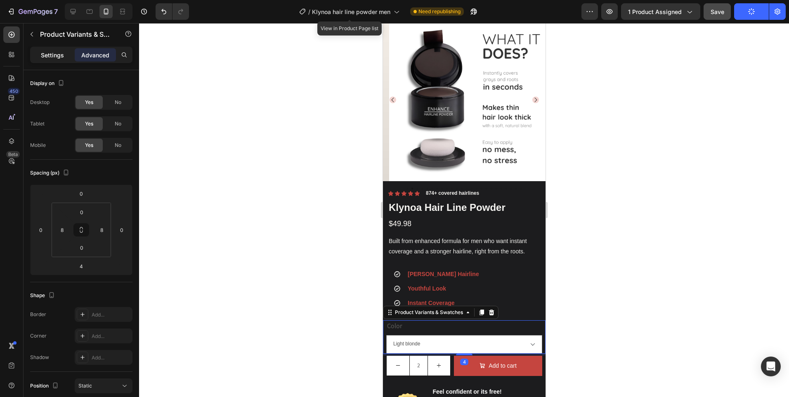
click at [47, 60] on div "Settings" at bounding box center [52, 54] width 41 height 13
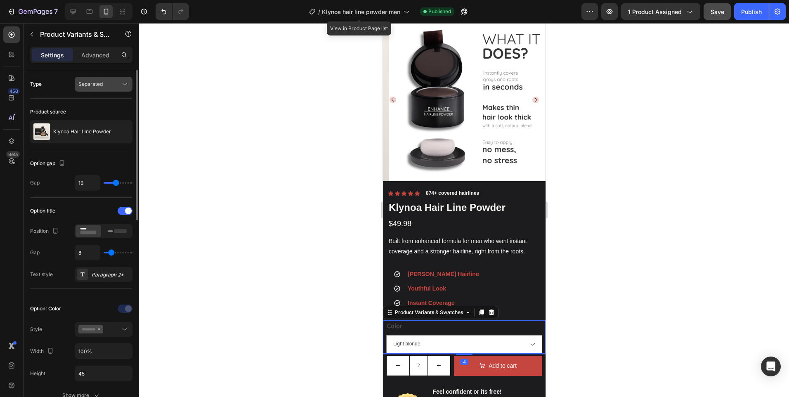
click at [97, 83] on span "Separated" at bounding box center [90, 84] width 24 height 6
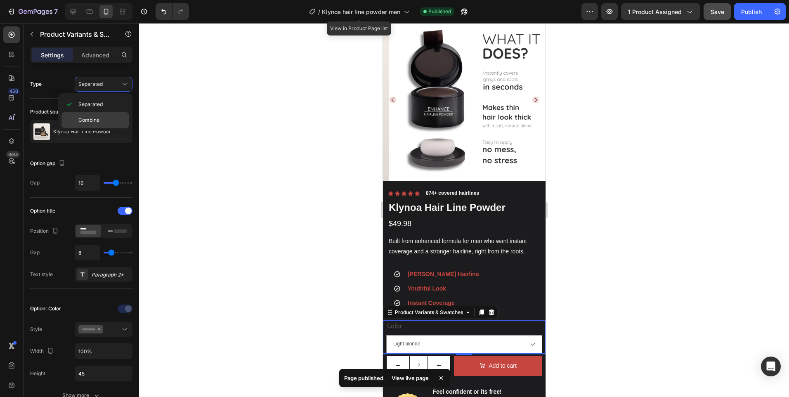
click at [97, 118] on span "Combine" at bounding box center [88, 119] width 21 height 7
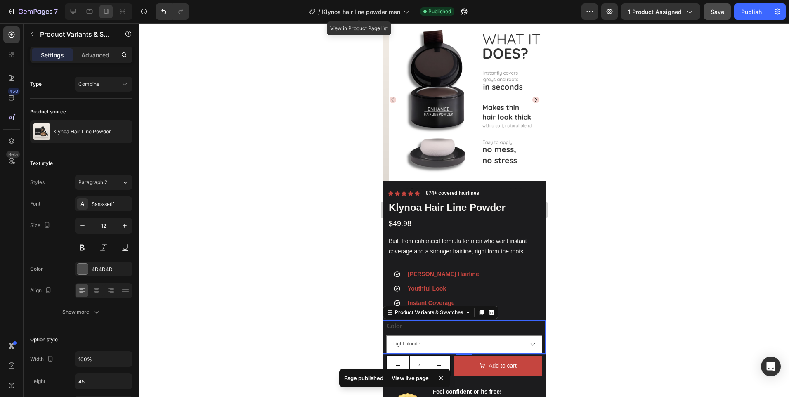
select select "578683605128774579"
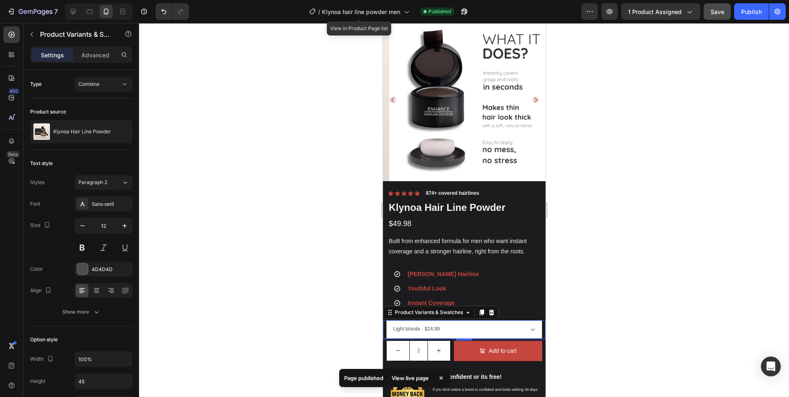
click at [649, 177] on div at bounding box center [464, 210] width 650 height 374
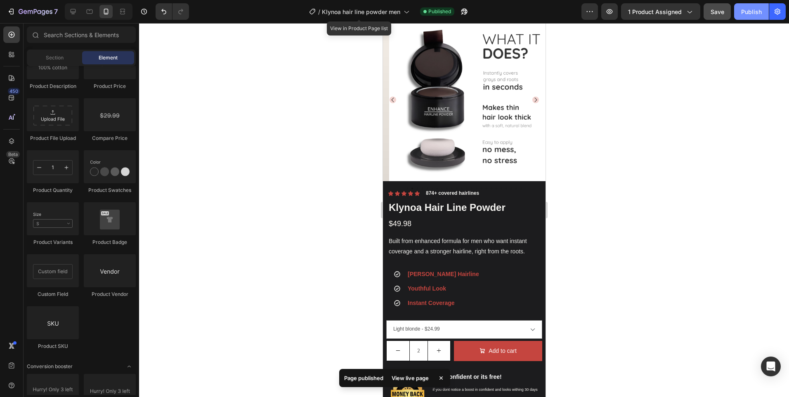
click at [755, 9] on div "Publish" at bounding box center [752, 11] width 21 height 9
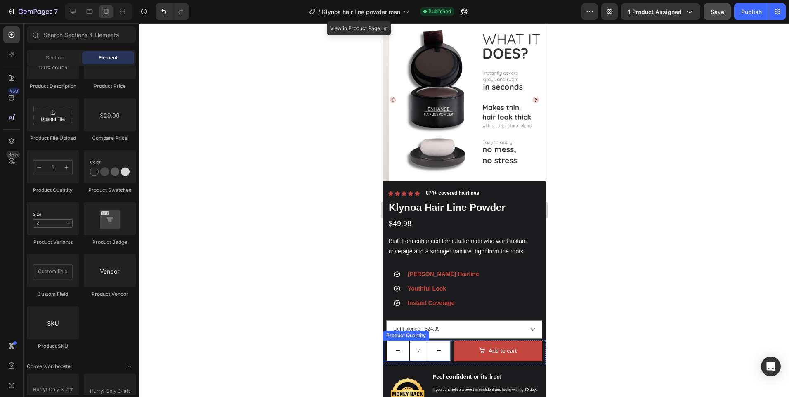
click at [402, 345] on button "decrement" at bounding box center [397, 351] width 23 height 20
type input "1"
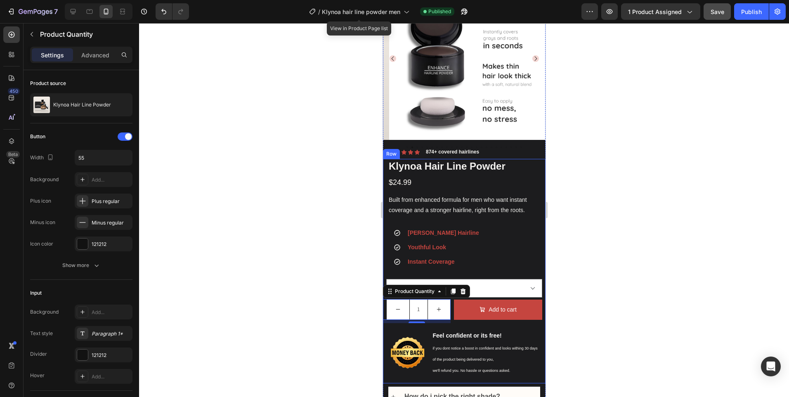
scroll to position [165, 0]
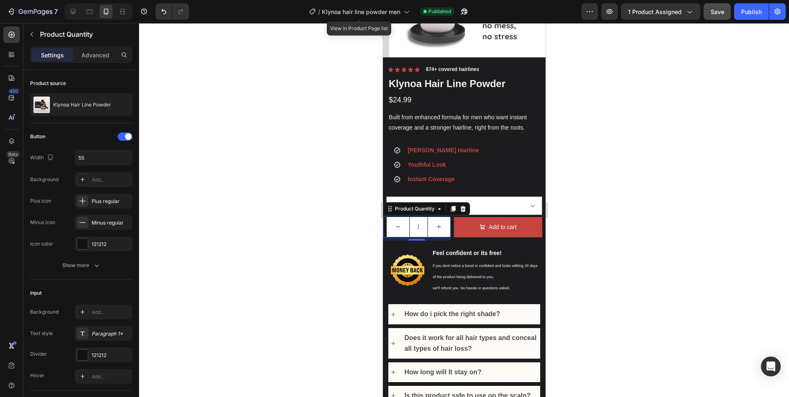
click at [616, 161] on div at bounding box center [464, 210] width 650 height 374
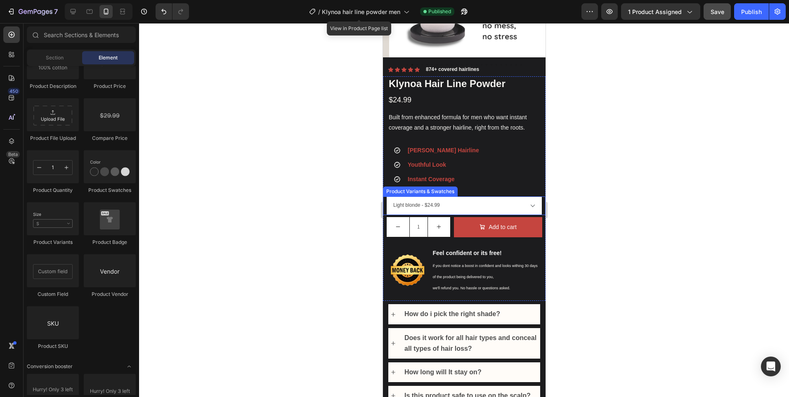
click at [498, 203] on select "Black - $24.99 Maroon - $24.99 Dark blonde - $24.99 White - $24.99 Dark Brown -…" at bounding box center [464, 206] width 156 height 19
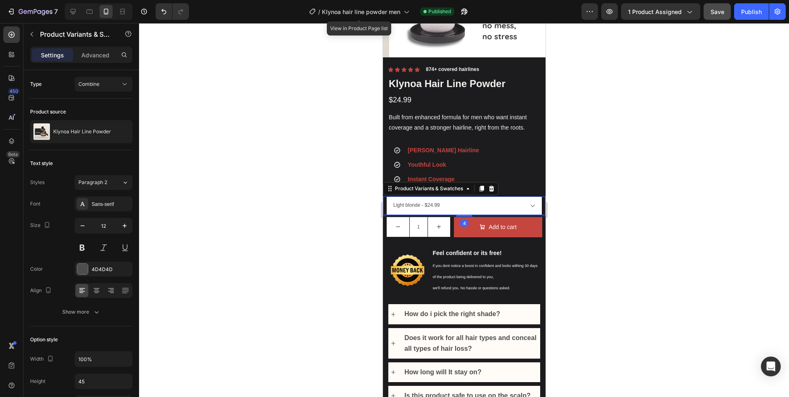
click at [498, 203] on select "Black - $24.99 Maroon - $24.99 Dark blonde - $24.99 White - $24.99 Dark Brown -…" at bounding box center [464, 206] width 156 height 19
click at [490, 226] on div "Add to cart" at bounding box center [502, 227] width 28 height 10
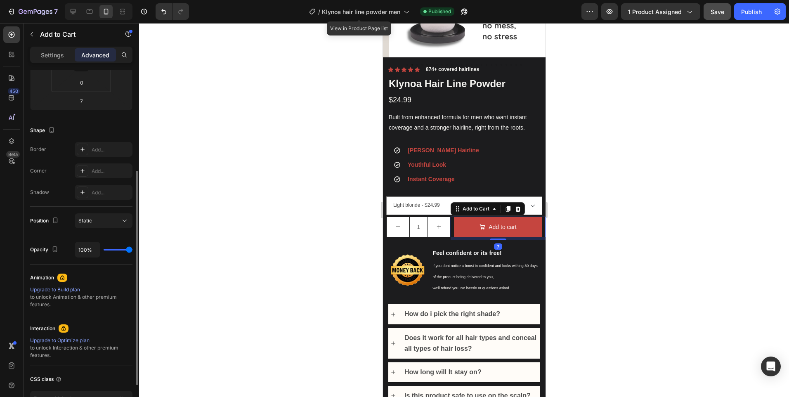
scroll to position [223, 0]
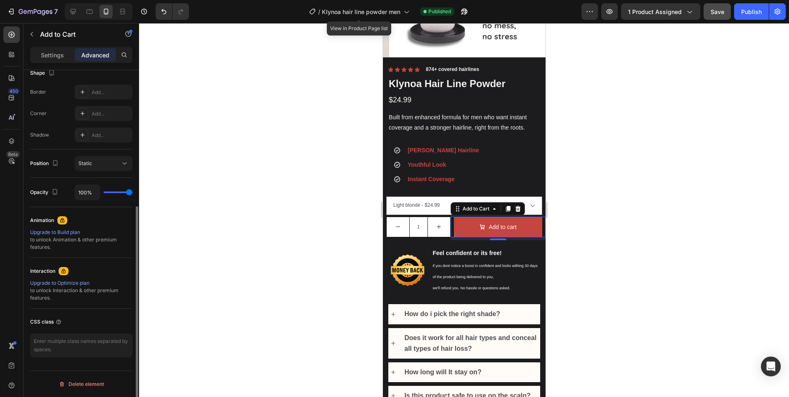
click at [45, 55] on p "Settings" at bounding box center [52, 55] width 23 height 9
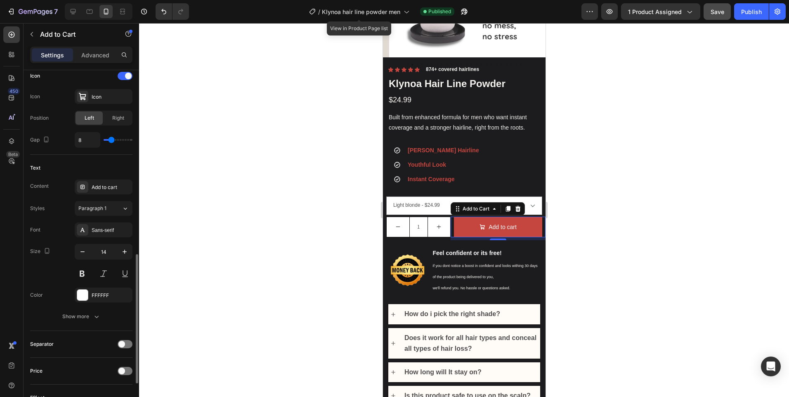
scroll to position [388, 0]
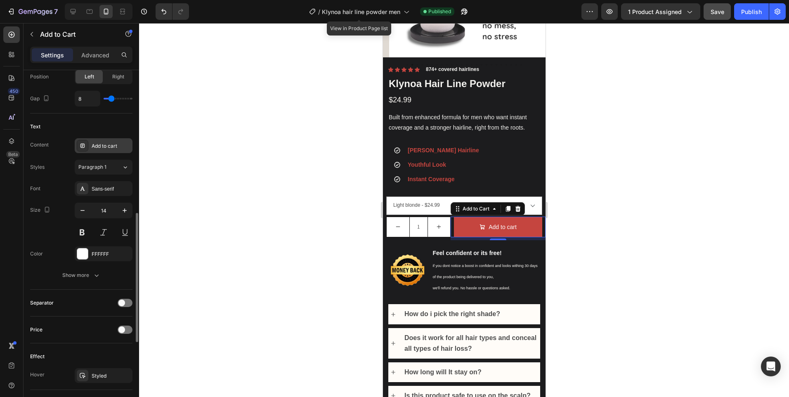
click at [113, 140] on div "Add to cart" at bounding box center [104, 145] width 58 height 15
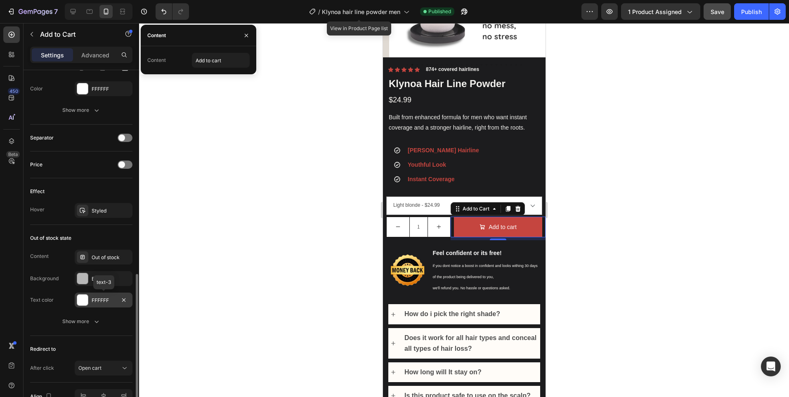
scroll to position [600, 0]
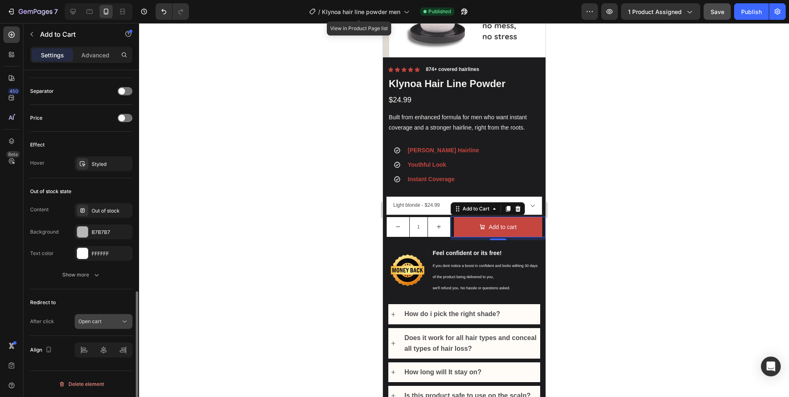
click at [97, 319] on span "Open cart" at bounding box center [89, 321] width 23 height 6
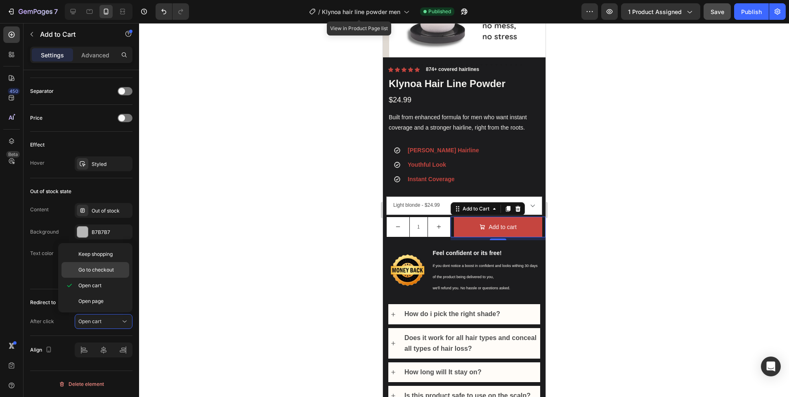
click at [107, 275] on div "Go to checkout" at bounding box center [96, 270] width 68 height 16
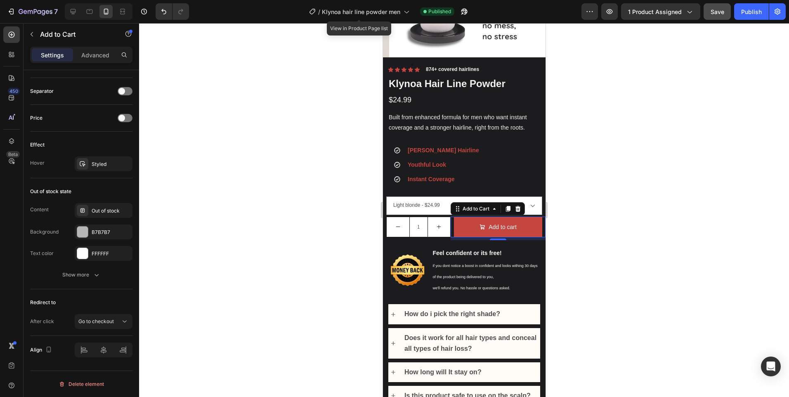
click at [188, 279] on div at bounding box center [464, 210] width 650 height 374
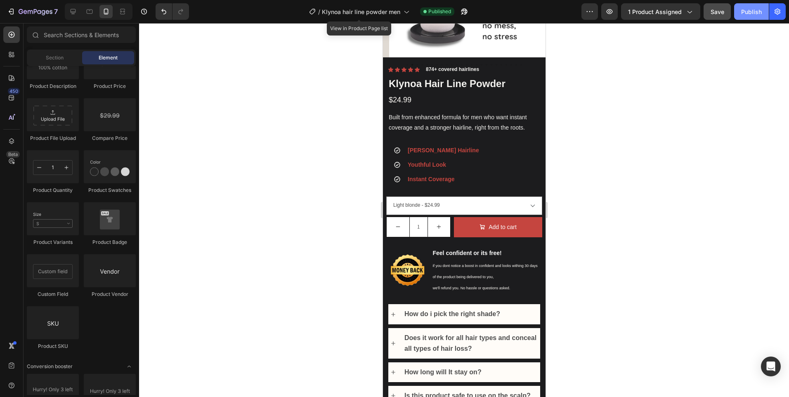
click at [758, 17] on button "Publish" at bounding box center [752, 11] width 35 height 17
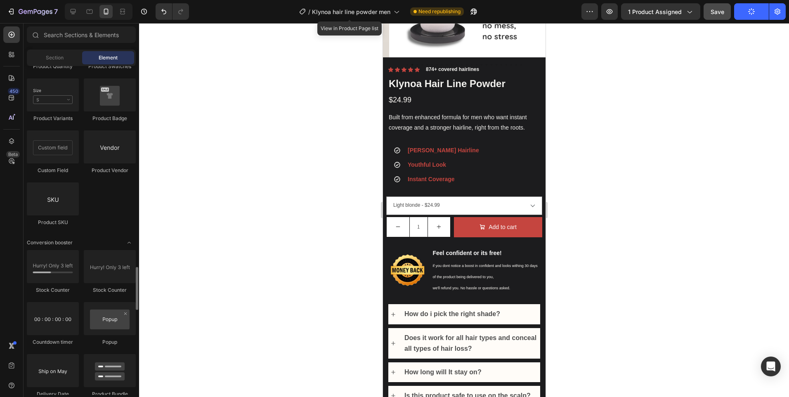
scroll to position [1610, 0]
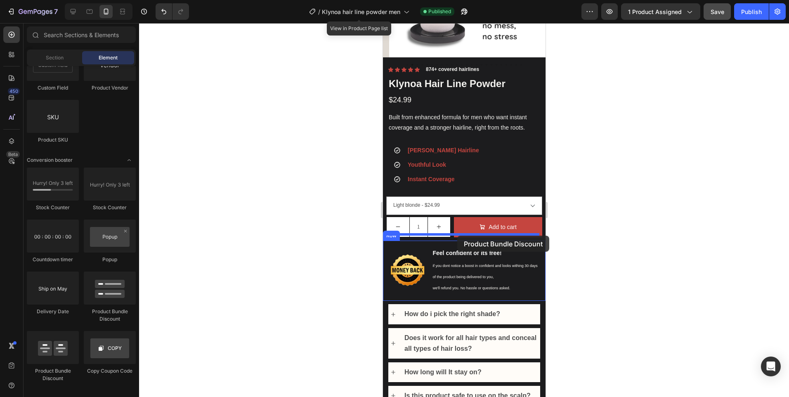
drag, startPoint x: 446, startPoint y: 372, endPoint x: 457, endPoint y: 236, distance: 137.1
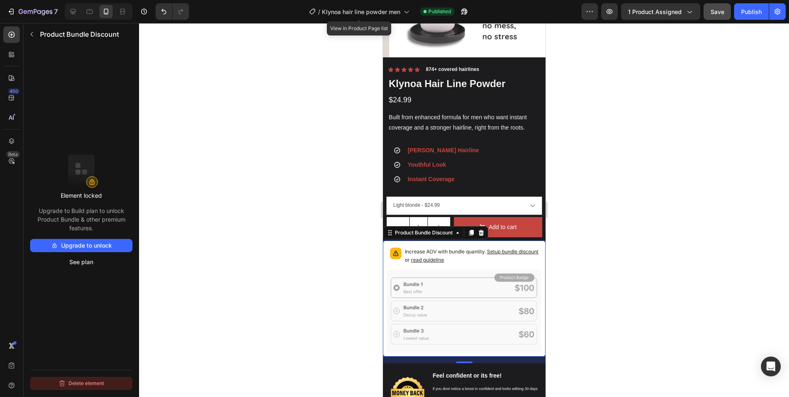
click at [82, 384] on button "Delete element" at bounding box center [81, 383] width 102 height 13
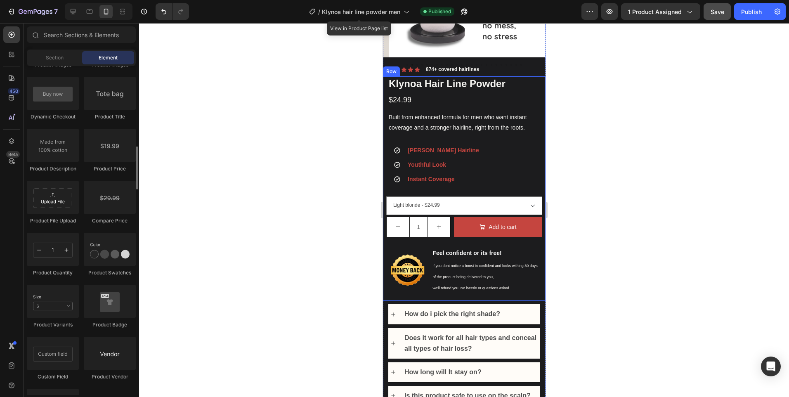
scroll to position [1239, 0]
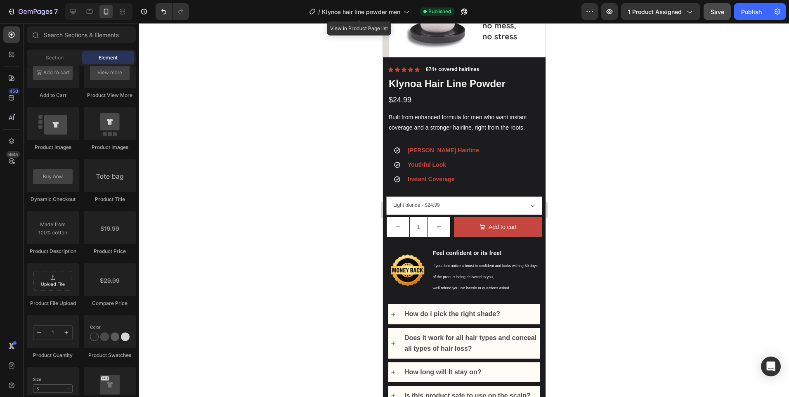
click at [602, 202] on div at bounding box center [464, 210] width 650 height 374
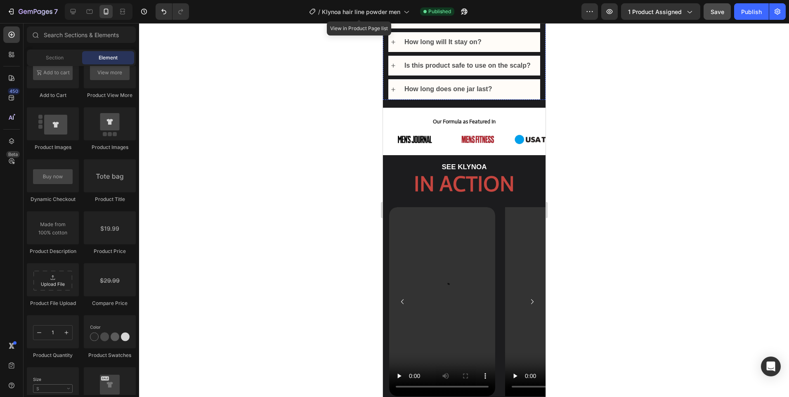
scroll to position [537, 0]
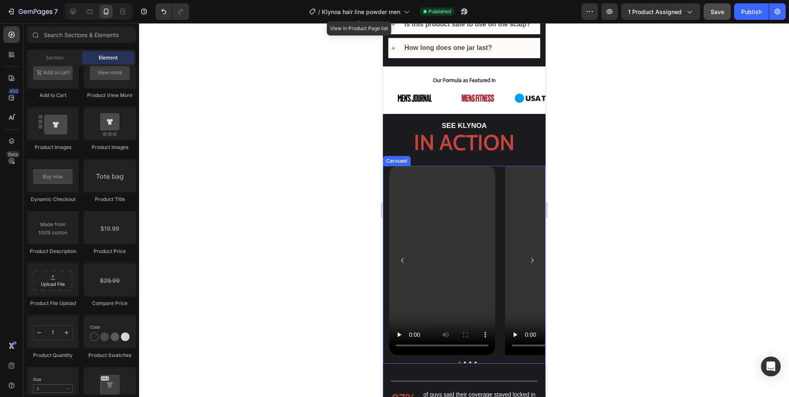
click at [527, 256] on icon "Carousel Next Arrow" at bounding box center [532, 261] width 10 height 10
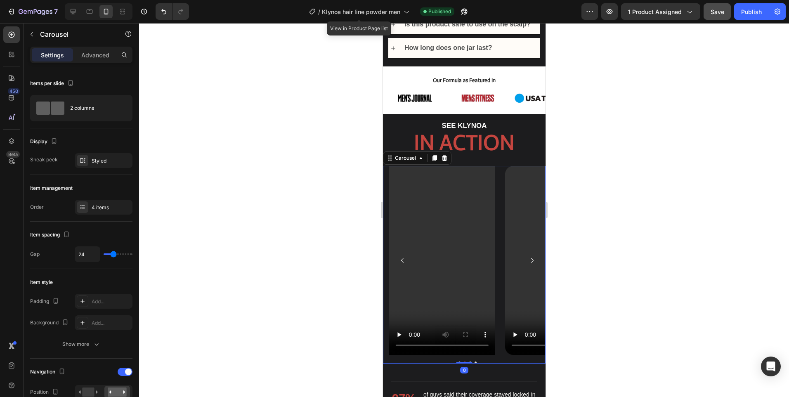
click at [527, 256] on icon "Carousel Next Arrow" at bounding box center [532, 261] width 10 height 10
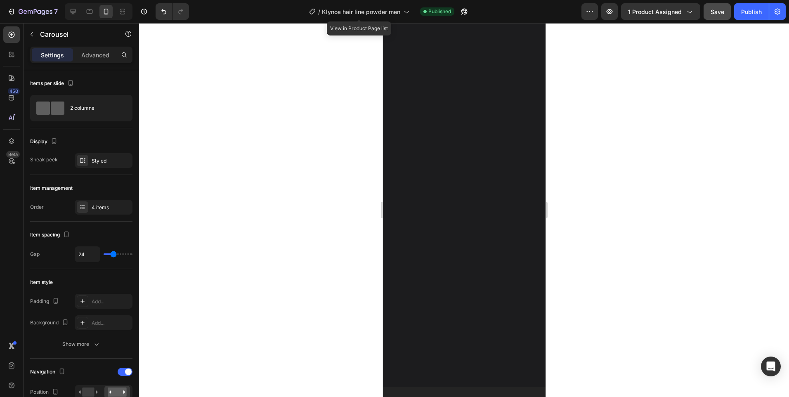
scroll to position [8, 0]
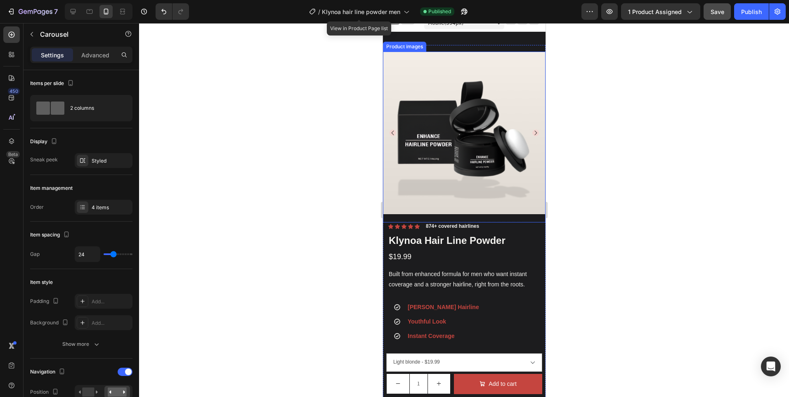
click at [532, 130] on icon "Carousel Next Arrow" at bounding box center [535, 133] width 7 height 7
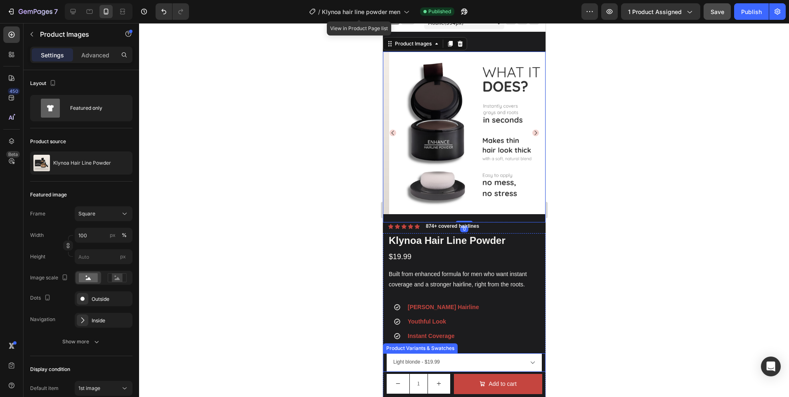
click at [473, 353] on select "Black - $19.99 Maroon - $19.99 Dark blonde - $19.99 White - $19.99 Dark Brown -…" at bounding box center [464, 362] width 156 height 19
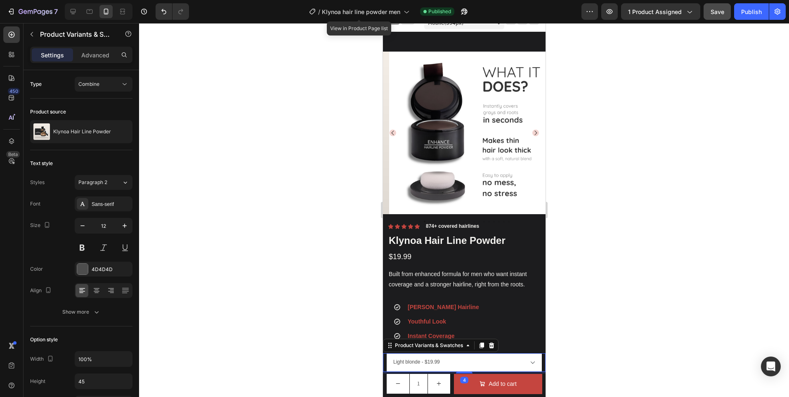
select select "578683605128053683"
click at [386, 353] on select "Black - $19.99 Maroon - $19.99 Dark blonde - $19.99 White - $19.99 Dark Brown -…" at bounding box center [464, 362] width 156 height 19
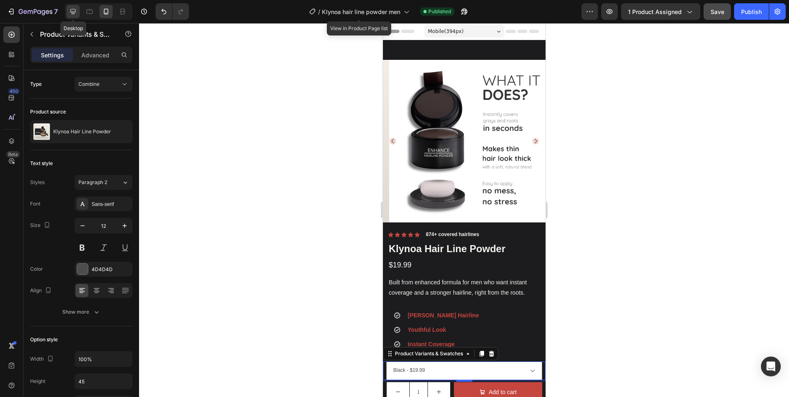
click at [76, 14] on icon at bounding box center [73, 11] width 8 height 8
type input "14"
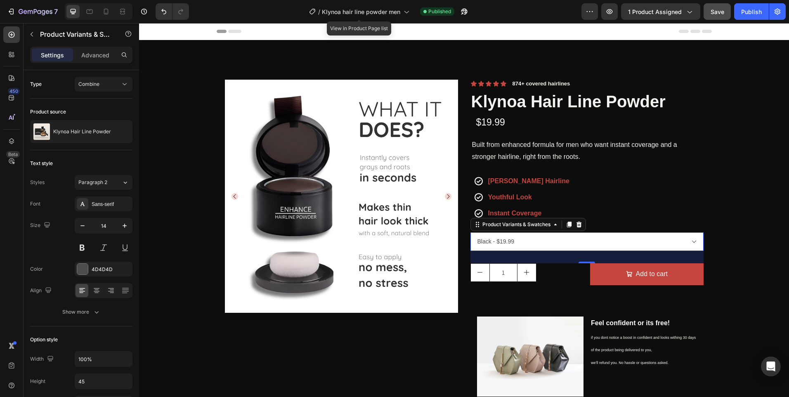
click at [541, 317] on img at bounding box center [530, 357] width 107 height 80
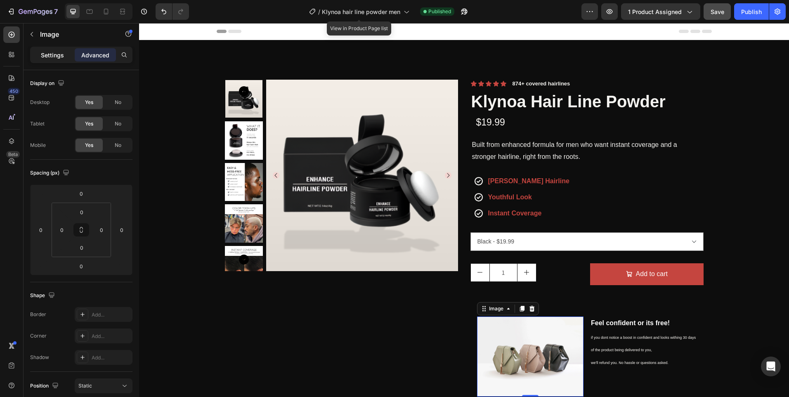
scroll to position [182, 0]
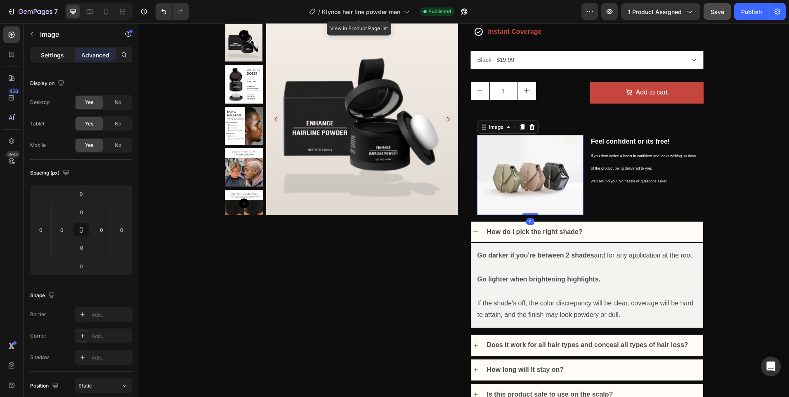
click at [51, 55] on p "Settings" at bounding box center [52, 55] width 23 height 9
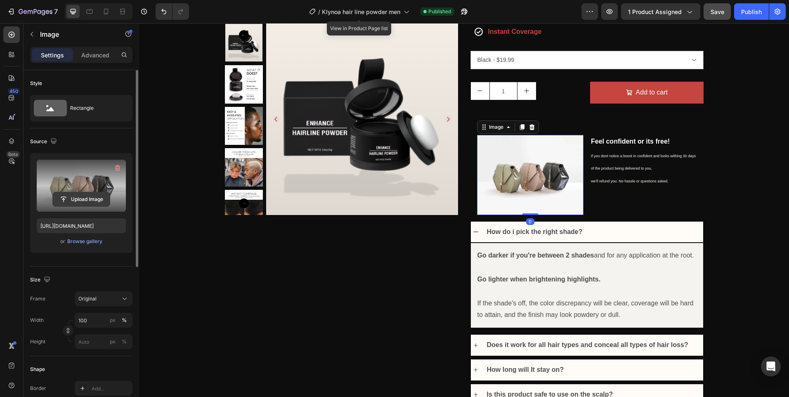
click at [91, 202] on input "file" at bounding box center [81, 199] width 57 height 14
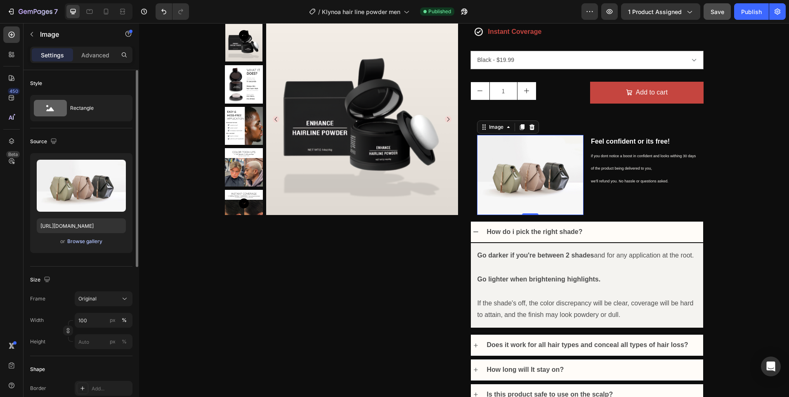
click at [78, 244] on div "Browse gallery" at bounding box center [84, 241] width 35 height 7
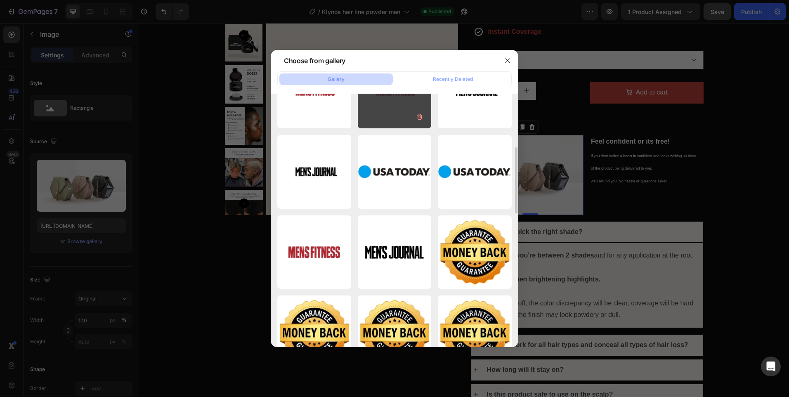
scroll to position [248, 0]
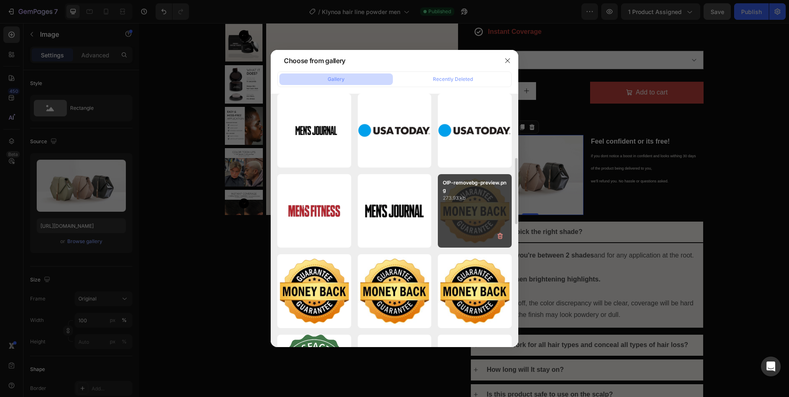
click at [476, 203] on div "OIP-removebg-preview.png 273.93 kb" at bounding box center [475, 211] width 74 height 74
type input "[URL][DOMAIN_NAME]"
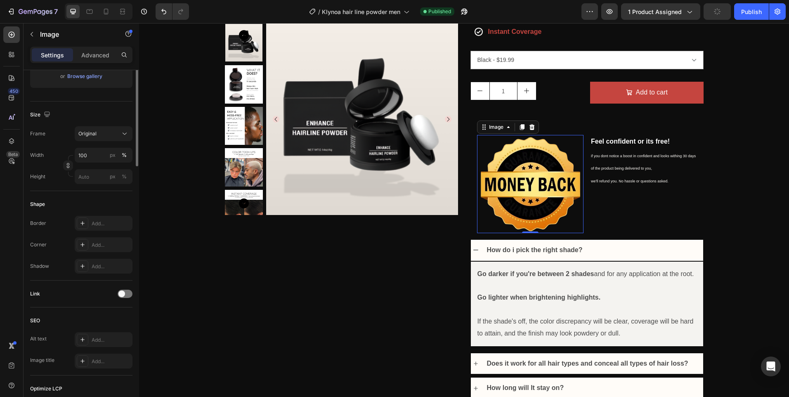
scroll to position [206, 0]
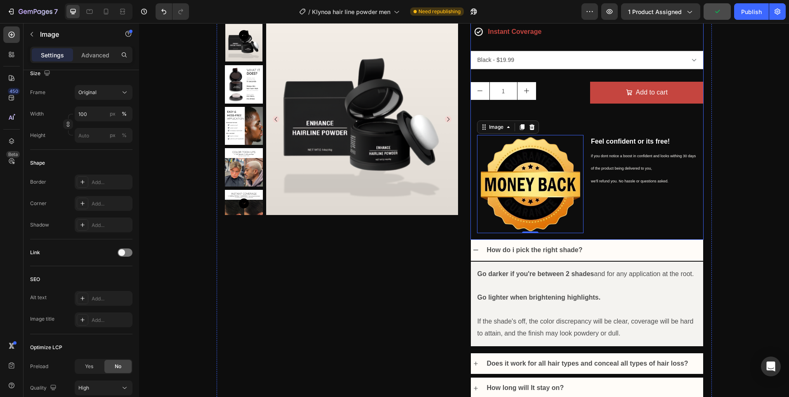
click at [571, 126] on div "Klynoa Hair Line Powder Product Title $19.99 Product Price Product Price Built …" at bounding box center [587, 74] width 233 height 332
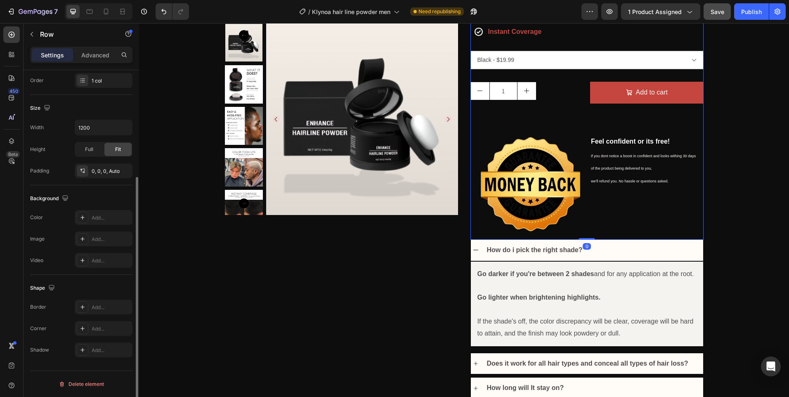
scroll to position [0, 0]
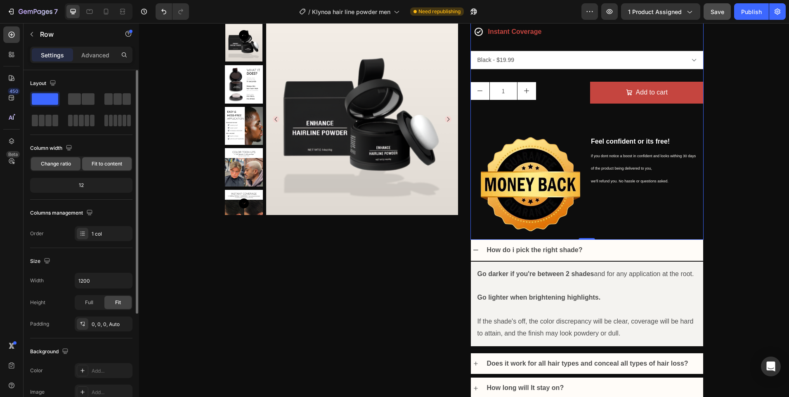
click at [113, 159] on div "Fit to content" at bounding box center [107, 163] width 50 height 13
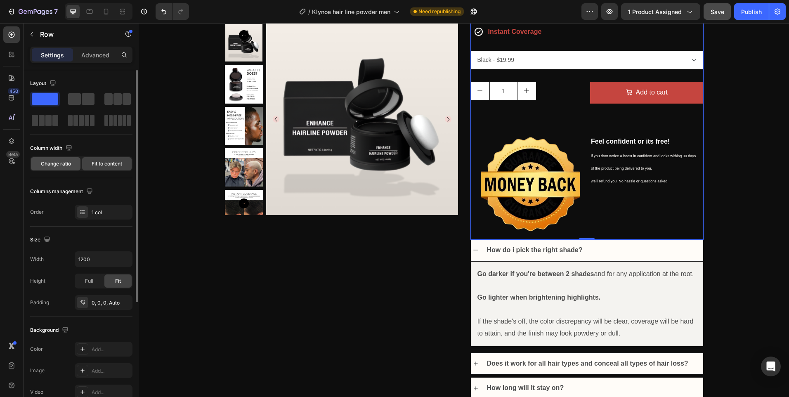
click at [67, 162] on span "Change ratio" at bounding box center [56, 163] width 30 height 7
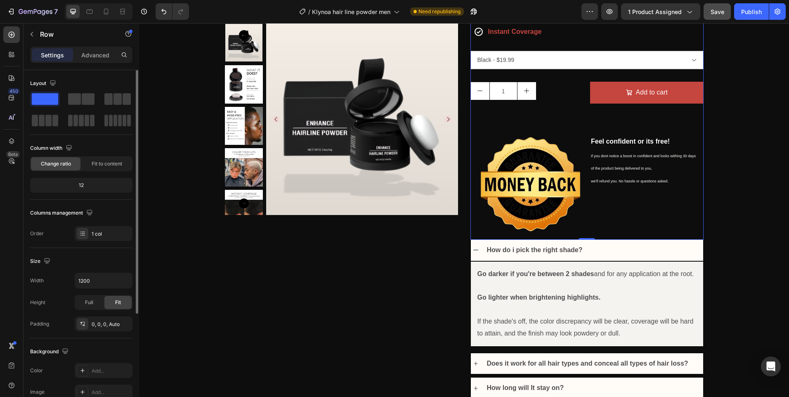
click at [82, 185] on div "12" at bounding box center [81, 186] width 99 height 12
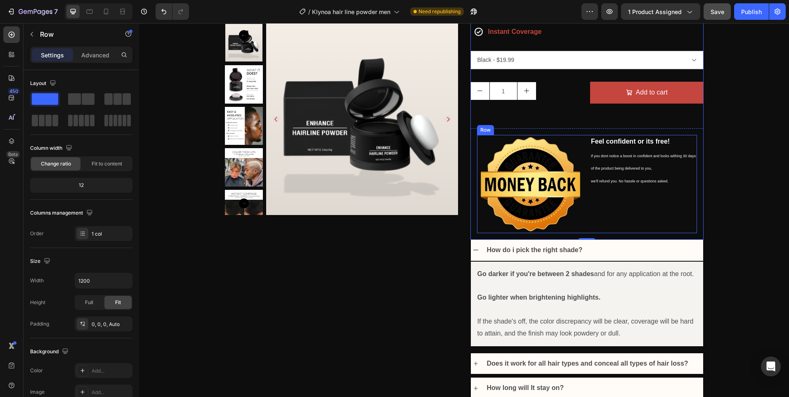
click at [634, 212] on div "Feel confident or its free! Text Block if you dont notice a boost in confident …" at bounding box center [643, 184] width 107 height 98
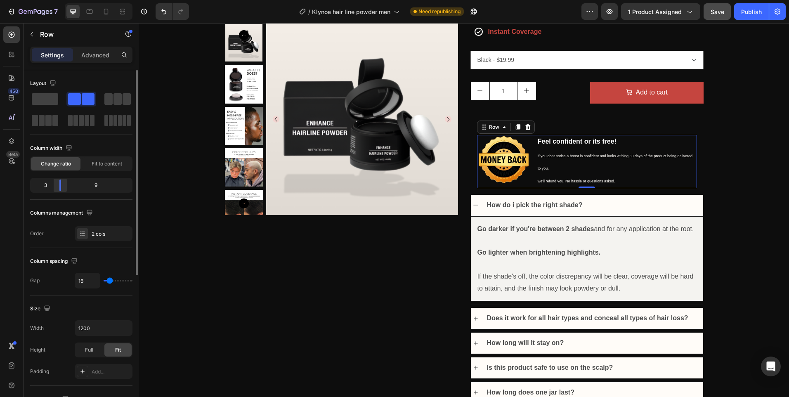
drag, startPoint x: 79, startPoint y: 186, endPoint x: 378, endPoint y: 136, distance: 302.7
click at [55, 183] on div at bounding box center [60, 186] width 15 height 12
click at [558, 162] on p "if you dont notice a boost in confident and looks withing 30 days of the produc…" at bounding box center [617, 168] width 159 height 38
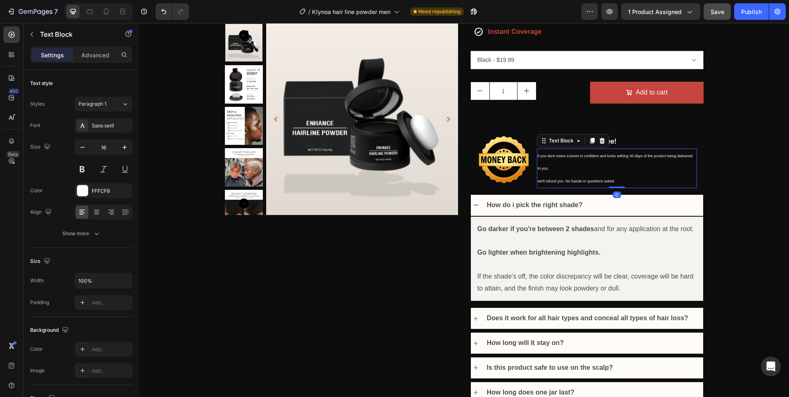
click at [558, 162] on p "if you dont notice a boost in confident and looks withing 30 days of the produc…" at bounding box center [617, 168] width 159 height 38
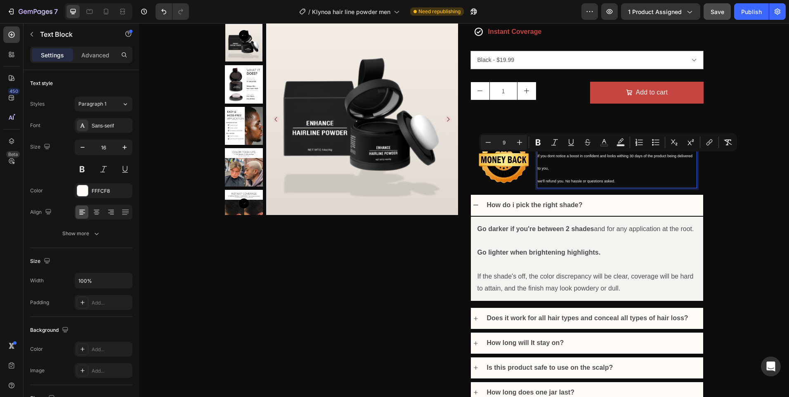
click at [628, 183] on p "if you dont notice a boost in confident and looks withing 30 days of the produc…" at bounding box center [617, 168] width 159 height 38
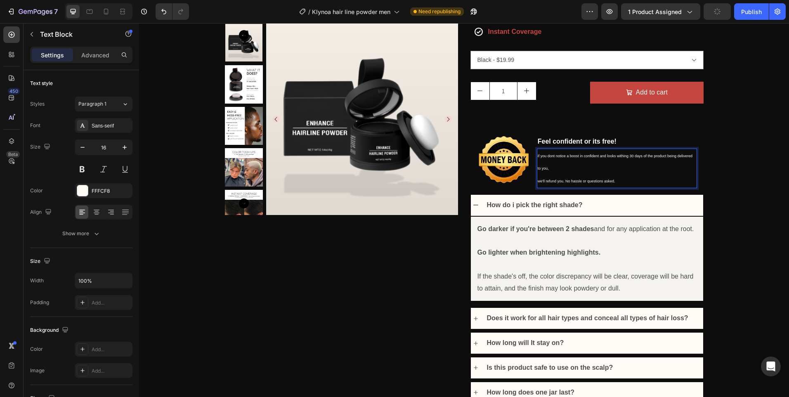
click at [538, 181] on span "we'll refund you. No hassle or questions asked." at bounding box center [577, 181] width 78 height 4
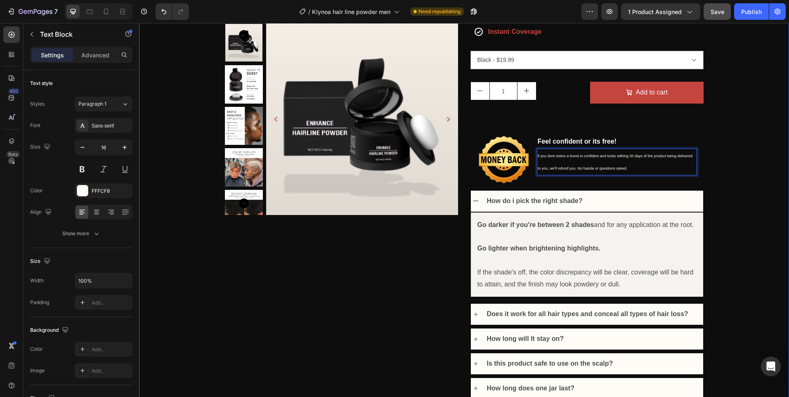
click at [783, 132] on div "Product Images Icon Icon Icon Icon Icon Icon List 874+ covered hairlines Text B…" at bounding box center [464, 128] width 650 height 541
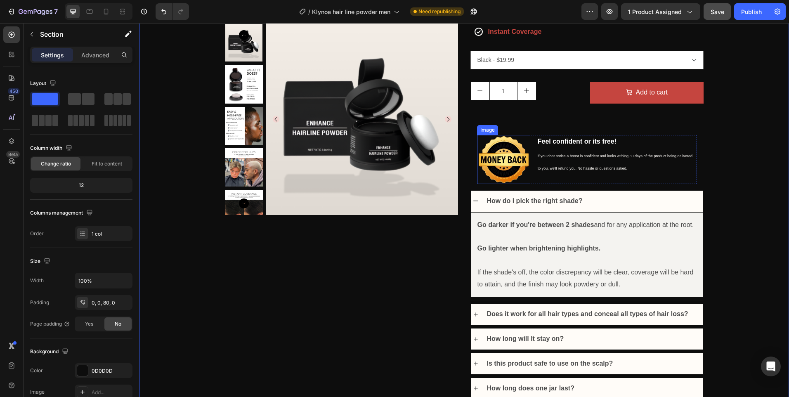
click at [491, 175] on img at bounding box center [503, 159] width 53 height 49
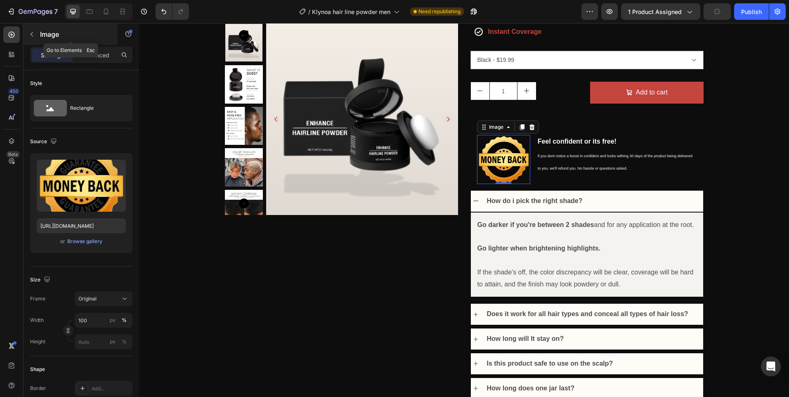
click at [33, 33] on icon "button" at bounding box center [31, 34] width 7 height 7
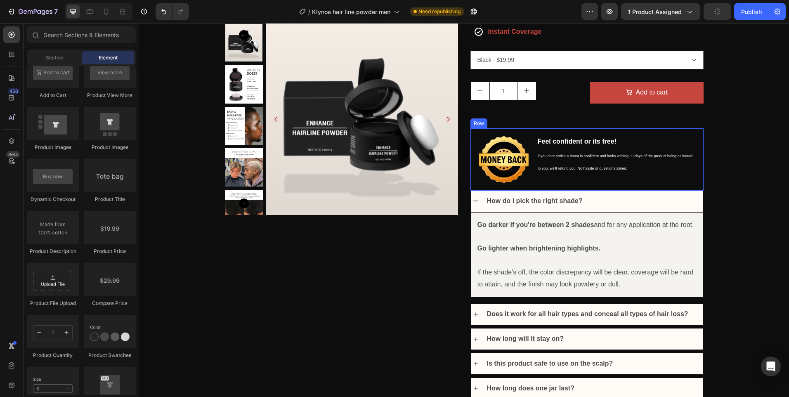
click at [565, 130] on div "Image Feel confident or its free! Text Block if you dont notice a boost in conf…" at bounding box center [587, 159] width 233 height 62
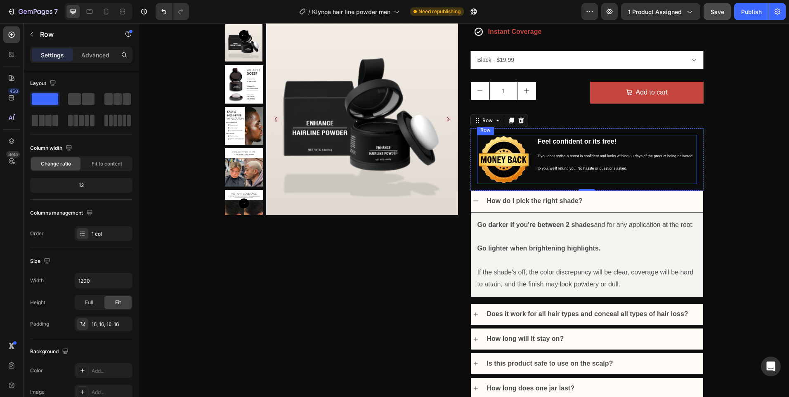
click at [530, 145] on div "Image Feel confident or its free! Text Block if you dont notice a boost in conf…" at bounding box center [587, 159] width 220 height 49
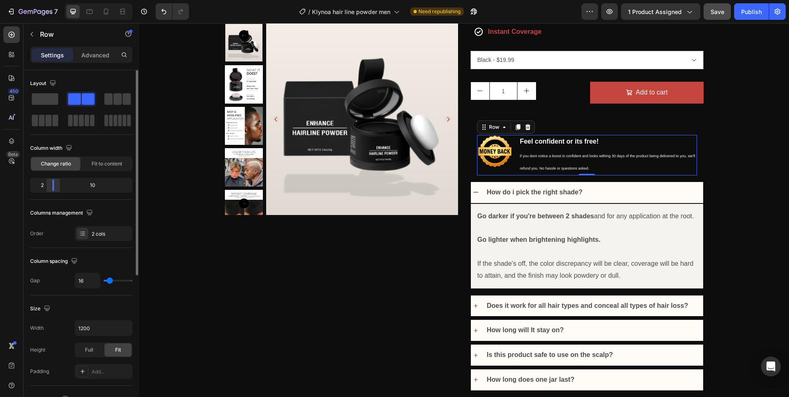
drag, startPoint x: 57, startPoint y: 186, endPoint x: 47, endPoint y: 187, distance: 9.9
click at [47, 187] on div at bounding box center [53, 186] width 15 height 12
click at [103, 61] on div "Advanced" at bounding box center [95, 54] width 41 height 13
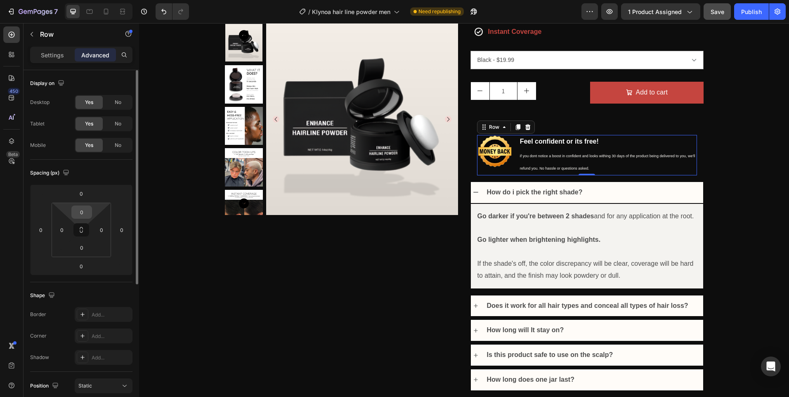
click at [80, 211] on input "0" at bounding box center [81, 212] width 17 height 12
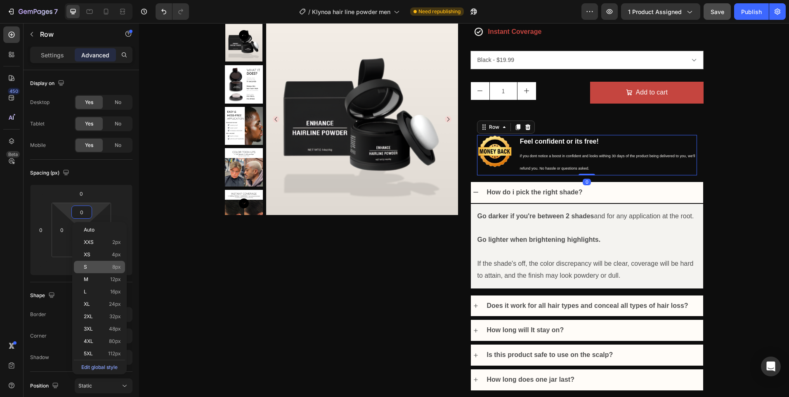
click at [98, 267] on p "S 8px" at bounding box center [102, 267] width 37 height 6
type input "8"
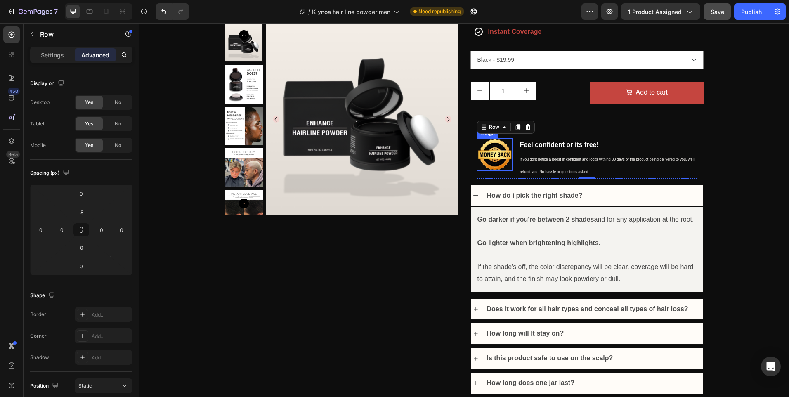
click at [504, 161] on img at bounding box center [495, 154] width 36 height 33
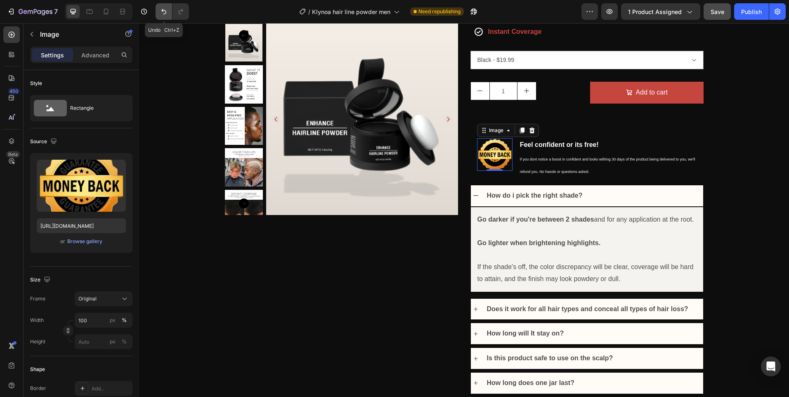
click at [164, 9] on icon "Undo/Redo" at bounding box center [164, 11] width 8 height 8
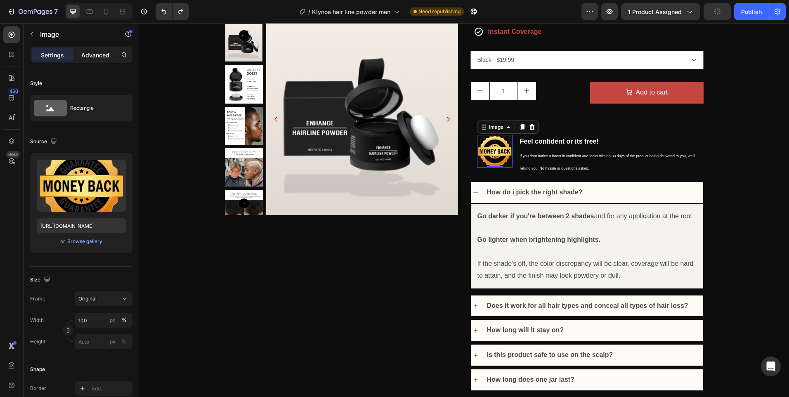
click at [93, 59] on p "Advanced" at bounding box center [95, 55] width 28 height 9
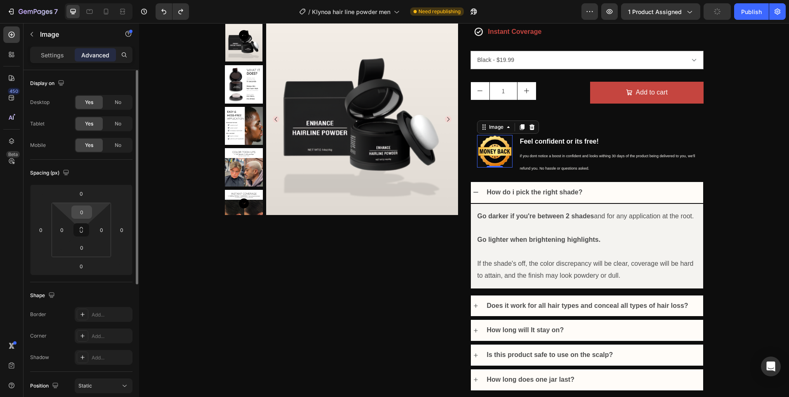
click at [85, 206] on input "0" at bounding box center [81, 212] width 17 height 12
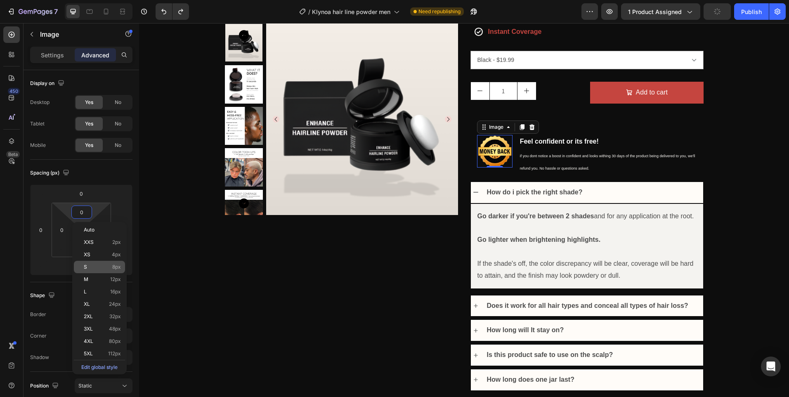
click at [100, 272] on div "S 8px" at bounding box center [99, 267] width 51 height 12
type input "8"
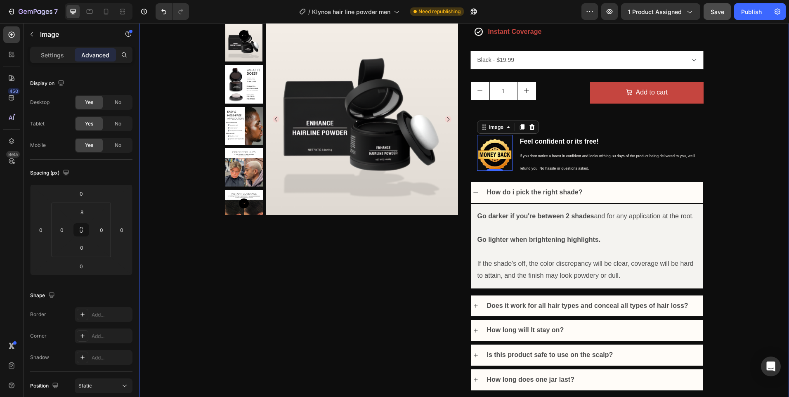
click at [759, 113] on div "Product Images Icon Icon Icon Icon Icon Icon List 874+ covered hairlines Text B…" at bounding box center [464, 124] width 650 height 533
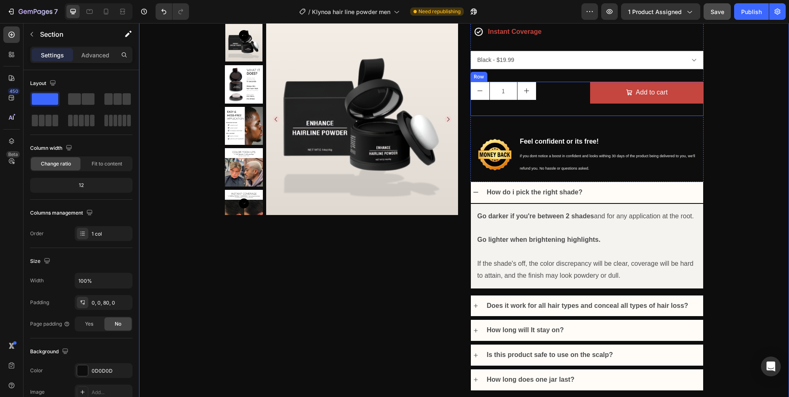
click at [604, 109] on div "Add to cart Add to Cart" at bounding box center [647, 99] width 114 height 34
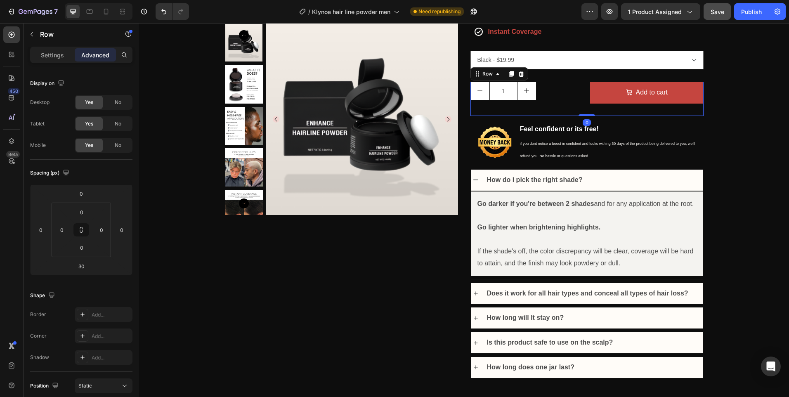
drag, startPoint x: 581, startPoint y: 129, endPoint x: 584, endPoint y: 110, distance: 19.3
click at [584, 110] on div "1 Product Quantity Add to cart Add to Cart Row 0" at bounding box center [587, 99] width 233 height 34
type input "0"
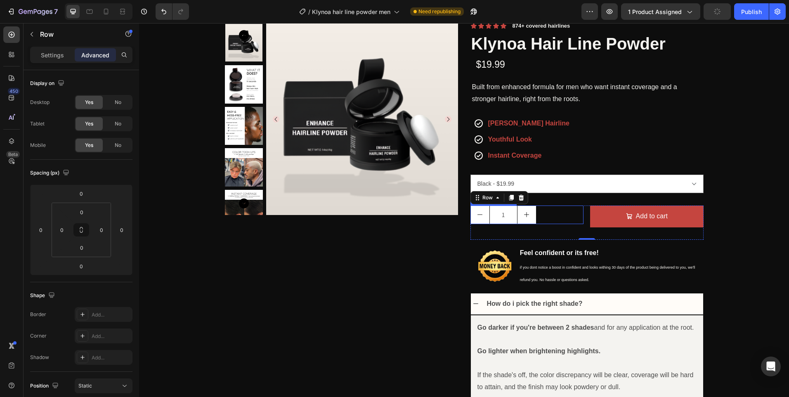
click at [571, 219] on div "1" at bounding box center [528, 215] width 114 height 19
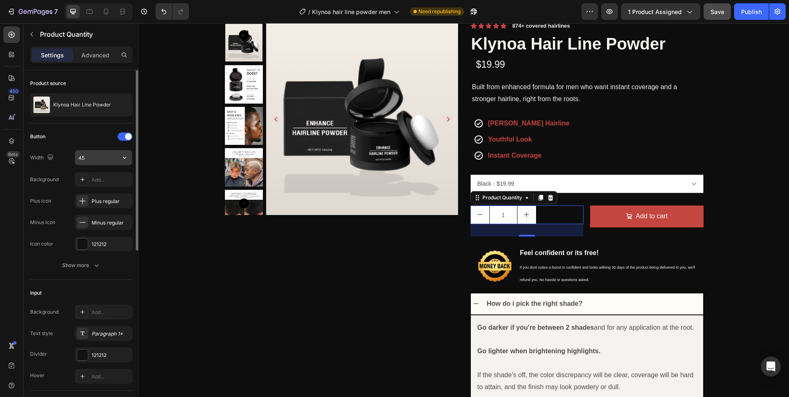
click at [115, 158] on input "45" at bounding box center [103, 157] width 57 height 15
click at [574, 238] on div "1 Product Quantity 30" at bounding box center [528, 223] width 114 height 34
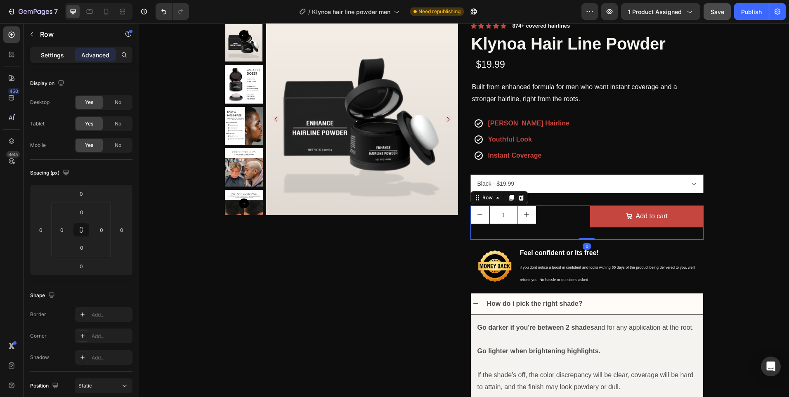
click at [52, 55] on p "Settings" at bounding box center [52, 55] width 23 height 9
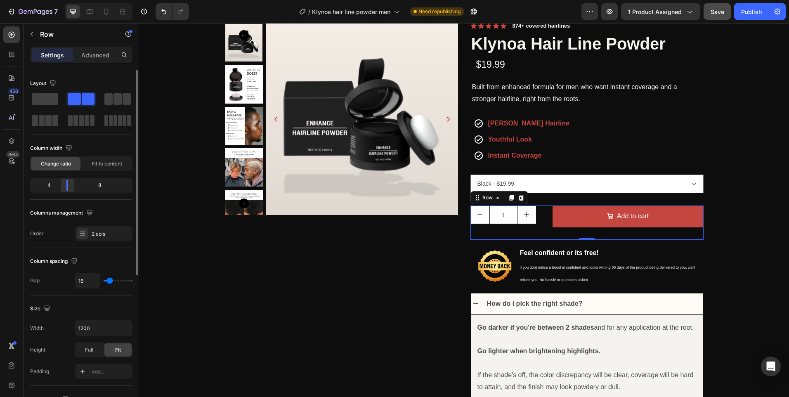
drag, startPoint x: 84, startPoint y: 189, endPoint x: 68, endPoint y: 186, distance: 16.4
click at [68, 186] on div at bounding box center [67, 186] width 15 height 12
type input "0"
drag, startPoint x: 108, startPoint y: 282, endPoint x: 88, endPoint y: 278, distance: 20.9
type input "0"
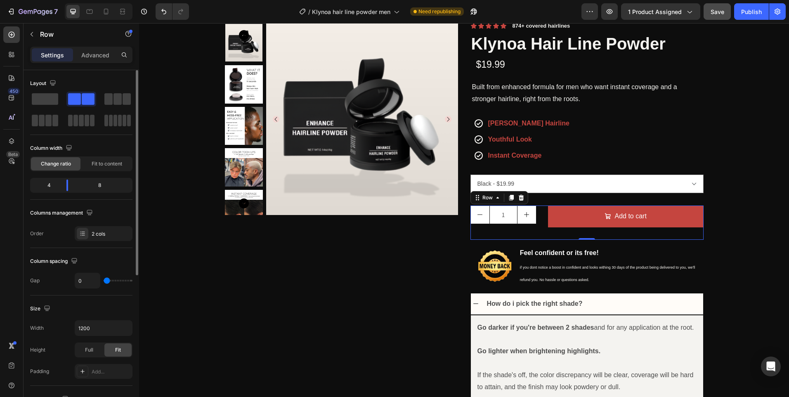
click at [104, 280] on input "range" at bounding box center [118, 281] width 29 height 2
click at [518, 212] on button "increment" at bounding box center [527, 215] width 19 height 18
type input "2"
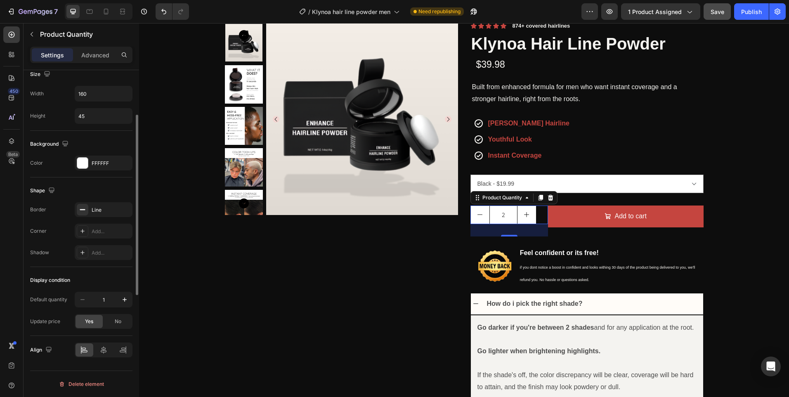
scroll to position [247, 0]
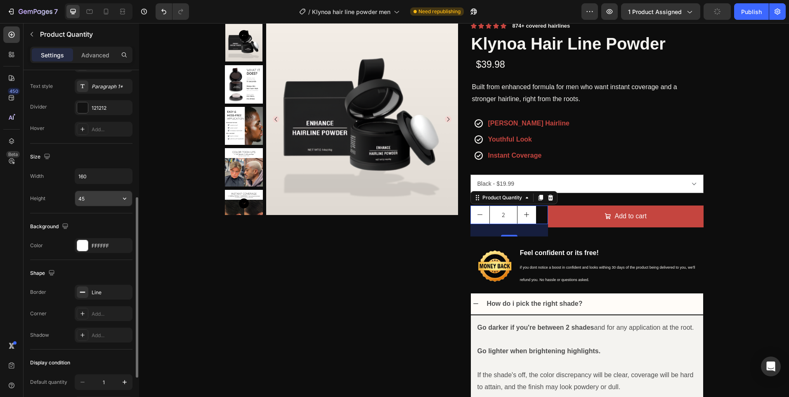
click at [89, 199] on input "45" at bounding box center [103, 198] width 57 height 15
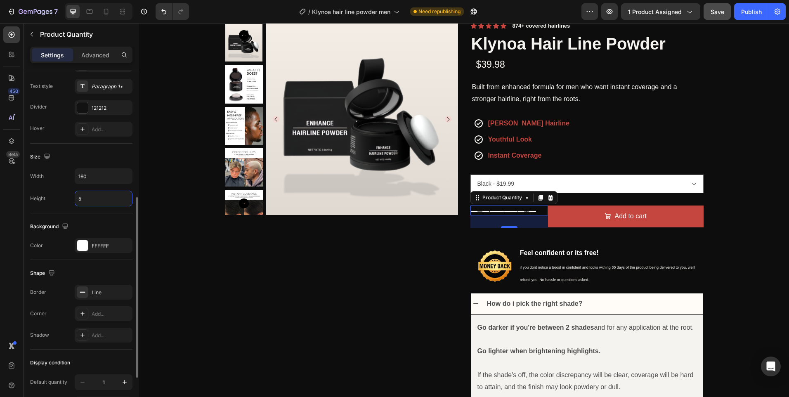
type input "54"
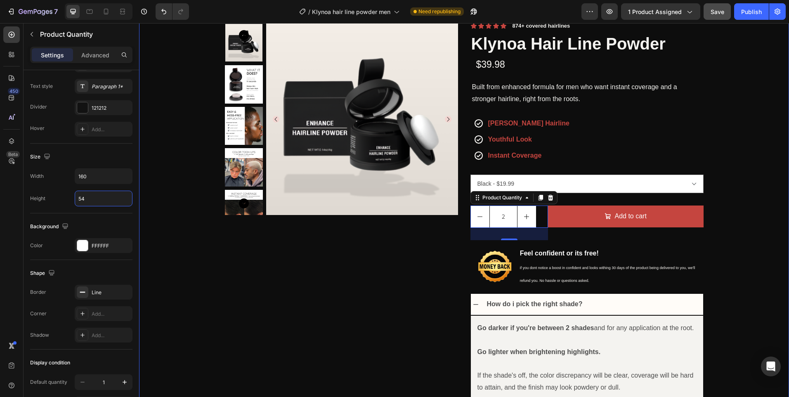
click at [764, 201] on div "Product Images Icon Icon Icon Icon Icon Icon List 874+ covered hairlines Text B…" at bounding box center [464, 242] width 650 height 521
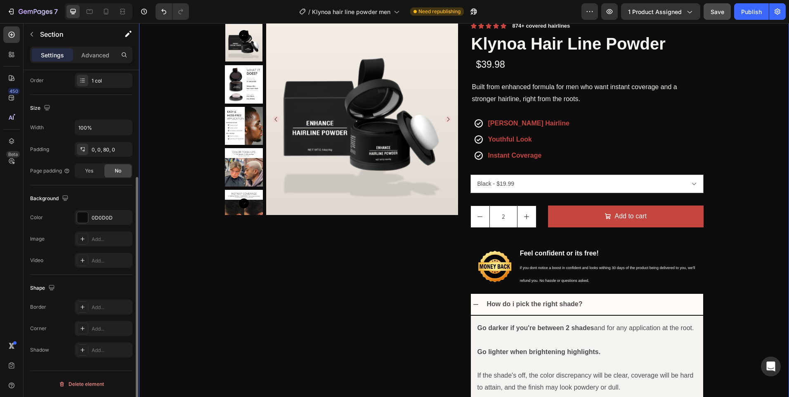
scroll to position [0, 0]
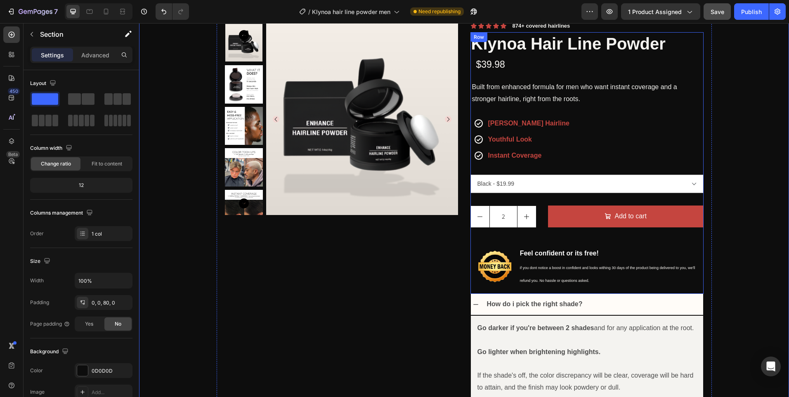
click at [513, 197] on div "Klynoa Hair Line Powder Product Title $39.98 Product Price Product Price Built …" at bounding box center [587, 163] width 233 height 262
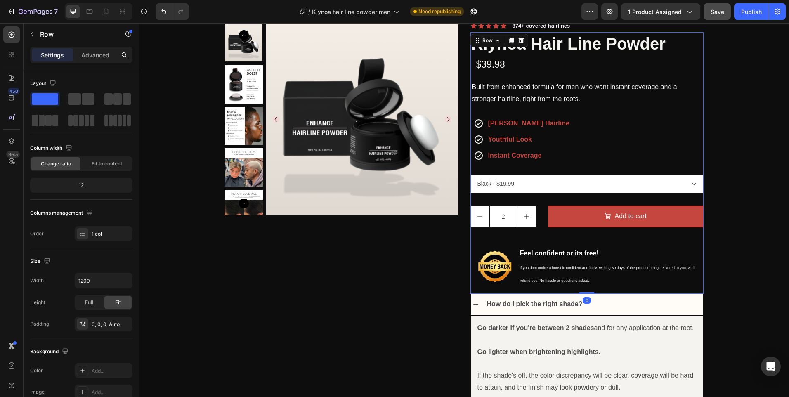
click at [534, 187] on select "Black - $19.99 Maroon - $19.99 Dark blonde - $19.99 White - $19.99 Dark Brown -…" at bounding box center [587, 184] width 233 height 19
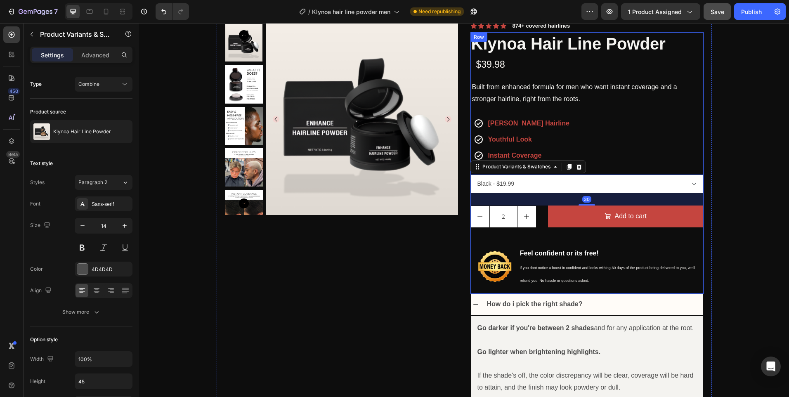
click at [754, 202] on div "Product Images Icon Icon Icon Icon Icon Icon List 874+ covered hairlines Text B…" at bounding box center [464, 242] width 650 height 521
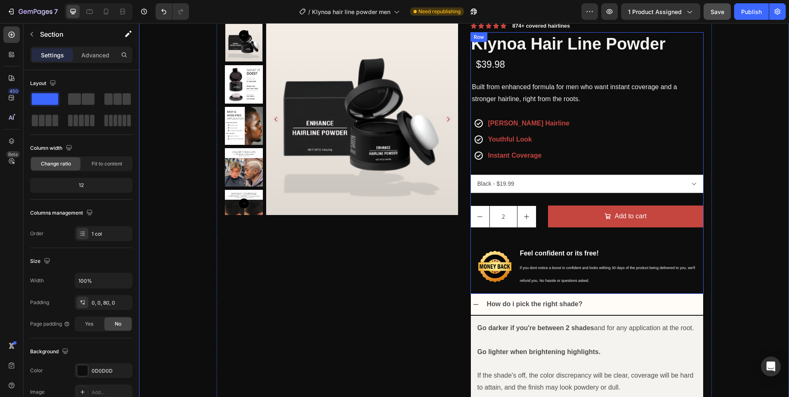
click at [693, 195] on div "Klynoa Hair Line Powder Product Title $39.98 Product Price Product Price Built …" at bounding box center [587, 163] width 233 height 262
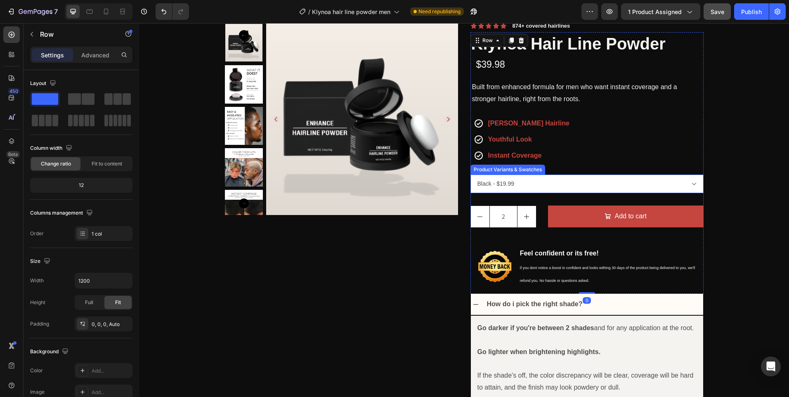
click at [679, 191] on select "Black - $19.99 Maroon - $19.99 Dark blonde - $19.99 White - $19.99 Dark Brown -…" at bounding box center [587, 184] width 233 height 19
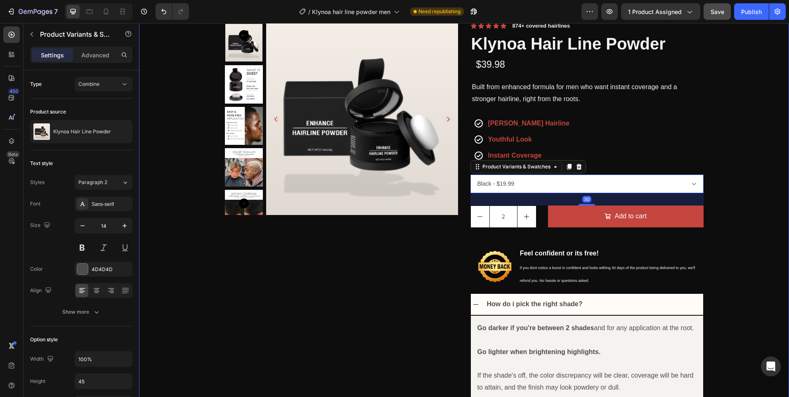
click at [737, 174] on div "Product Images Icon Icon Icon Icon Icon Icon List 874+ covered hairlines Text B…" at bounding box center [464, 242] width 650 height 521
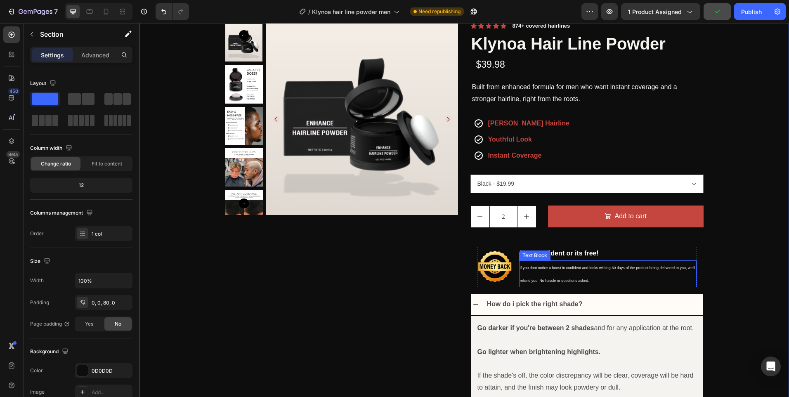
click at [662, 284] on p "if you dont notice a boost in confident and looks withing 30 days of the produc…" at bounding box center [608, 274] width 176 height 26
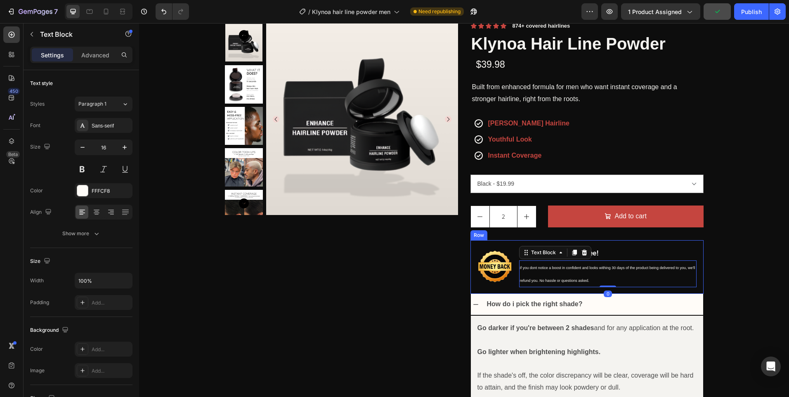
click at [651, 292] on div "Image Feel confident or its free! Text Block if you dont notice a boost in conf…" at bounding box center [587, 267] width 233 height 54
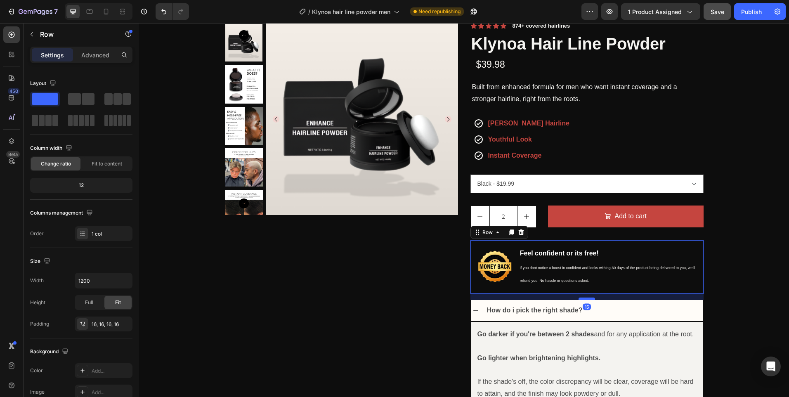
drag, startPoint x: 581, startPoint y: 295, endPoint x: 583, endPoint y: 301, distance: 6.4
click at [583, 300] on div at bounding box center [587, 299] width 17 height 2
click at [780, 240] on div "Product Images Icon Icon Icon Icon Icon Icon List 874+ covered hairlines Text B…" at bounding box center [464, 245] width 650 height 527
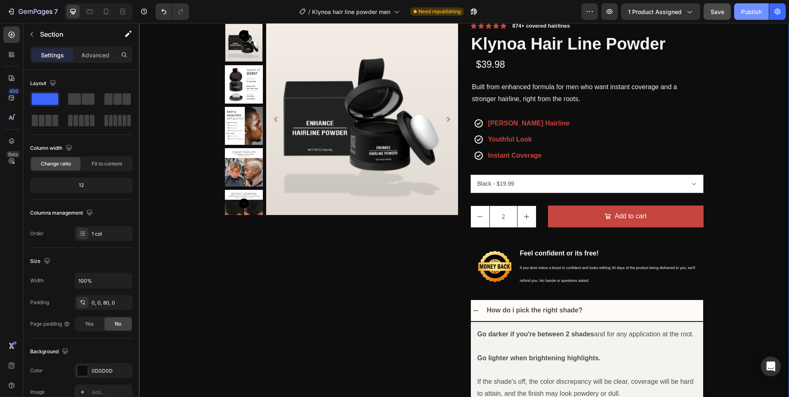
click at [766, 11] on button "Publish" at bounding box center [752, 11] width 35 height 17
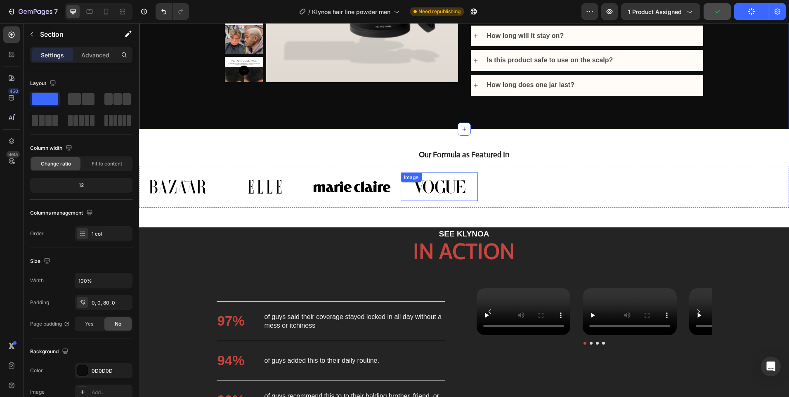
click at [434, 192] on img at bounding box center [439, 187] width 77 height 28
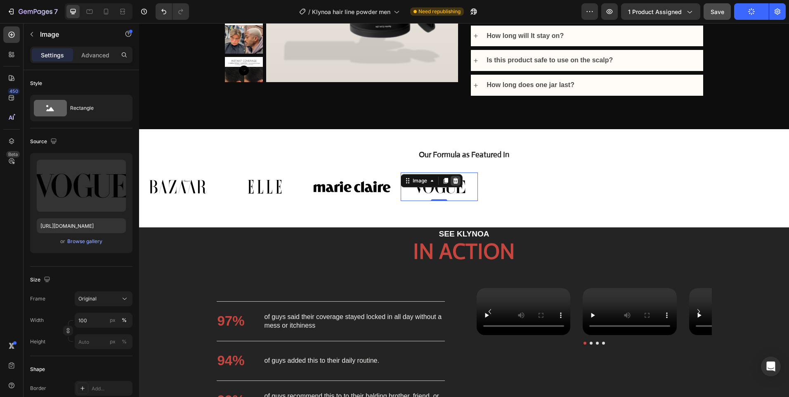
click at [457, 184] on icon at bounding box center [455, 181] width 5 height 6
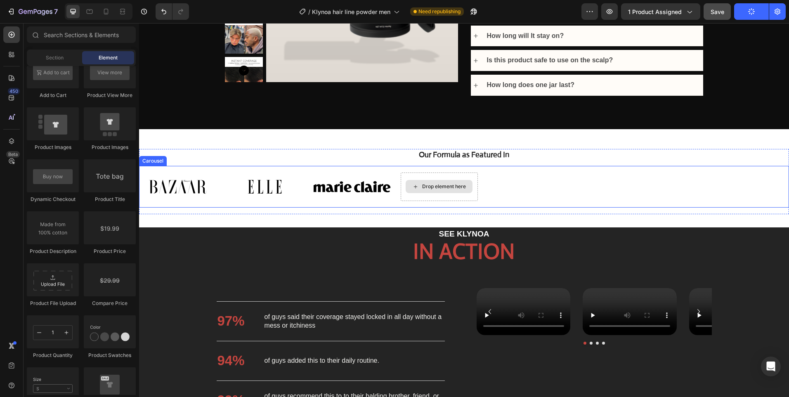
click at [358, 191] on img at bounding box center [351, 187] width 77 height 28
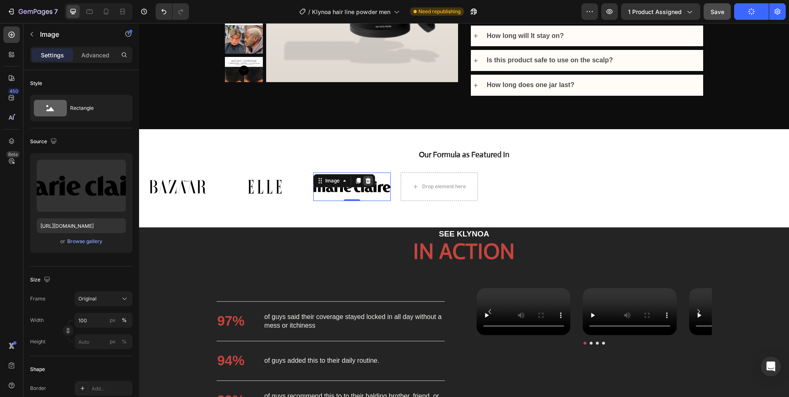
click at [368, 182] on icon at bounding box center [368, 181] width 7 height 7
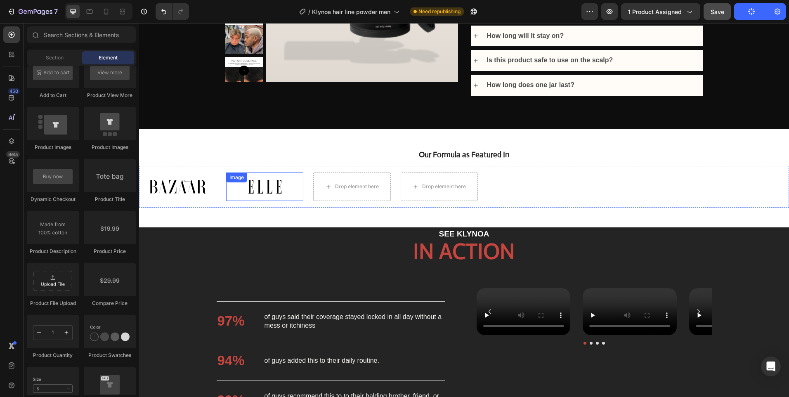
click at [265, 189] on img at bounding box center [264, 187] width 77 height 28
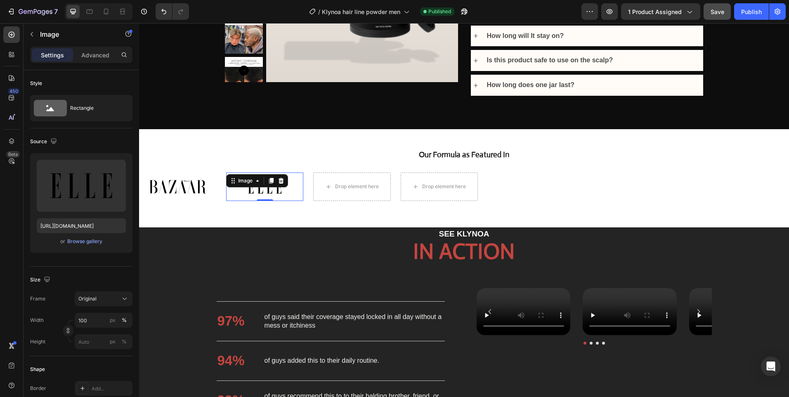
drag, startPoint x: 282, startPoint y: 184, endPoint x: 217, endPoint y: 187, distance: 65.3
click at [283, 184] on icon at bounding box center [281, 181] width 5 height 6
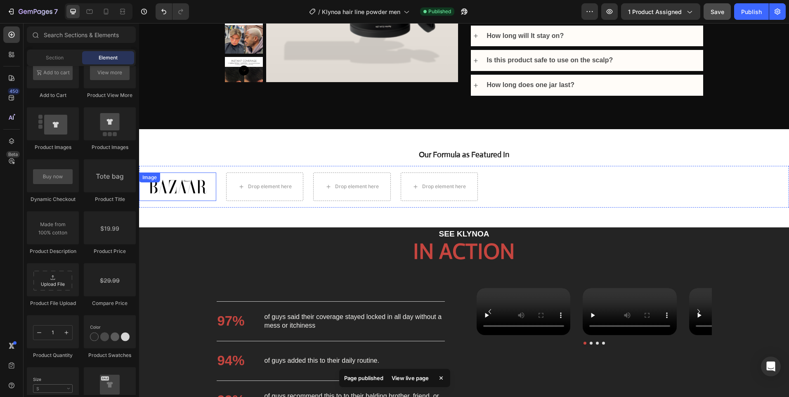
click at [186, 189] on img at bounding box center [177, 187] width 77 height 28
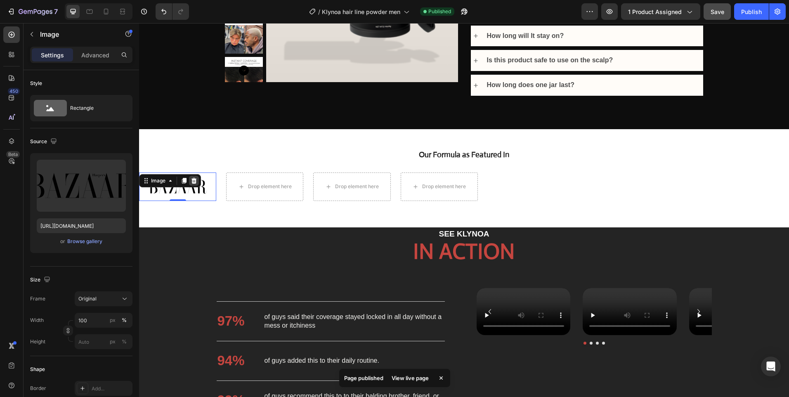
click at [197, 182] on icon at bounding box center [194, 181] width 7 height 7
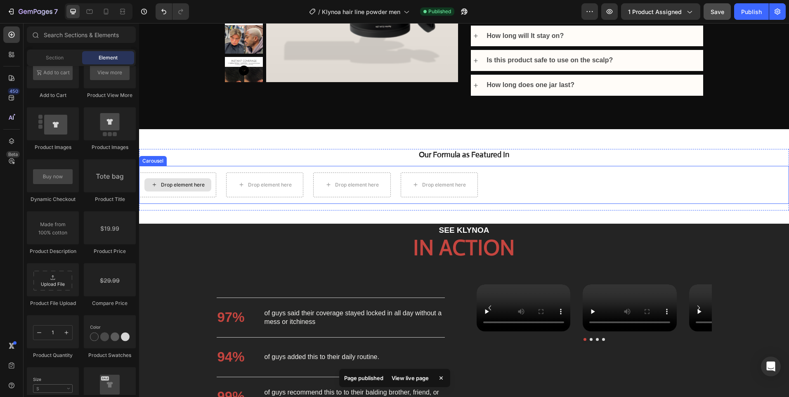
click at [208, 197] on div "Drop element here" at bounding box center [177, 185] width 77 height 25
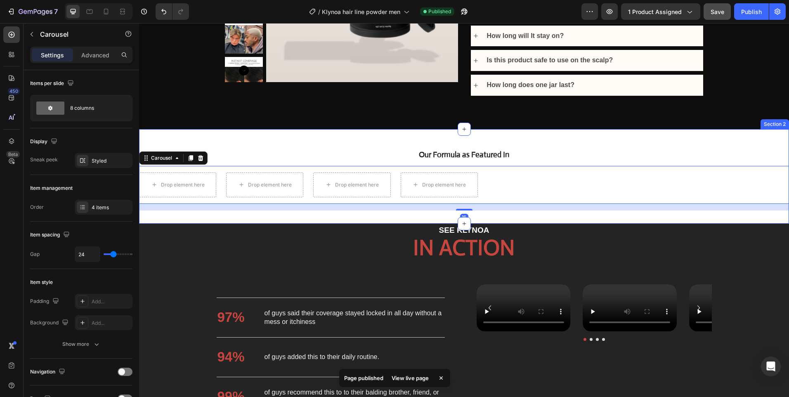
click at [273, 150] on div "Our Formula as Featured In Heading Drop element here Drop element here Drop ele…" at bounding box center [464, 176] width 650 height 95
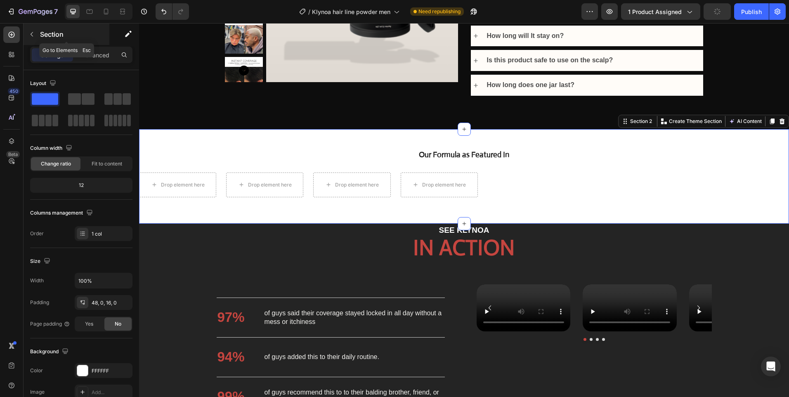
click at [28, 31] on button "button" at bounding box center [31, 34] width 13 height 13
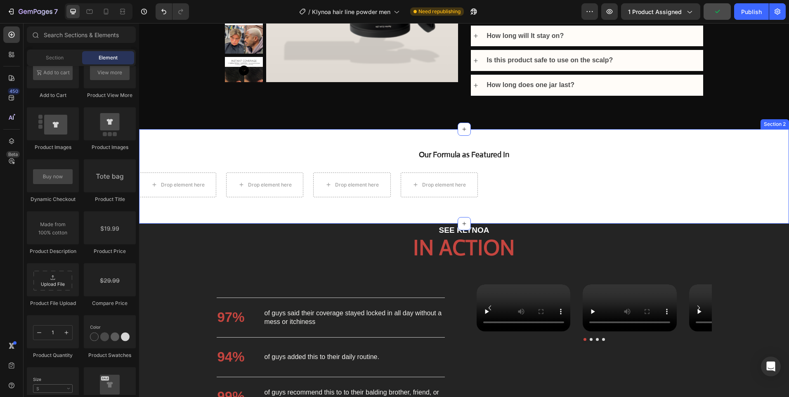
click at [304, 147] on div "Our Formula as Featured In Heading Drop element here Drop element here Drop ele…" at bounding box center [464, 176] width 650 height 95
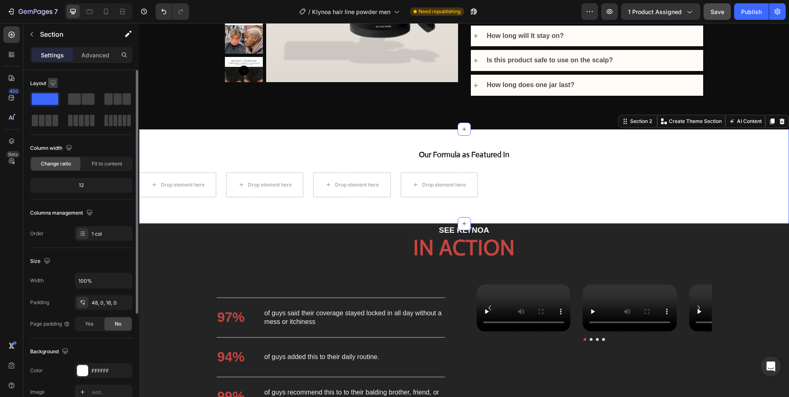
click at [54, 81] on icon "button" at bounding box center [53, 83] width 8 height 8
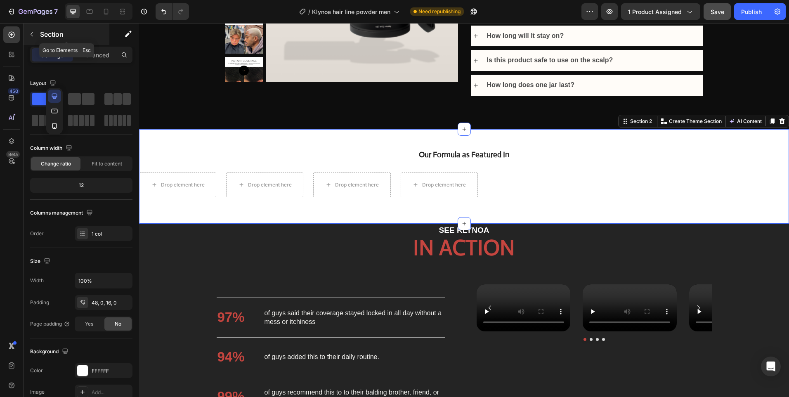
click at [37, 38] on button "button" at bounding box center [31, 34] width 13 height 13
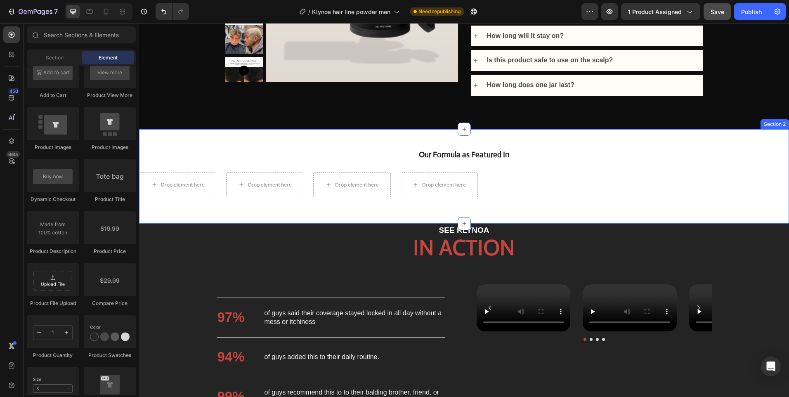
click at [266, 152] on div "Our Formula as Featured In Heading Drop element here Drop element here Drop ele…" at bounding box center [464, 176] width 650 height 95
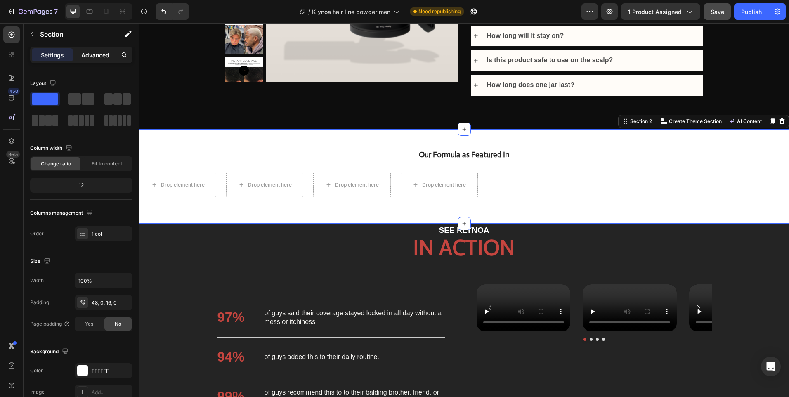
click at [96, 57] on p "Advanced" at bounding box center [95, 55] width 28 height 9
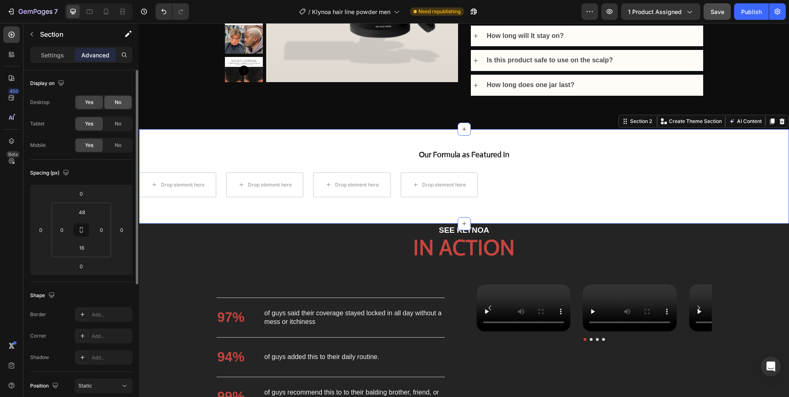
click at [109, 100] on div "No" at bounding box center [117, 102] width 27 height 13
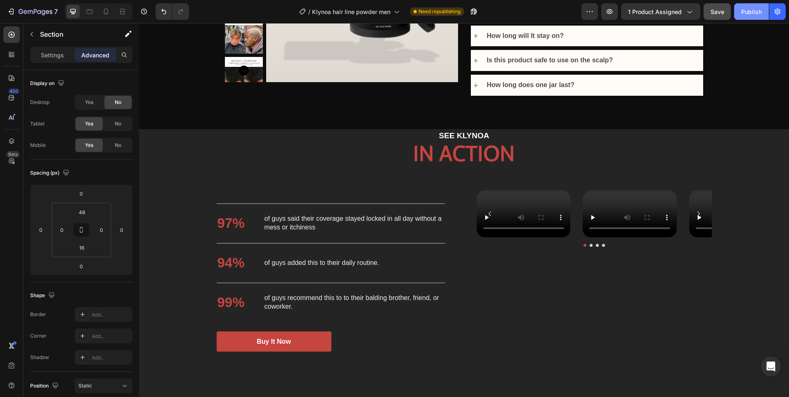
click at [751, 16] on div "Publish" at bounding box center [752, 11] width 21 height 9
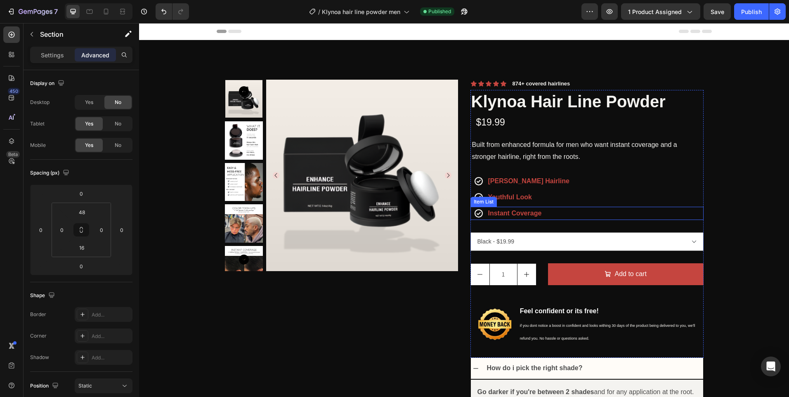
scroll to position [124, 0]
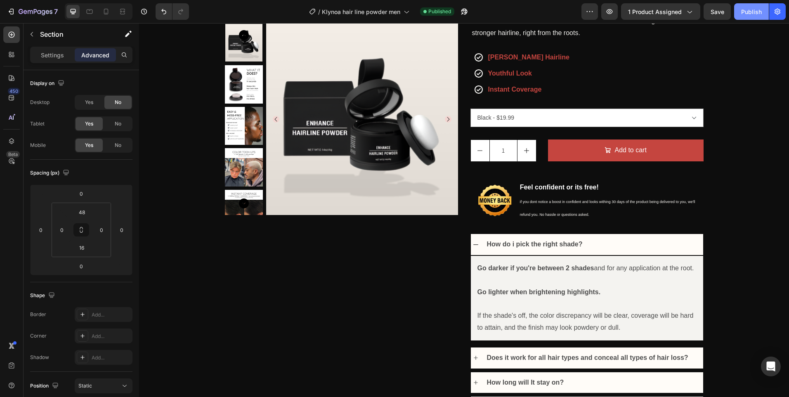
click at [760, 13] on div "Publish" at bounding box center [752, 11] width 21 height 9
click at [540, 156] on div "1" at bounding box center [510, 151] width 78 height 22
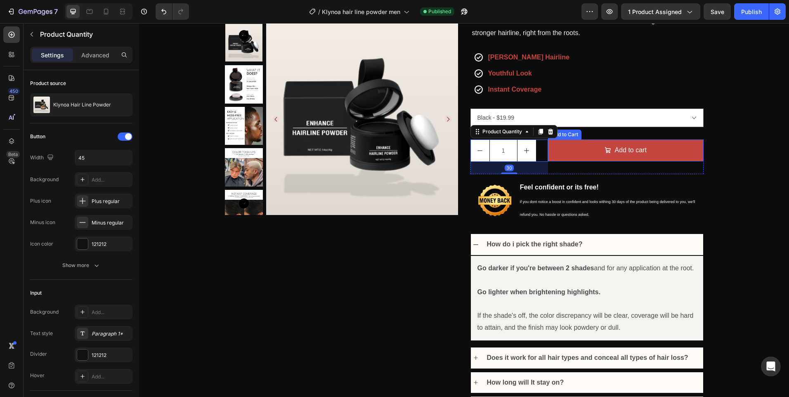
click at [561, 137] on div "Add to Cart" at bounding box center [565, 134] width 30 height 7
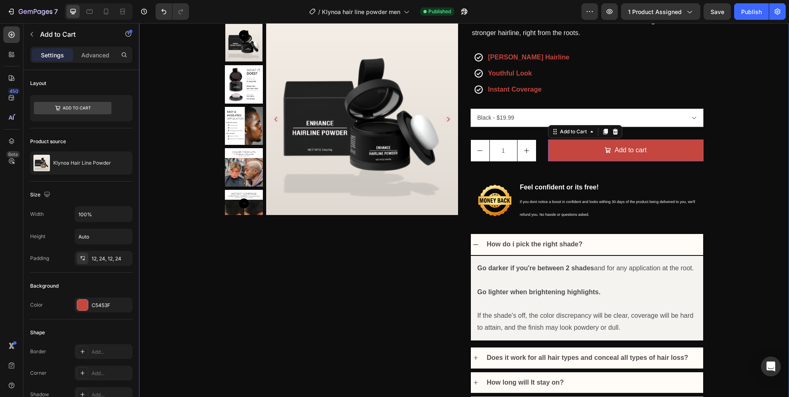
click at [745, 136] on div "Product Images Icon Icon Icon Icon Icon Icon List 874+ covered hairlines Text B…" at bounding box center [464, 179] width 650 height 527
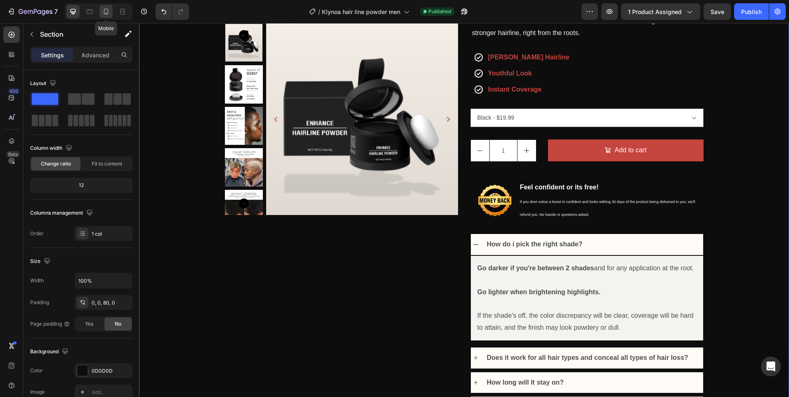
click at [108, 11] on icon at bounding box center [106, 12] width 5 height 6
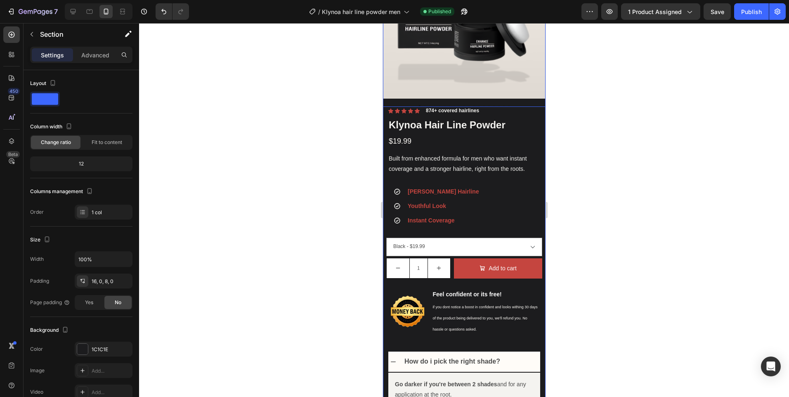
scroll to position [83, 0]
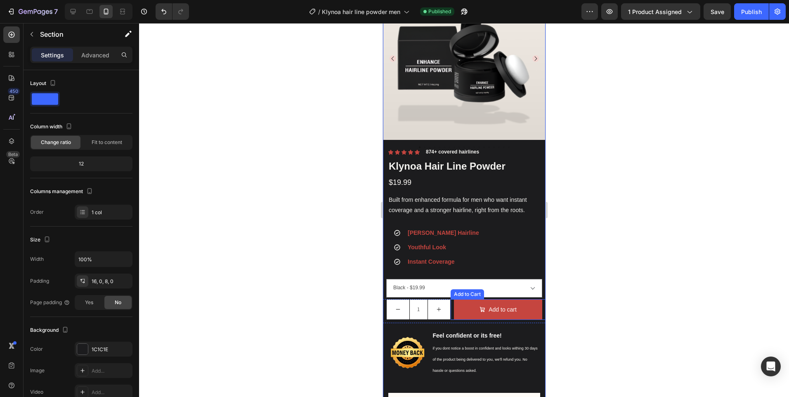
click at [450, 305] on div "Add to cart Add to Cart" at bounding box center [497, 309] width 95 height 21
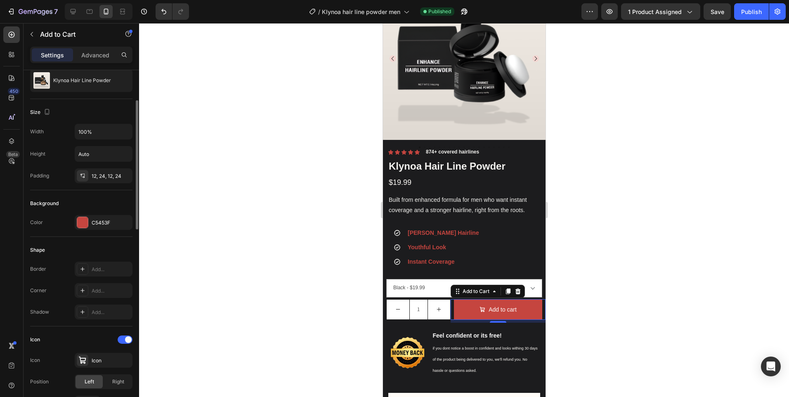
scroll to position [124, 0]
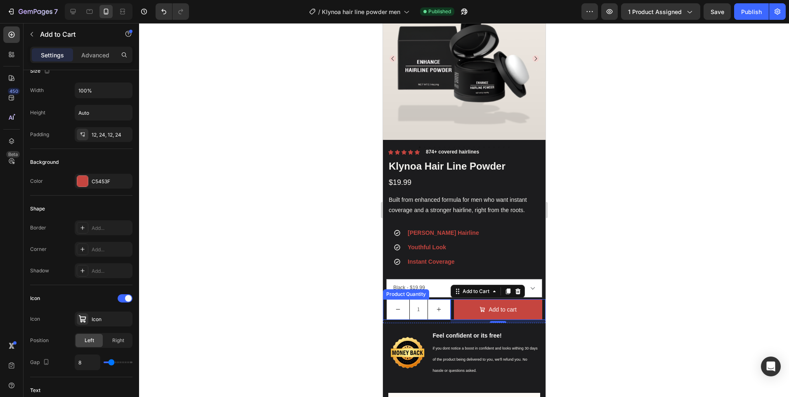
click at [446, 303] on button "increment" at bounding box center [439, 310] width 23 height 20
type input "2"
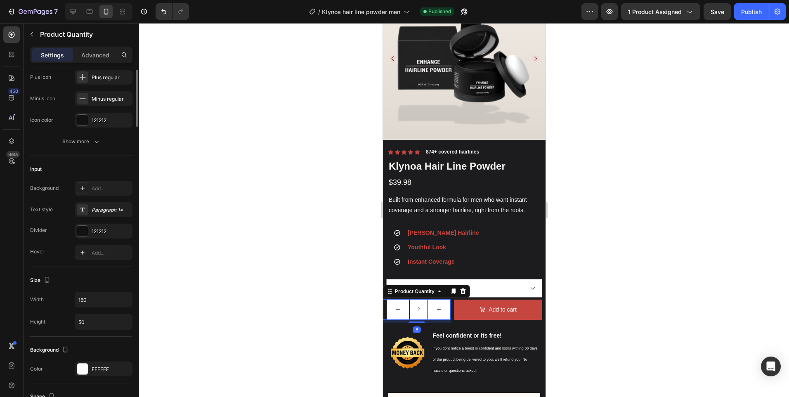
scroll to position [0, 0]
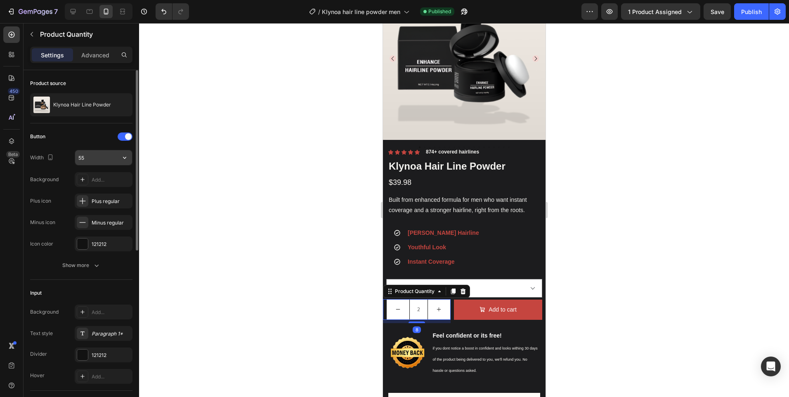
click at [77, 158] on input "55" at bounding box center [103, 157] width 57 height 15
click at [104, 159] on input "55" at bounding box center [103, 157] width 57 height 15
click at [122, 160] on icon "button" at bounding box center [125, 158] width 8 height 8
click at [114, 177] on span "100%" at bounding box center [118, 178] width 14 height 7
type input "100%"
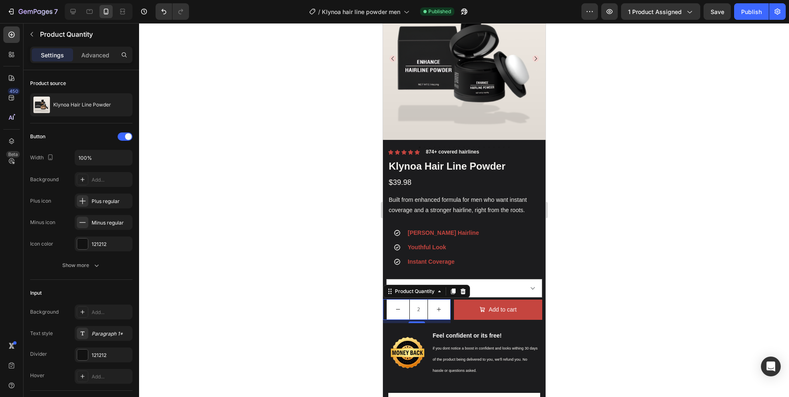
click at [666, 222] on div at bounding box center [464, 210] width 650 height 374
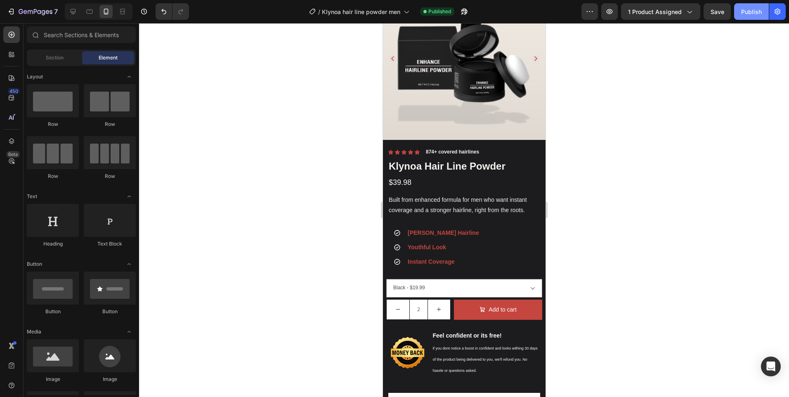
click at [758, 18] on button "Publish" at bounding box center [752, 11] width 35 height 17
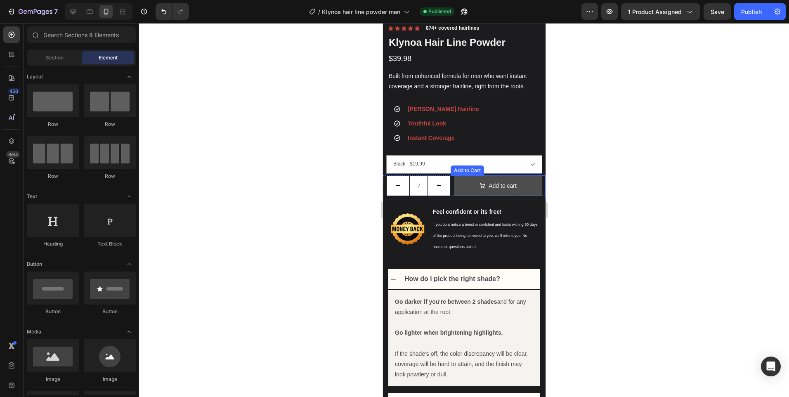
scroll to position [124, 0]
